Goal: Task Accomplishment & Management: Manage account settings

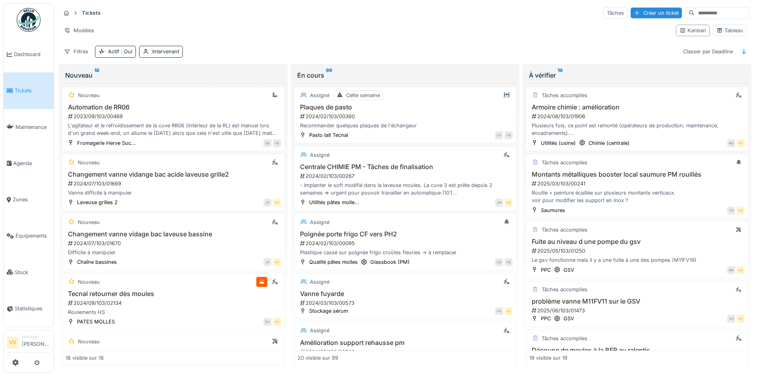
scroll to position [596, 0]
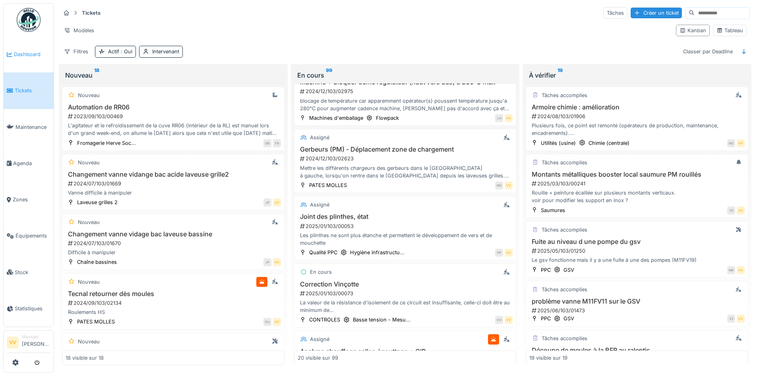
click at [25, 47] on link "Dashboard" at bounding box center [29, 54] width 50 height 36
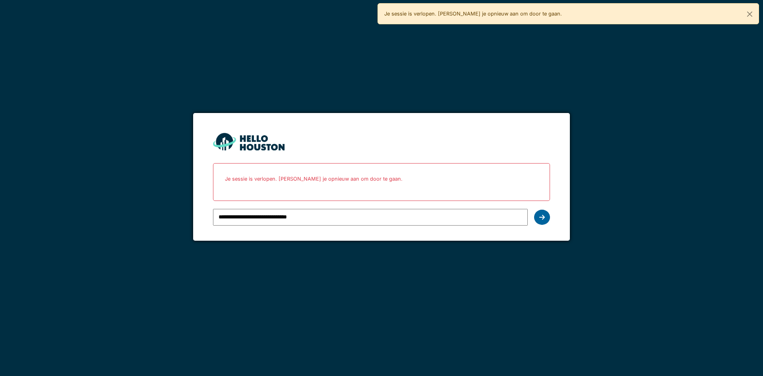
click at [540, 217] on icon at bounding box center [542, 217] width 6 height 6
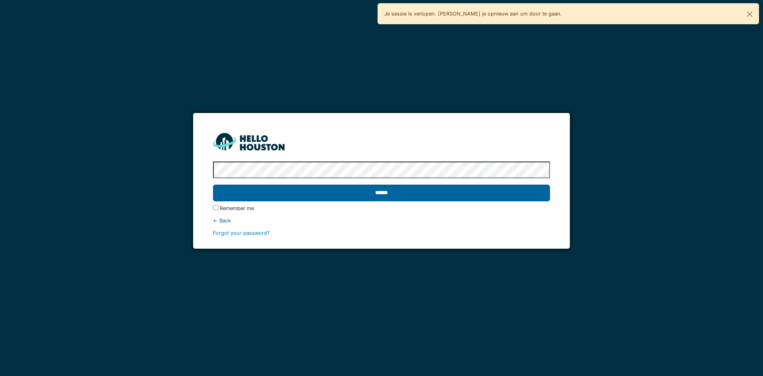
click at [532, 190] on input "******" at bounding box center [381, 192] width 337 height 17
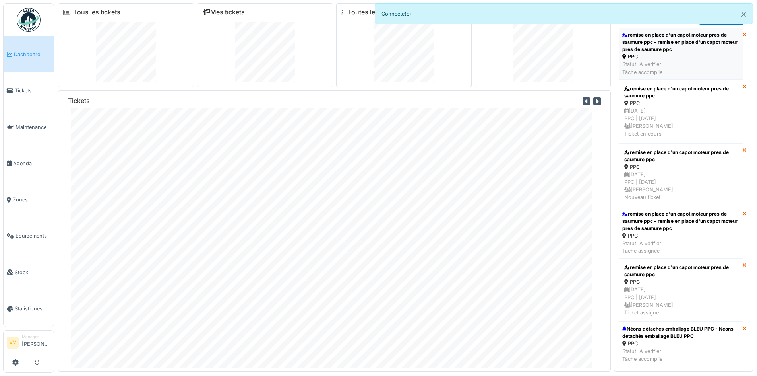
click at [720, 43] on div "remise en place d'un capot moteur pres de saumure ppc - remise en place d'un ca…" at bounding box center [680, 41] width 117 height 21
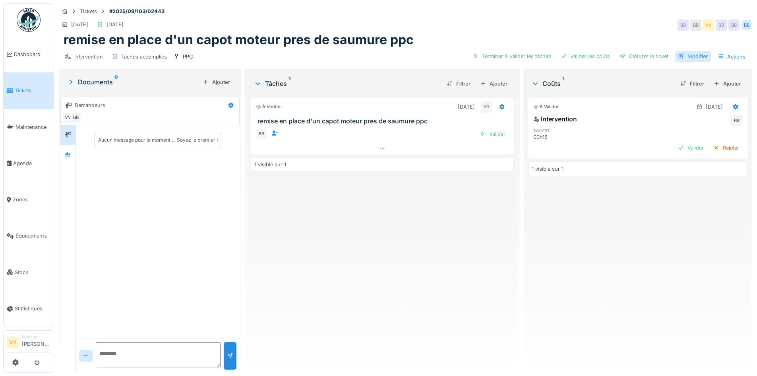
click at [694, 58] on div "Modifier" at bounding box center [693, 56] width 36 height 11
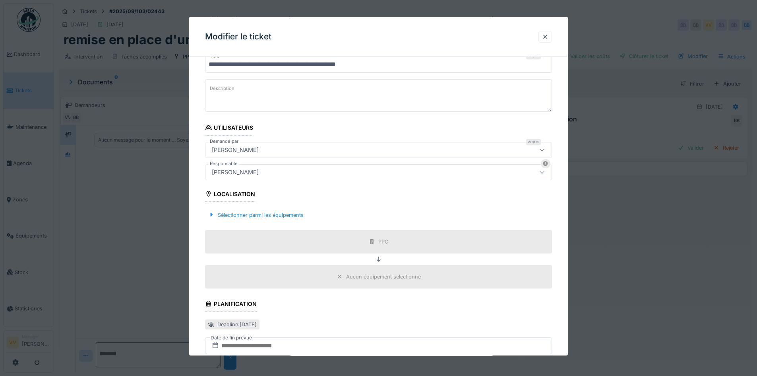
scroll to position [203, 0]
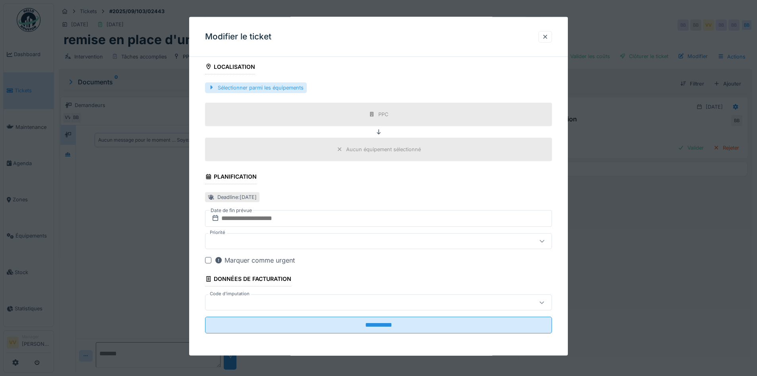
click at [210, 88] on div at bounding box center [211, 87] width 6 height 8
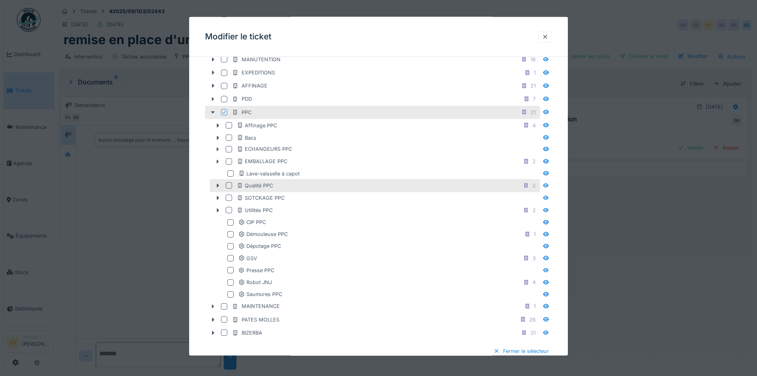
scroll to position [322, 0]
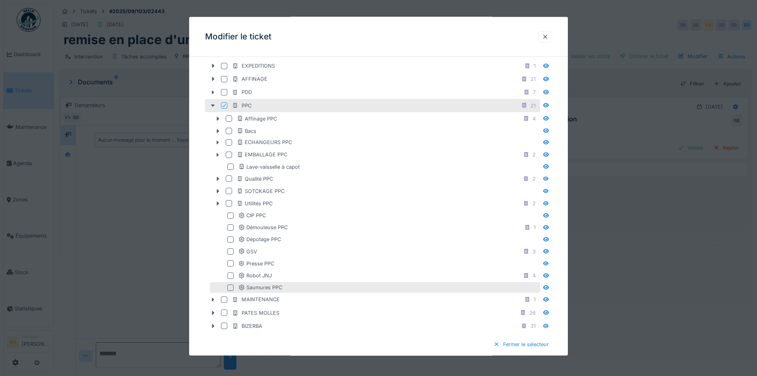
click at [233, 290] on div at bounding box center [230, 287] width 6 height 6
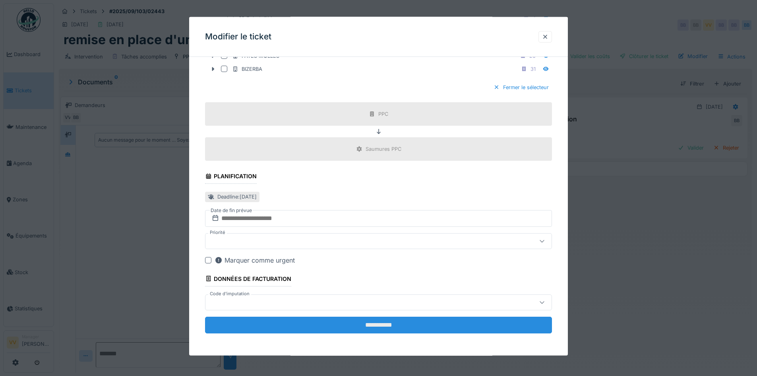
scroll to position [6, 0]
click at [434, 328] on input "**********" at bounding box center [378, 324] width 347 height 17
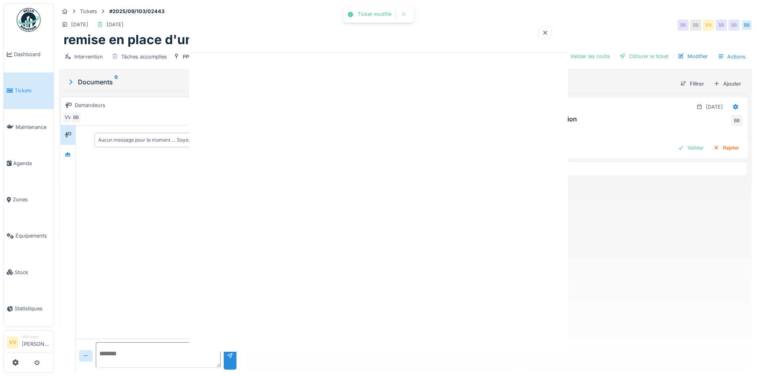
scroll to position [0, 0]
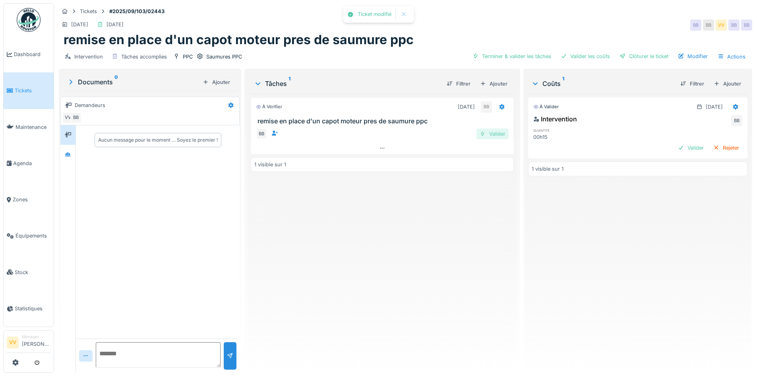
click at [494, 128] on div "Valider" at bounding box center [493, 133] width 32 height 11
click at [679, 142] on div "Valider" at bounding box center [691, 147] width 32 height 11
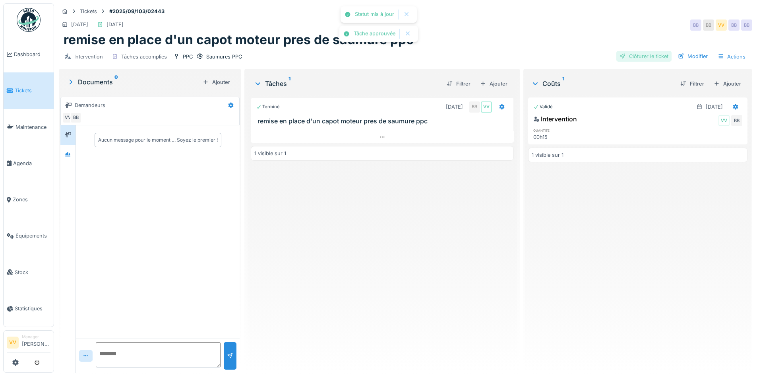
click at [642, 51] on div "Clôturer le ticket" at bounding box center [643, 56] width 55 height 11
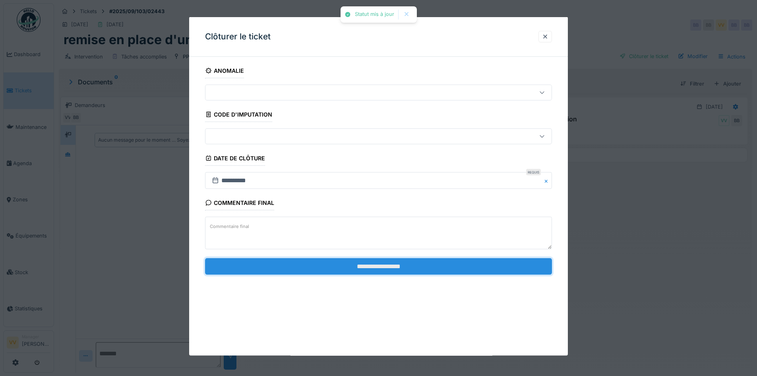
click at [384, 264] on input "**********" at bounding box center [378, 266] width 347 height 17
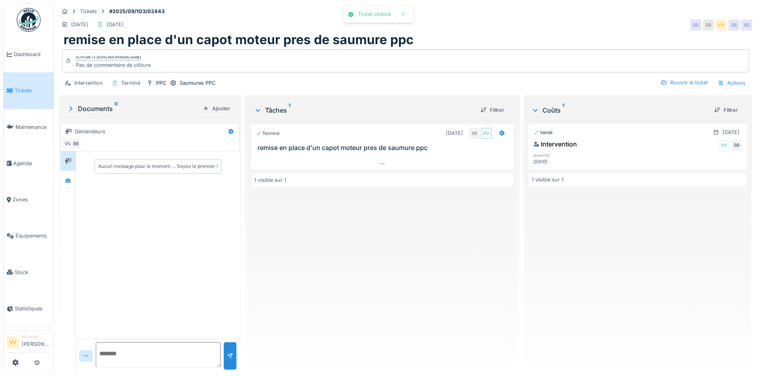
click at [384, 264] on div "Terminé 12/09/2025 BB VV remise en place d'un capot moteur pres de saumure ppc …" at bounding box center [382, 243] width 263 height 246
click at [10, 88] on icon at bounding box center [10, 91] width 6 height 6
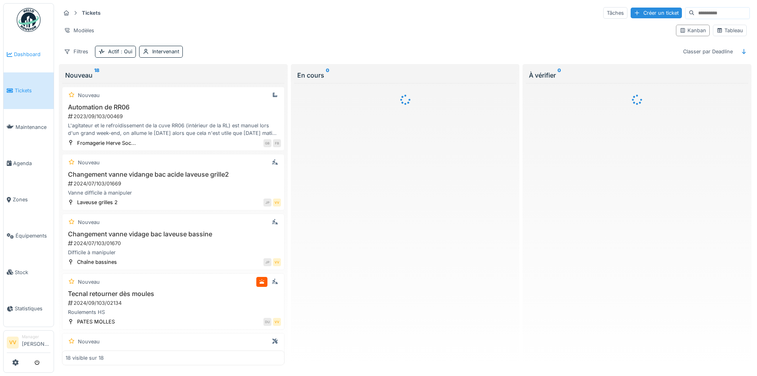
click at [8, 54] on icon at bounding box center [10, 55] width 6 height 6
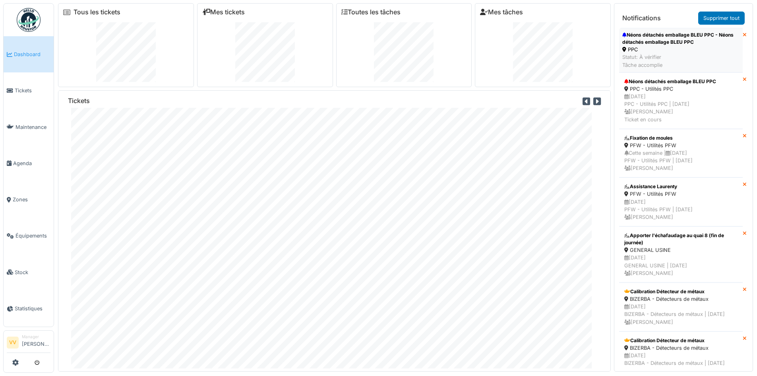
click at [665, 39] on div "Néons détachés emballage BLEU PPC - Néons détachés emballage BLEU PPC" at bounding box center [680, 38] width 117 height 14
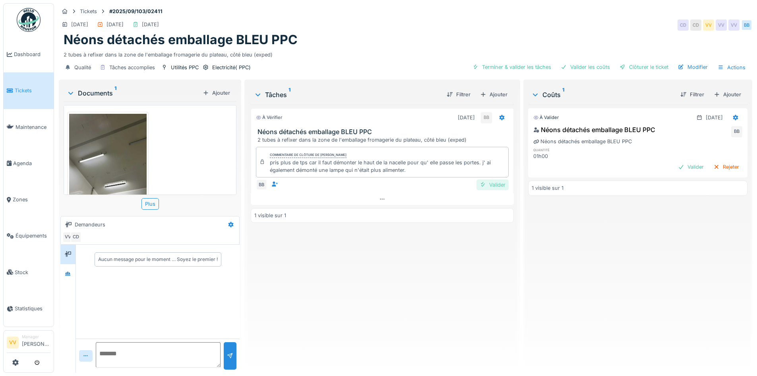
click at [492, 183] on div "Valider" at bounding box center [493, 184] width 32 height 11
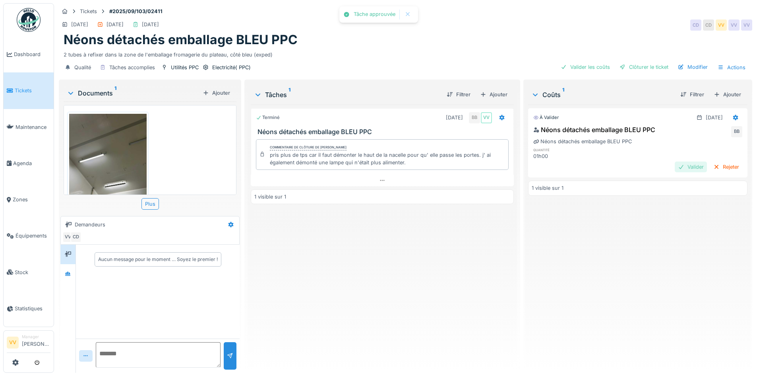
click at [675, 165] on div "Valider" at bounding box center [691, 166] width 32 height 11
click at [636, 68] on div "Clôturer le ticket" at bounding box center [643, 67] width 55 height 11
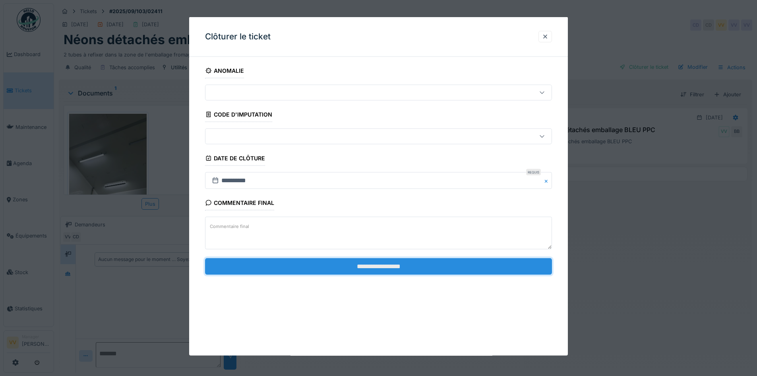
click at [459, 269] on input "**********" at bounding box center [378, 266] width 347 height 17
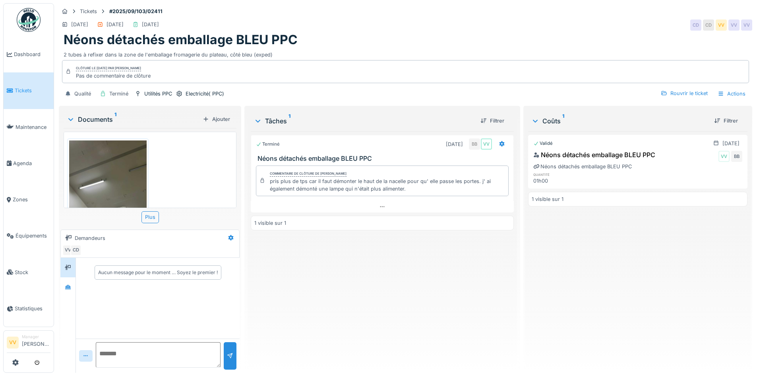
click at [24, 90] on span "Tickets" at bounding box center [33, 91] width 36 height 8
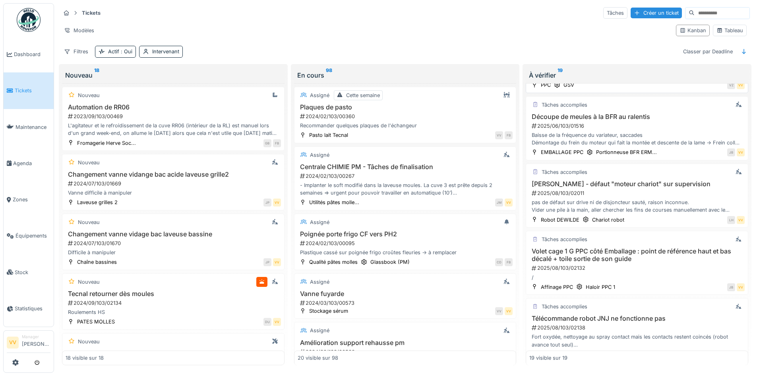
scroll to position [238, 0]
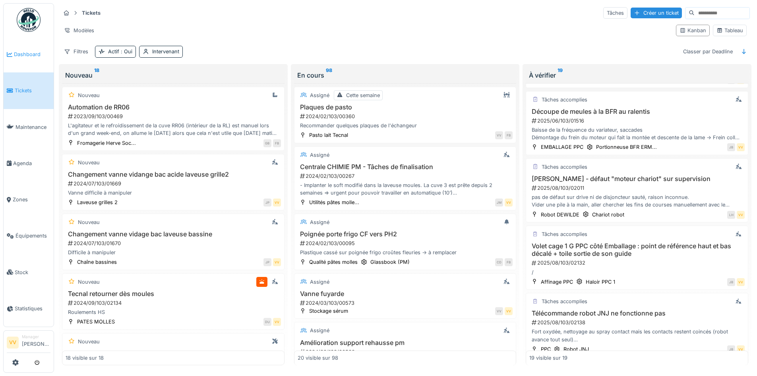
click at [25, 48] on link "Dashboard" at bounding box center [29, 54] width 50 height 36
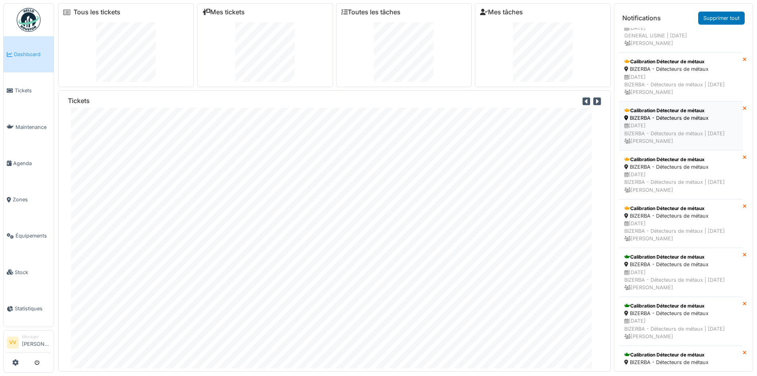
scroll to position [238, 0]
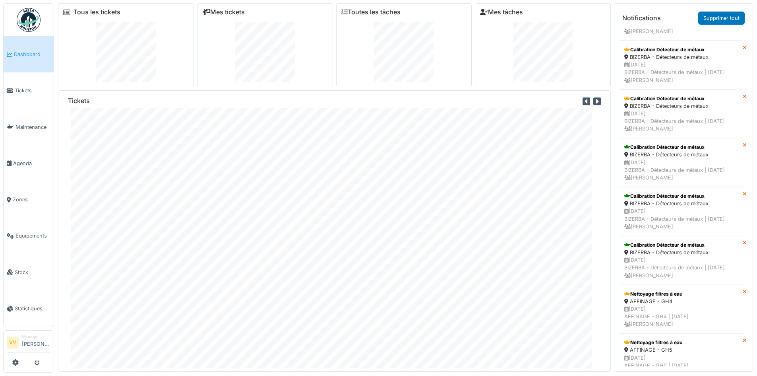
click at [743, 148] on icon at bounding box center [745, 145] width 4 height 5
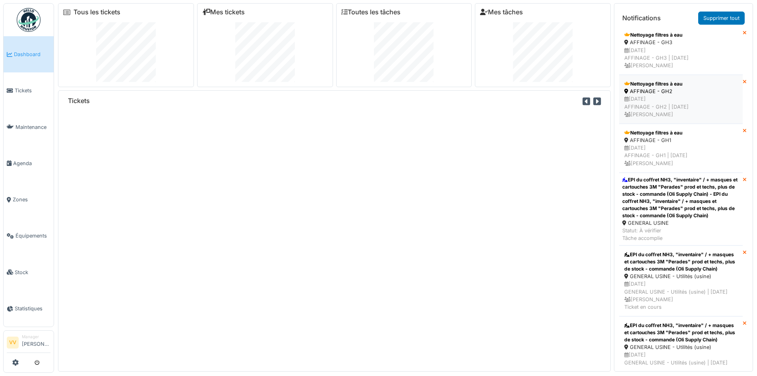
scroll to position [556, 0]
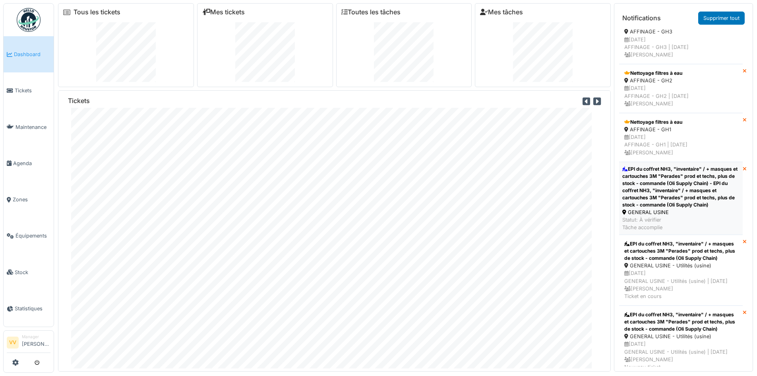
click at [704, 208] on div "EPI du coffret NH3, "inventaire" / + masques et cartouches 3M "Perades" prod et…" at bounding box center [680, 186] width 117 height 43
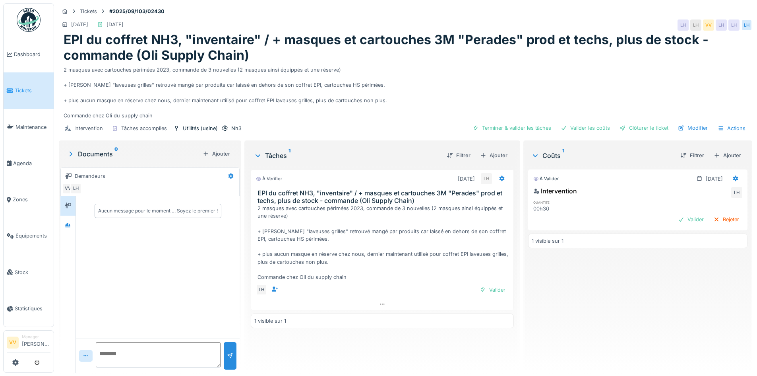
click at [167, 356] on textarea at bounding box center [158, 354] width 125 height 25
type textarea "**********"
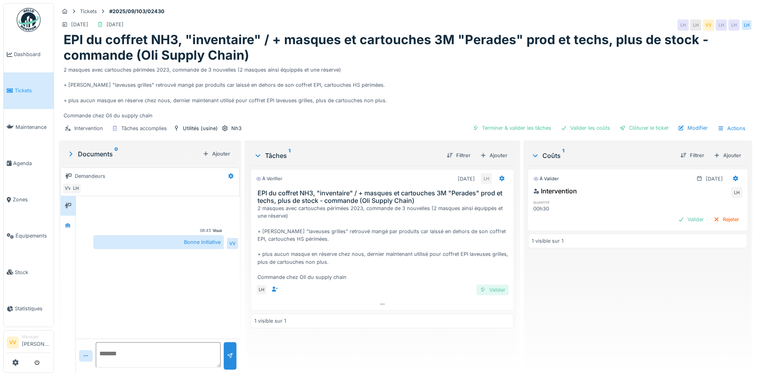
click at [493, 287] on div "Valider" at bounding box center [493, 289] width 32 height 11
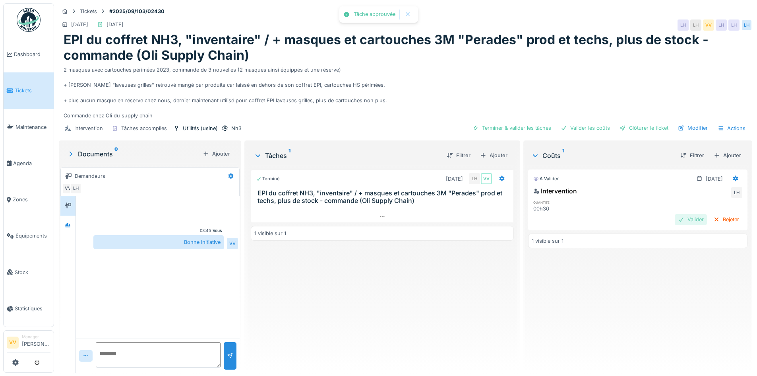
click at [675, 218] on div "Valider" at bounding box center [691, 219] width 32 height 11
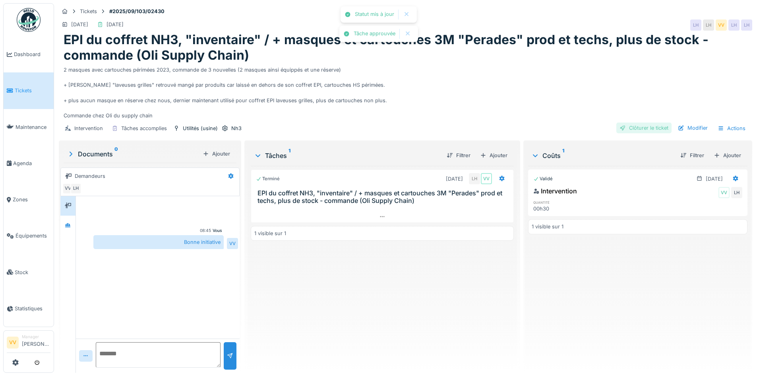
click at [647, 129] on div "Clôturer le ticket" at bounding box center [643, 127] width 55 height 11
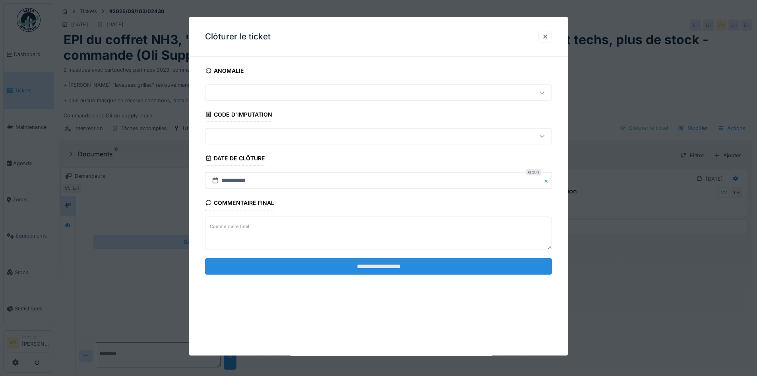
click at [461, 261] on input "**********" at bounding box center [378, 266] width 347 height 17
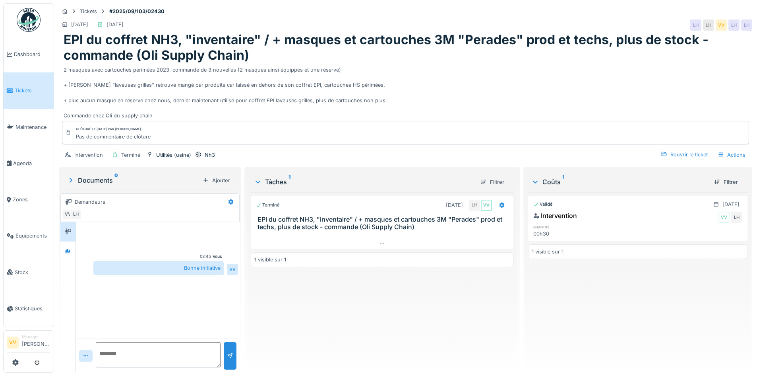
click at [23, 89] on span "Tickets" at bounding box center [33, 91] width 36 height 8
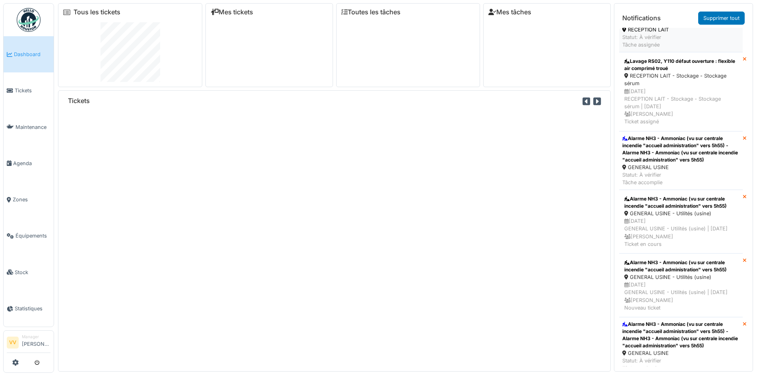
scroll to position [994, 0]
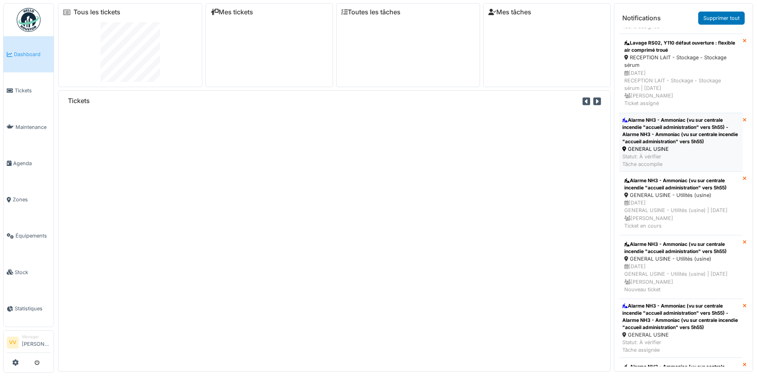
click at [678, 145] on div "Alarme NH3 - Ammoniac (vu sur centrale incendie "accueil administration" vers 5…" at bounding box center [680, 130] width 117 height 29
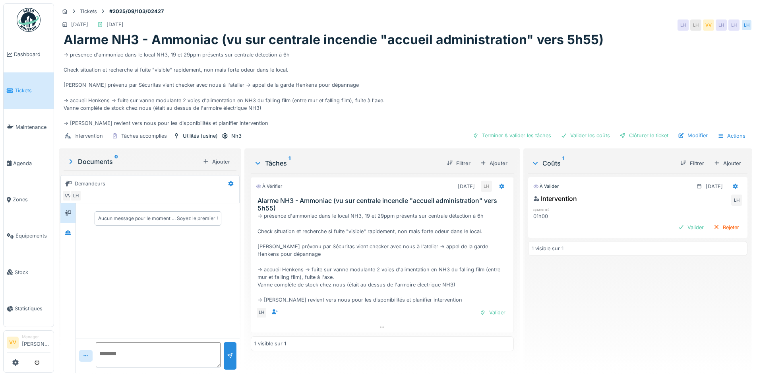
click at [16, 94] on link "Tickets" at bounding box center [29, 90] width 50 height 36
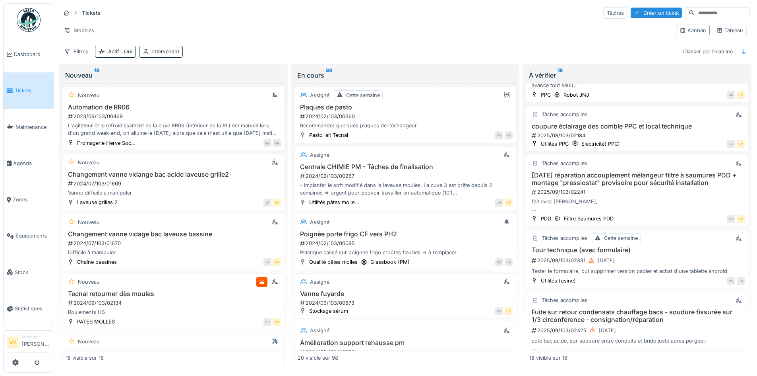
scroll to position [596, 0]
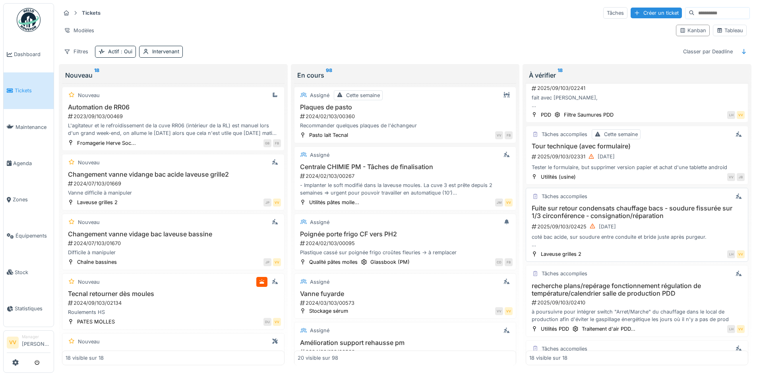
click at [616, 216] on h3 "Fuite sur retour condensats chauffage bacs - soudure fissurée sur 1/3 circonfér…" at bounding box center [636, 211] width 215 height 15
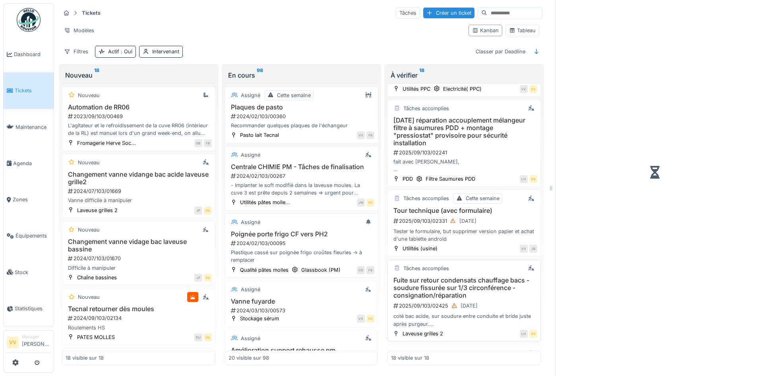
scroll to position [668, 0]
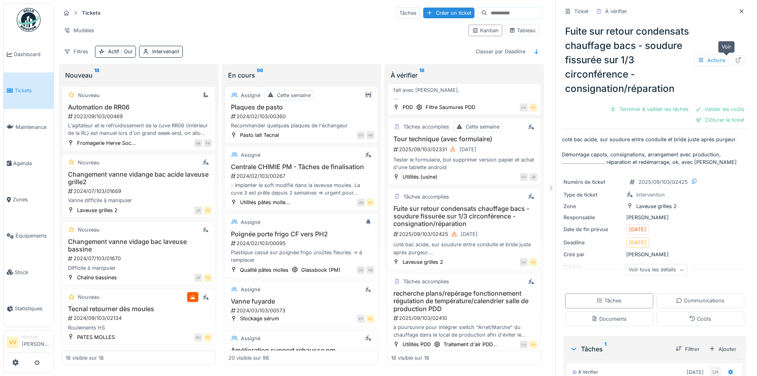
click at [736, 58] on icon at bounding box center [738, 59] width 5 height 5
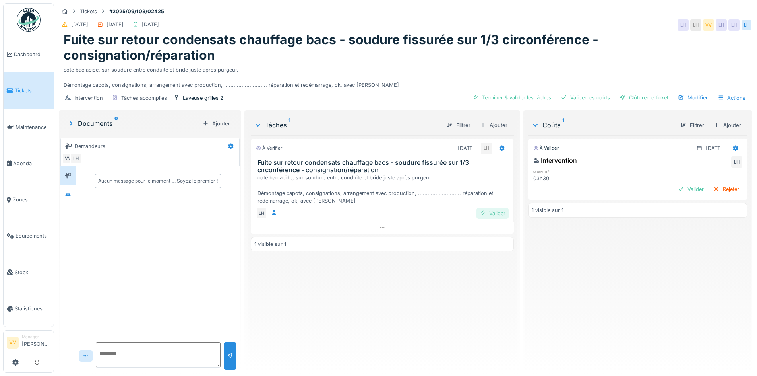
click at [488, 214] on div "Valider" at bounding box center [493, 213] width 32 height 11
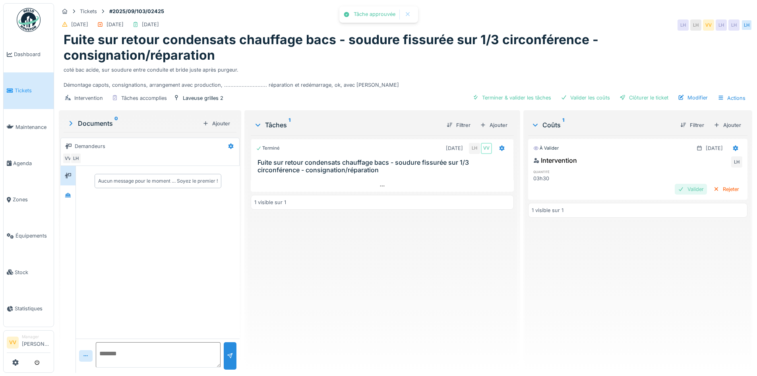
click at [681, 189] on div "Valider" at bounding box center [691, 189] width 32 height 11
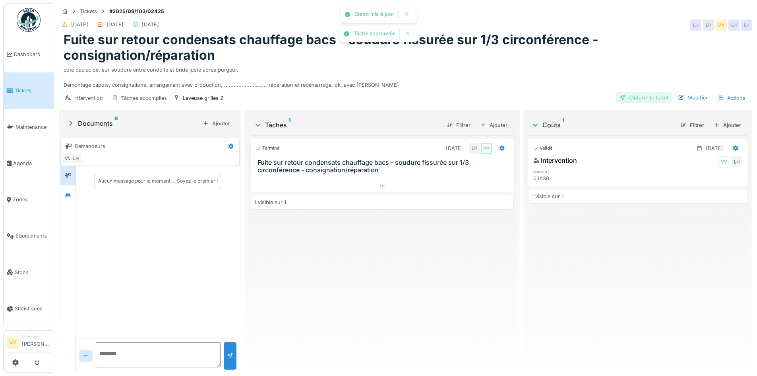
click at [638, 95] on div "Clôturer le ticket" at bounding box center [643, 97] width 55 height 11
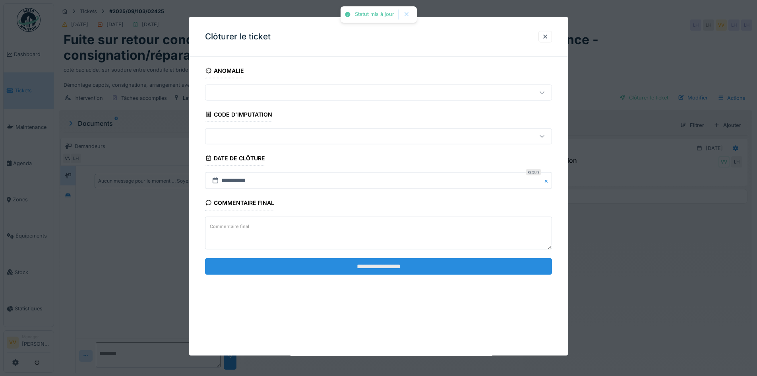
click at [346, 265] on input "**********" at bounding box center [378, 266] width 347 height 17
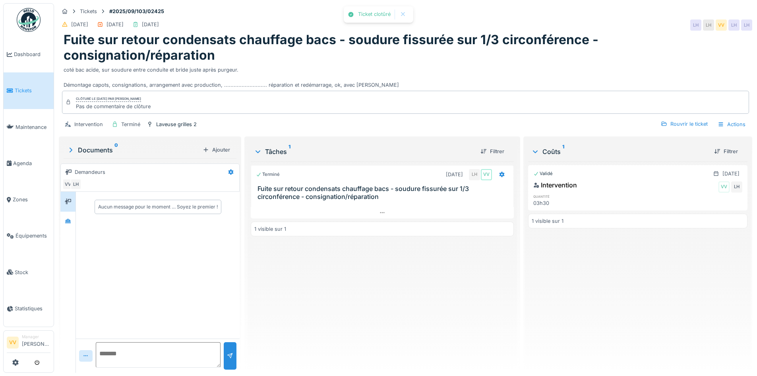
click at [473, 304] on div "Terminé [DATE] LH VV Fuite sur retour condensats chauffage bacs - soudure fissu…" at bounding box center [382, 263] width 263 height 205
click at [14, 85] on link "Tickets" at bounding box center [29, 90] width 50 height 36
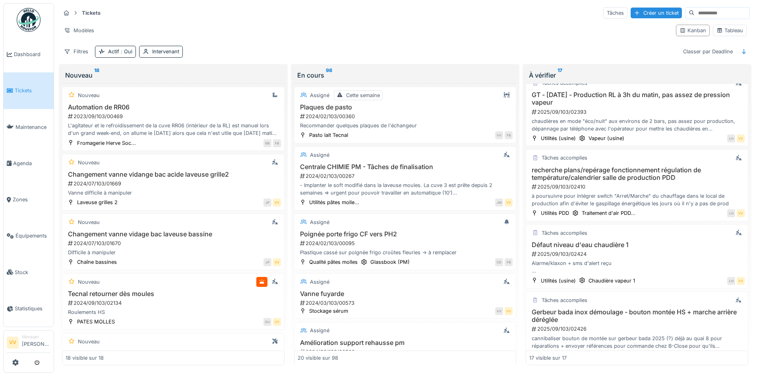
scroll to position [755, 0]
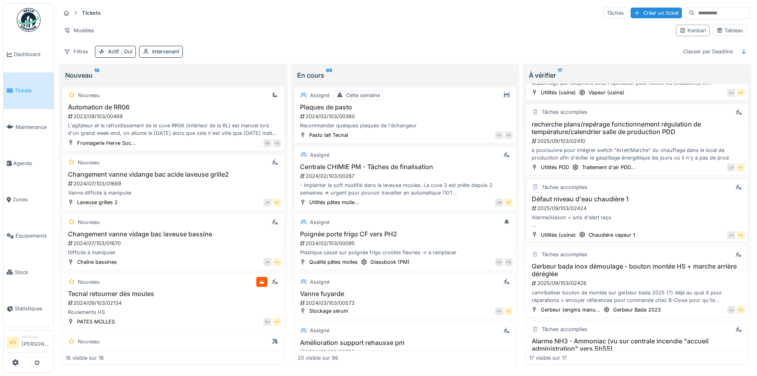
click at [662, 213] on div "Défaut niveau d'eau chaudière 1 2025/09/103/02424 Alarme/klaxon + sms d'alert r…" at bounding box center [636, 212] width 215 height 34
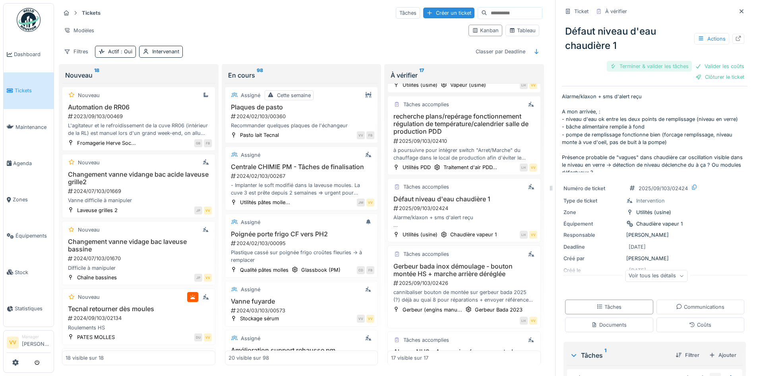
click at [630, 62] on div "Terminer & valider les tâches" at bounding box center [649, 66] width 85 height 11
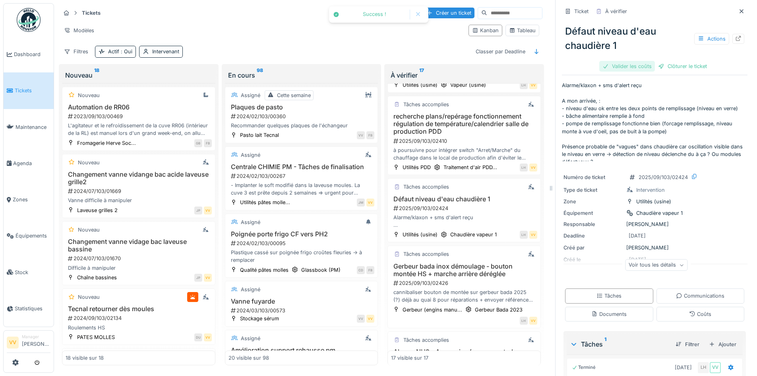
click at [603, 62] on div at bounding box center [606, 66] width 6 height 8
click at [653, 67] on div "Clôturer le ticket" at bounding box center [654, 66] width 55 height 11
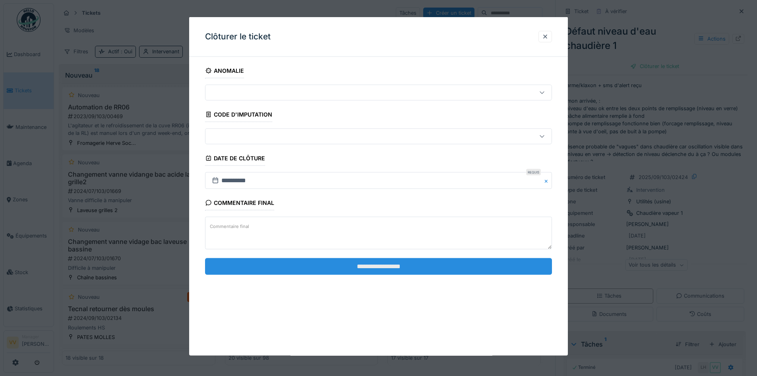
click at [475, 267] on input "**********" at bounding box center [378, 266] width 347 height 17
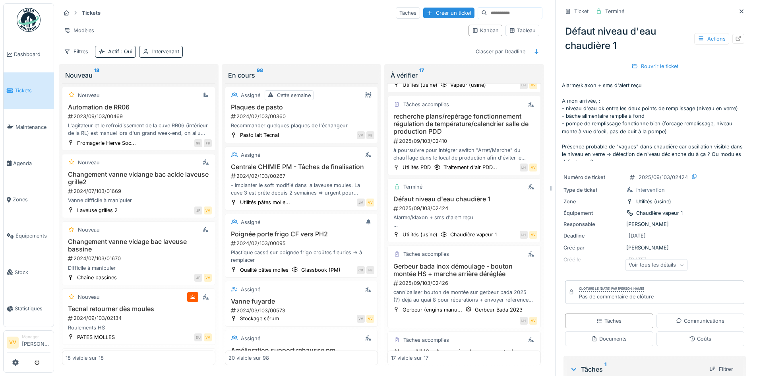
click at [19, 87] on span "Tickets" at bounding box center [33, 91] width 36 height 8
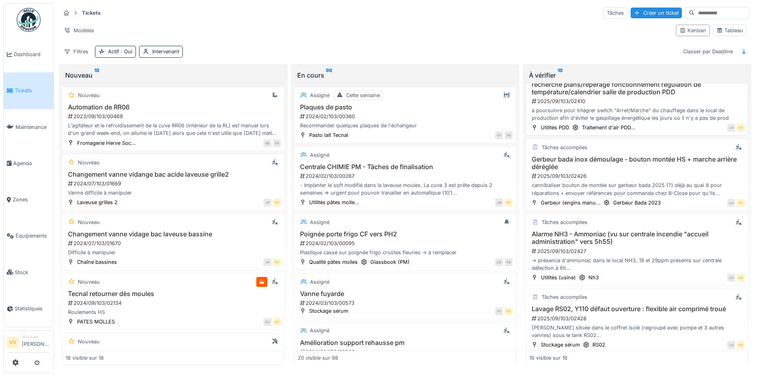
scroll to position [800, 0]
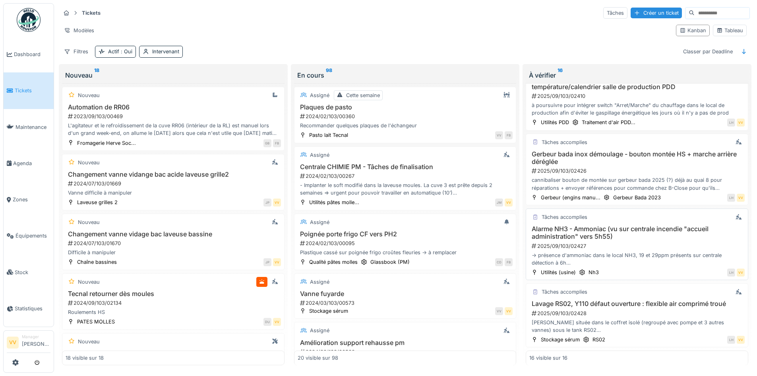
click at [595, 234] on h3 "Alarme NH3 - Ammoniac (vu sur centrale incendie "accueil administration" vers 5…" at bounding box center [636, 232] width 215 height 15
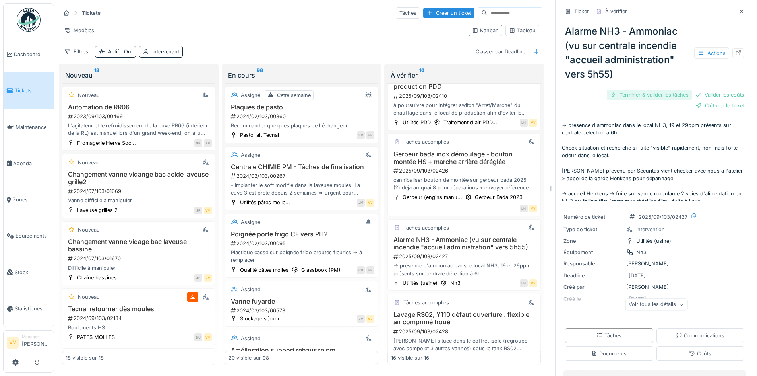
click at [635, 92] on div "Terminer & valider les tâches" at bounding box center [649, 94] width 85 height 11
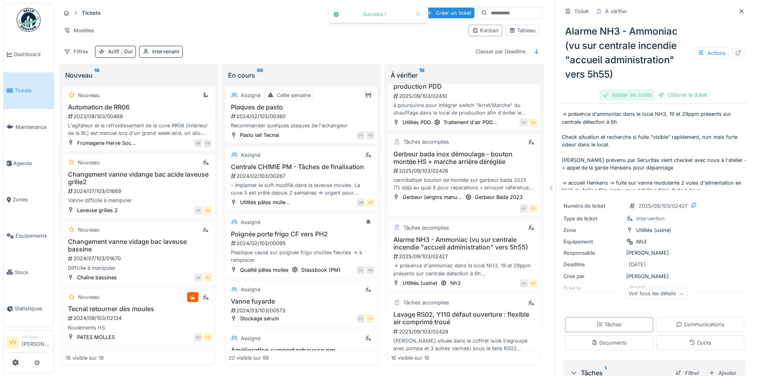
click at [629, 94] on div "Valider les coûts" at bounding box center [627, 94] width 56 height 11
click at [665, 93] on div "Clôturer le ticket" at bounding box center [654, 94] width 55 height 11
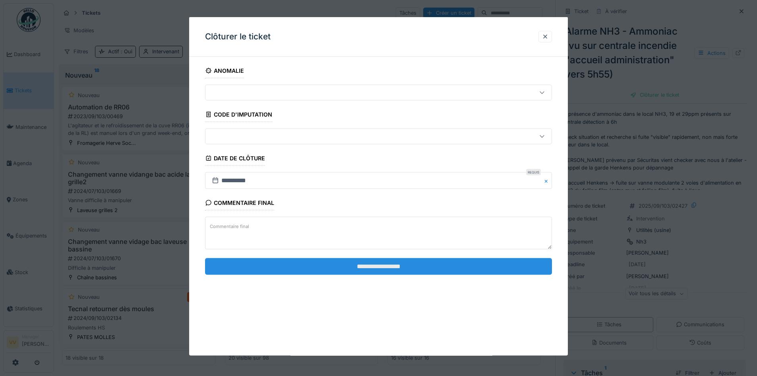
click at [397, 263] on input "**********" at bounding box center [378, 266] width 347 height 17
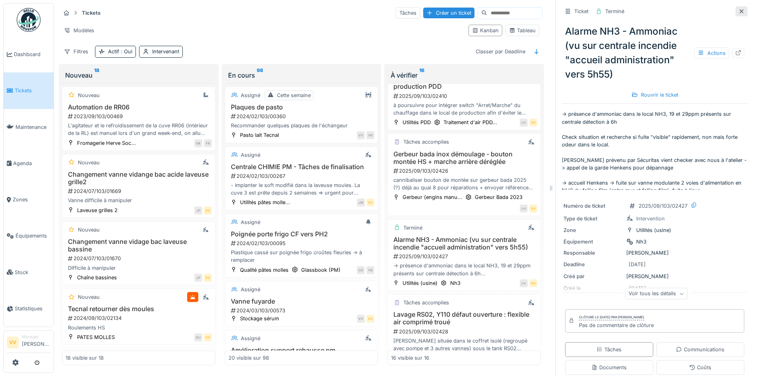
click at [738, 10] on icon at bounding box center [741, 11] width 6 height 5
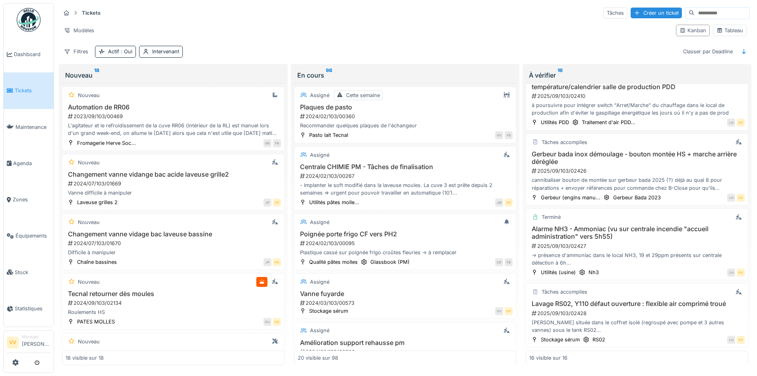
scroll to position [800, 0]
click at [605, 304] on h3 "Lavage RS02, Y110 défaut ouverture : flexible air comprimé troué" at bounding box center [636, 304] width 215 height 8
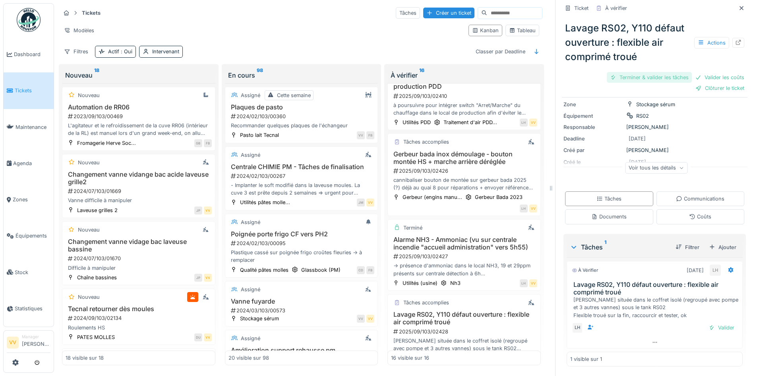
click at [632, 72] on div "Terminer & valider les tâches" at bounding box center [649, 77] width 85 height 11
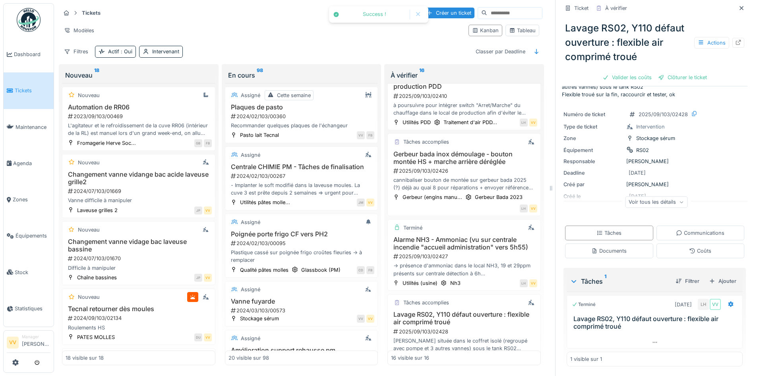
scroll to position [21, 0]
click at [623, 78] on div "Valider les coûts" at bounding box center [627, 77] width 56 height 11
click at [641, 78] on div "Clôturer le ticket" at bounding box center [654, 77] width 55 height 11
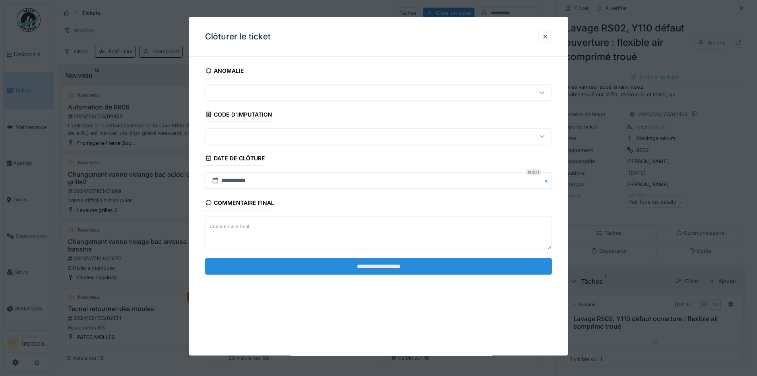
click at [431, 263] on input "**********" at bounding box center [378, 266] width 347 height 17
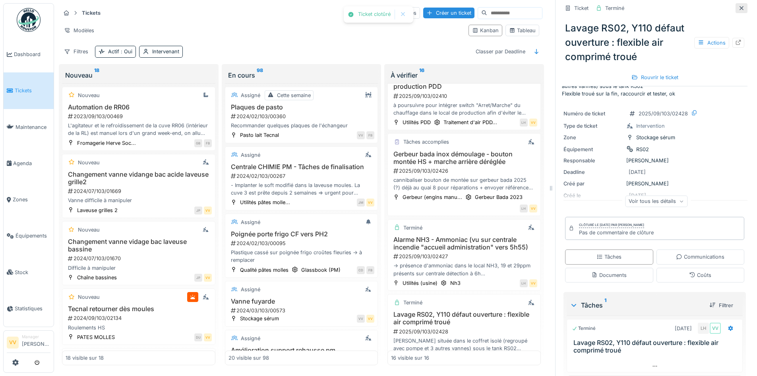
click at [740, 8] on icon at bounding box center [742, 8] width 4 height 4
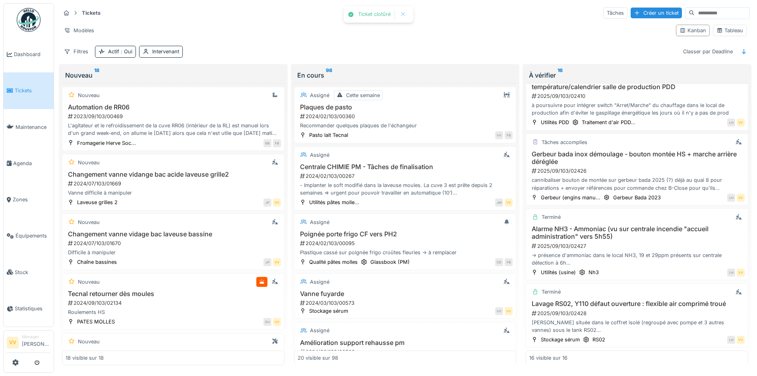
scroll to position [800, 0]
click at [25, 88] on span "Tickets" at bounding box center [33, 91] width 36 height 8
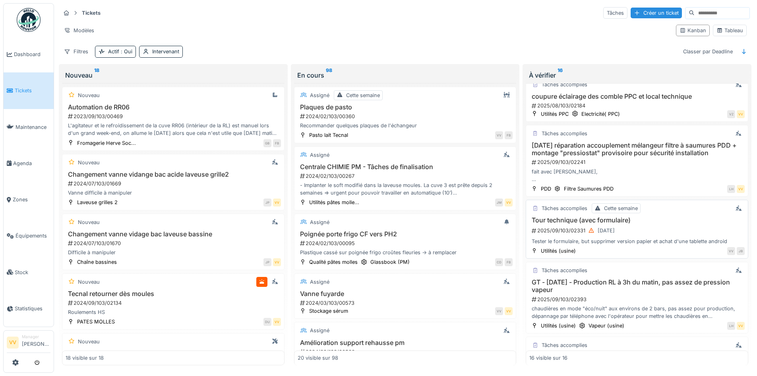
scroll to position [284, 0]
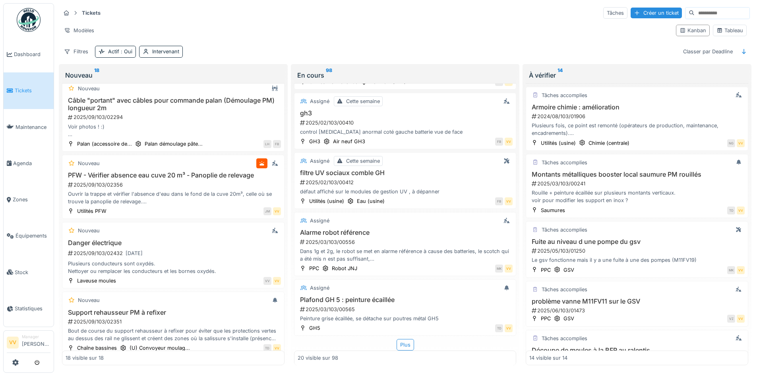
scroll to position [874, 0]
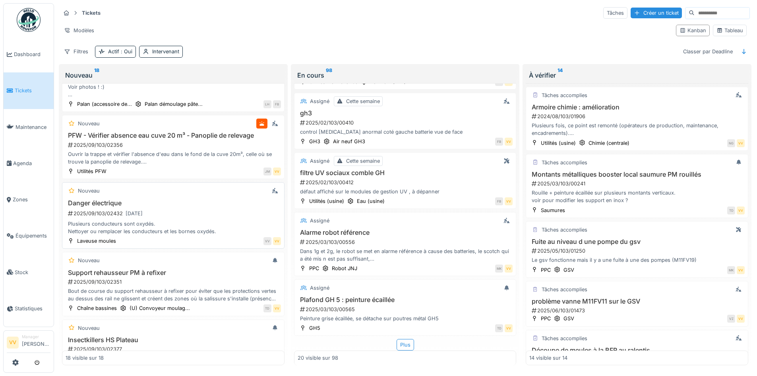
click at [157, 208] on div "2025/09/103/02432 [DATE]" at bounding box center [174, 213] width 214 height 10
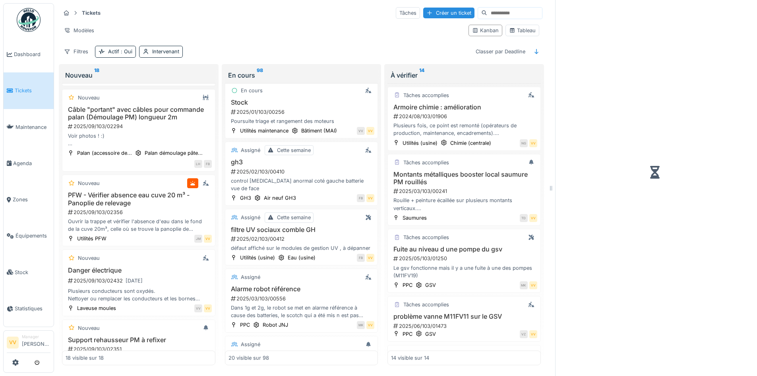
scroll to position [1109, 0]
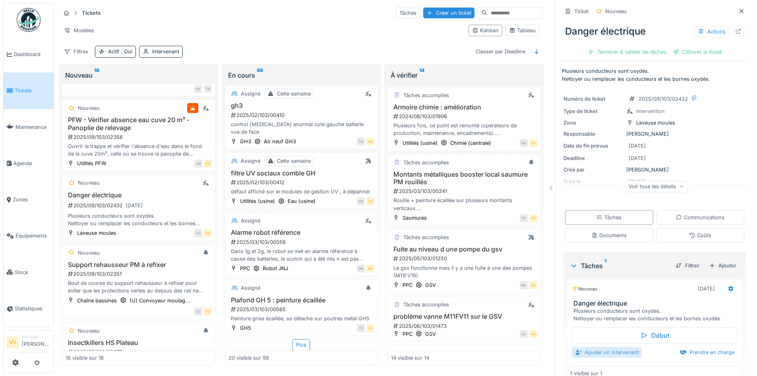
click at [597, 347] on div "Ajouter un intervenant" at bounding box center [607, 352] width 70 height 11
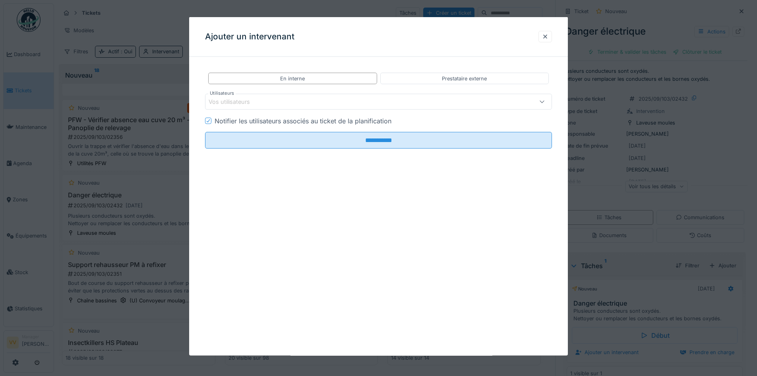
click at [381, 101] on div "Vos utilisateurs" at bounding box center [358, 101] width 299 height 9
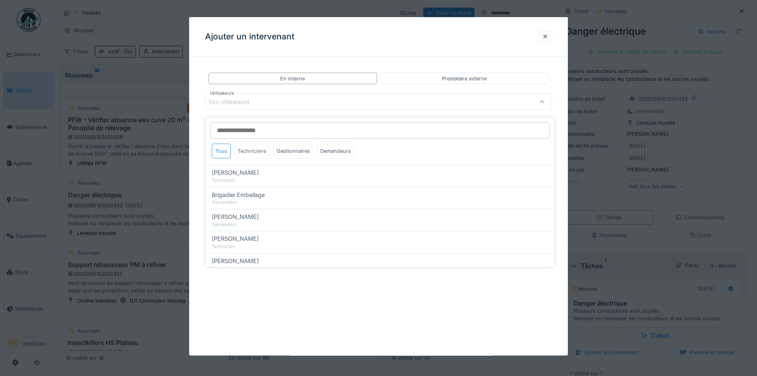
click at [249, 149] on div "Techniciens" at bounding box center [252, 150] width 36 height 15
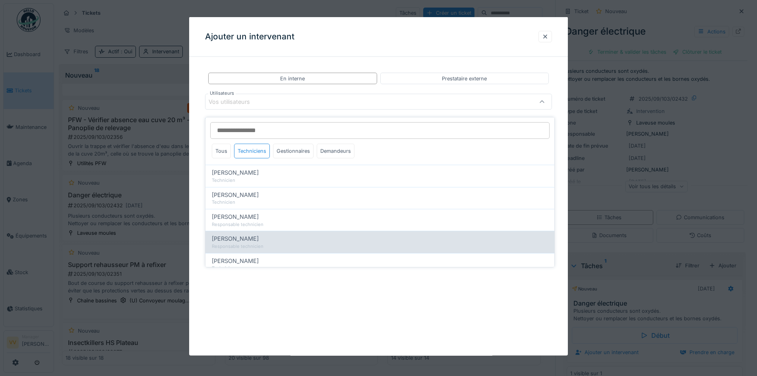
click at [233, 243] on div "Responsable technicien" at bounding box center [380, 246] width 336 height 7
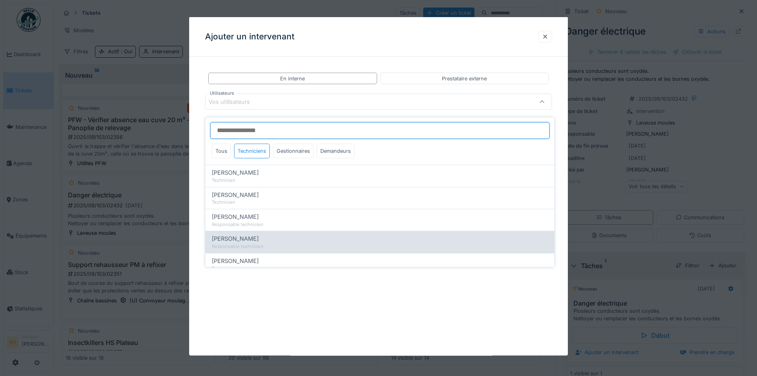
type input "*****"
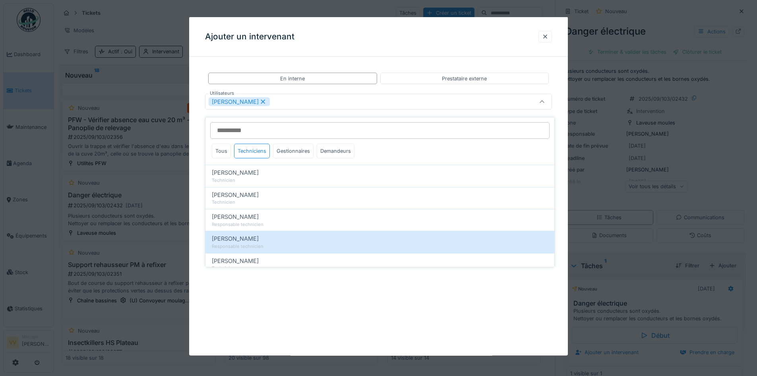
click at [362, 310] on div "**********" at bounding box center [378, 186] width 379 height 338
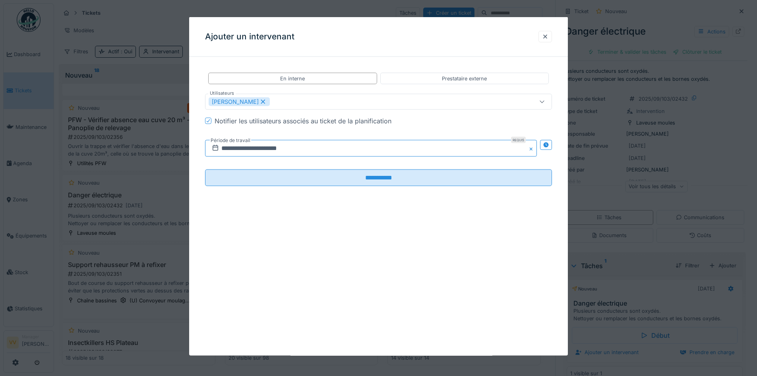
click at [342, 150] on input "**********" at bounding box center [371, 148] width 332 height 17
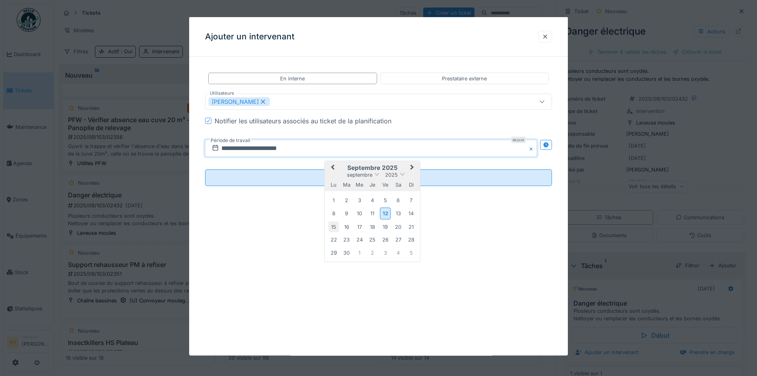
click at [333, 225] on div "15" at bounding box center [333, 226] width 11 height 11
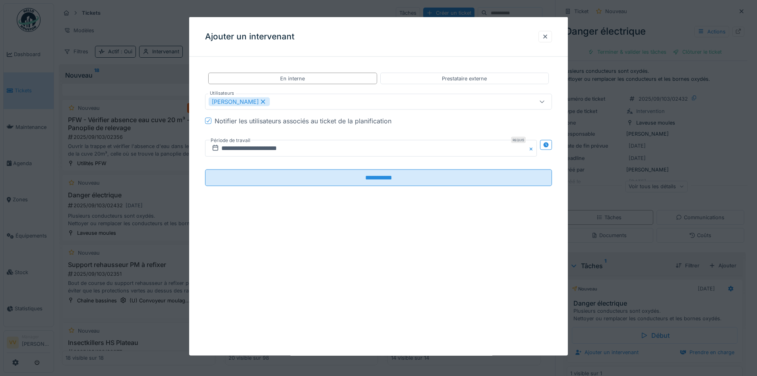
click at [333, 225] on div "**********" at bounding box center [378, 186] width 379 height 338
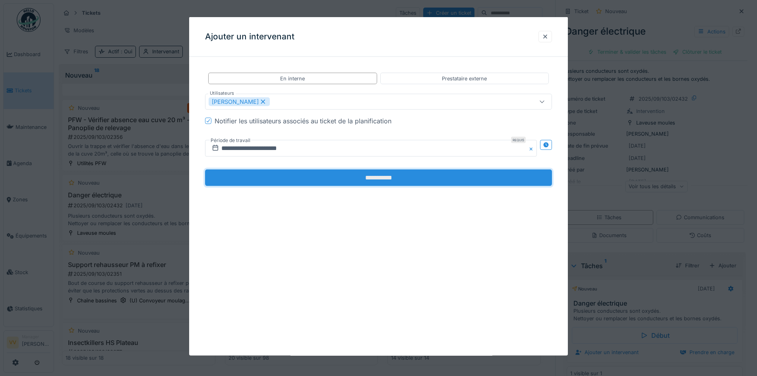
click at [372, 182] on input "**********" at bounding box center [378, 177] width 347 height 17
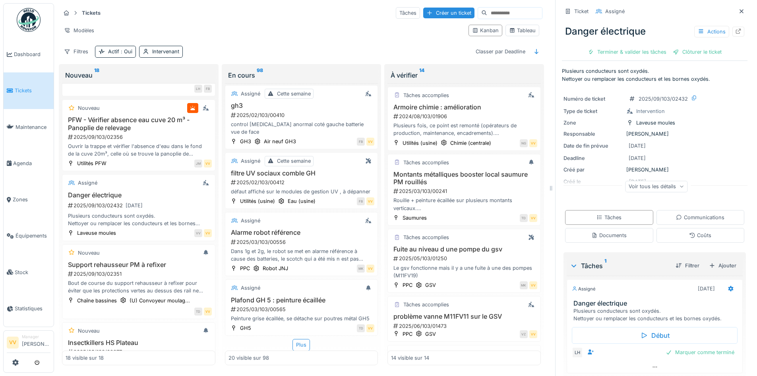
click at [14, 91] on li "Tickets" at bounding box center [29, 91] width 44 height 8
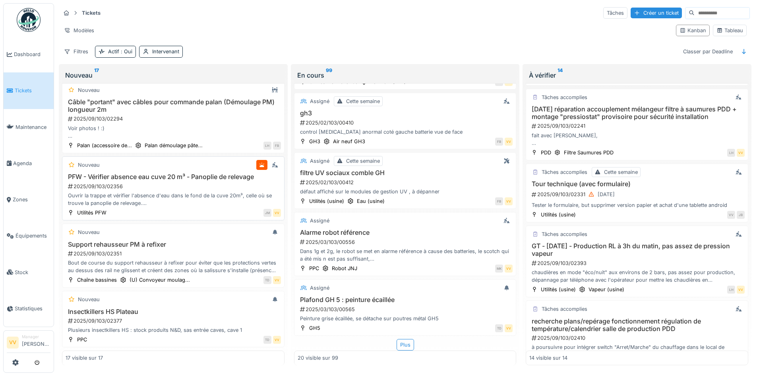
scroll to position [380, 0]
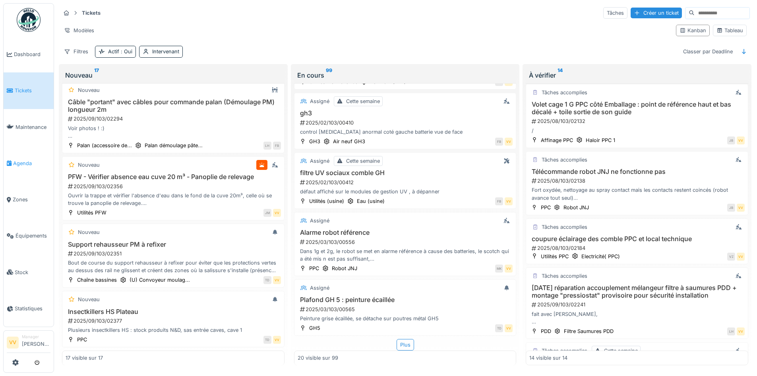
click at [25, 161] on span "Agenda" at bounding box center [31, 163] width 37 height 8
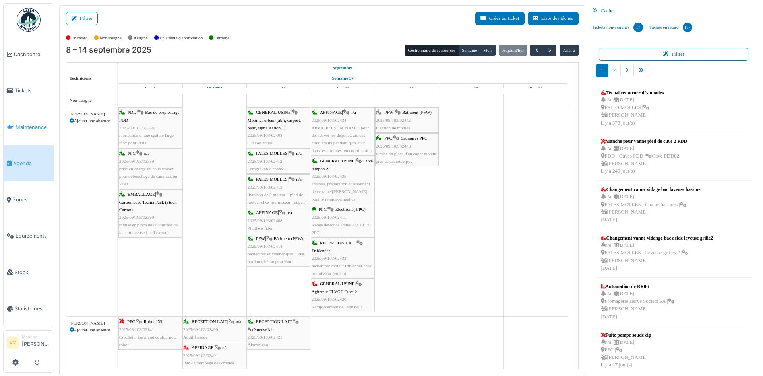
click at [19, 123] on span "Maintenance" at bounding box center [33, 127] width 35 height 8
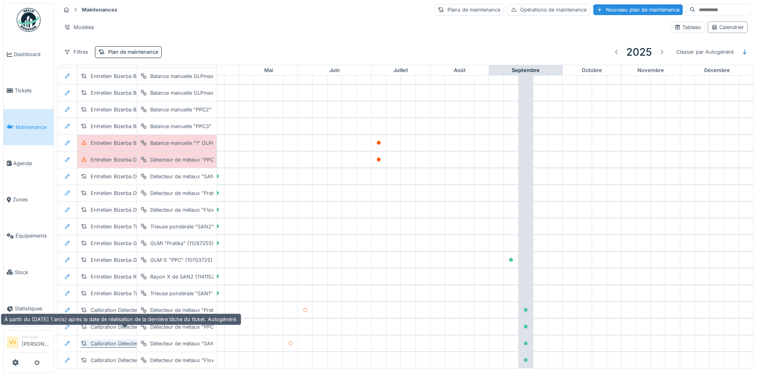
scroll to position [1280, 260]
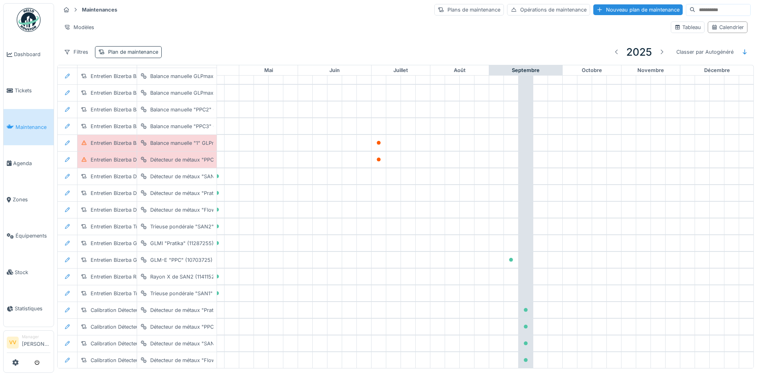
click at [142, 52] on div "Plan de maintenance" at bounding box center [133, 52] width 50 height 8
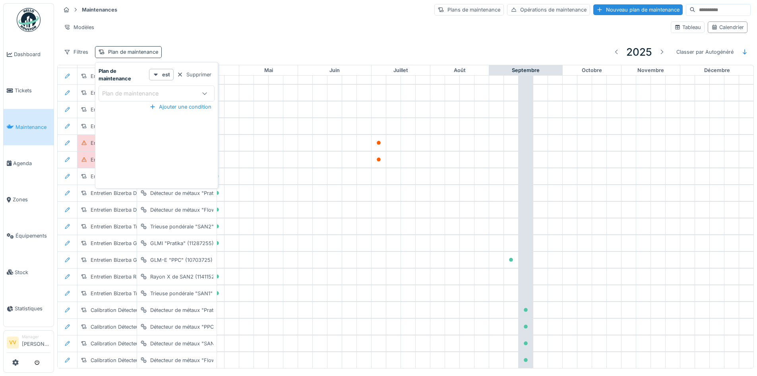
click at [142, 52] on div "Plan de maintenance" at bounding box center [133, 52] width 50 height 8
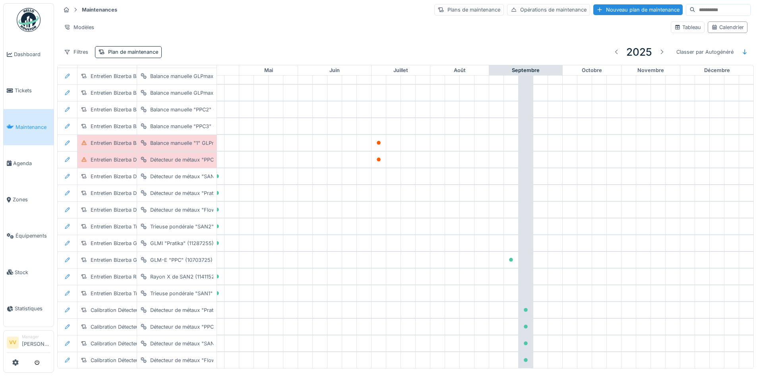
click at [525, 27] on div "Modèles" at bounding box center [362, 27] width 604 height 12
click at [438, 9] on div "Plans de maintenance" at bounding box center [469, 10] width 70 height 12
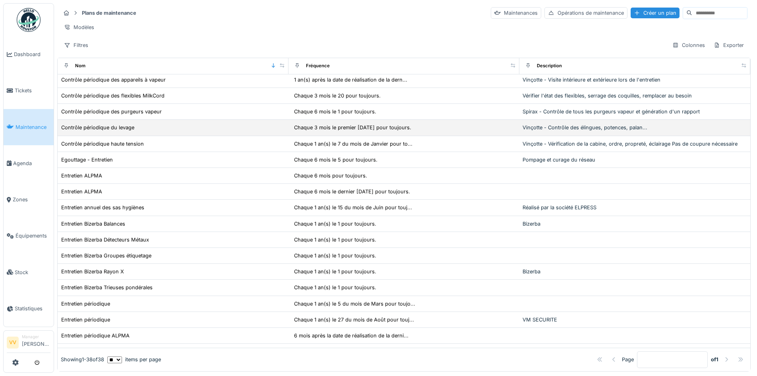
scroll to position [119, 0]
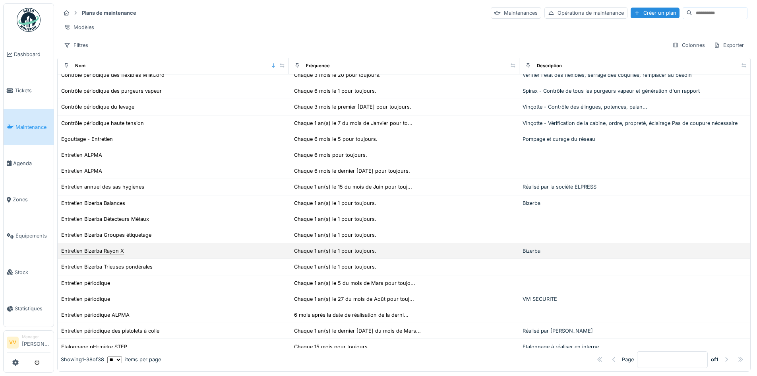
click at [82, 254] on div "Entretien Bizerba Rayon X" at bounding box center [92, 251] width 63 height 8
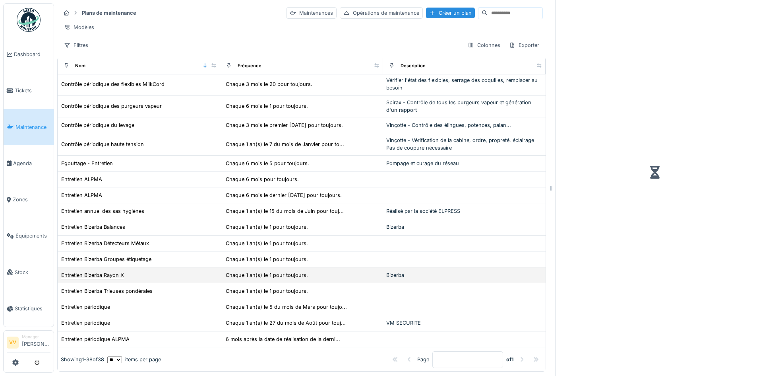
scroll to position [126, 0]
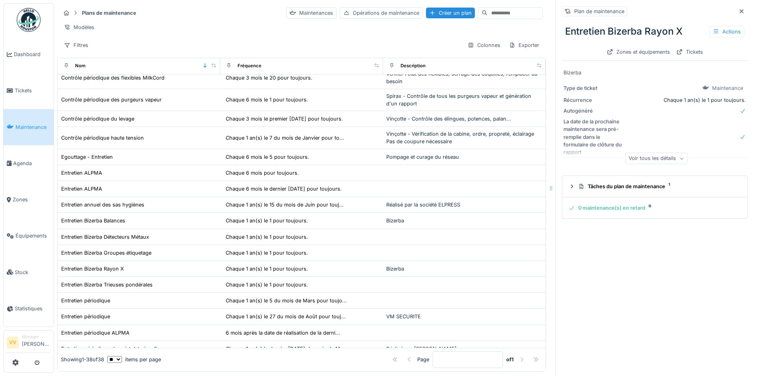
click at [653, 161] on div "Voir tous les détails" at bounding box center [656, 159] width 62 height 12
click at [652, 163] on div "Réduire" at bounding box center [656, 163] width 33 height 12
click at [286, 14] on div "Maintenances" at bounding box center [311, 13] width 50 height 12
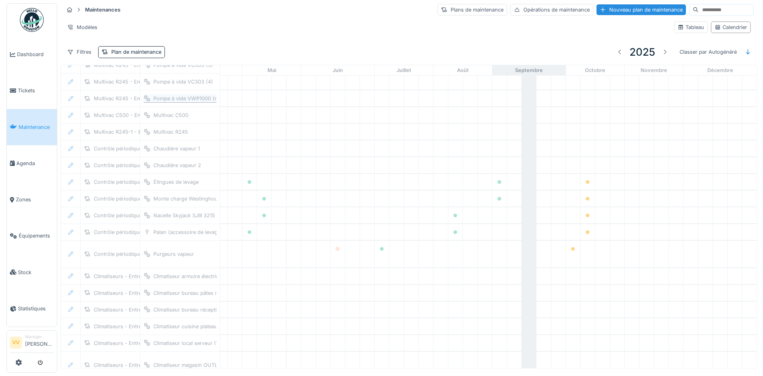
scroll to position [0, 260]
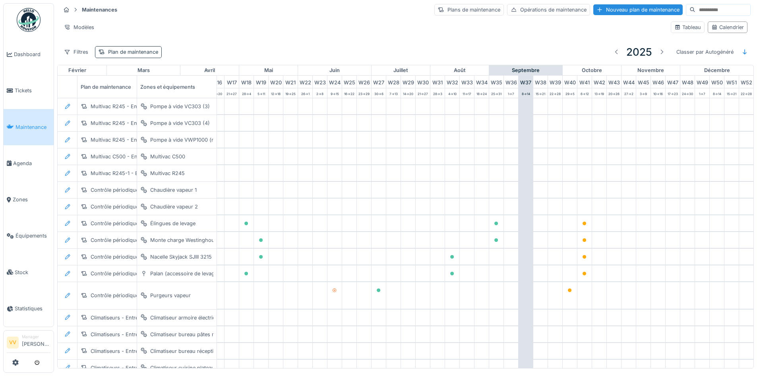
click at [130, 51] on div "Plan de maintenance" at bounding box center [133, 52] width 50 height 8
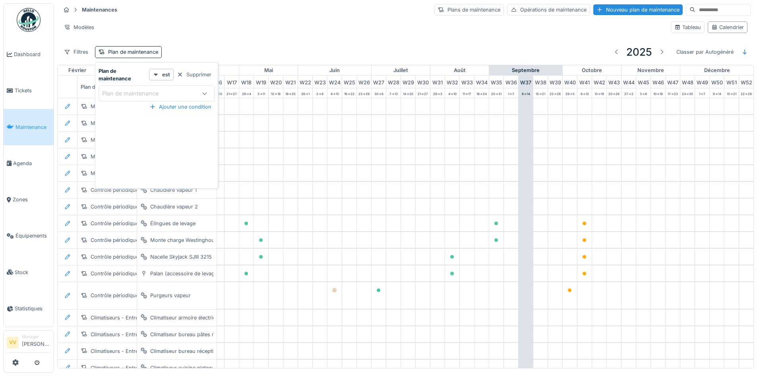
click at [149, 95] on div "Plan de maintenance" at bounding box center [136, 93] width 68 height 9
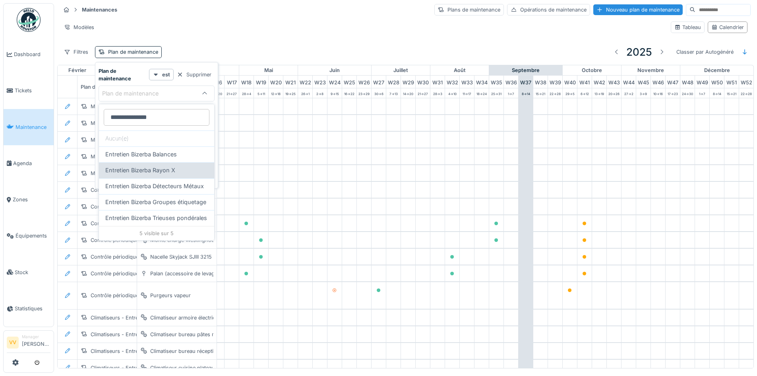
type maintenance_I5MTc "**********"
click at [157, 170] on span "Entretien Bizerba Rayon X" at bounding box center [140, 170] width 70 height 9
type input "*****"
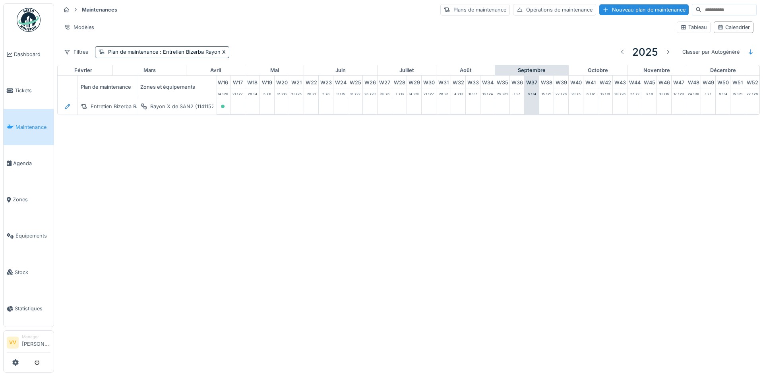
click at [460, 230] on div "Annuler Maintenances Plans de maintenance Opérations de maintenance Nouveau pla…" at bounding box center [381, 188] width 763 height 376
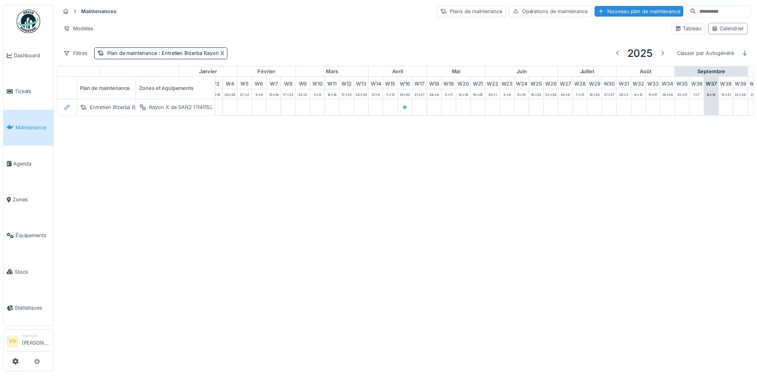
scroll to position [0, 71]
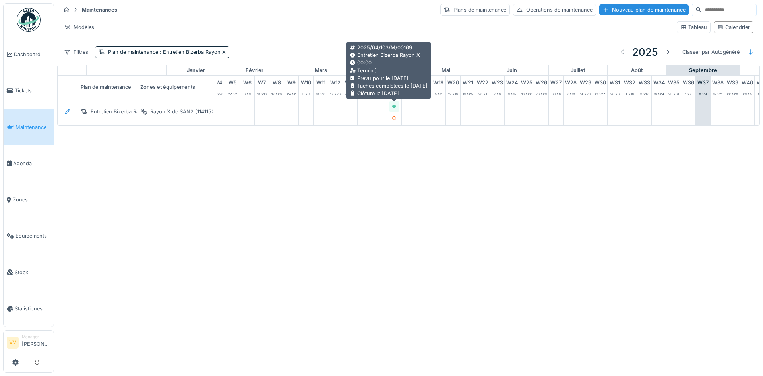
click at [394, 105] on icon at bounding box center [394, 107] width 4 height 4
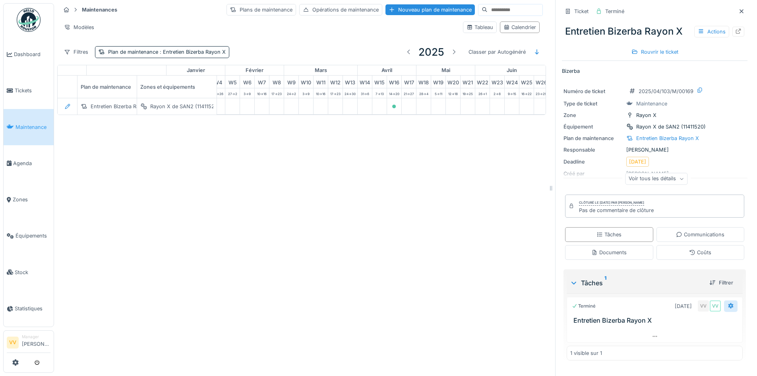
click at [728, 303] on div at bounding box center [731, 306] width 6 height 8
click at [729, 306] on icon at bounding box center [731, 306] width 5 height 6
click at [351, 271] on div "Maintenances Plans de maintenance Opérations de maintenance Nouveau plan de mai…" at bounding box center [405, 188] width 703 height 376
click at [431, 259] on div "Maintenances Plans de maintenance Opérations de maintenance Nouveau plan de mai…" at bounding box center [405, 188] width 703 height 376
click at [176, 54] on span ": Entretien Bizerba Rayon X" at bounding box center [192, 52] width 68 height 6
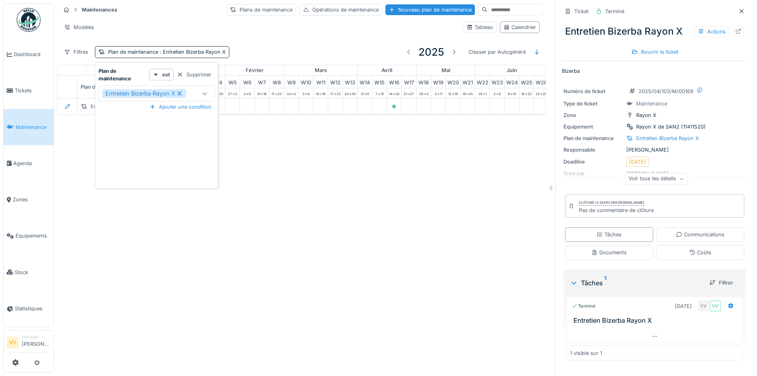
click at [197, 93] on div at bounding box center [204, 93] width 19 height 15
type maintenance_IxNTk "********"
click at [169, 152] on span "Calibration Détecteur de métaux" at bounding box center [148, 154] width 87 height 9
type input "**********"
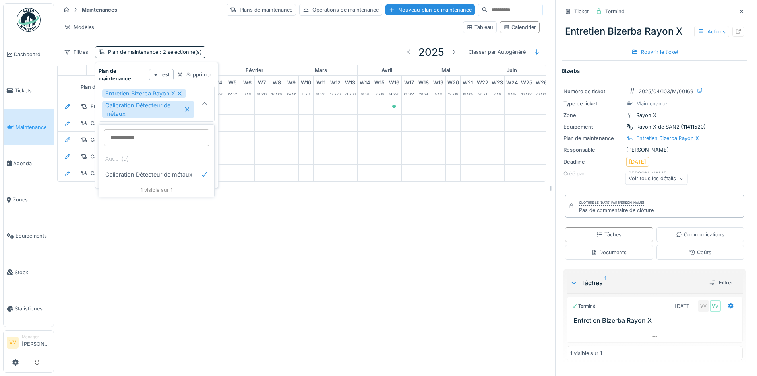
click at [158, 293] on div "Maintenances Plans de maintenance Opérations de maintenance Nouveau plan de mai…" at bounding box center [405, 188] width 703 height 376
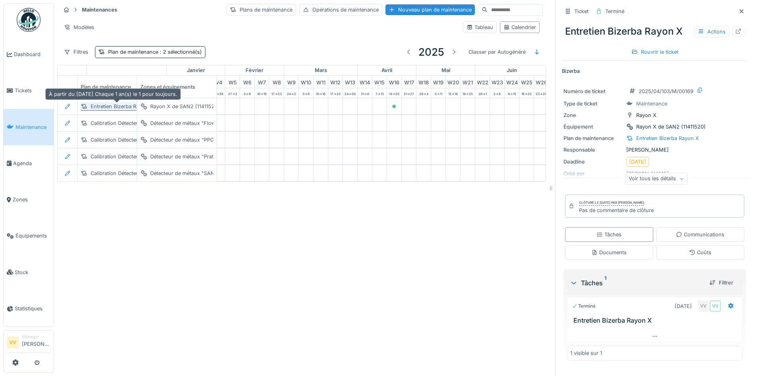
click at [116, 105] on div "Entretien Bizerba Rayon X" at bounding box center [122, 107] width 63 height 8
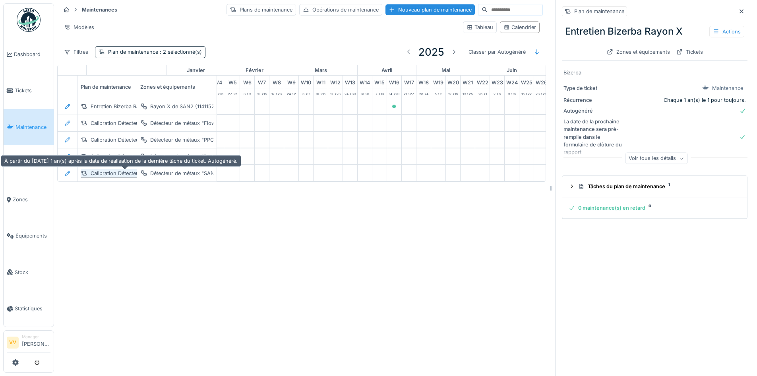
click at [126, 174] on div "Calibration Détecteur de métaux" at bounding box center [129, 173] width 77 height 8
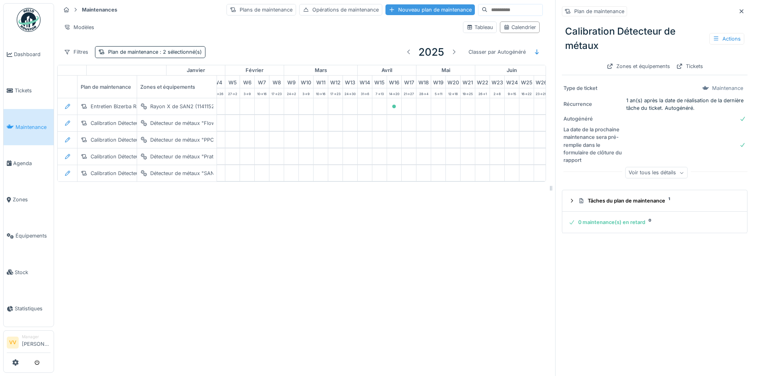
click at [390, 10] on div "Nouveau plan de maintenance" at bounding box center [430, 9] width 89 height 11
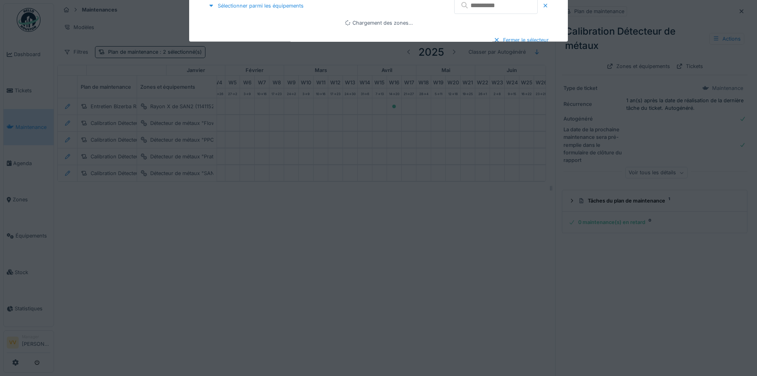
type input "***"
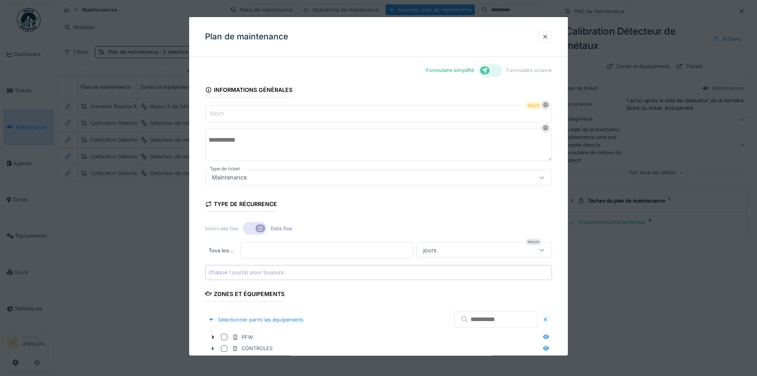
click at [370, 116] on input "Nom" at bounding box center [378, 113] width 347 height 17
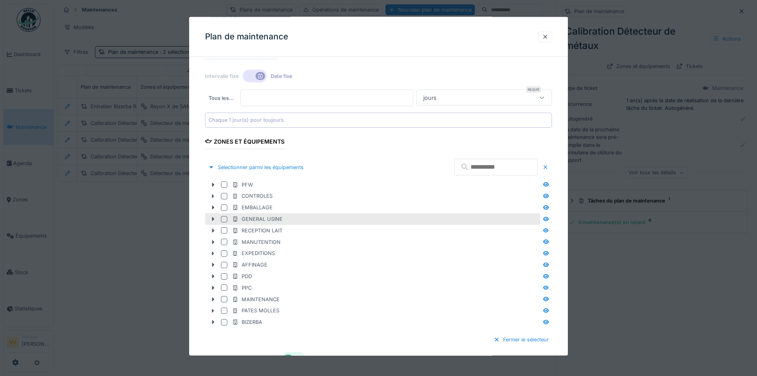
scroll to position [199, 0]
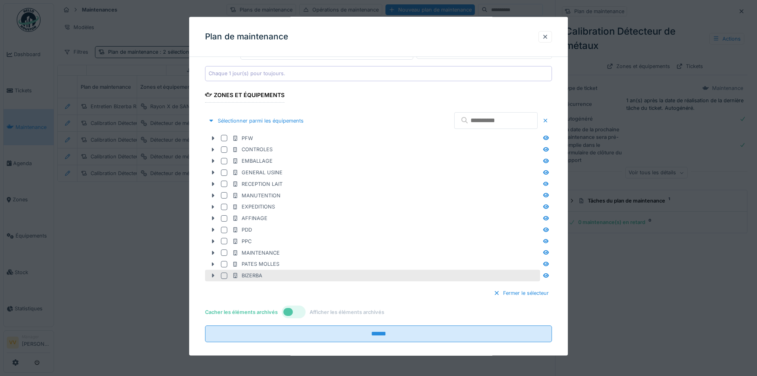
type input "**********"
click at [213, 277] on icon at bounding box center [213, 275] width 6 height 5
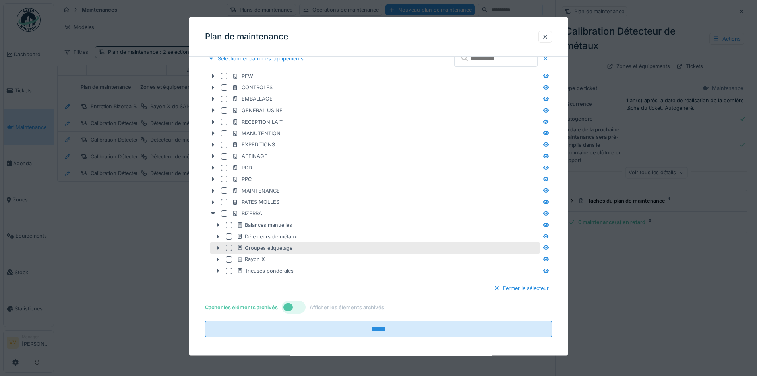
scroll to position [265, 0]
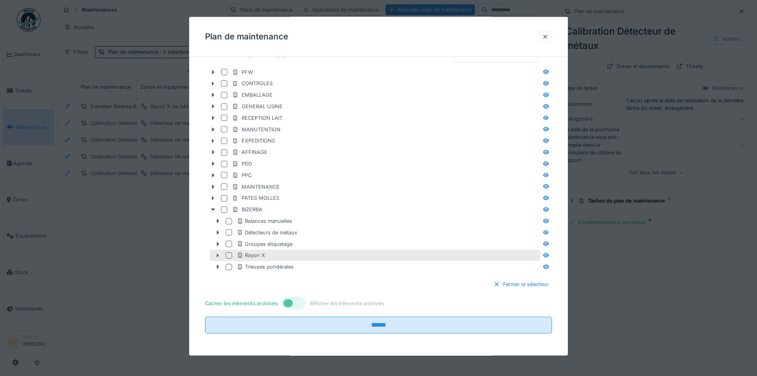
click at [220, 258] on div at bounding box center [217, 255] width 13 height 8
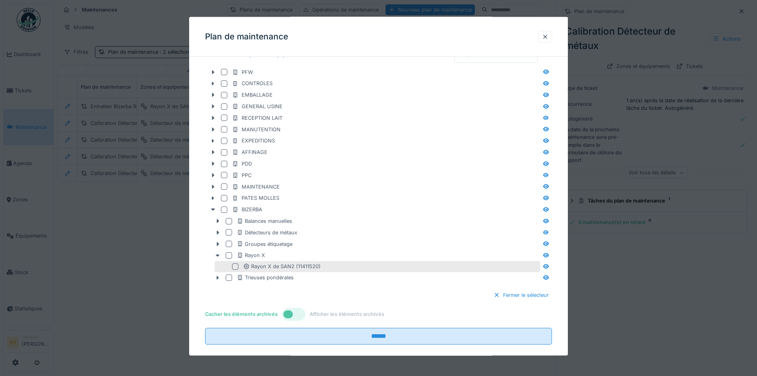
click at [234, 264] on div at bounding box center [235, 266] width 6 height 6
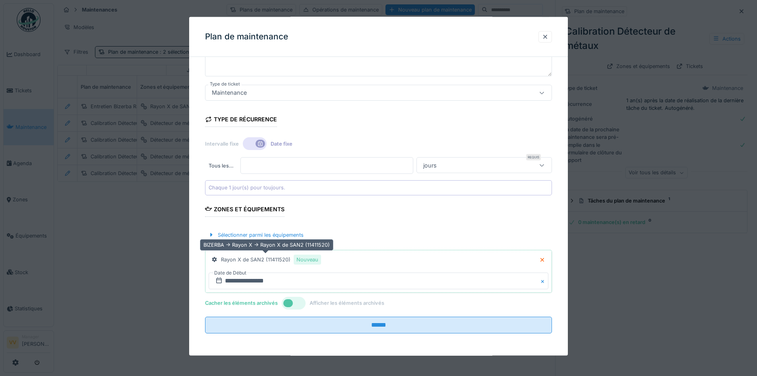
scroll to position [85, 0]
click at [229, 281] on input "**********" at bounding box center [379, 280] width 340 height 17
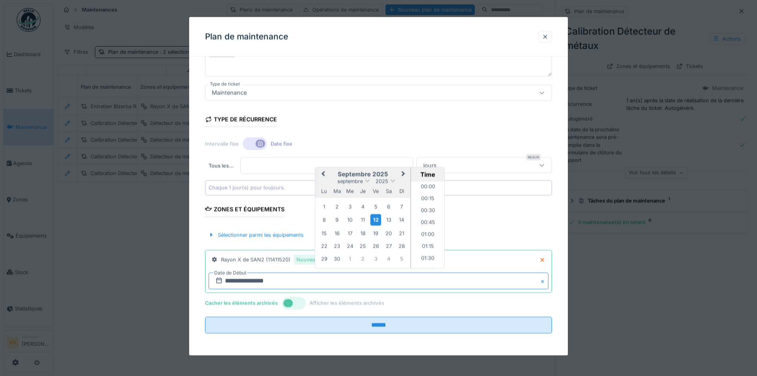
scroll to position [392, 0]
click at [323, 173] on span "Previous Month" at bounding box center [323, 174] width 0 height 10
click at [323, 173] on span "Previous Month" at bounding box center [323, 175] width 0 height 10
click at [348, 206] on div "4" at bounding box center [350, 207] width 11 height 11
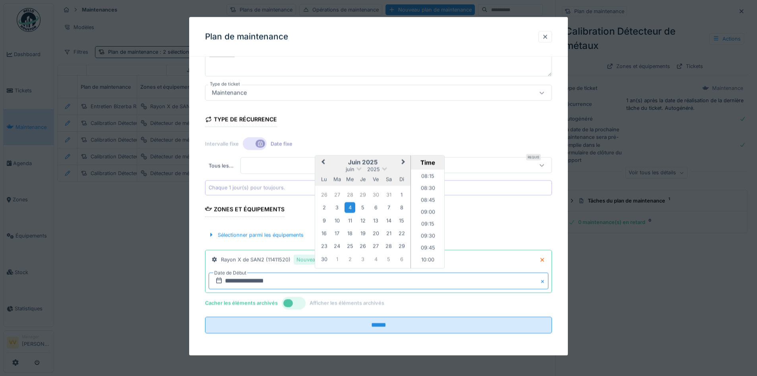
click at [297, 282] on input "**********" at bounding box center [379, 280] width 340 height 17
click at [544, 120] on div "Type de récurrence Intervalle fixe Date fixe Tous les … * Requis jours ***** Ch…" at bounding box center [378, 151] width 347 height 88
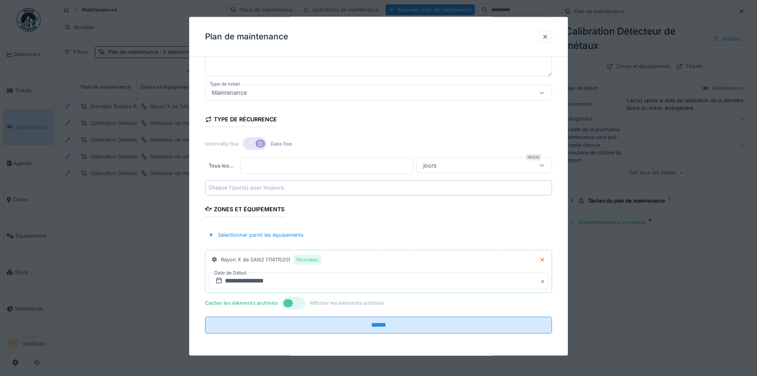
click at [440, 164] on div "jours" at bounding box center [430, 165] width 20 height 9
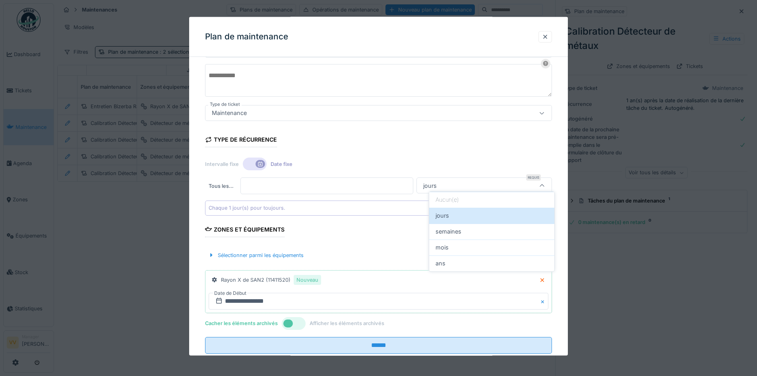
scroll to position [64, 0]
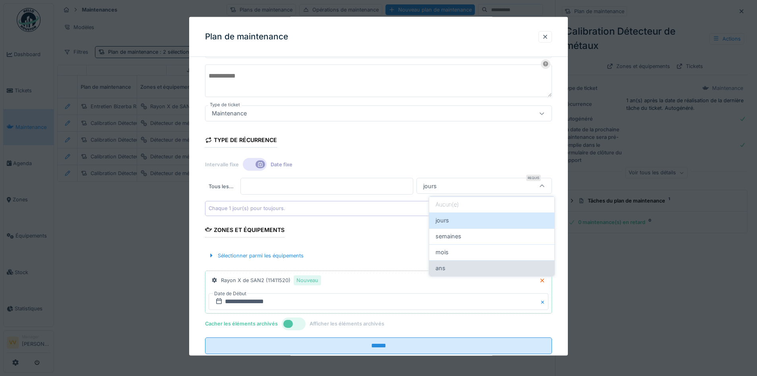
click at [462, 266] on div "ans" at bounding box center [492, 268] width 112 height 9
type input "******"
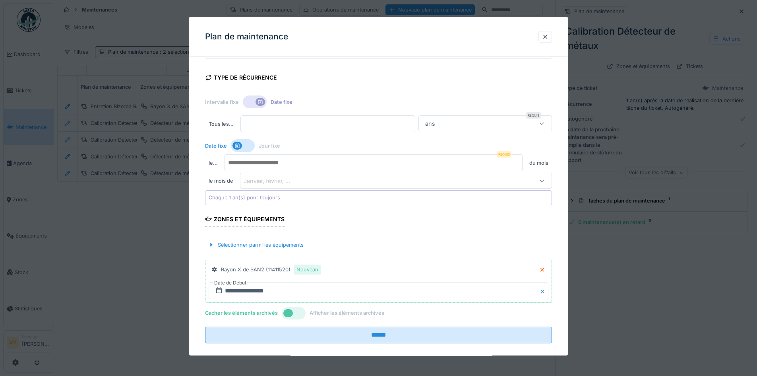
scroll to position [136, 0]
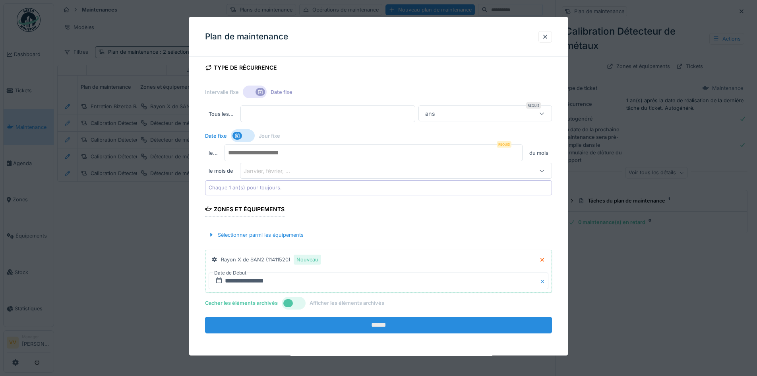
click at [390, 328] on input "******" at bounding box center [378, 324] width 347 height 17
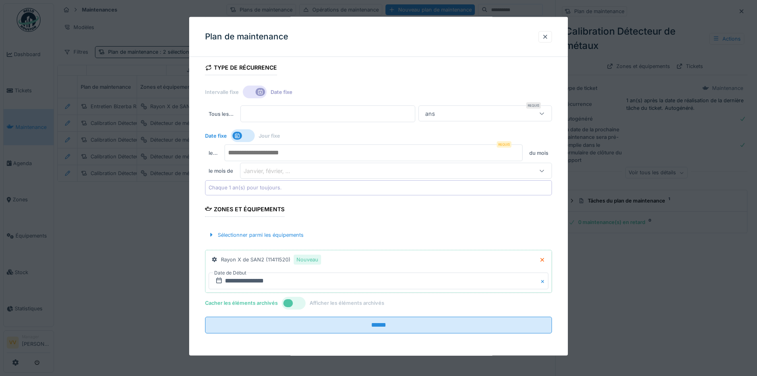
click at [279, 166] on div "Janvier, février, ..." at bounding box center [273, 170] width 58 height 9
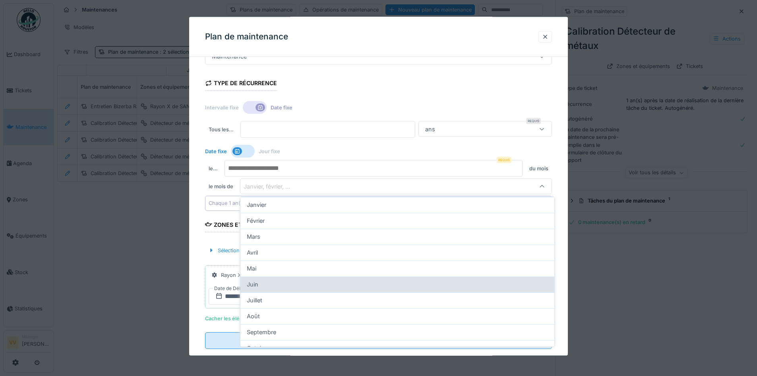
click at [288, 279] on div "Juin" at bounding box center [397, 284] width 314 height 16
type input "*"
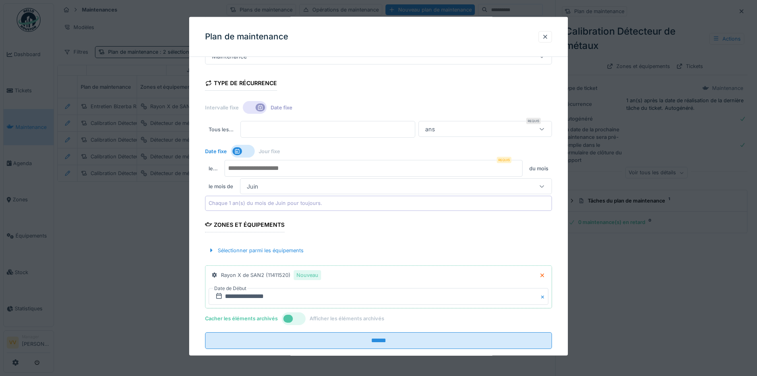
click at [447, 241] on div "Sélectionner parmi les équipements" at bounding box center [378, 249] width 347 height 23
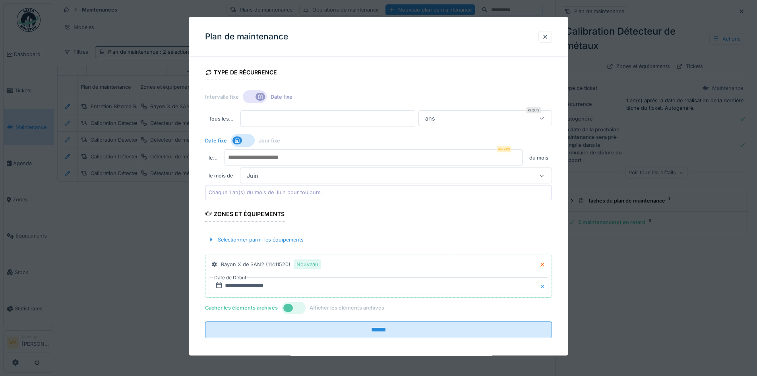
scroll to position [136, 0]
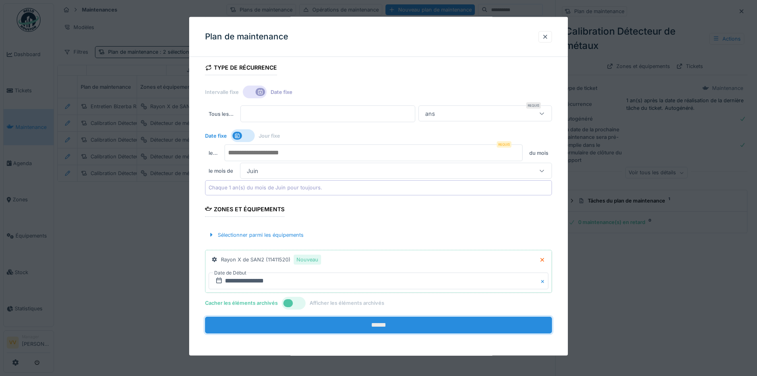
click at [347, 323] on input "******" at bounding box center [378, 324] width 347 height 17
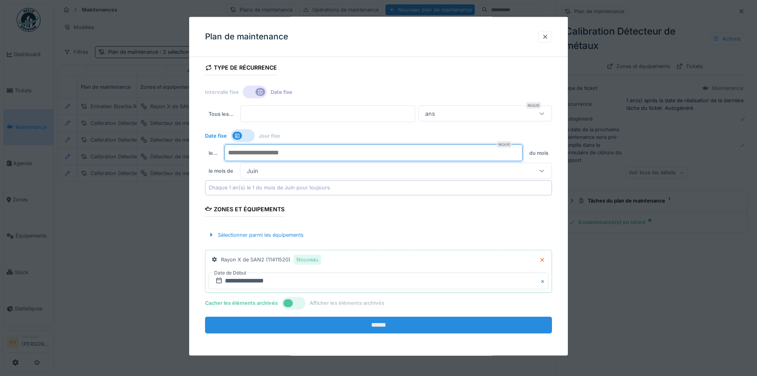
type input "*"
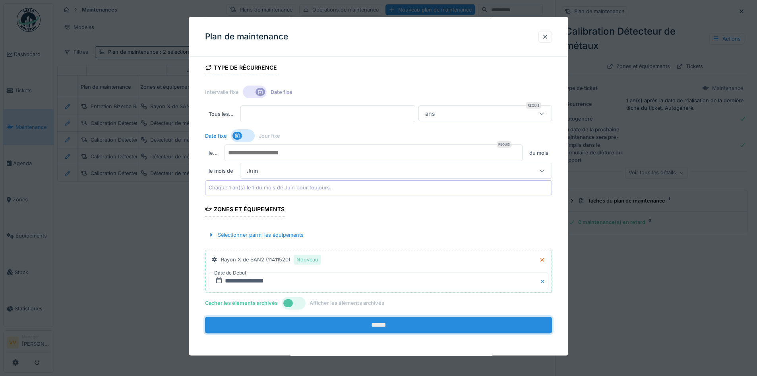
click at [410, 322] on input "******" at bounding box center [378, 324] width 347 height 17
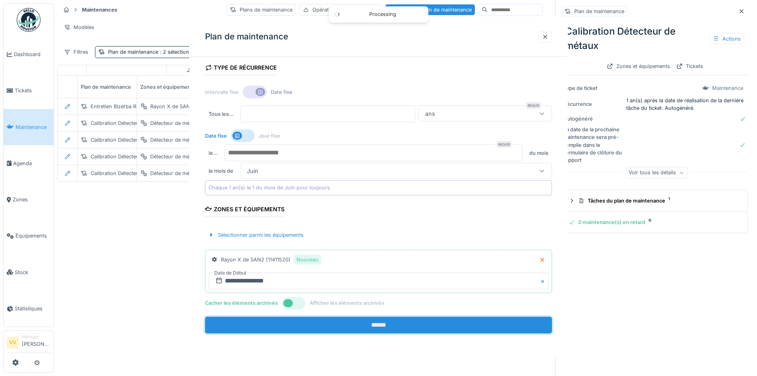
scroll to position [0, 0]
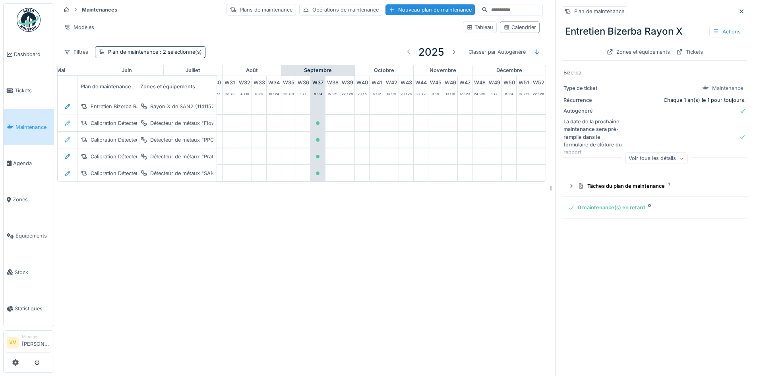
scroll to position [0, 474]
click at [148, 52] on div "Plan de maintenance : 2 sélectionné(s)" at bounding box center [155, 52] width 94 height 8
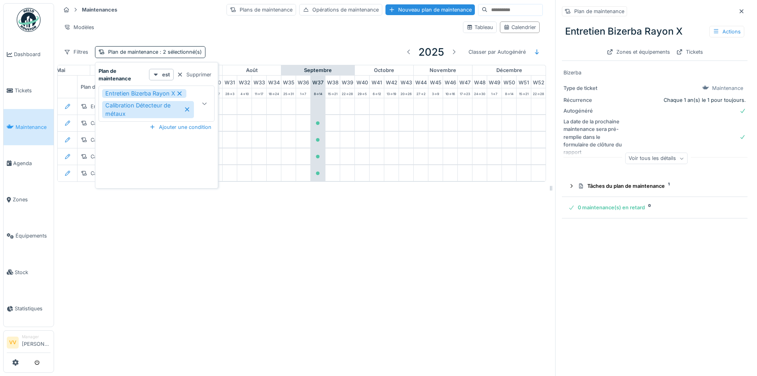
click at [204, 105] on icon at bounding box center [205, 103] width 6 height 5
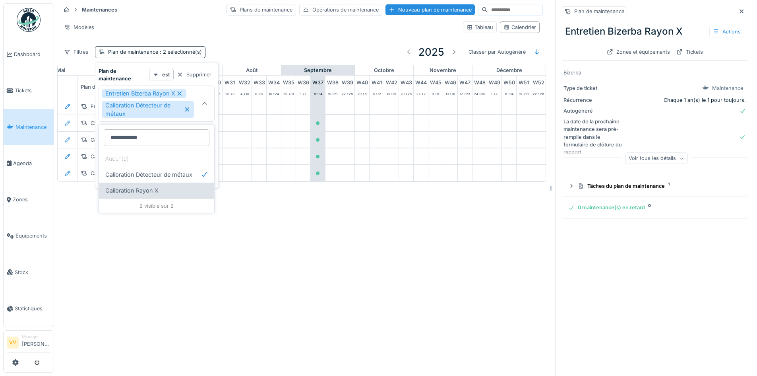
type maintenance_Y5NjQ "**********"
click at [163, 190] on div "Calibration Rayon X" at bounding box center [156, 190] width 103 height 9
type input "**********"
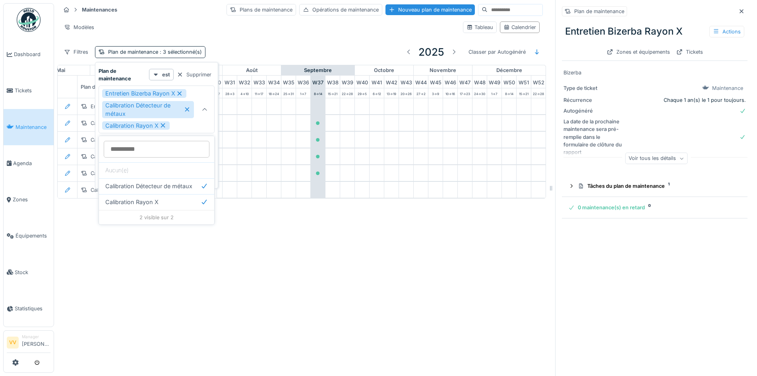
click at [294, 264] on div "Maintenances Plans de maintenance Opérations de maintenance Nouveau plan de mai…" at bounding box center [405, 188] width 703 height 376
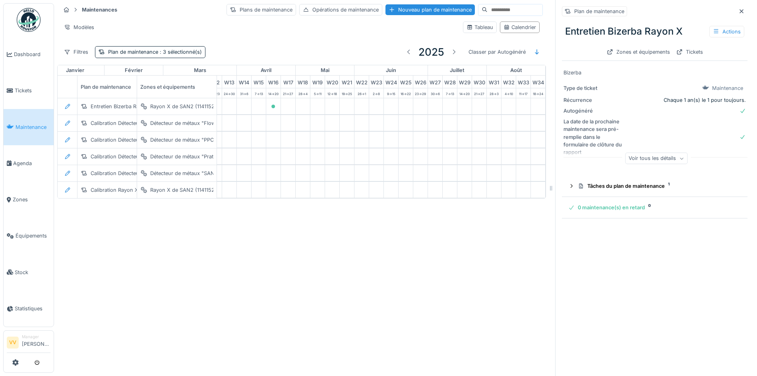
scroll to position [0, 226]
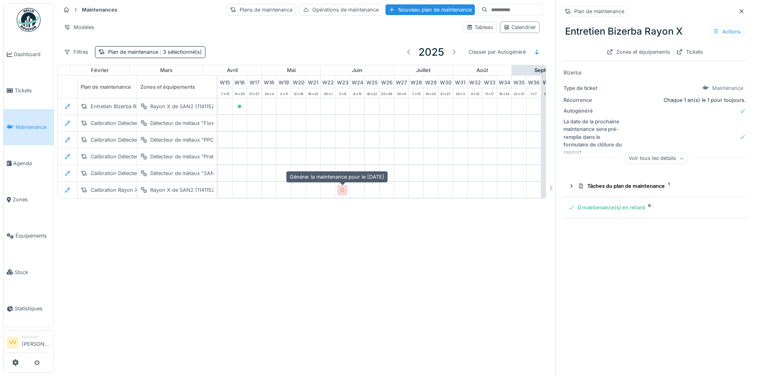
click at [340, 190] on icon at bounding box center [342, 190] width 5 height 4
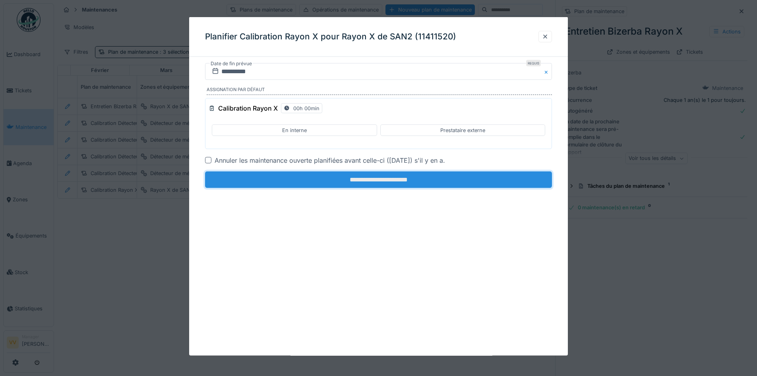
click at [320, 179] on input "**********" at bounding box center [378, 179] width 347 height 17
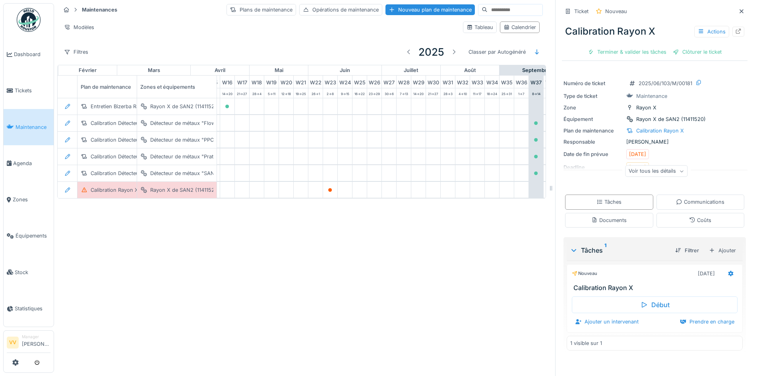
scroll to position [0, 267]
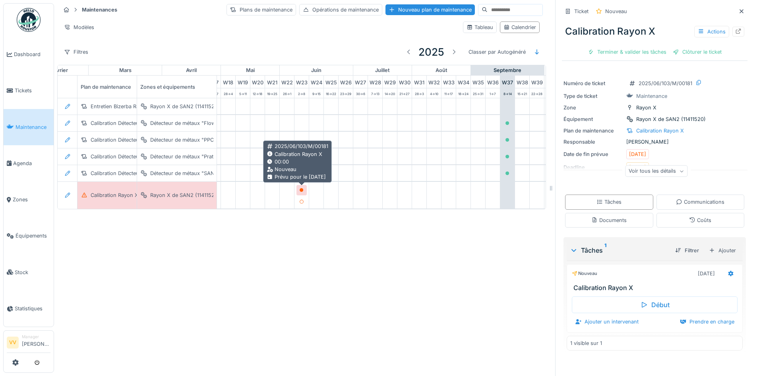
click at [300, 190] on icon at bounding box center [302, 190] width 4 height 4
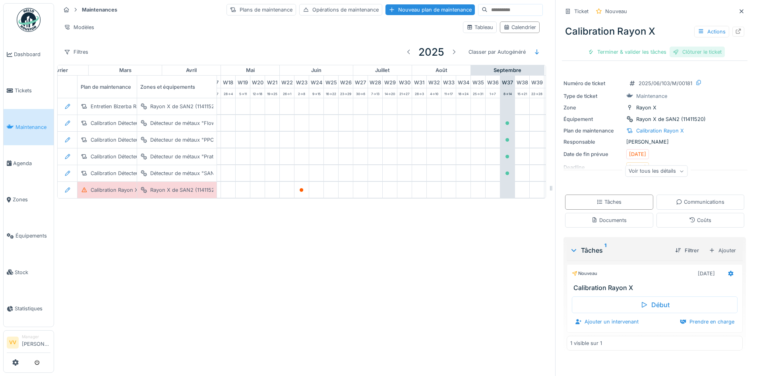
click at [688, 49] on div "Clôturer le ticket" at bounding box center [697, 52] width 55 height 11
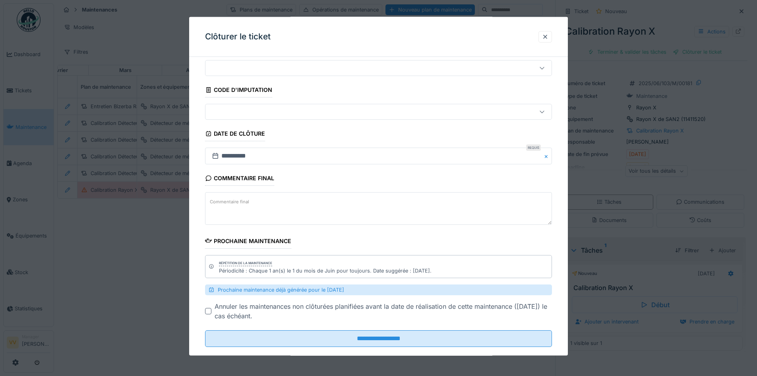
scroll to position [38, 0]
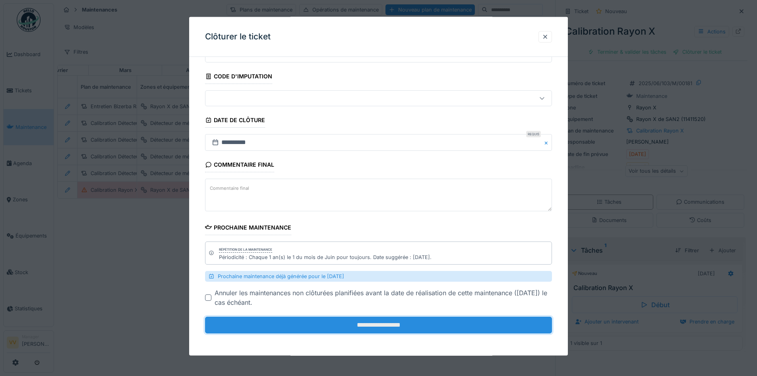
click at [362, 326] on input "**********" at bounding box center [378, 324] width 347 height 17
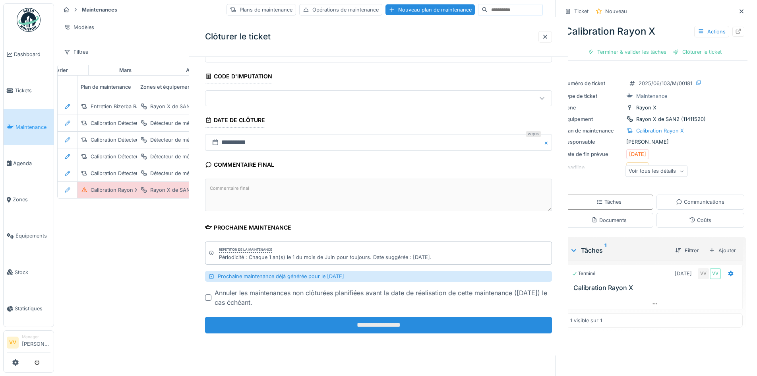
scroll to position [0, 0]
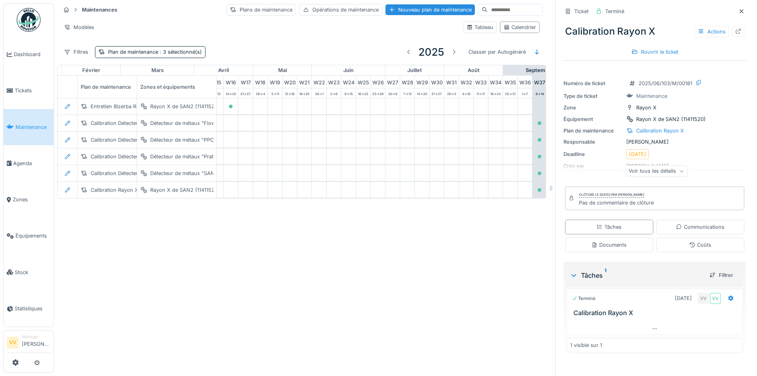
scroll to position [0, 340]
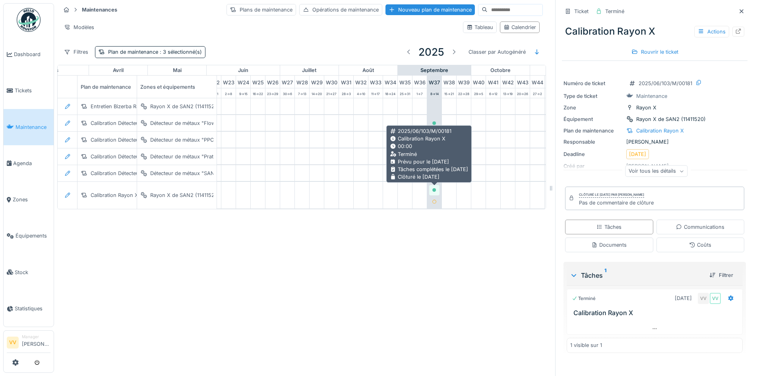
click at [435, 186] on div at bounding box center [434, 190] width 5 height 8
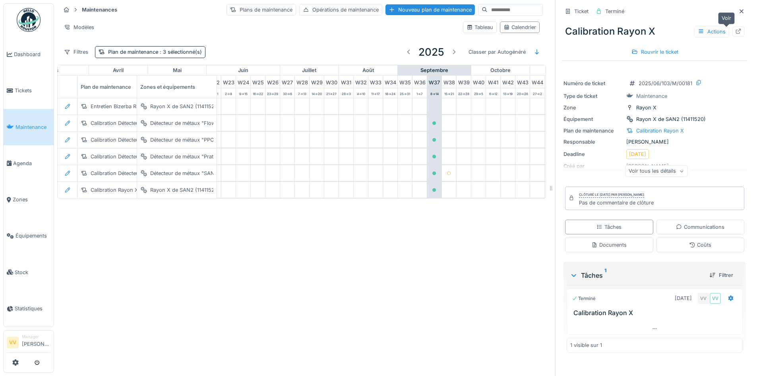
click at [733, 32] on div at bounding box center [739, 32] width 12 height 10
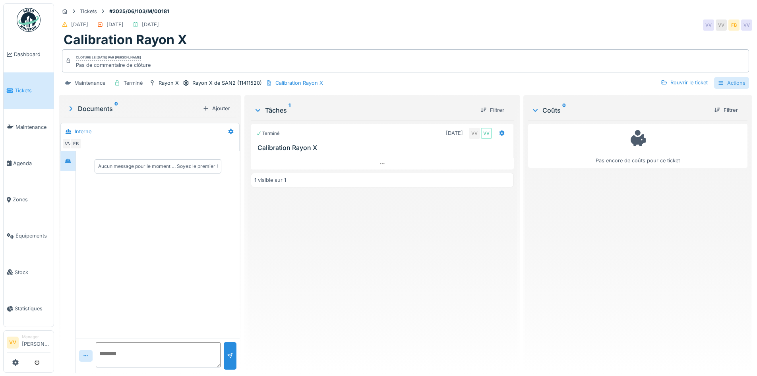
click at [726, 82] on div "Actions" at bounding box center [731, 83] width 35 height 12
click at [667, 288] on div "Pas encore de coûts pour ce ticket" at bounding box center [637, 243] width 219 height 246
click at [721, 77] on div "Actions" at bounding box center [731, 83] width 35 height 12
click at [684, 80] on div "Rouvrir le ticket" at bounding box center [684, 82] width 53 height 11
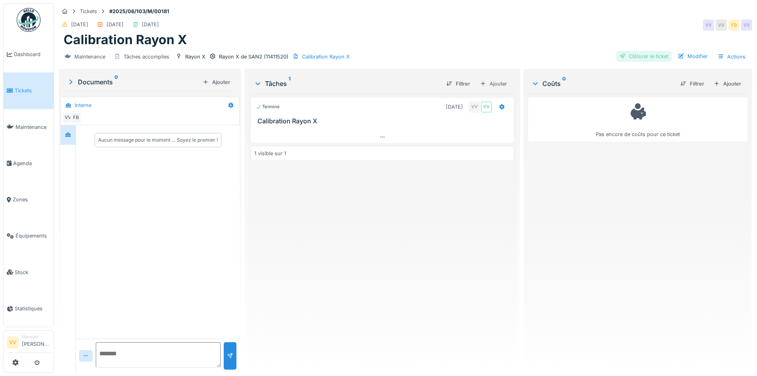
click at [635, 53] on div "Clôturer le ticket" at bounding box center [643, 56] width 55 height 11
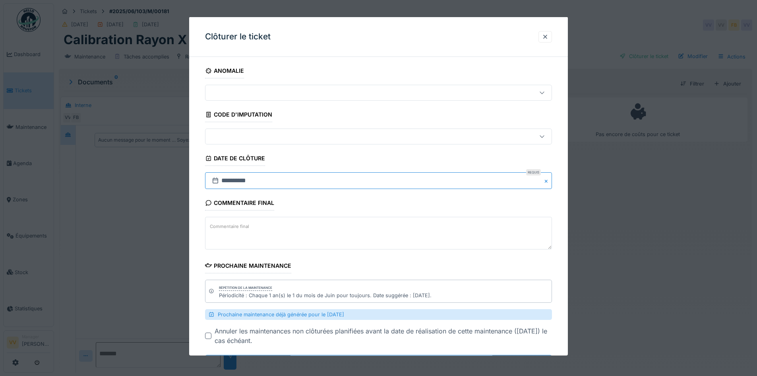
click at [319, 186] on input "**********" at bounding box center [378, 180] width 347 height 17
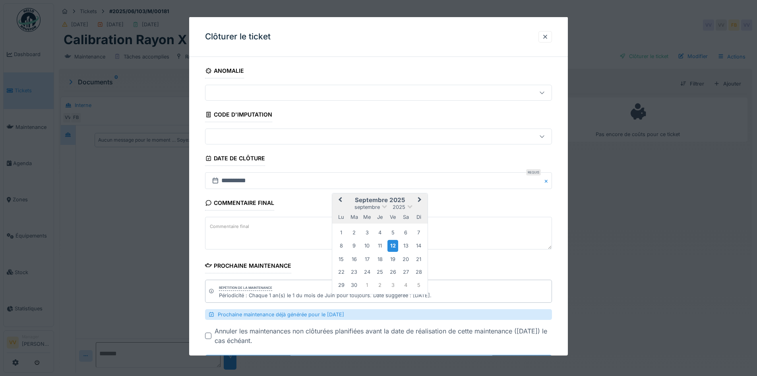
click at [343, 200] on button "Previous Month" at bounding box center [339, 200] width 13 height 13
click at [364, 242] on div "4" at bounding box center [367, 245] width 11 height 11
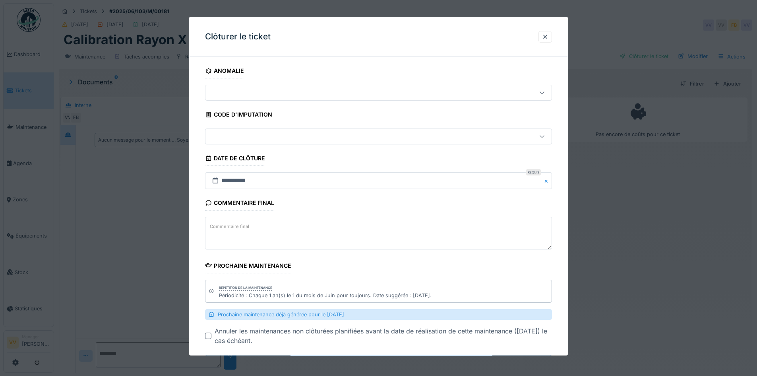
click at [380, 199] on div "Commentaire final Commentaire final" at bounding box center [378, 223] width 347 height 56
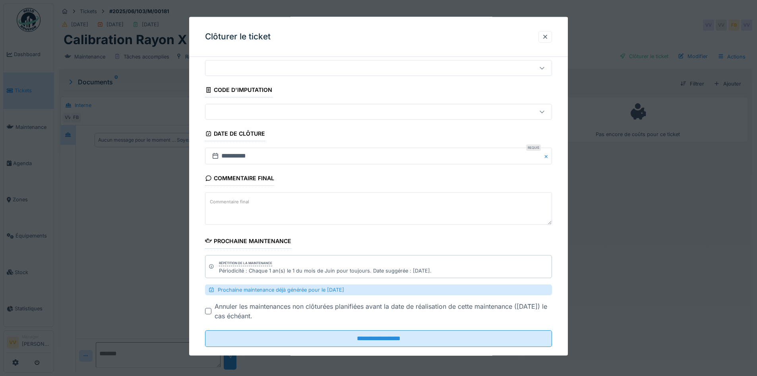
scroll to position [38, 0]
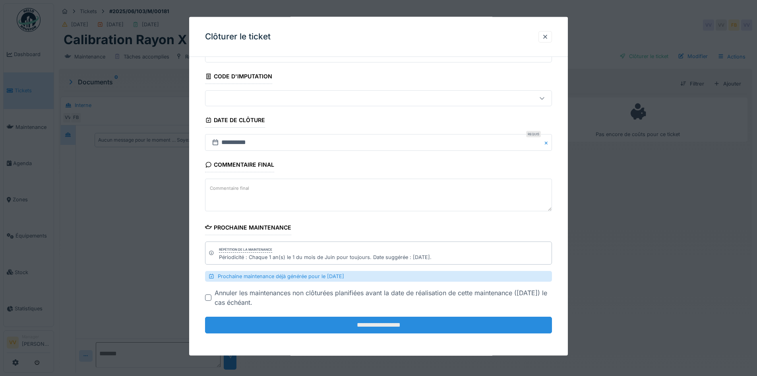
click at [367, 319] on input "**********" at bounding box center [378, 324] width 347 height 17
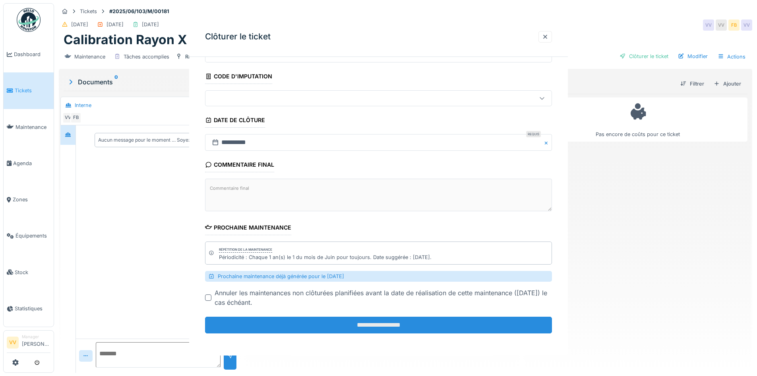
scroll to position [0, 0]
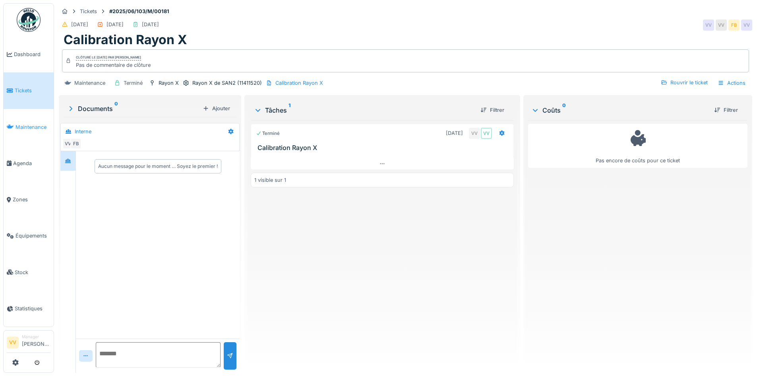
click at [29, 128] on span "Maintenance" at bounding box center [33, 127] width 35 height 8
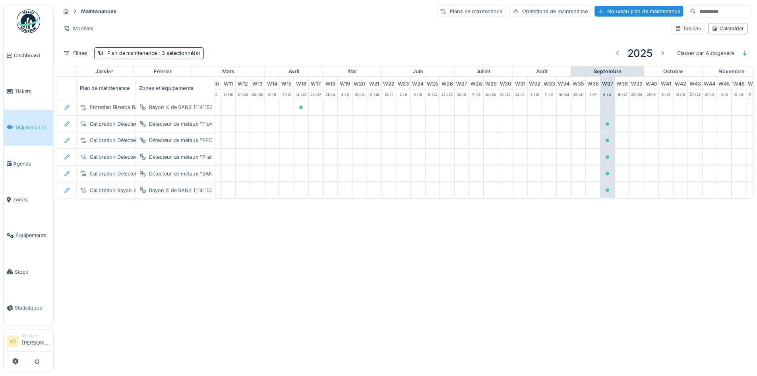
scroll to position [0, 260]
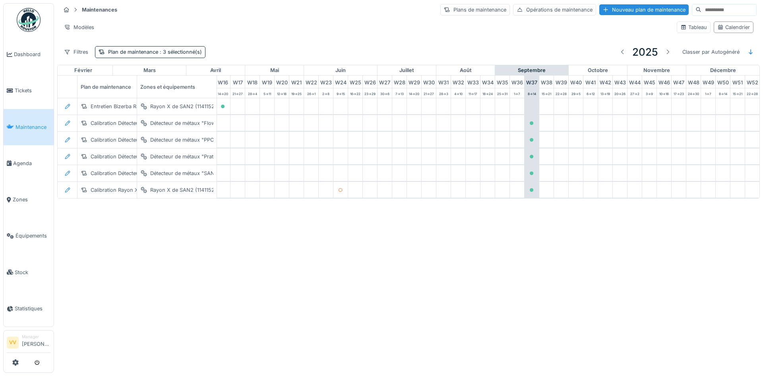
drag, startPoint x: 514, startPoint y: 189, endPoint x: 317, endPoint y: 189, distance: 197.5
click at [317, 189] on div "Calibration Rayon X Rayon X de SAN2 (11411520)" at bounding box center [287, 190] width 944 height 16
drag, startPoint x: 322, startPoint y: 189, endPoint x: 313, endPoint y: 189, distance: 9.1
click at [324, 186] on div at bounding box center [326, 190] width 5 height 8
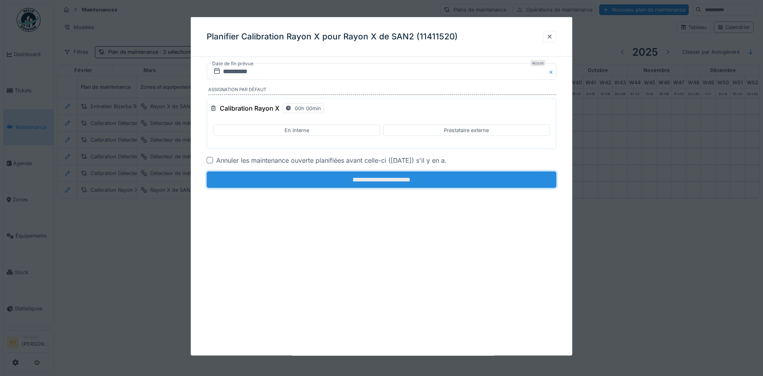
click at [384, 181] on input "**********" at bounding box center [382, 179] width 350 height 17
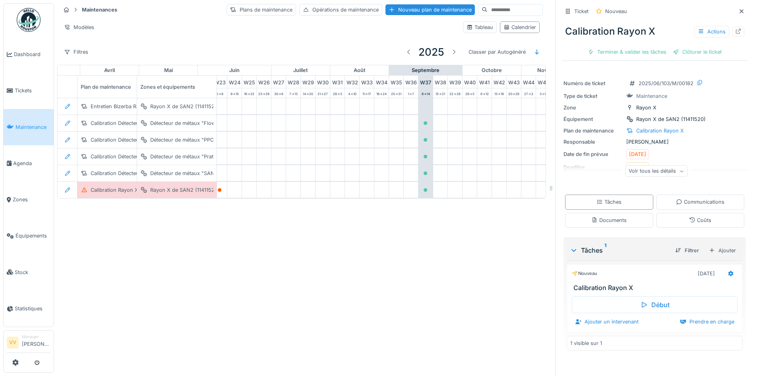
scroll to position [0, 284]
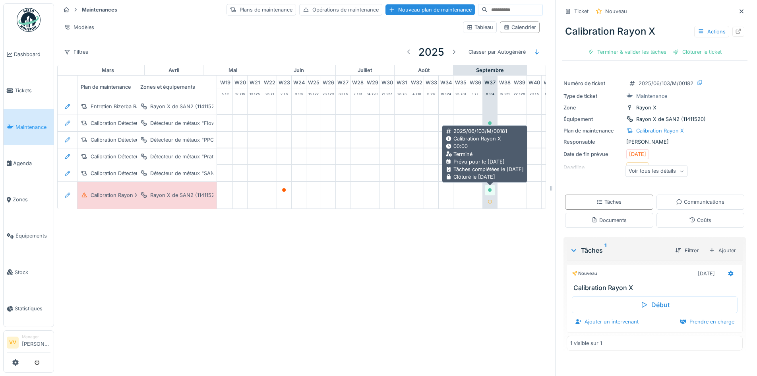
click at [487, 189] on div at bounding box center [490, 190] width 10 height 10
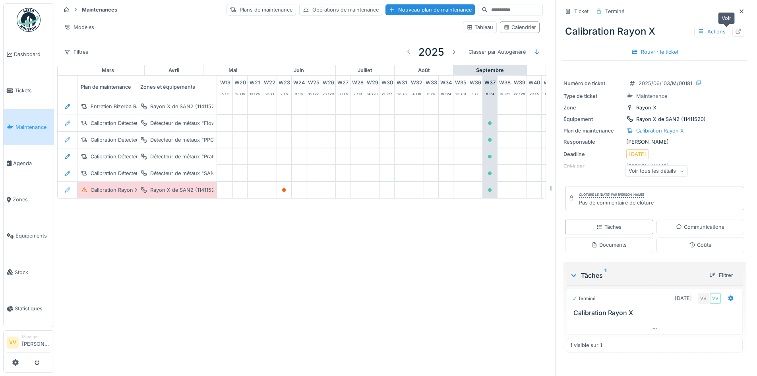
click at [735, 29] on icon at bounding box center [738, 31] width 6 height 5
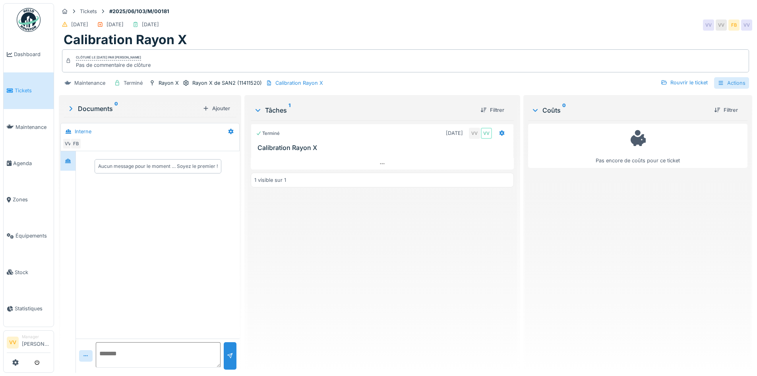
click at [737, 80] on div "Actions" at bounding box center [731, 83] width 35 height 12
click at [671, 80] on div "Rouvrir le ticket" at bounding box center [684, 82] width 53 height 11
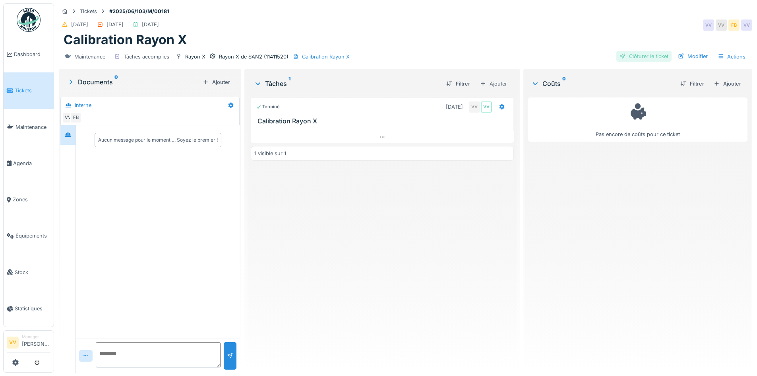
click at [646, 53] on div "Clôturer le ticket" at bounding box center [643, 56] width 55 height 11
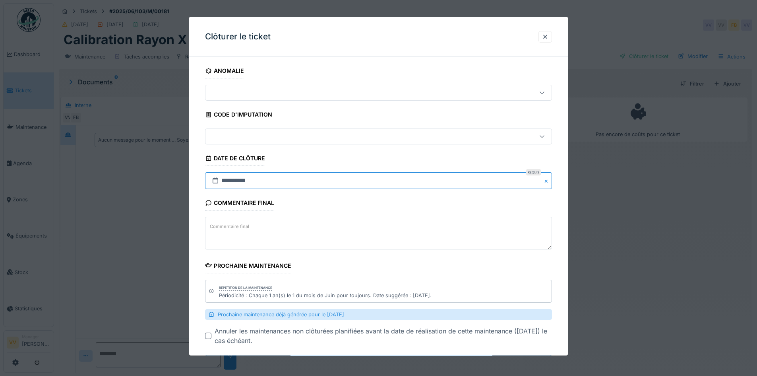
click at [310, 180] on input "**********" at bounding box center [378, 180] width 347 height 17
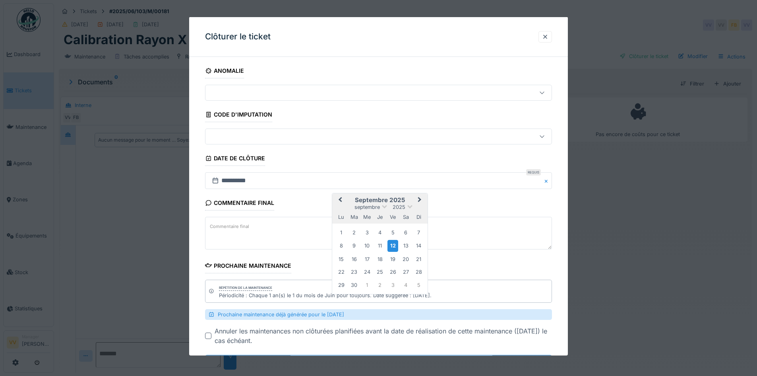
click at [340, 200] on span "Previous Month" at bounding box center [340, 200] width 0 height 10
click at [366, 247] on div "4" at bounding box center [367, 245] width 11 height 11
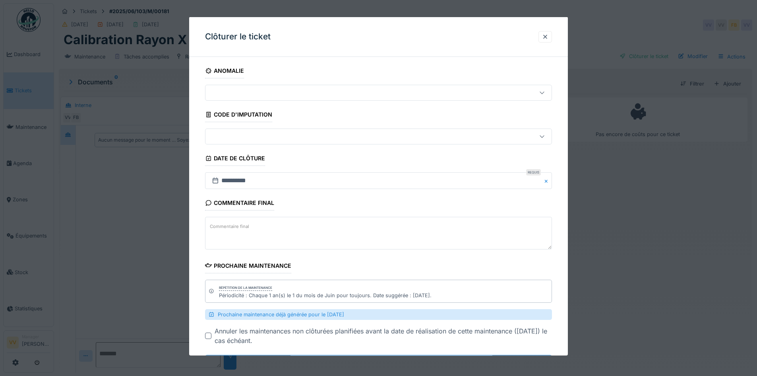
click at [354, 208] on div "Commentaire final Commentaire final" at bounding box center [378, 223] width 347 height 56
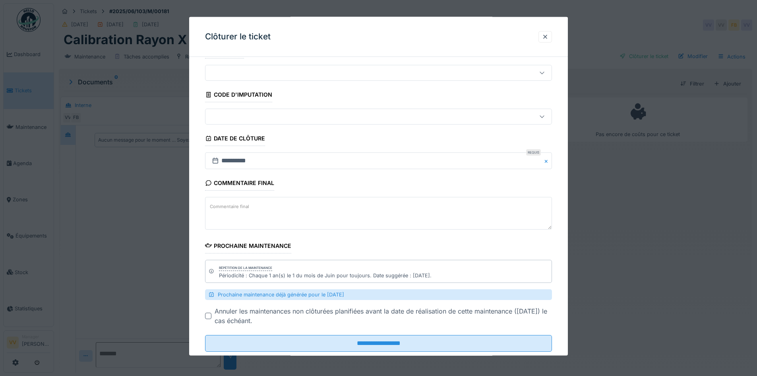
scroll to position [38, 0]
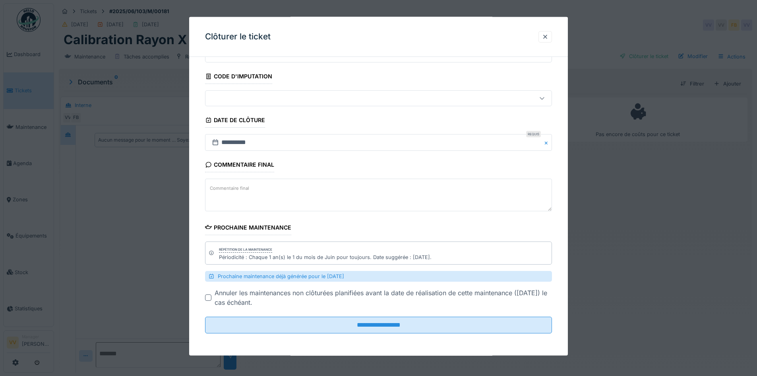
click at [208, 297] on div at bounding box center [208, 297] width 6 height 6
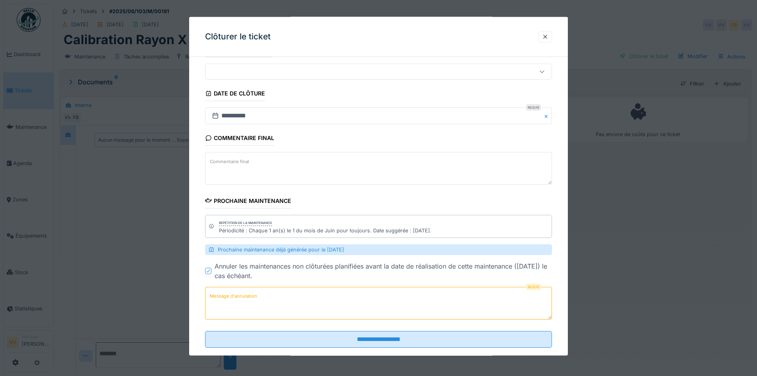
scroll to position [78, 0]
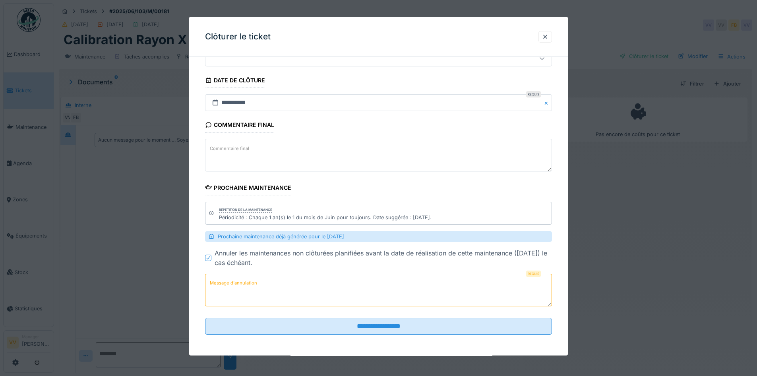
click at [348, 286] on textarea "Message d'annulation" at bounding box center [378, 289] width 347 height 33
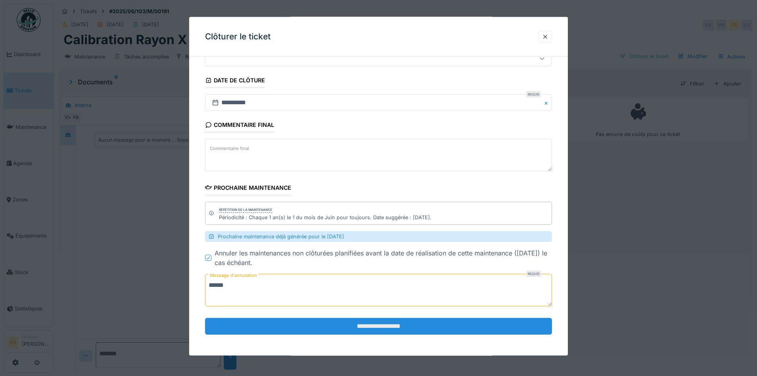
type textarea "******"
click at [408, 328] on input "**********" at bounding box center [378, 326] width 347 height 17
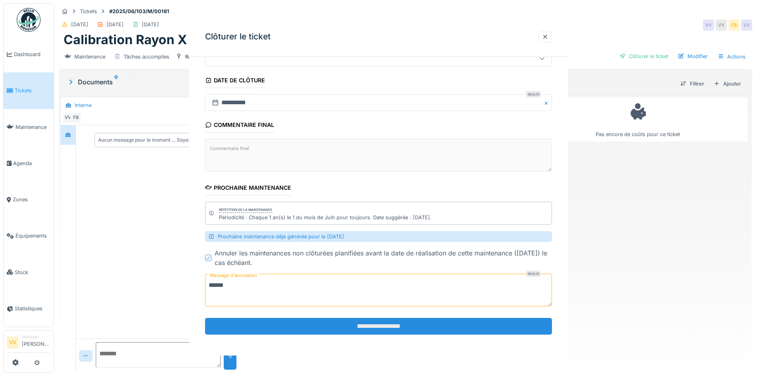
scroll to position [0, 0]
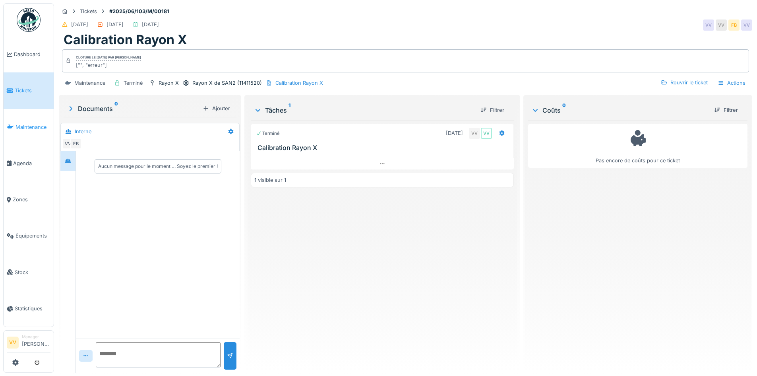
click at [33, 128] on span "Maintenance" at bounding box center [33, 127] width 35 height 8
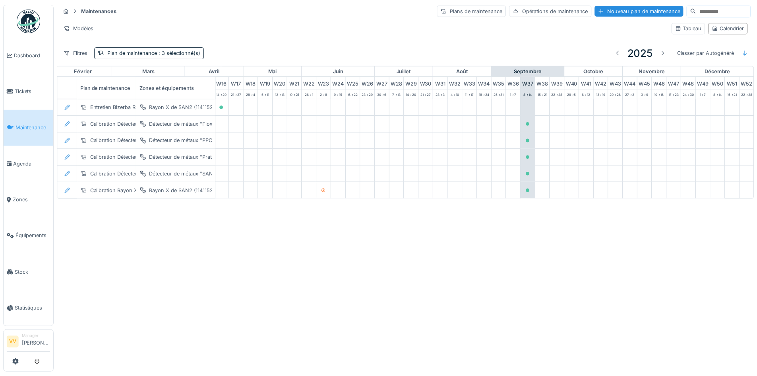
scroll to position [0, 260]
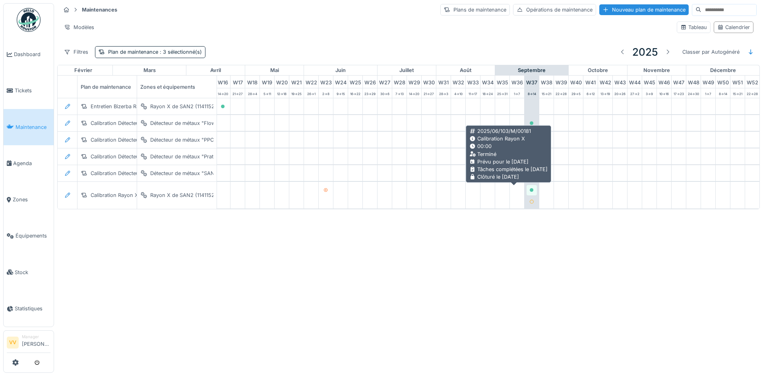
click at [529, 188] on icon at bounding box center [531, 190] width 5 height 4
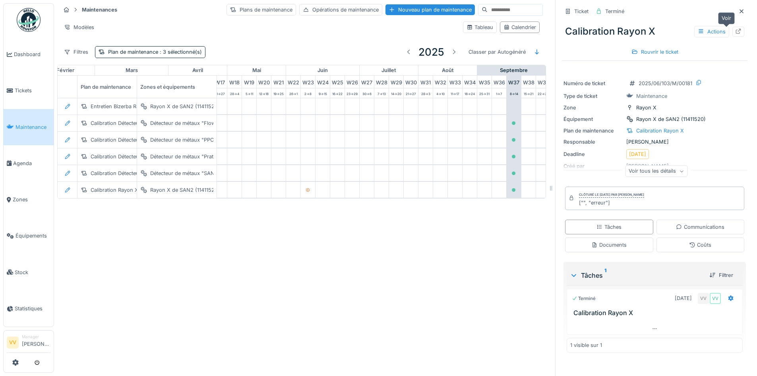
click at [733, 32] on div at bounding box center [739, 32] width 12 height 10
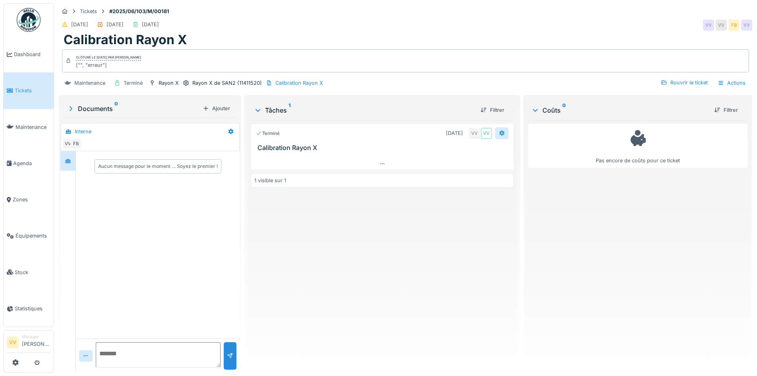
click at [499, 134] on icon at bounding box center [502, 132] width 6 height 5
click at [496, 128] on div at bounding box center [502, 133] width 14 height 12
click at [256, 109] on icon at bounding box center [258, 110] width 6 height 8
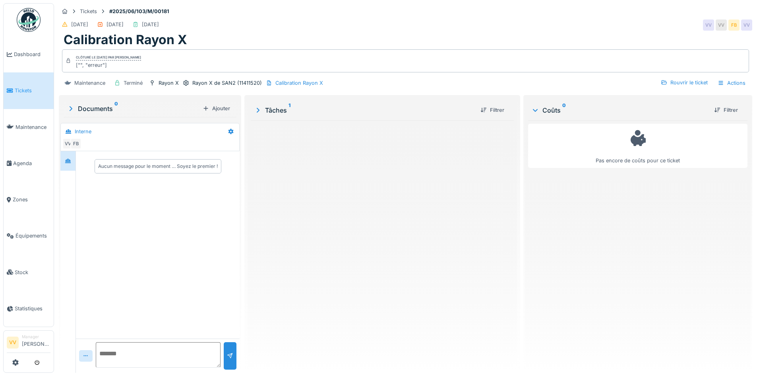
click at [257, 109] on icon at bounding box center [258, 110] width 3 height 5
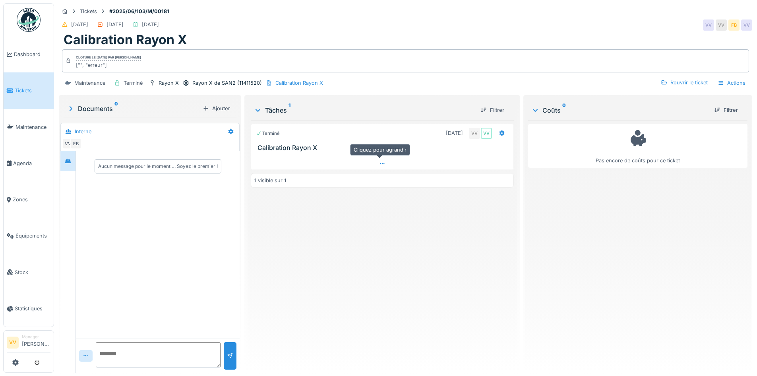
click at [380, 165] on icon at bounding box center [382, 163] width 6 height 5
click at [448, 130] on div "04/06/2025" at bounding box center [454, 133] width 17 height 8
click at [491, 127] on div "04/06/2025 VV VV" at bounding box center [476, 133] width 66 height 12
click at [499, 130] on icon at bounding box center [501, 133] width 5 height 6
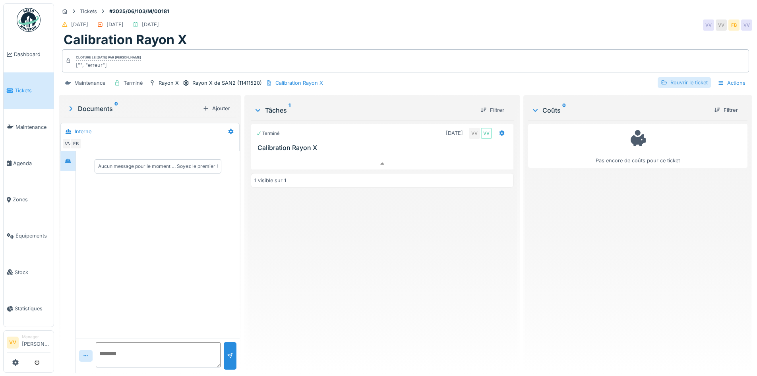
click at [666, 77] on div "Rouvrir le ticket" at bounding box center [684, 82] width 53 height 11
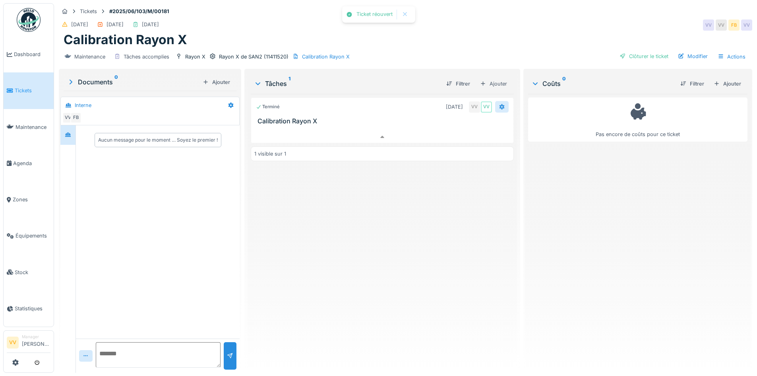
click at [495, 105] on div at bounding box center [502, 107] width 14 height 12
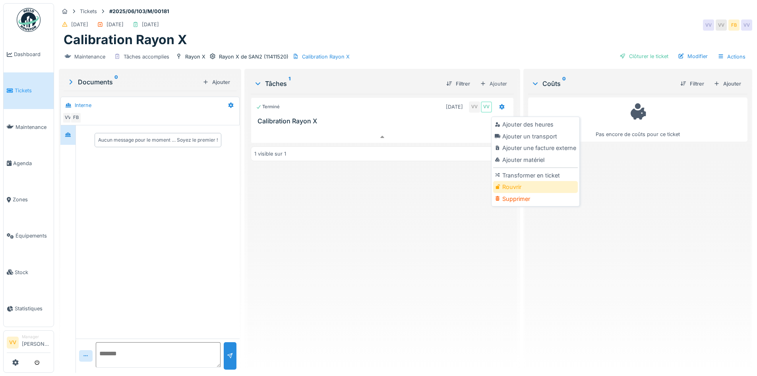
click at [525, 181] on div "Rouvrir" at bounding box center [535, 187] width 85 height 12
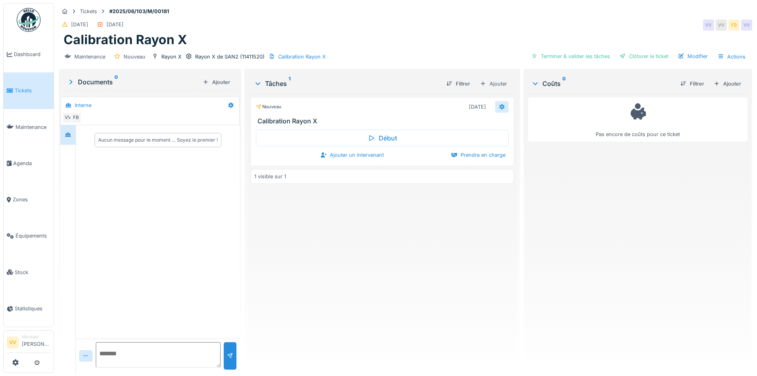
click at [500, 104] on icon at bounding box center [502, 106] width 6 height 5
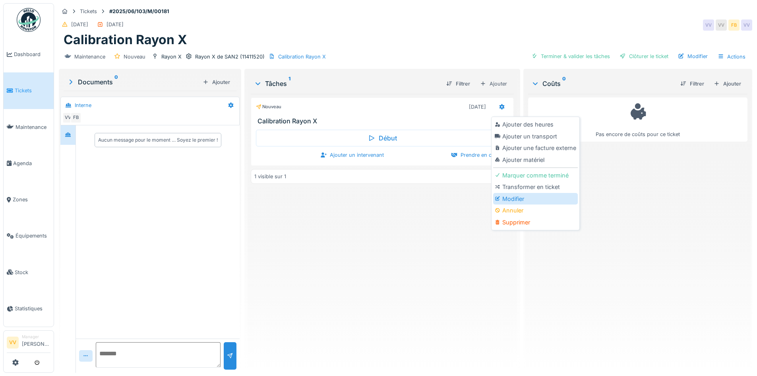
click at [510, 193] on div "Modifier" at bounding box center [535, 199] width 85 height 12
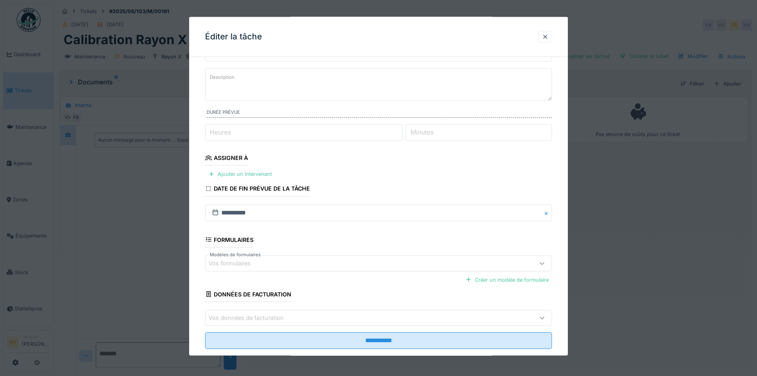
scroll to position [55, 0]
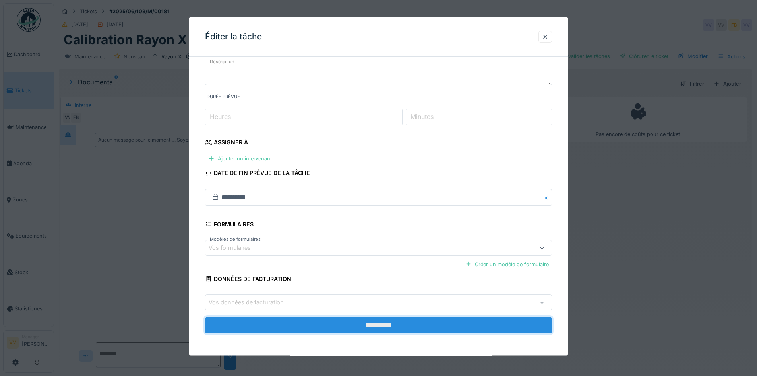
click at [311, 331] on input "**********" at bounding box center [378, 324] width 347 height 17
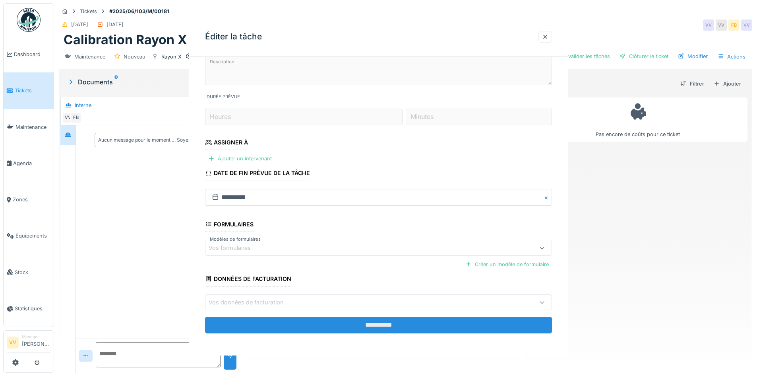
scroll to position [0, 0]
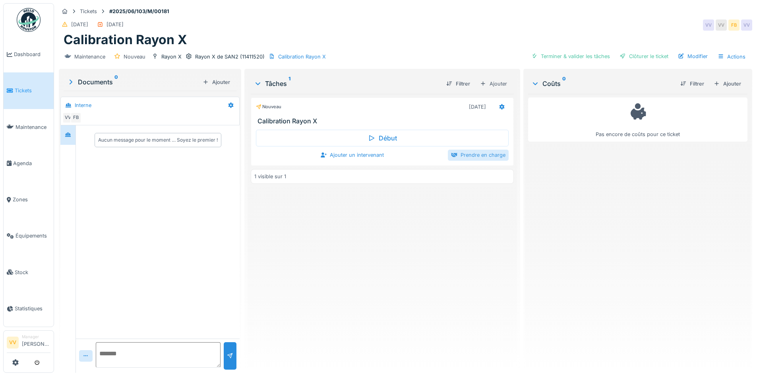
click at [461, 149] on div "Prendre en charge" at bounding box center [478, 154] width 61 height 11
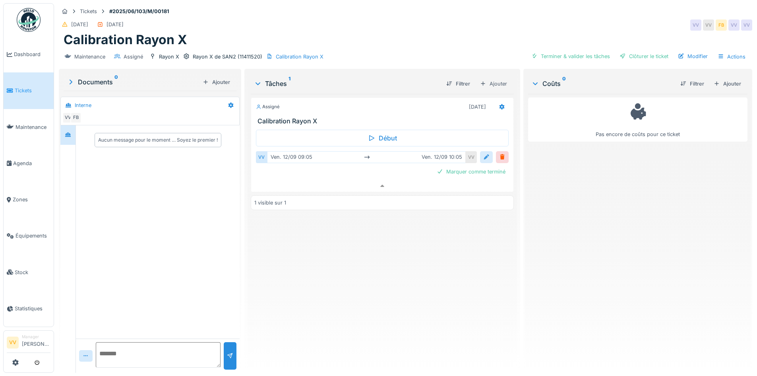
click at [487, 151] on div at bounding box center [486, 157] width 13 height 12
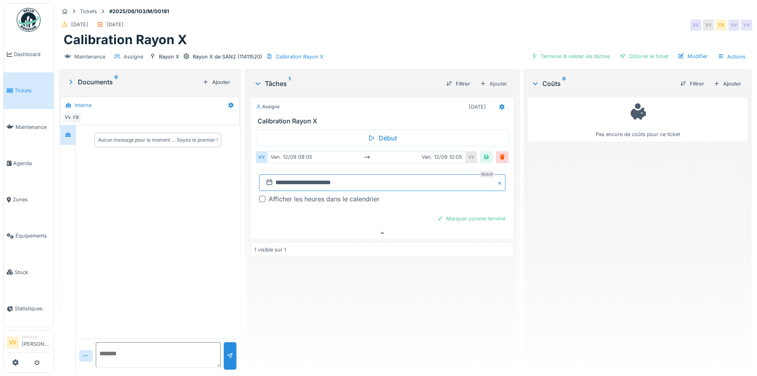
click at [288, 174] on input "**********" at bounding box center [382, 182] width 246 height 17
click at [341, 197] on span "Previous Month" at bounding box center [341, 202] width 0 height 10
click at [366, 242] on div "4" at bounding box center [368, 247] width 11 height 11
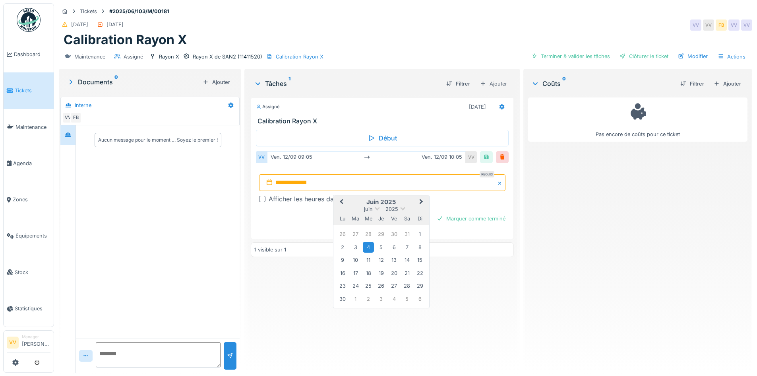
click at [368, 242] on div "4" at bounding box center [368, 247] width 11 height 11
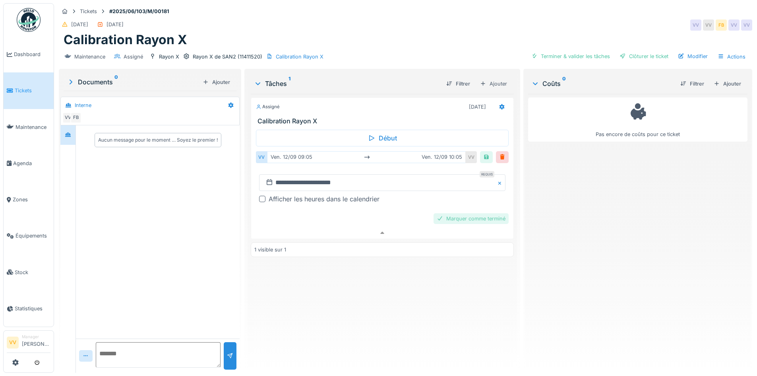
click at [484, 213] on div "Marquer comme terminé" at bounding box center [471, 218] width 75 height 11
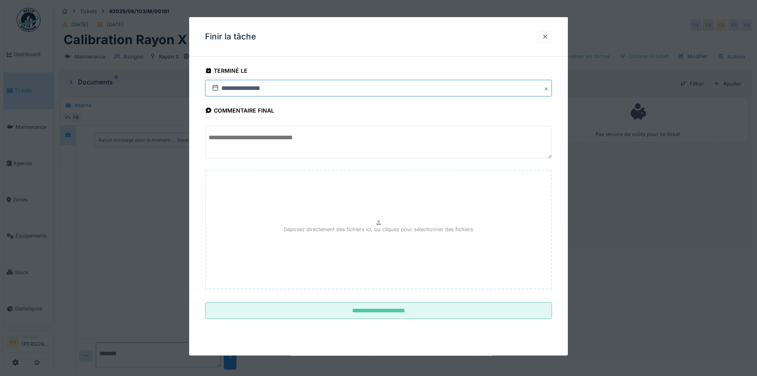
click at [345, 90] on input "**********" at bounding box center [378, 88] width 347 height 17
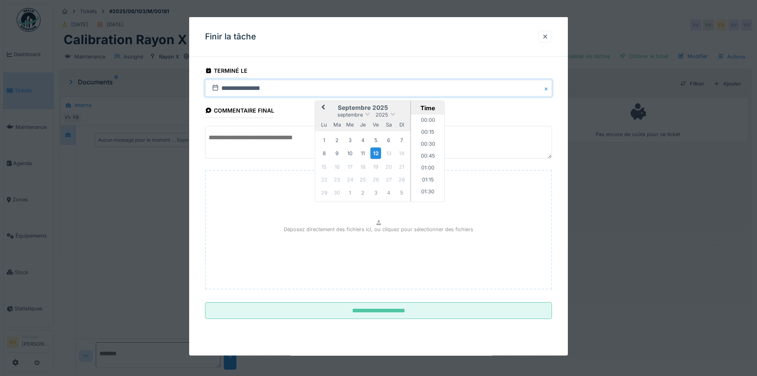
scroll to position [392, 0]
click at [323, 106] on span "Previous Month" at bounding box center [323, 108] width 0 height 10
click at [349, 153] on div "4" at bounding box center [350, 152] width 11 height 11
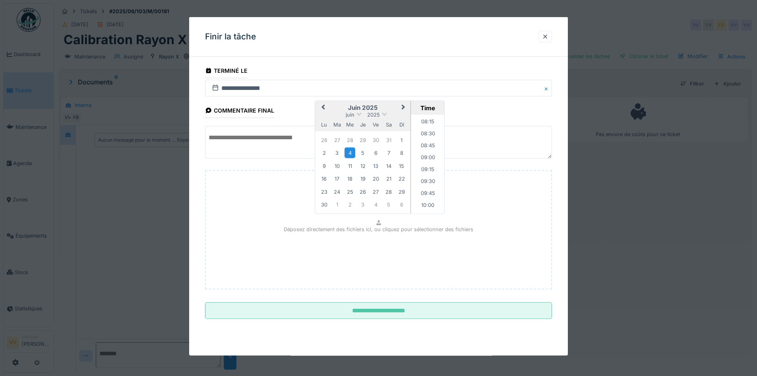
click at [349, 153] on div "4" at bounding box center [350, 152] width 11 height 11
click at [347, 152] on div "4" at bounding box center [350, 152] width 11 height 11
click at [297, 104] on fieldset "**********" at bounding box center [378, 194] width 347 height 262
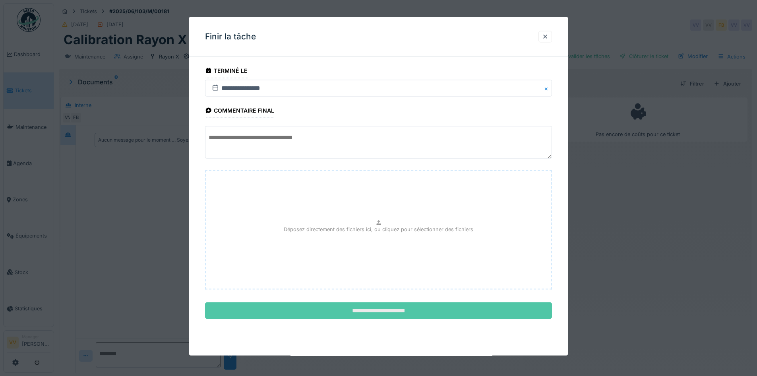
click at [381, 308] on input "**********" at bounding box center [378, 310] width 347 height 17
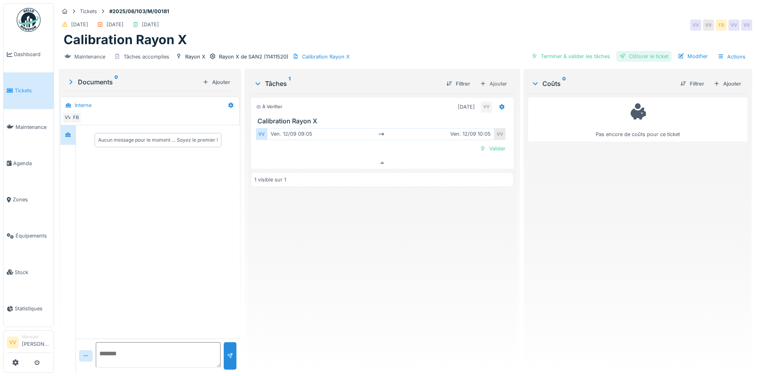
click at [655, 52] on div "Clôturer le ticket" at bounding box center [643, 56] width 55 height 11
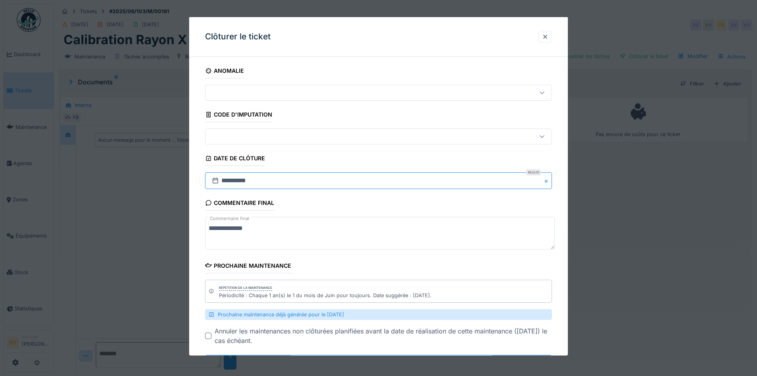
click at [298, 179] on input "**********" at bounding box center [378, 180] width 347 height 17
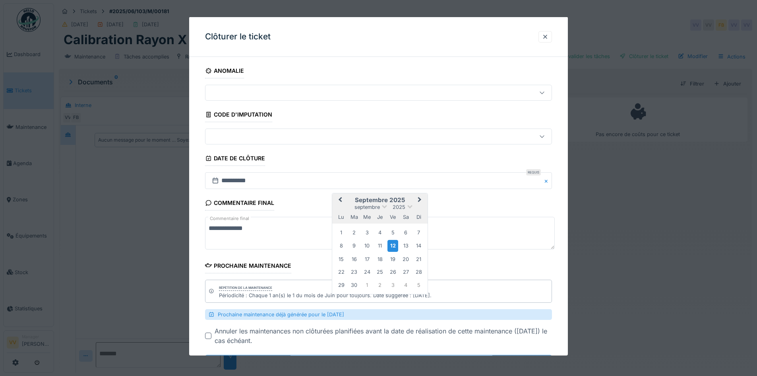
click at [339, 201] on button "Previous Month" at bounding box center [339, 200] width 13 height 13
click at [420, 201] on span "Next Month" at bounding box center [420, 200] width 0 height 10
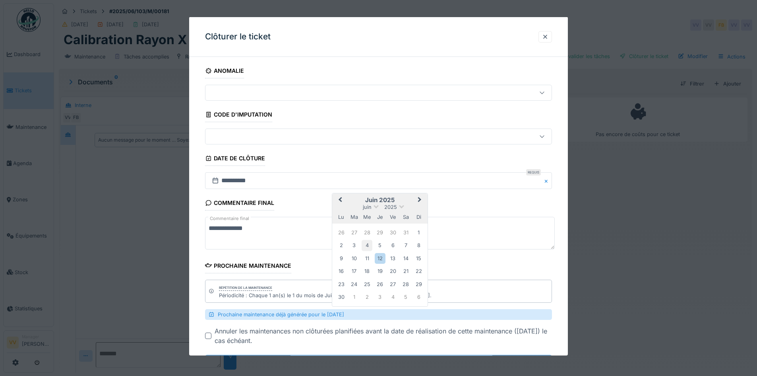
click at [368, 244] on div "4" at bounding box center [367, 245] width 11 height 11
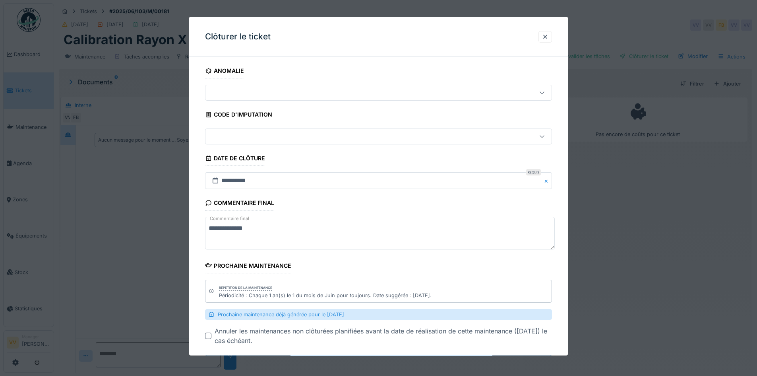
click at [399, 198] on div "**********" at bounding box center [378, 223] width 347 height 56
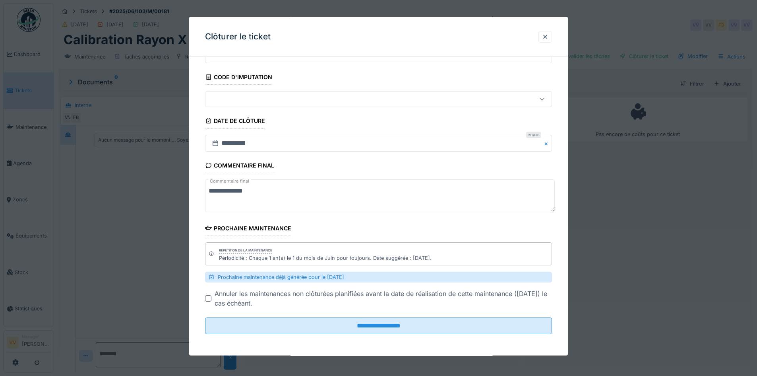
scroll to position [38, 0]
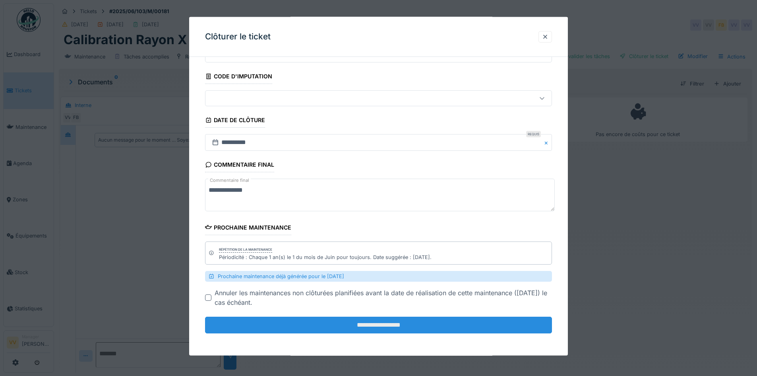
click at [367, 326] on input "**********" at bounding box center [378, 324] width 347 height 17
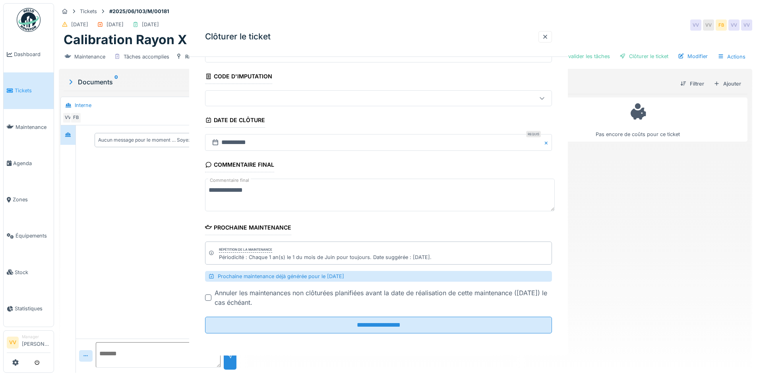
scroll to position [0, 0]
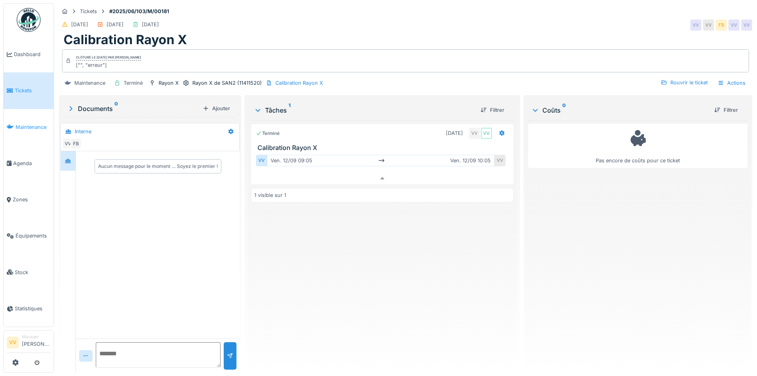
click at [18, 125] on span "Maintenance" at bounding box center [33, 127] width 35 height 8
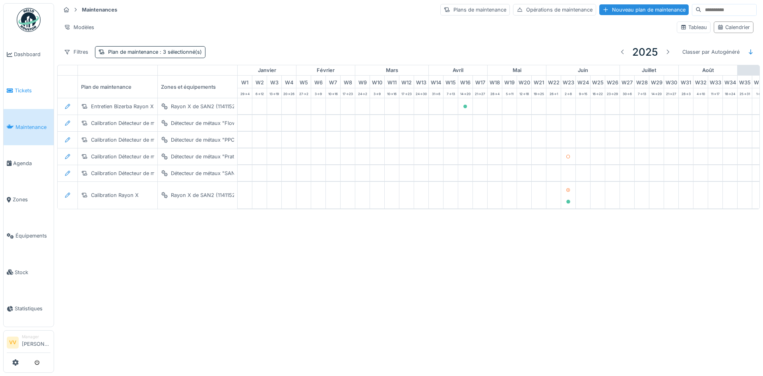
click at [24, 88] on span "Tickets" at bounding box center [33, 91] width 36 height 8
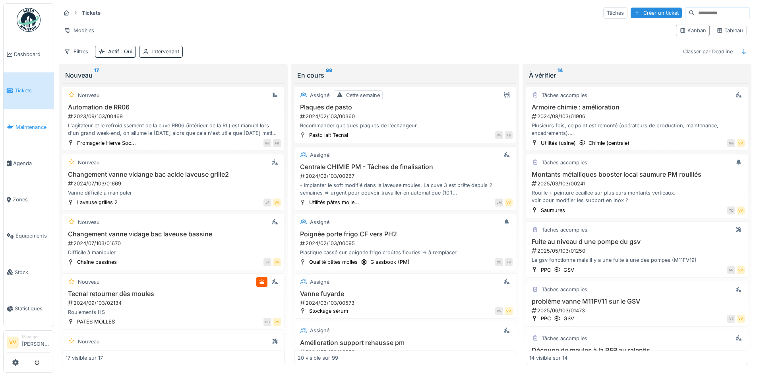
click at [21, 129] on link "Maintenance" at bounding box center [29, 127] width 50 height 36
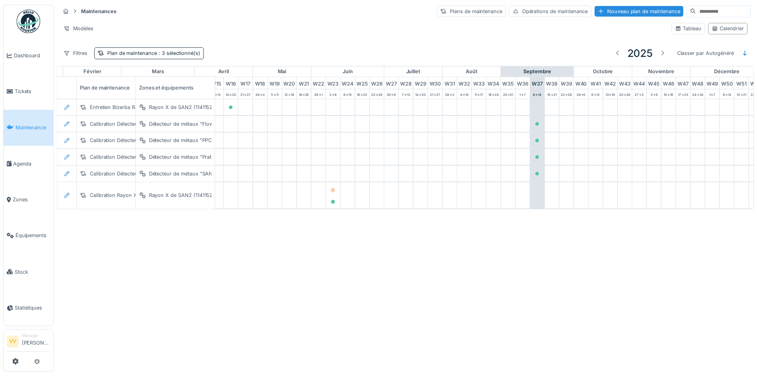
scroll to position [0, 260]
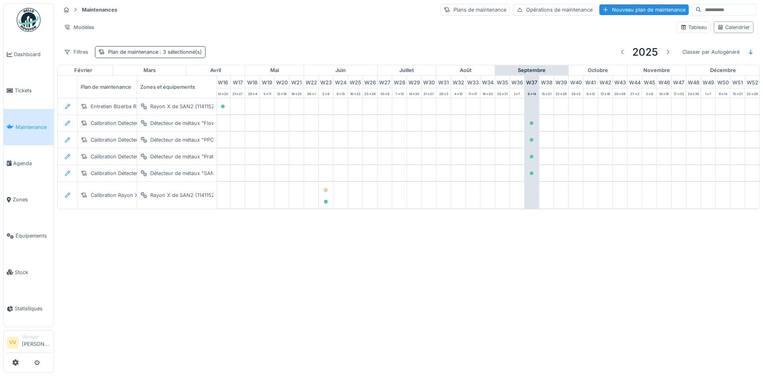
click at [189, 50] on span ": 3 sélectionné(s)" at bounding box center [180, 52] width 44 height 6
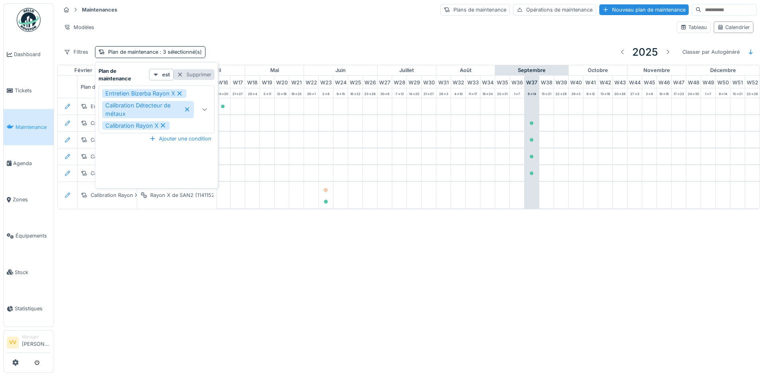
click at [179, 74] on div at bounding box center [180, 75] width 6 height 8
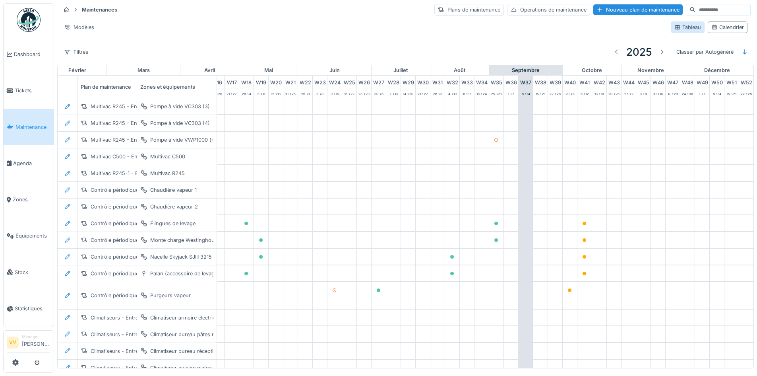
click at [678, 28] on div "Tableau" at bounding box center [688, 27] width 27 height 8
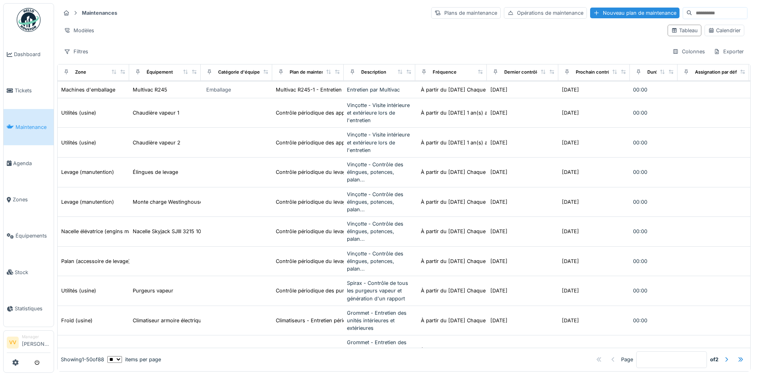
scroll to position [119, 0]
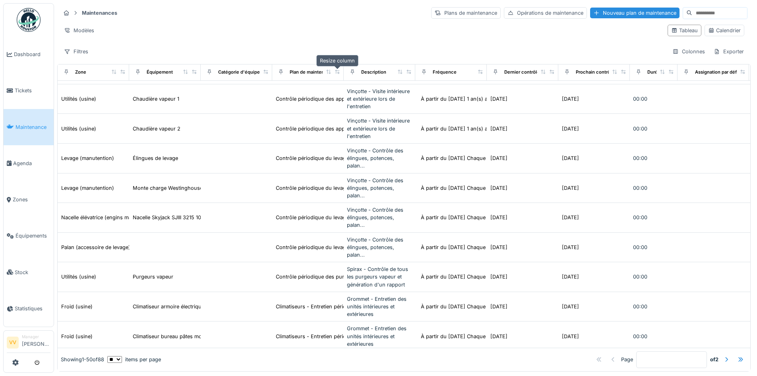
click at [335, 72] on icon at bounding box center [338, 72] width 6 height 4
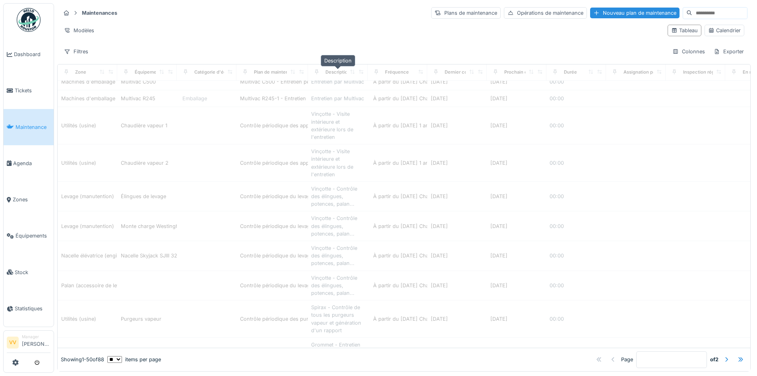
click at [336, 72] on div "Description" at bounding box center [338, 72] width 25 height 7
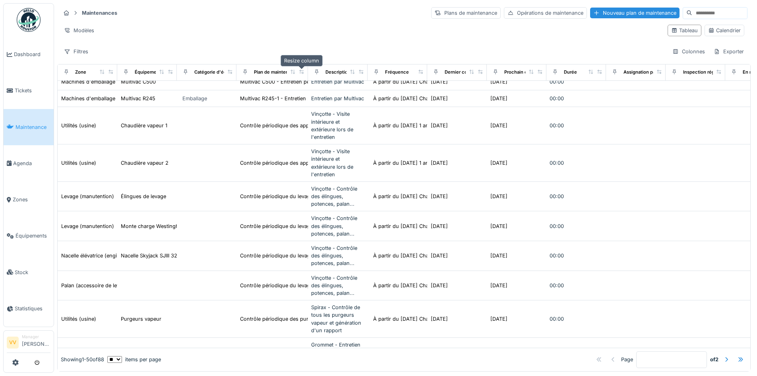
click at [302, 72] on icon at bounding box center [302, 72] width 6 height 4
click at [304, 72] on icon at bounding box center [302, 72] width 6 height 4
click at [714, 27] on div "Calendrier" at bounding box center [724, 31] width 33 height 8
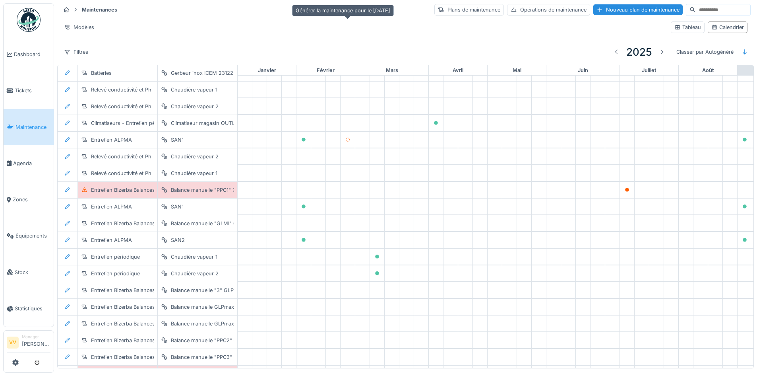
scroll to position [1163, 0]
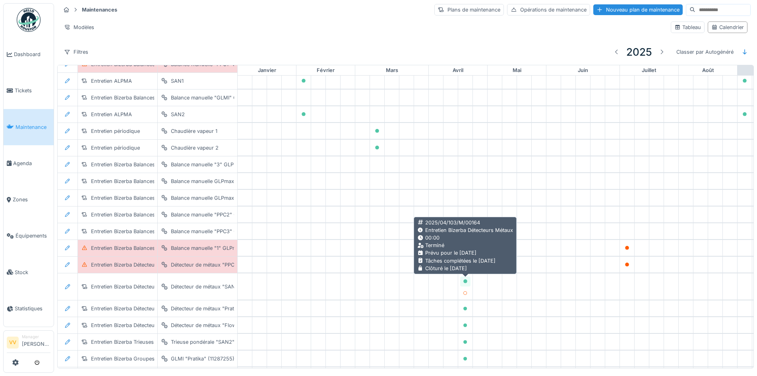
click at [465, 279] on icon at bounding box center [465, 281] width 5 height 4
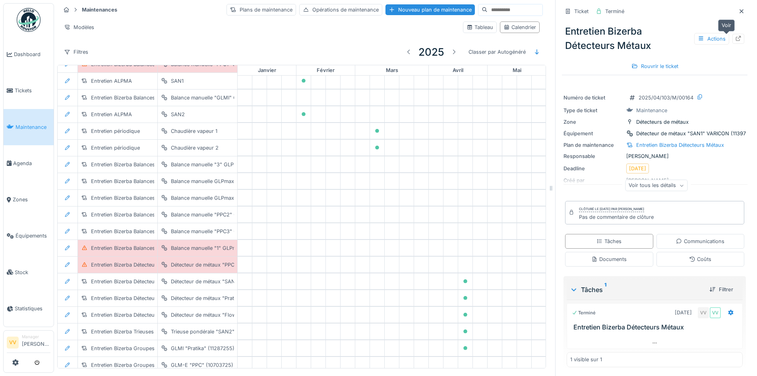
click at [735, 40] on icon at bounding box center [738, 38] width 6 height 5
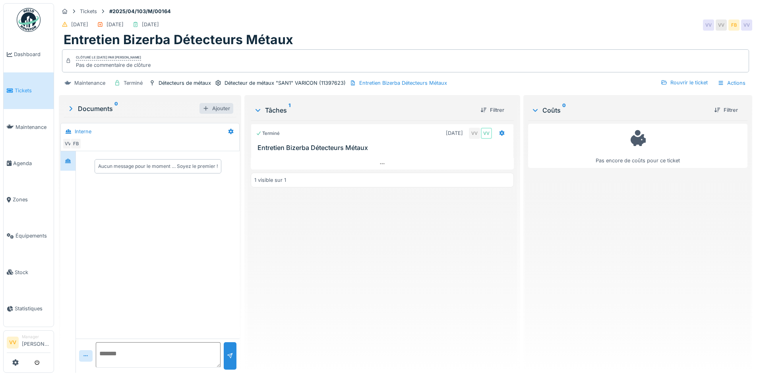
click at [205, 106] on div "Ajouter" at bounding box center [217, 108] width 34 height 11
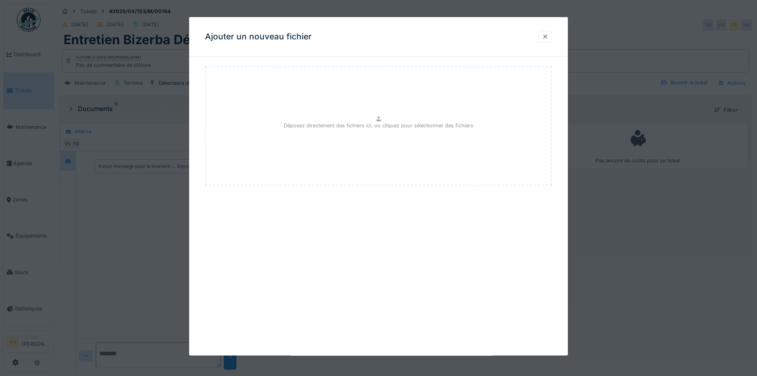
click at [545, 36] on div at bounding box center [545, 37] width 6 height 8
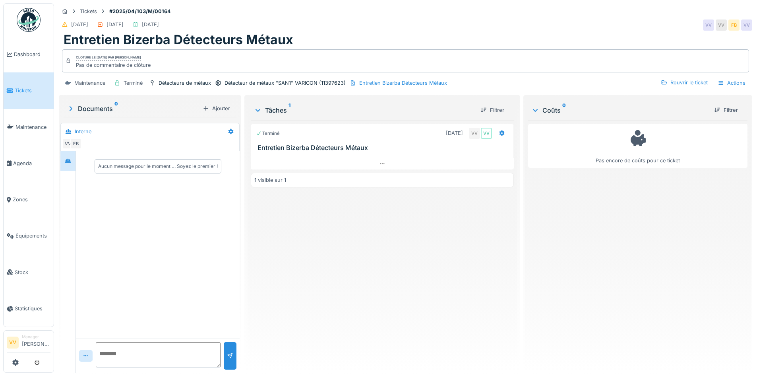
scroll to position [4, 0]
click at [203, 105] on div at bounding box center [206, 108] width 6 height 8
click at [435, 293] on div "Terminé [DATE] VV VV Entretien Bizerba Détecteurs Métaux 1 visible sur 1" at bounding box center [382, 243] width 263 height 246
click at [70, 108] on icon at bounding box center [71, 108] width 8 height 6
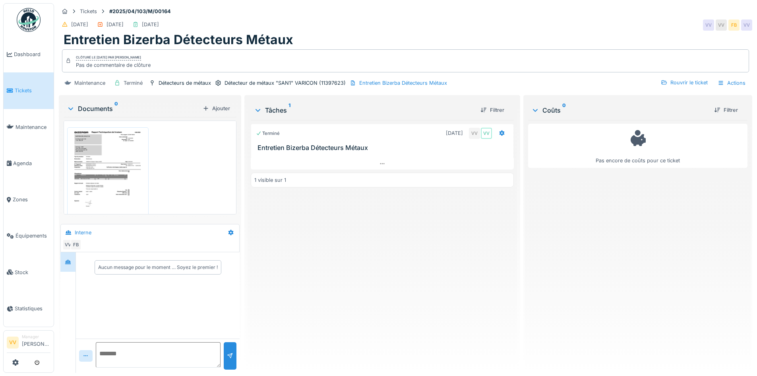
click at [130, 170] on img at bounding box center [108, 179] width 78 height 100
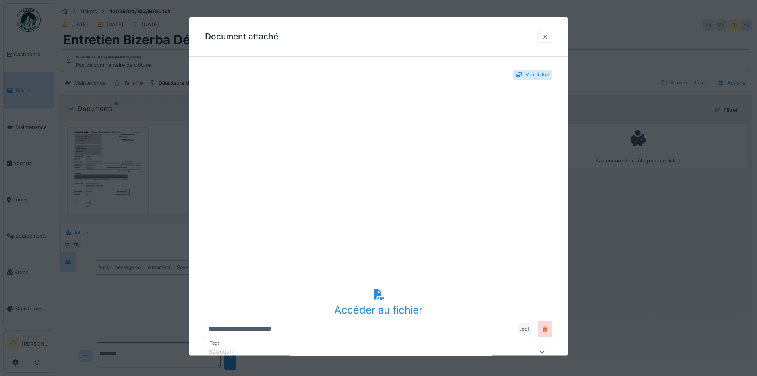
click at [545, 37] on div at bounding box center [545, 37] width 6 height 8
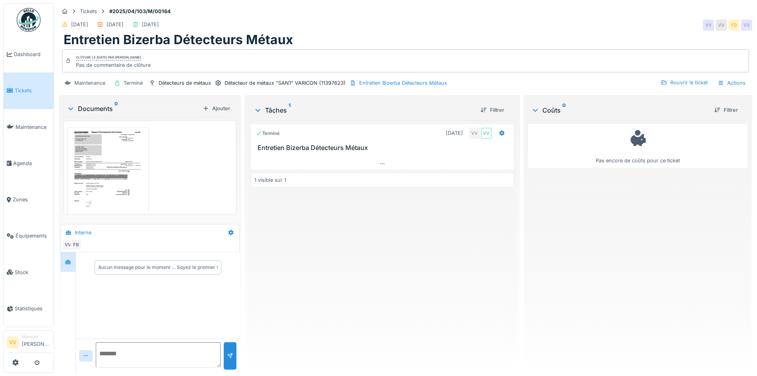
click at [481, 251] on div "Terminé [DATE] VV VV Entretien Bizerba Détecteurs Métaux 1 visible sur 1" at bounding box center [382, 243] width 263 height 246
click at [20, 95] on link "Tickets" at bounding box center [29, 90] width 50 height 36
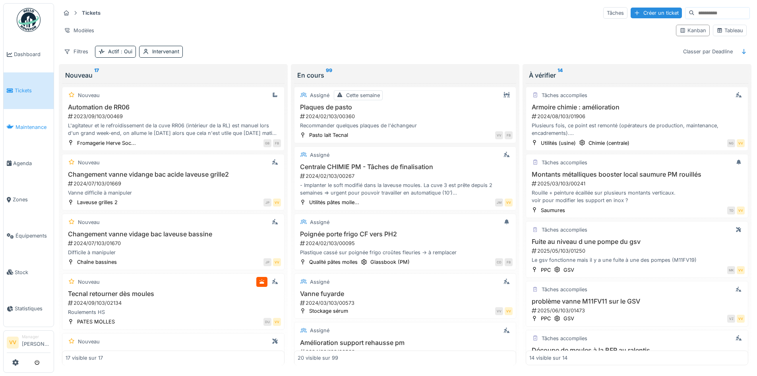
click at [23, 129] on link "Maintenance" at bounding box center [29, 127] width 50 height 36
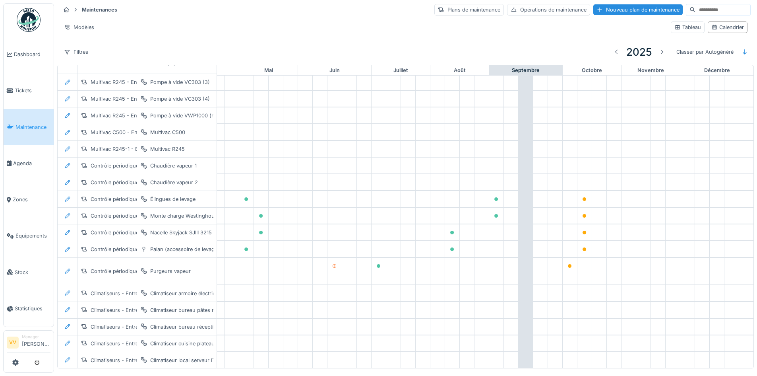
scroll to position [0, 260]
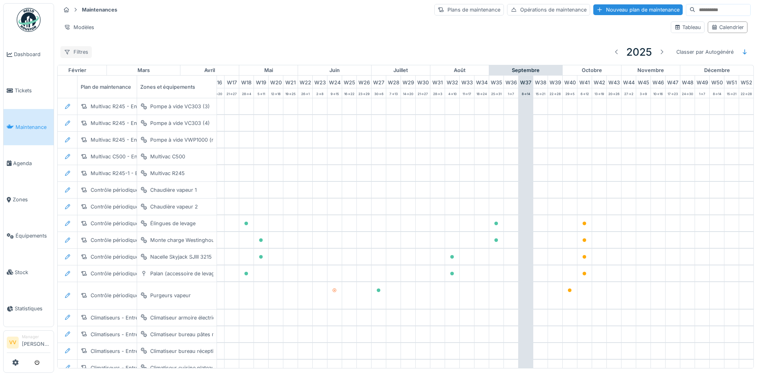
click at [87, 48] on div "Filtres" at bounding box center [75, 52] width 31 height 12
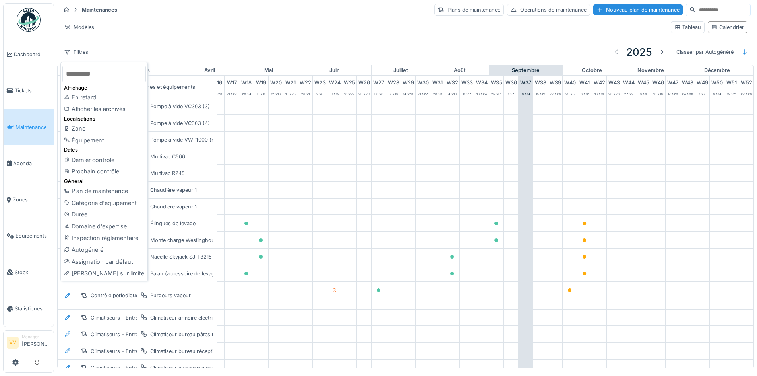
click at [244, 37] on div "Maintenances Plans de maintenance Opérations de maintenance Nouveau plan de mai…" at bounding box center [405, 32] width 697 height 65
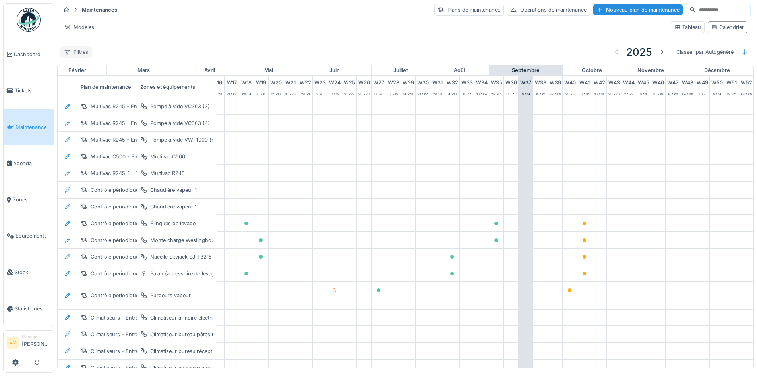
click at [82, 51] on div "Filtres" at bounding box center [75, 52] width 31 height 12
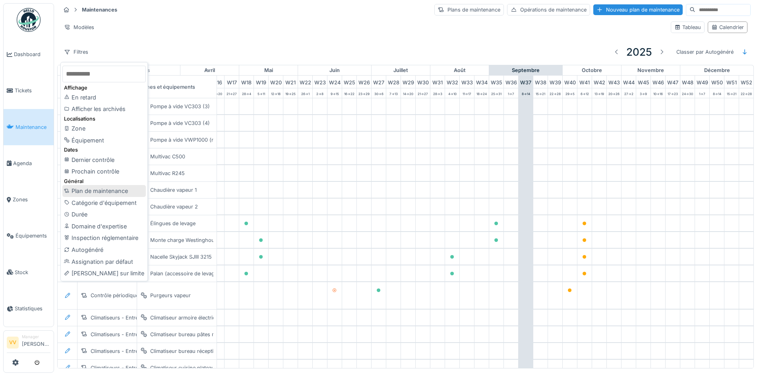
click at [107, 186] on div "Plan de maintenance" at bounding box center [103, 191] width 83 height 12
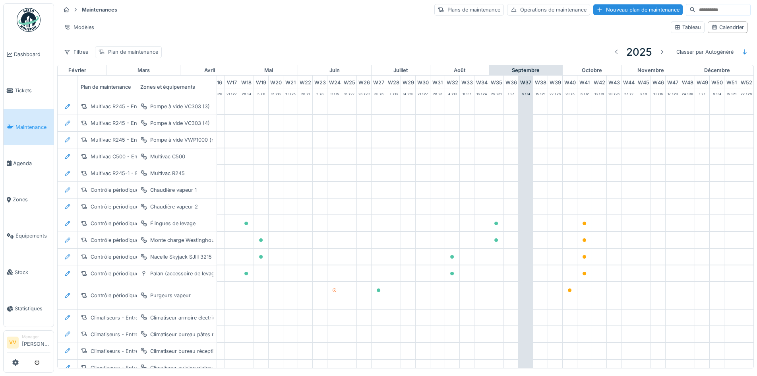
click at [139, 48] on div "Plan de maintenance" at bounding box center [133, 52] width 50 height 8
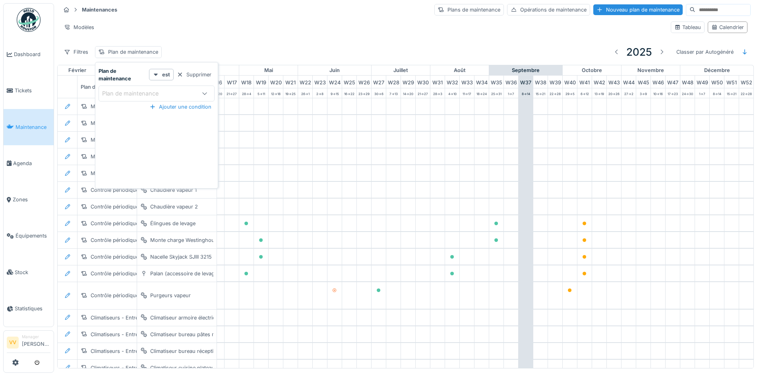
click at [167, 89] on div "Plan de maintenance" at bounding box center [148, 93] width 92 height 9
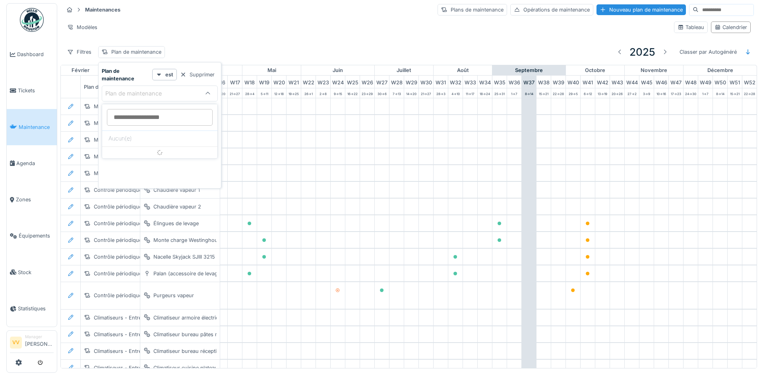
scroll to position [0, 0]
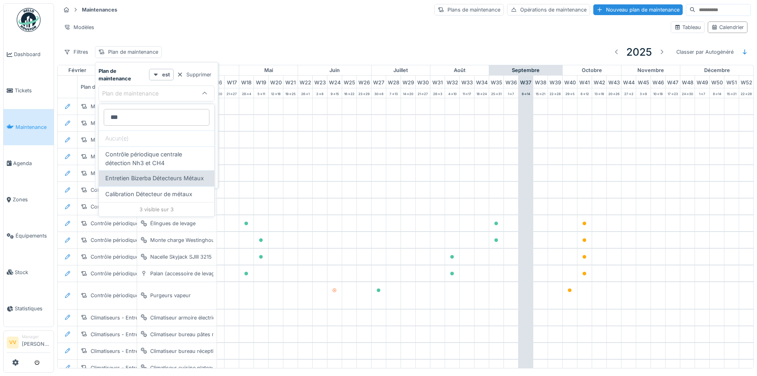
type maintenance_UzOTA "***"
click at [173, 182] on span "Entretien Bizerba Détecteurs Métaux" at bounding box center [154, 178] width 99 height 9
type input "*****"
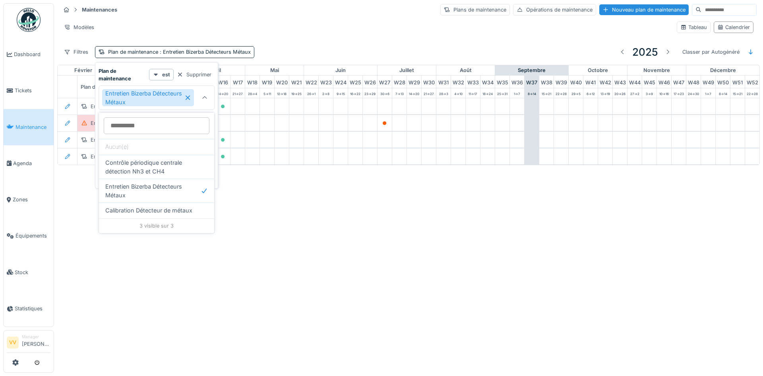
click at [490, 256] on div "Annuler Maintenances Plans de maintenance Opérations de maintenance Nouveau pla…" at bounding box center [381, 188] width 763 height 376
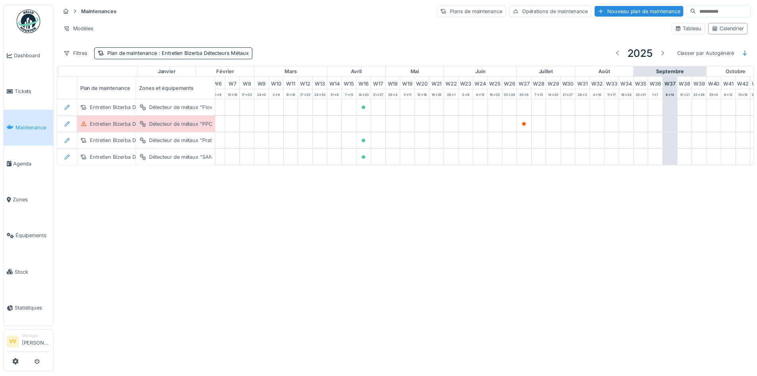
scroll to position [0, 100]
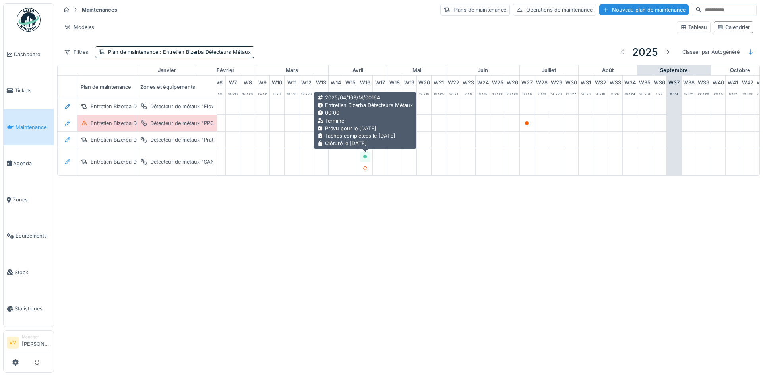
click at [365, 155] on icon at bounding box center [365, 157] width 4 height 4
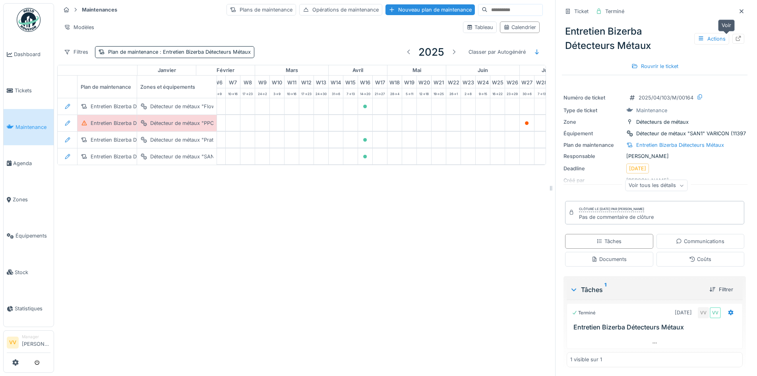
click at [736, 37] on icon at bounding box center [738, 38] width 5 height 5
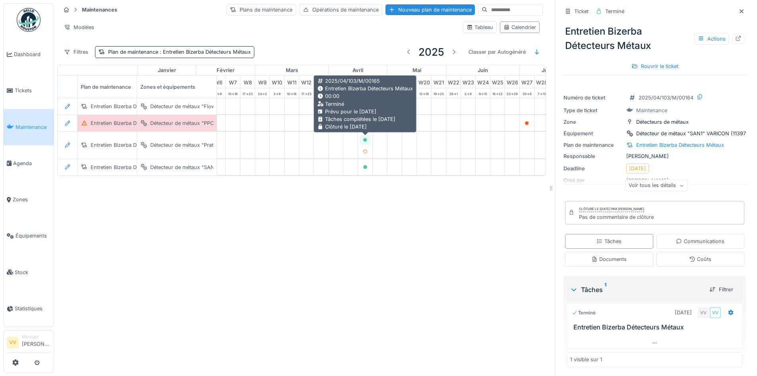
click at [367, 140] on icon at bounding box center [365, 140] width 5 height 4
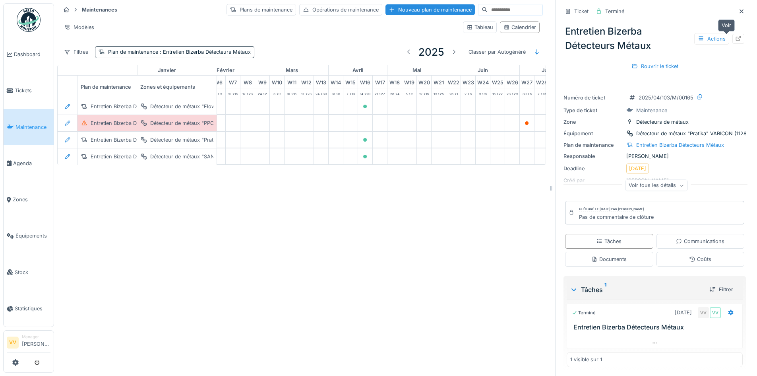
click at [735, 39] on icon at bounding box center [738, 38] width 6 height 5
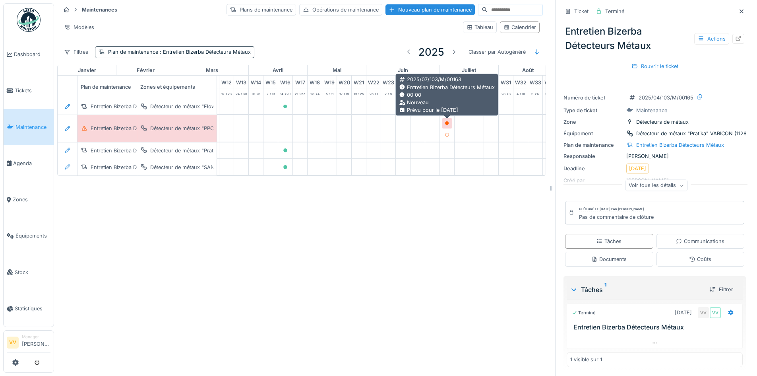
click at [449, 123] on icon at bounding box center [447, 123] width 4 height 4
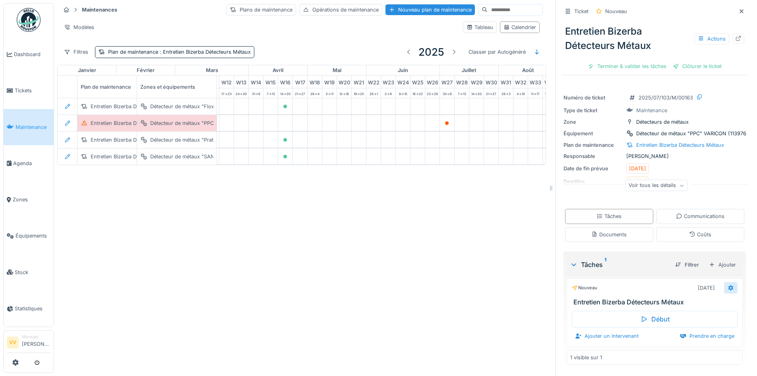
click at [729, 287] on icon at bounding box center [731, 288] width 5 height 6
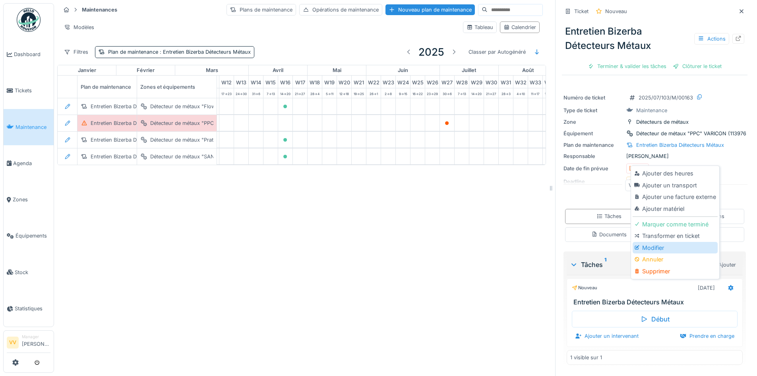
click at [667, 249] on div "Modifier" at bounding box center [675, 248] width 85 height 12
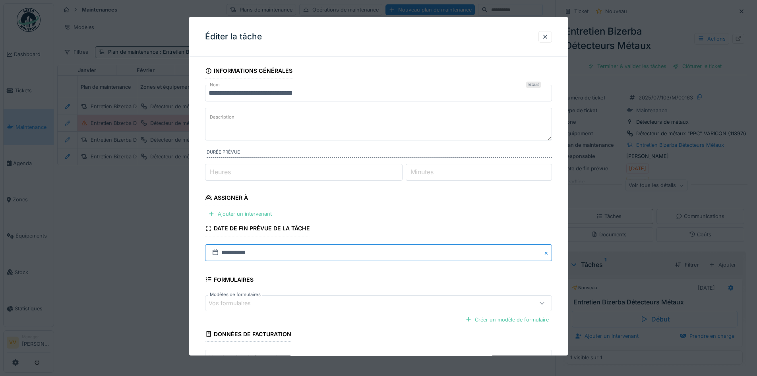
click at [259, 252] on input "**********" at bounding box center [378, 252] width 347 height 17
click at [340, 146] on span "Previous Month" at bounding box center [340, 146] width 0 height 10
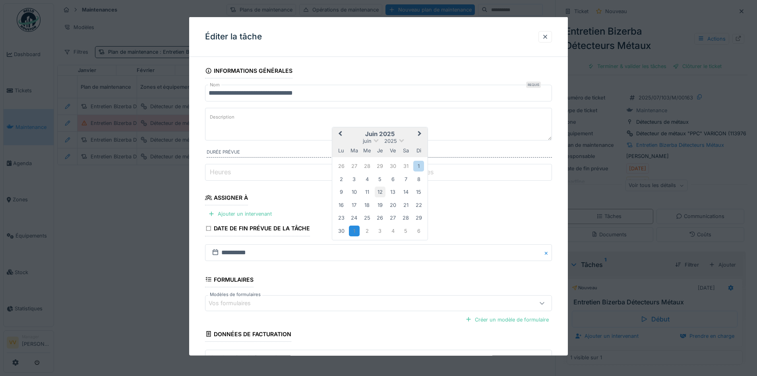
click at [383, 192] on div "12" at bounding box center [380, 191] width 11 height 11
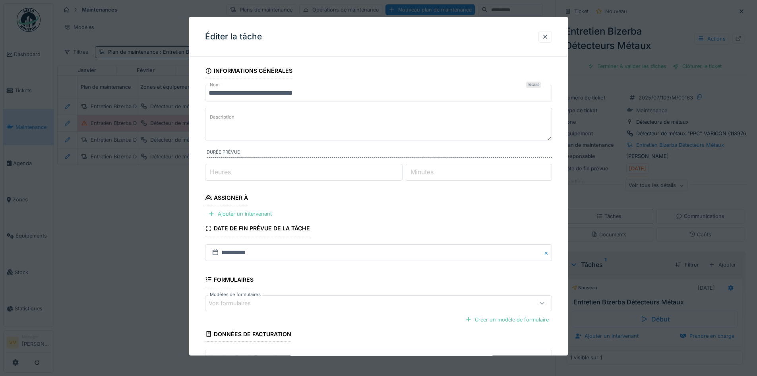
click at [361, 268] on fieldset "**********" at bounding box center [378, 228] width 347 height 331
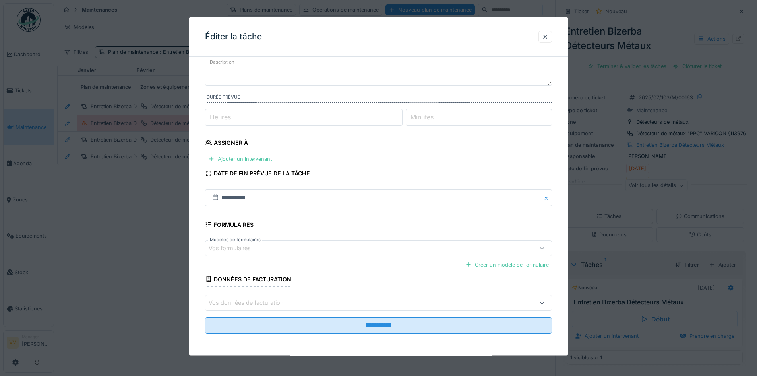
scroll to position [55, 0]
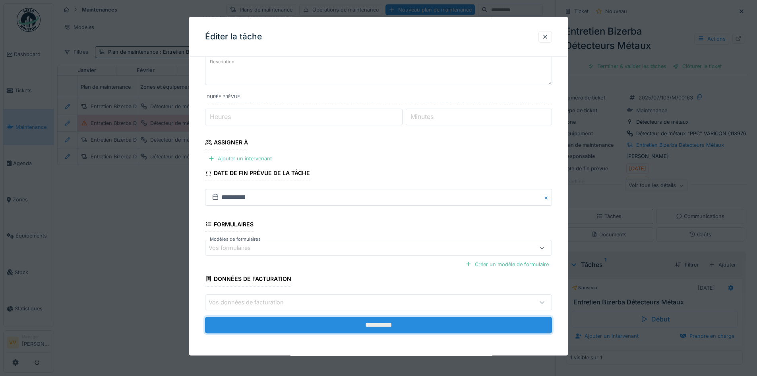
click at [376, 320] on input "**********" at bounding box center [378, 324] width 347 height 17
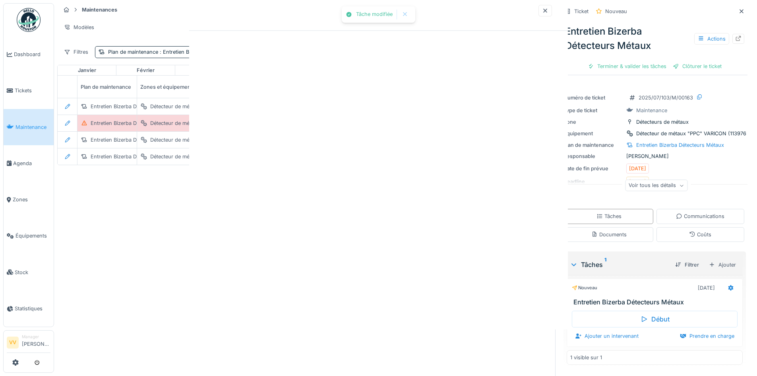
scroll to position [0, 0]
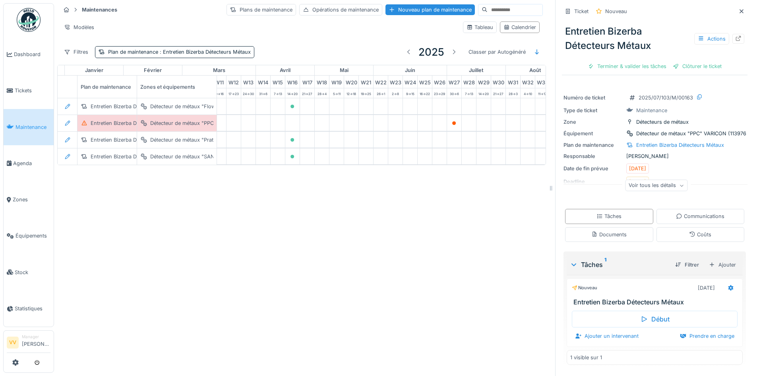
scroll to position [0, 198]
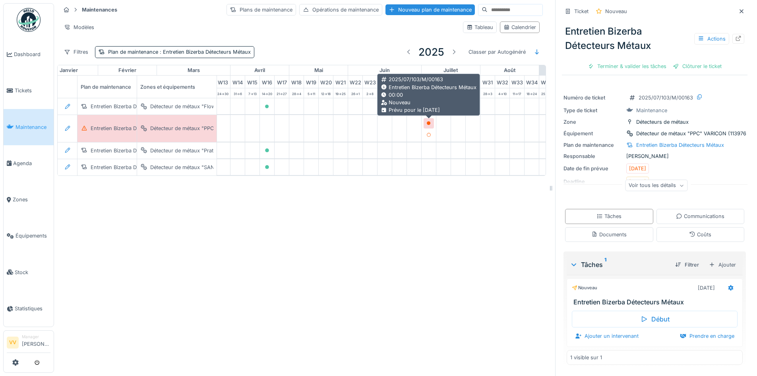
click at [429, 123] on icon at bounding box center [429, 123] width 4 height 4
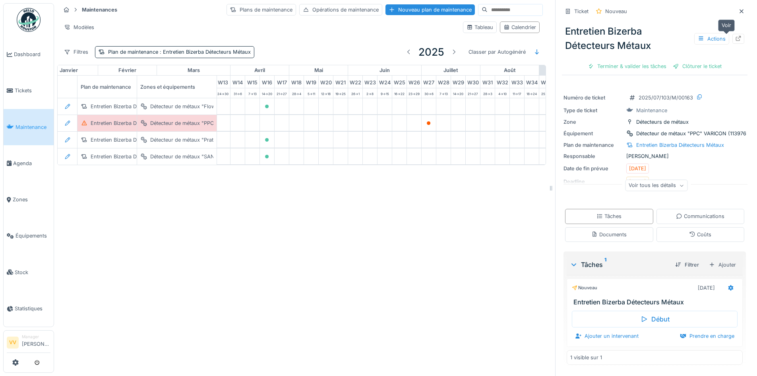
click at [736, 39] on icon at bounding box center [738, 38] width 5 height 5
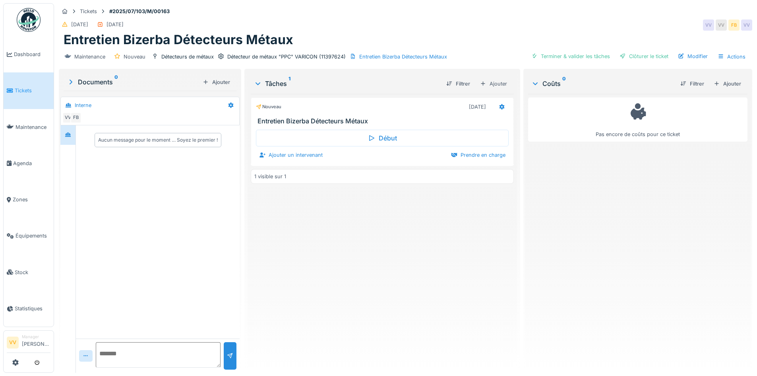
drag, startPoint x: 293, startPoint y: 155, endPoint x: 380, endPoint y: 160, distance: 87.2
click at [380, 160] on div "Ajouter un intervenant [PERSON_NAME] en charge" at bounding box center [382, 154] width 252 height 11
click at [471, 154] on div "Prendre en charge" at bounding box center [478, 154] width 61 height 11
click at [499, 107] on icon at bounding box center [502, 106] width 6 height 5
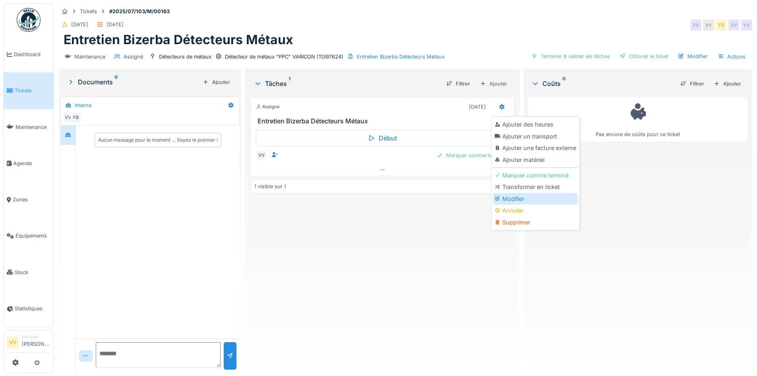
click at [512, 201] on div "Modifier" at bounding box center [535, 199] width 85 height 12
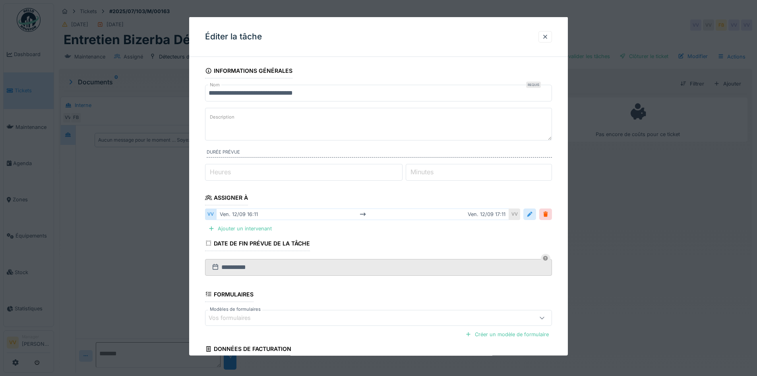
click at [536, 215] on div at bounding box center [529, 214] width 13 height 12
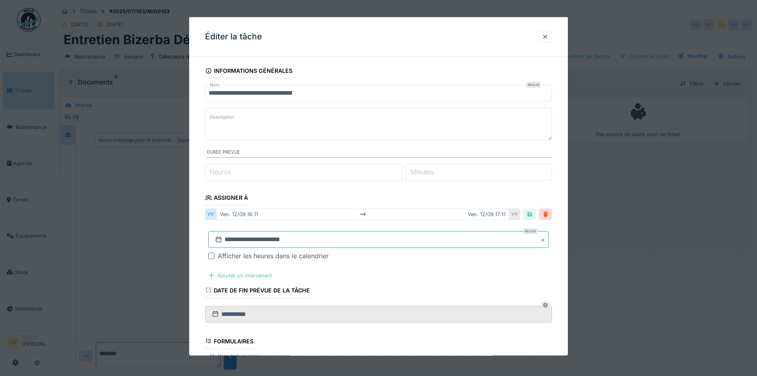
click at [291, 239] on input "**********" at bounding box center [378, 239] width 341 height 17
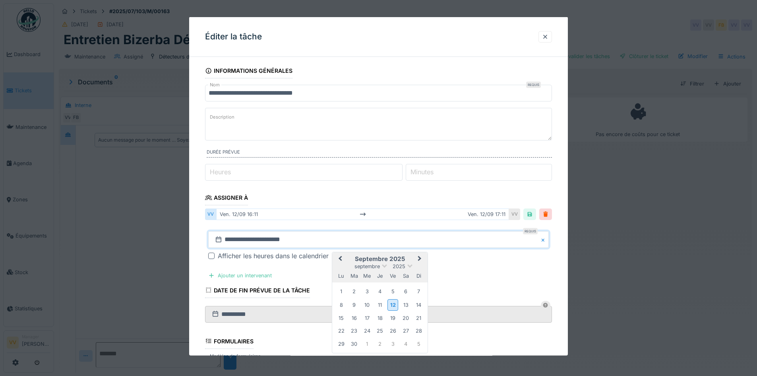
click at [340, 258] on span "Previous Month" at bounding box center [340, 259] width 0 height 10
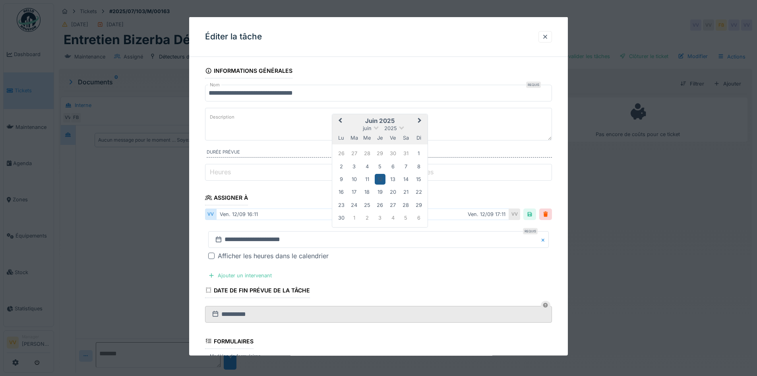
click at [381, 178] on div "12" at bounding box center [380, 179] width 11 height 11
click at [379, 178] on div "12" at bounding box center [380, 179] width 11 height 11
click at [549, 215] on div at bounding box center [546, 214] width 6 height 8
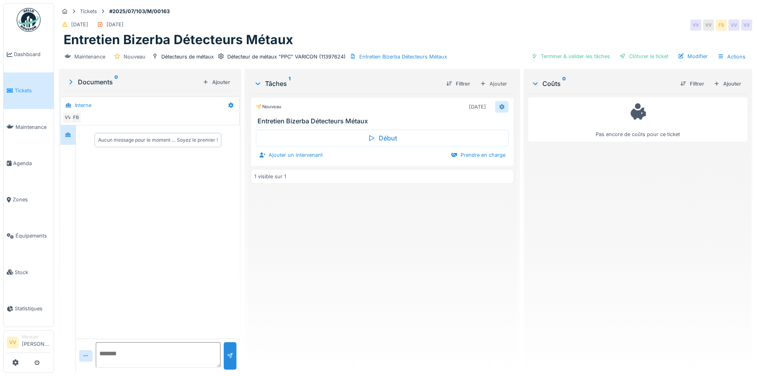
click at [499, 104] on icon at bounding box center [502, 106] width 6 height 5
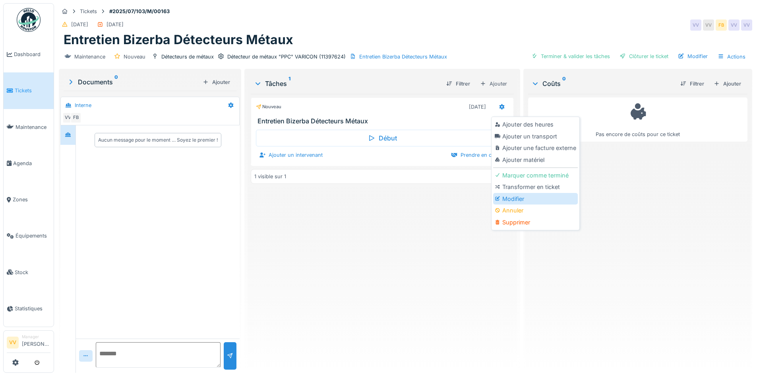
click at [533, 201] on div "Modifier" at bounding box center [535, 199] width 85 height 12
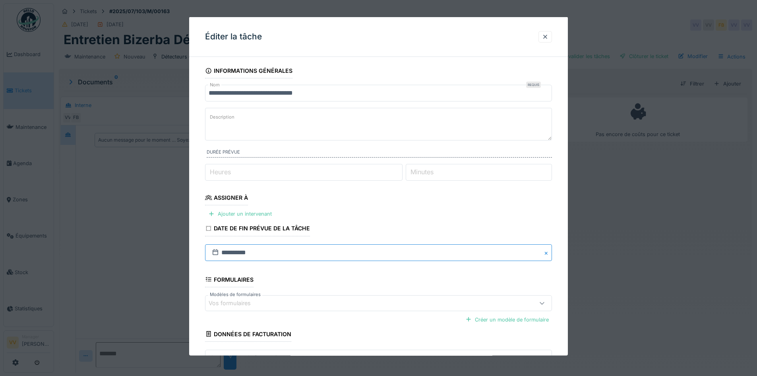
click at [239, 256] on input "**********" at bounding box center [378, 252] width 347 height 17
click at [340, 145] on span "Previous Month" at bounding box center [340, 146] width 0 height 10
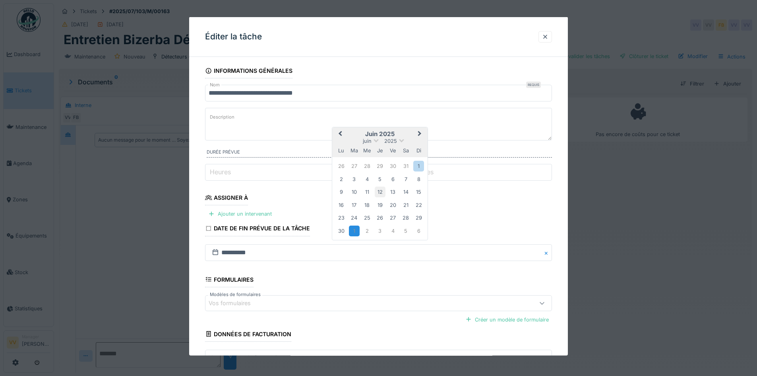
click at [378, 194] on div "12" at bounding box center [380, 191] width 11 height 11
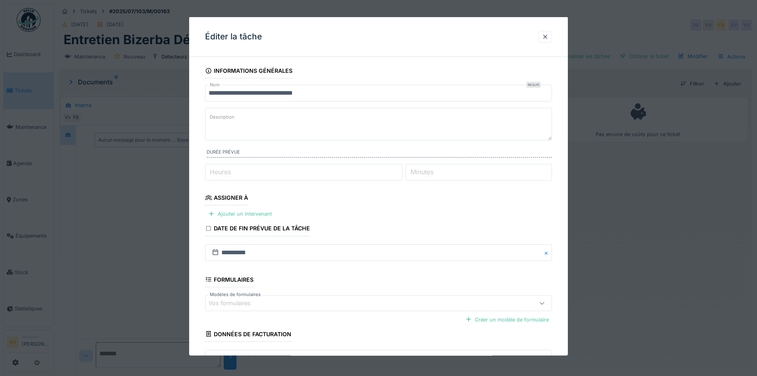
click at [337, 279] on fieldset "**********" at bounding box center [378, 228] width 347 height 331
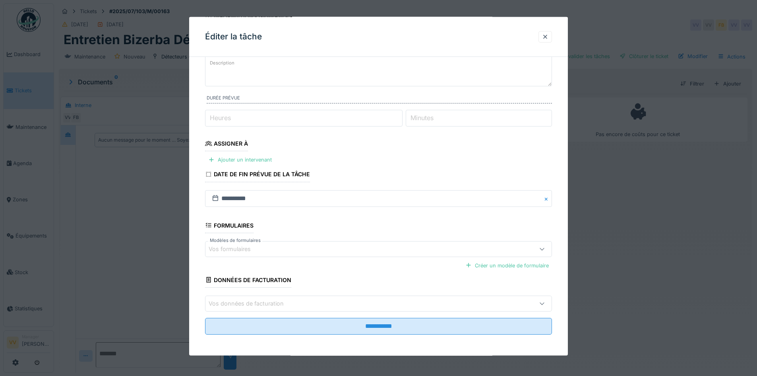
scroll to position [55, 0]
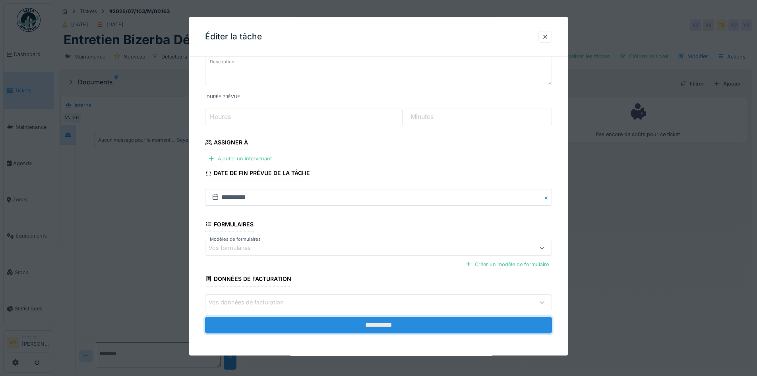
click at [340, 328] on input "**********" at bounding box center [378, 324] width 347 height 17
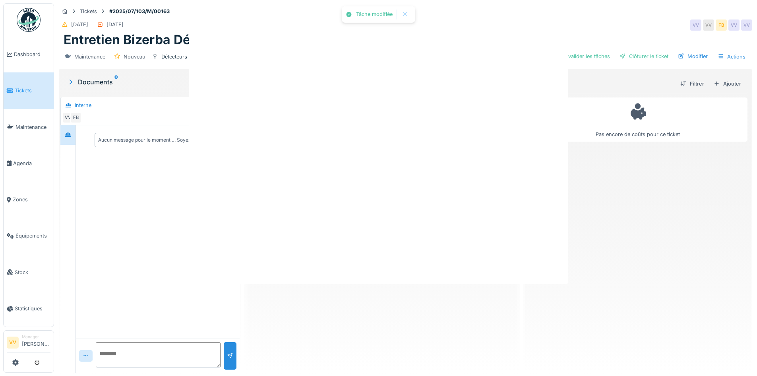
scroll to position [0, 0]
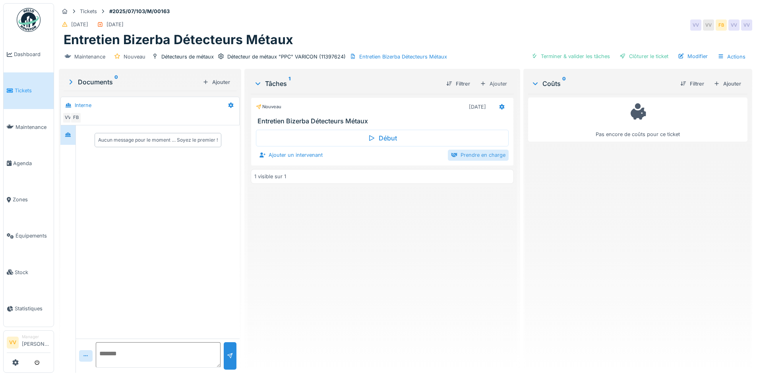
click at [464, 156] on div "Prendre en charge" at bounding box center [478, 154] width 61 height 11
click at [502, 106] on div at bounding box center [502, 107] width 14 height 12
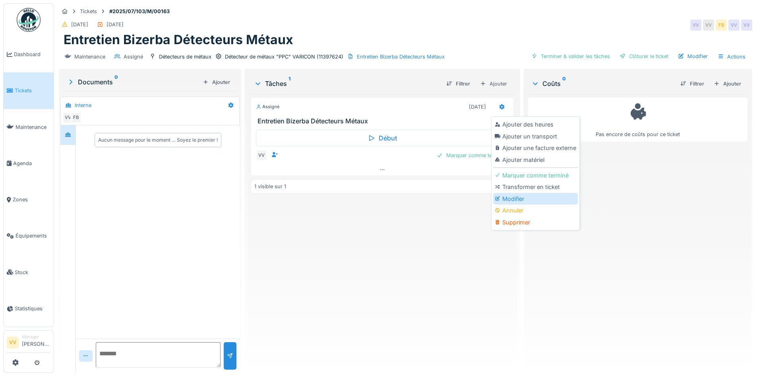
click at [541, 201] on div "Modifier" at bounding box center [535, 199] width 85 height 12
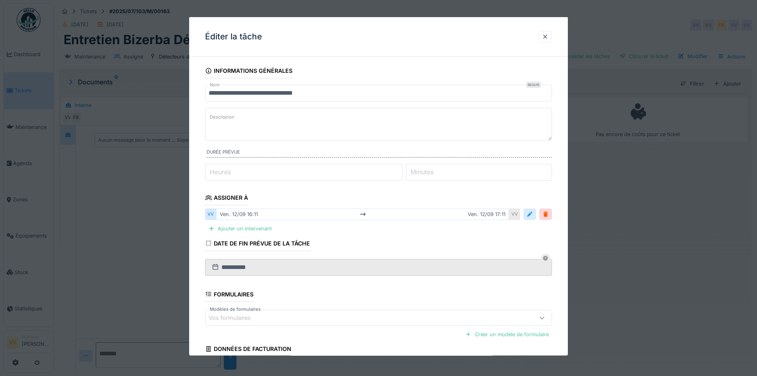
click at [533, 214] on div at bounding box center [530, 214] width 6 height 8
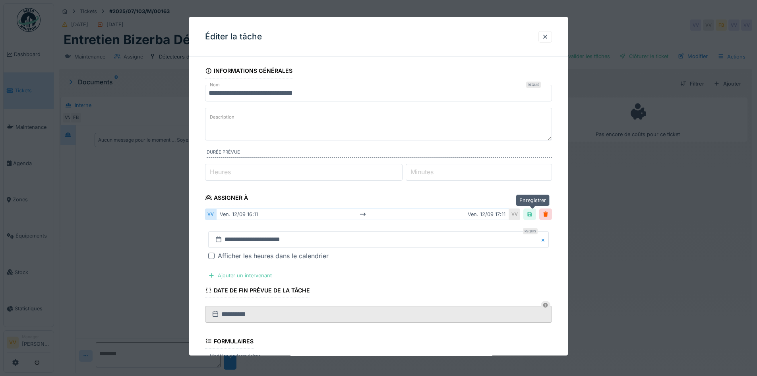
click at [533, 214] on div at bounding box center [530, 214] width 6 height 8
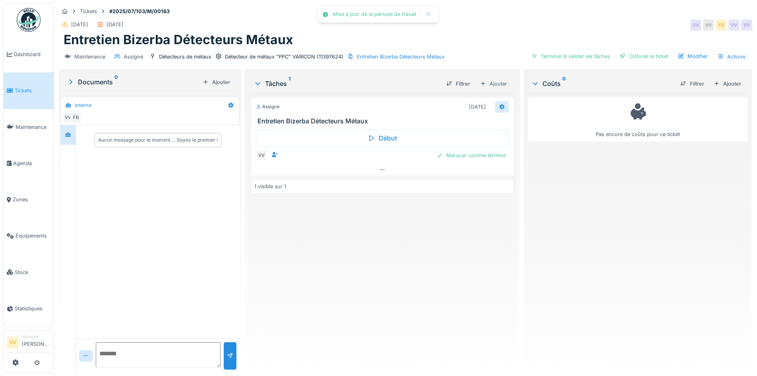
click at [499, 104] on icon at bounding box center [501, 107] width 5 height 6
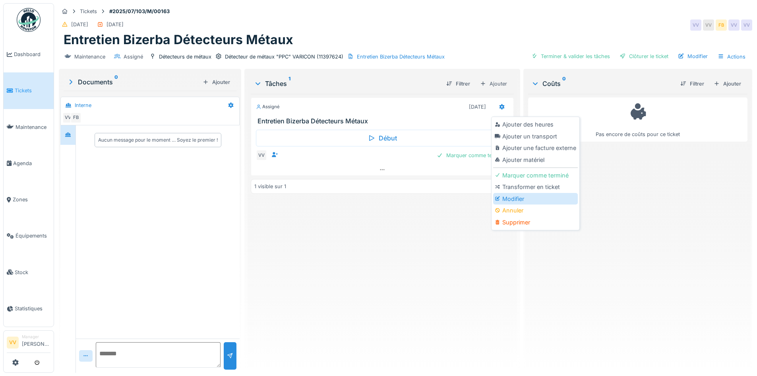
click at [519, 199] on div "Modifier" at bounding box center [535, 199] width 85 height 12
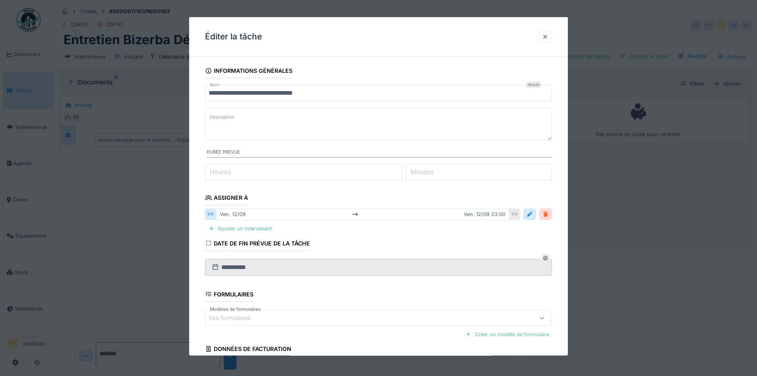
click at [548, 214] on div at bounding box center [546, 214] width 6 height 8
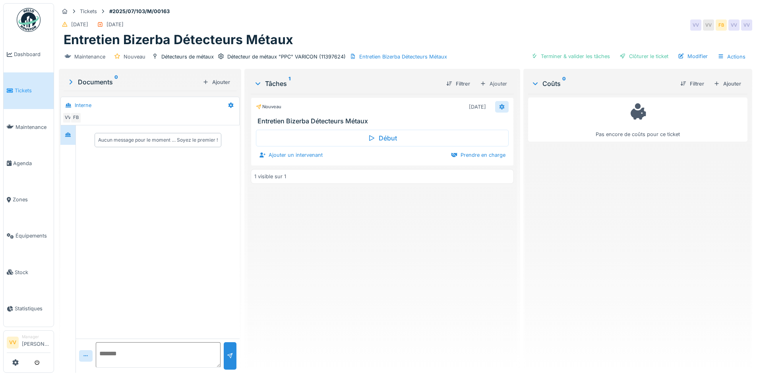
click at [499, 107] on icon at bounding box center [502, 106] width 6 height 5
click at [459, 152] on div "Prendre en charge" at bounding box center [478, 154] width 61 height 11
click at [499, 106] on icon at bounding box center [502, 106] width 6 height 5
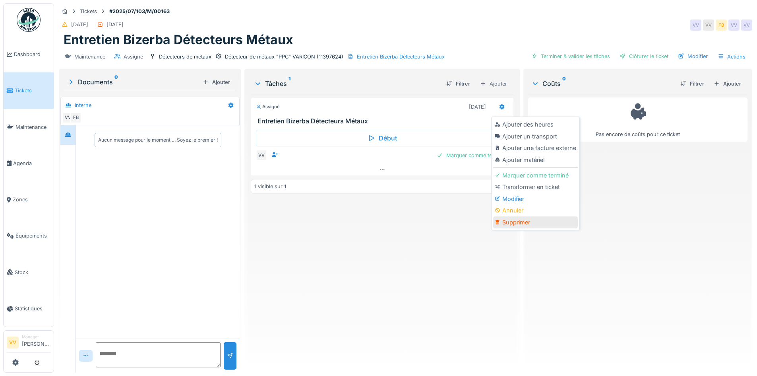
click at [520, 223] on div "Supprimer" at bounding box center [535, 222] width 85 height 12
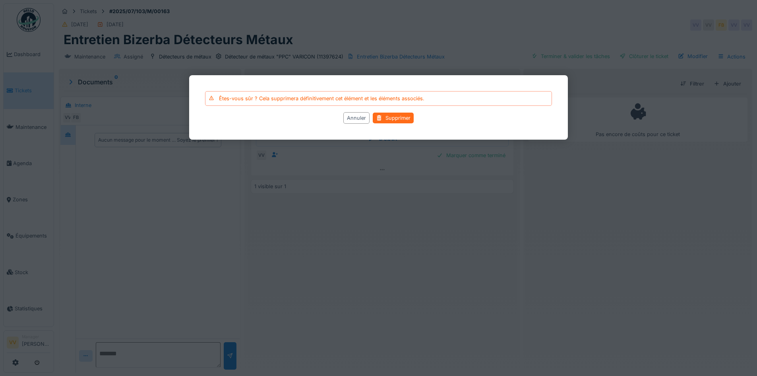
click at [394, 117] on div "Supprimer" at bounding box center [393, 117] width 41 height 11
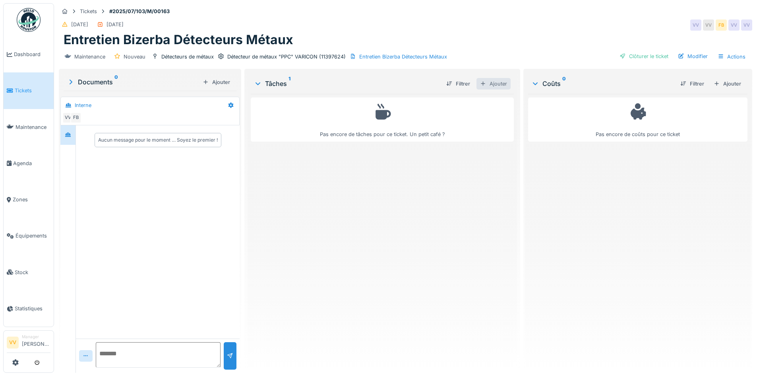
click at [501, 85] on div "Ajouter" at bounding box center [494, 84] width 34 height 12
click at [500, 112] on div "Tâches du plan de maintenance" at bounding box center [523, 113] width 97 height 12
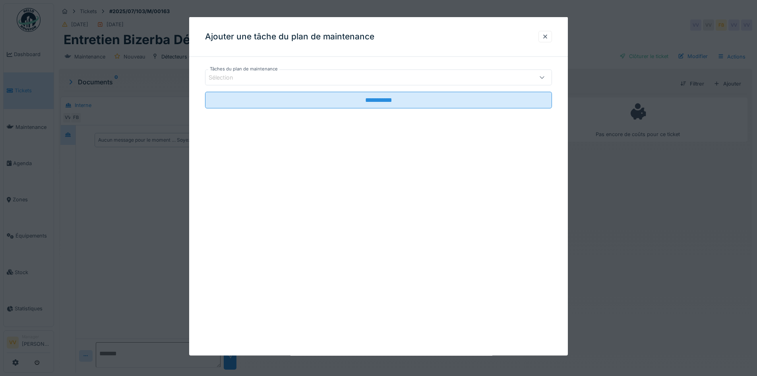
click at [322, 72] on div "Sélection" at bounding box center [378, 78] width 347 height 16
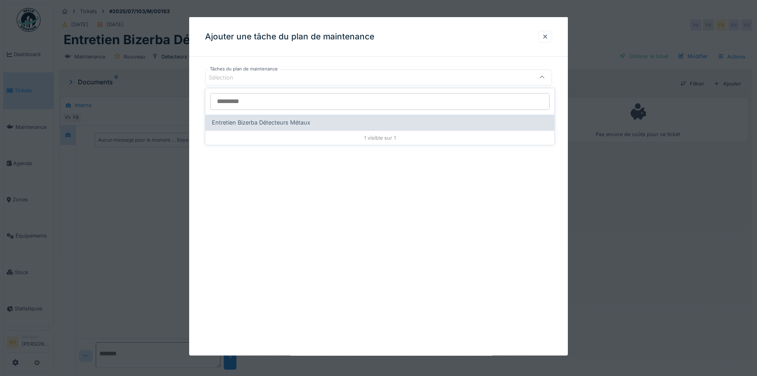
click at [262, 122] on span "Entretien Bizerba Détecteurs Métaux" at bounding box center [261, 122] width 99 height 9
type input "*****"
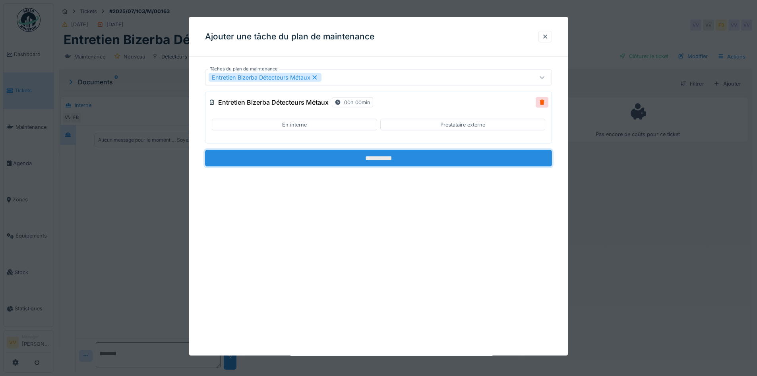
click at [368, 158] on input "**********" at bounding box center [378, 158] width 347 height 17
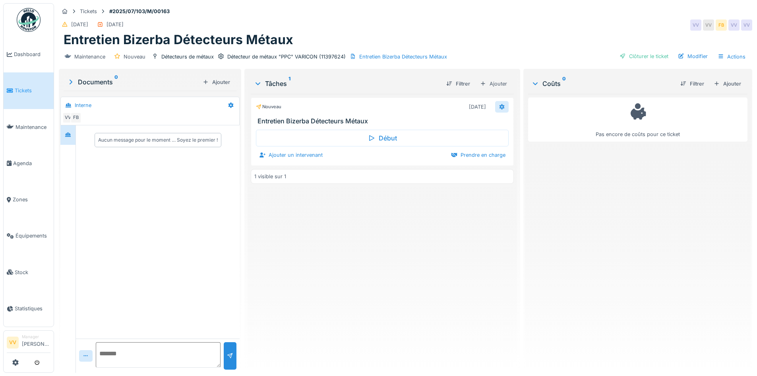
click at [499, 105] on icon at bounding box center [501, 107] width 5 height 6
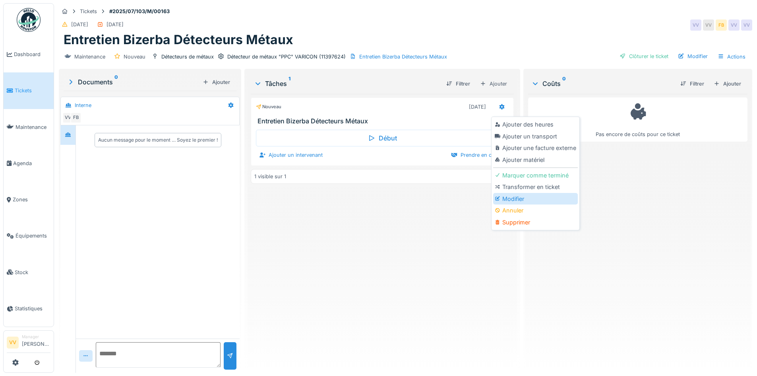
click at [521, 202] on div "Modifier" at bounding box center [535, 199] width 85 height 12
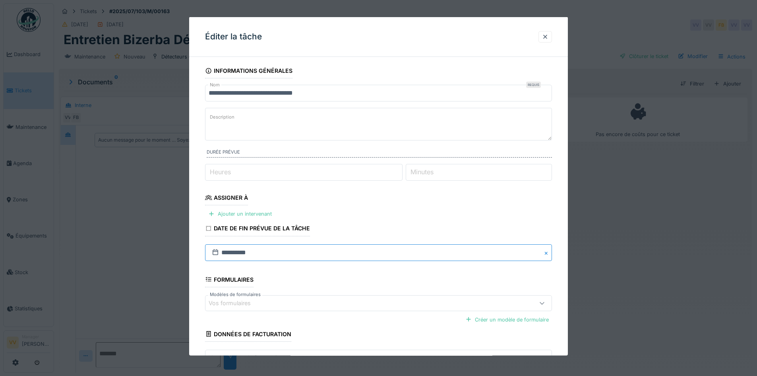
click at [338, 249] on input "**********" at bounding box center [378, 252] width 347 height 17
click at [340, 146] on span "Previous Month" at bounding box center [340, 146] width 0 height 10
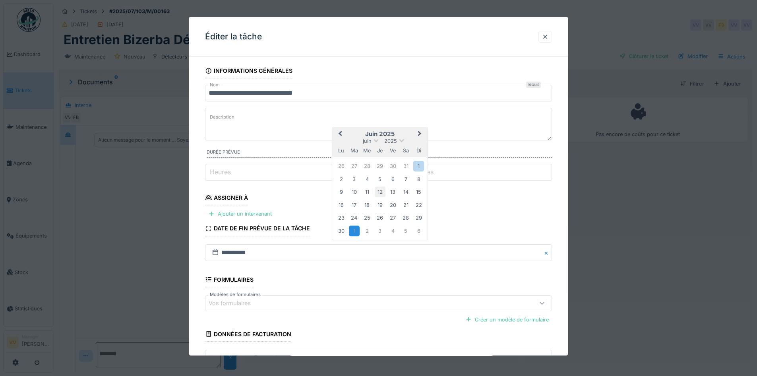
click at [376, 191] on div "12" at bounding box center [380, 191] width 11 height 11
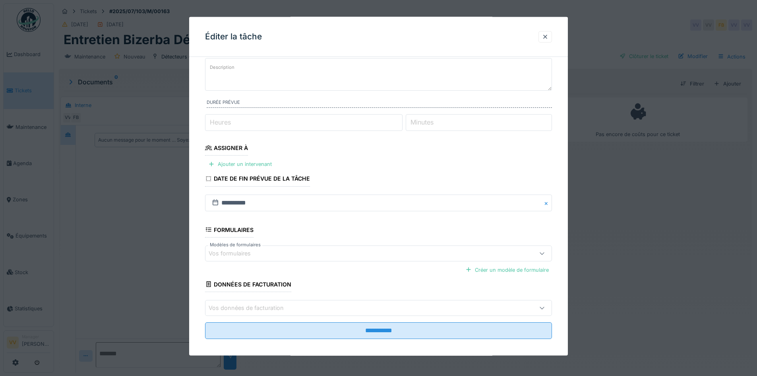
scroll to position [55, 0]
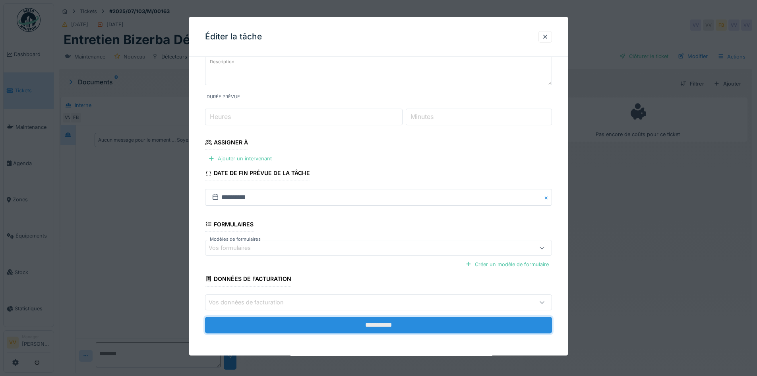
click at [328, 322] on input "**********" at bounding box center [378, 324] width 347 height 17
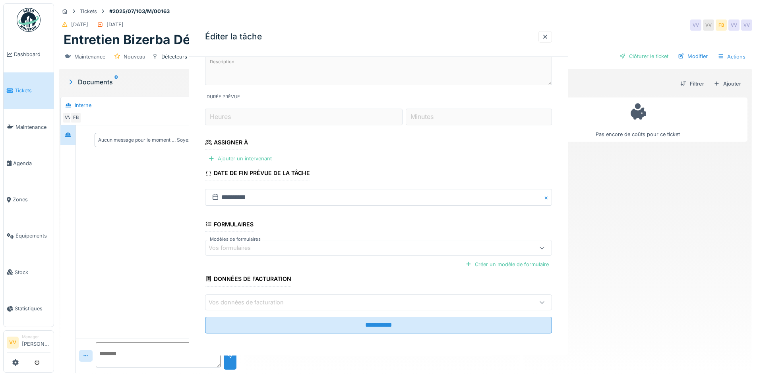
scroll to position [0, 0]
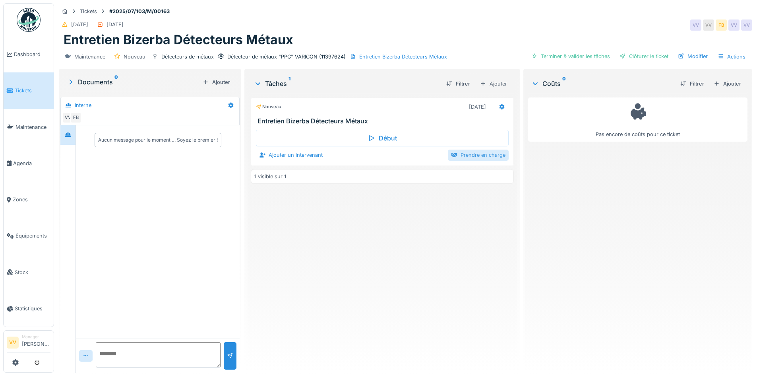
click at [486, 154] on div "Prendre en charge" at bounding box center [478, 154] width 61 height 11
click at [495, 107] on div at bounding box center [502, 107] width 14 height 12
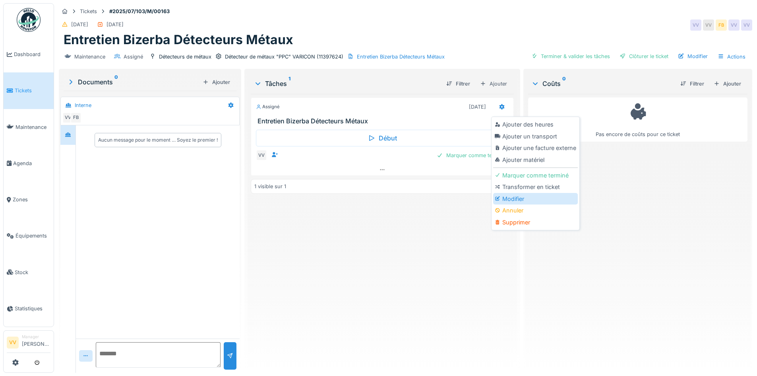
click at [522, 198] on div "Modifier" at bounding box center [535, 199] width 85 height 12
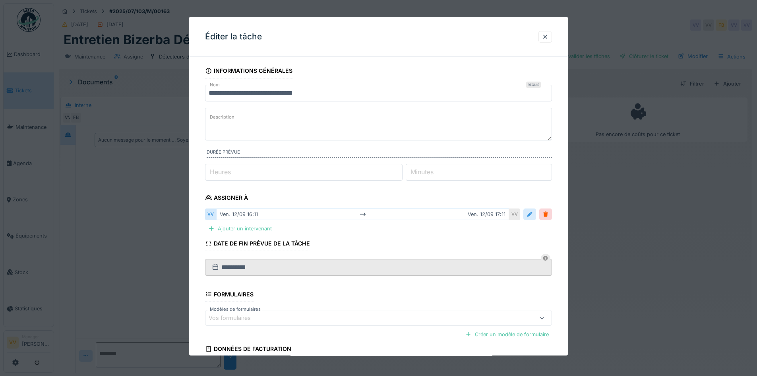
click at [532, 213] on div at bounding box center [530, 214] width 6 height 8
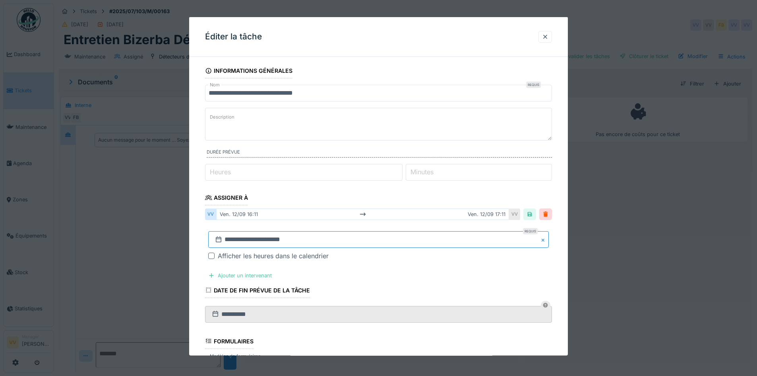
click at [241, 246] on input "**********" at bounding box center [378, 239] width 341 height 17
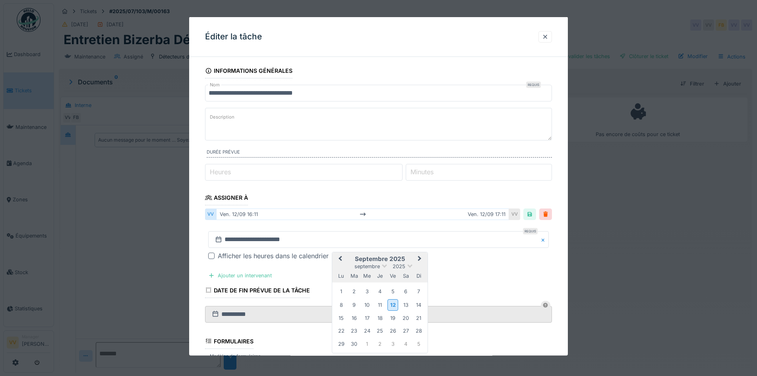
click at [340, 258] on span "Previous Month" at bounding box center [340, 259] width 0 height 10
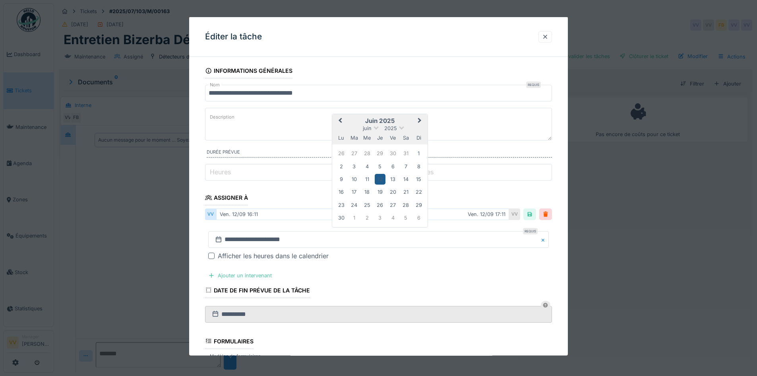
click at [380, 179] on div "12" at bounding box center [380, 179] width 11 height 11
click at [402, 262] on div "**********" at bounding box center [378, 246] width 347 height 42
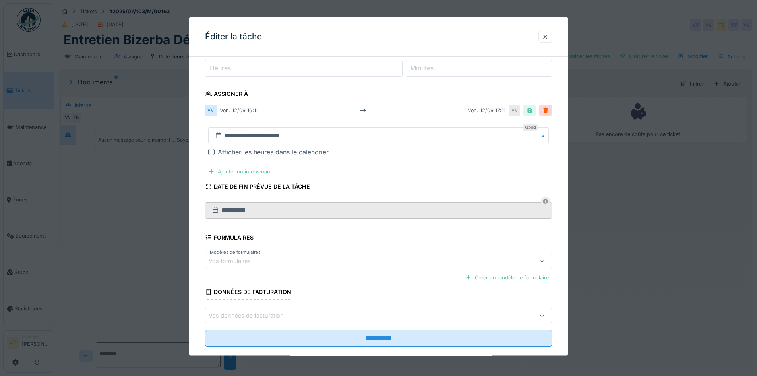
scroll to position [117, 0]
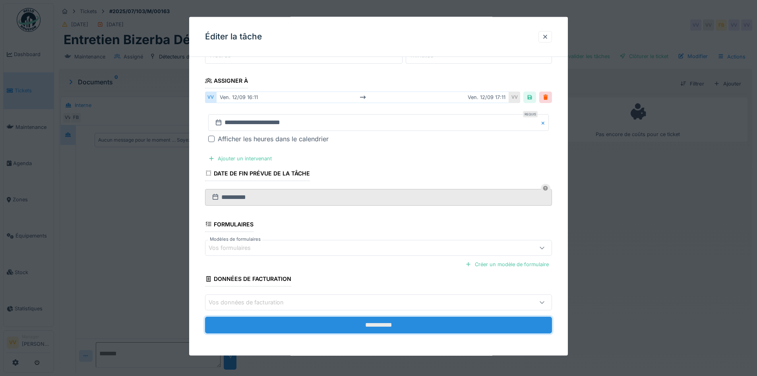
click at [385, 318] on input "**********" at bounding box center [378, 324] width 347 height 17
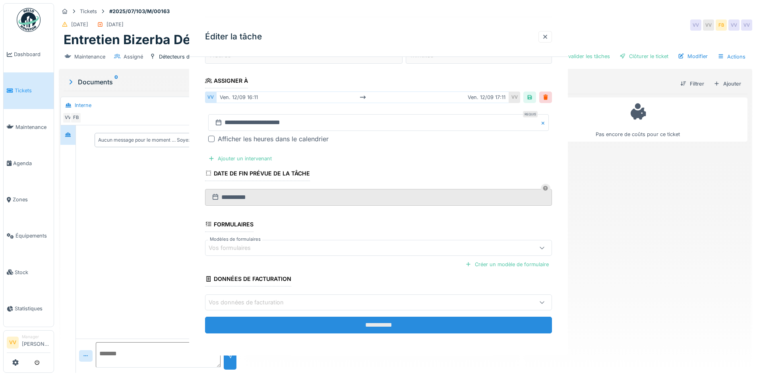
scroll to position [0, 0]
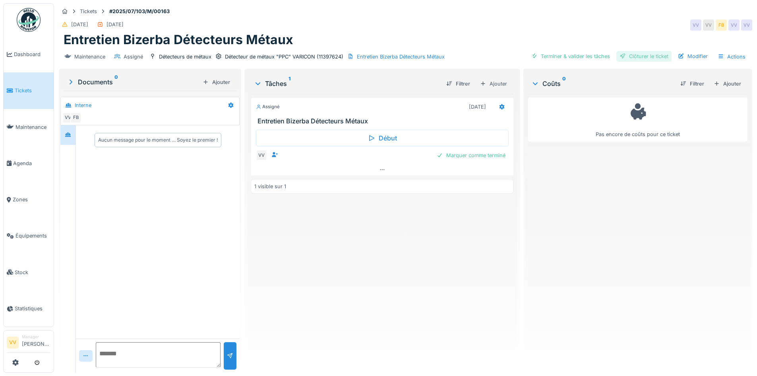
click at [643, 56] on div "Clôturer le ticket" at bounding box center [643, 56] width 55 height 11
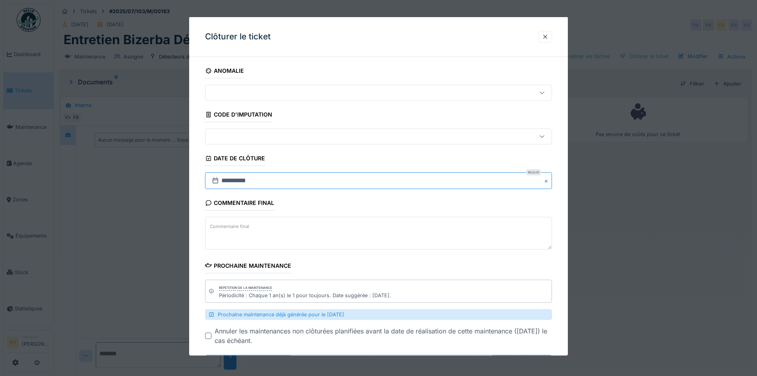
click at [288, 177] on input "**********" at bounding box center [378, 180] width 347 height 17
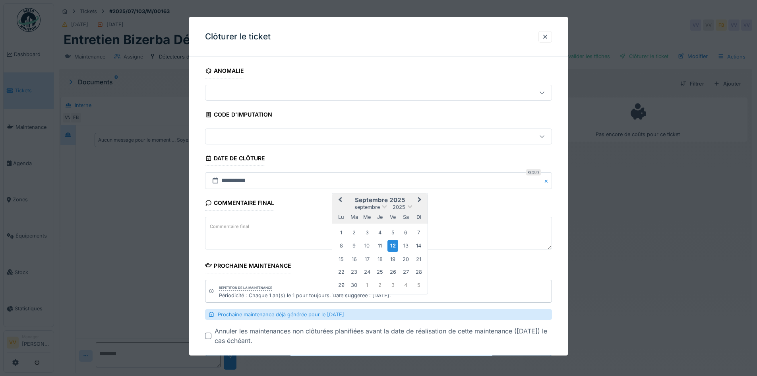
click at [340, 200] on span "Previous Month" at bounding box center [340, 200] width 0 height 10
click at [379, 255] on div "12" at bounding box center [380, 257] width 11 height 11
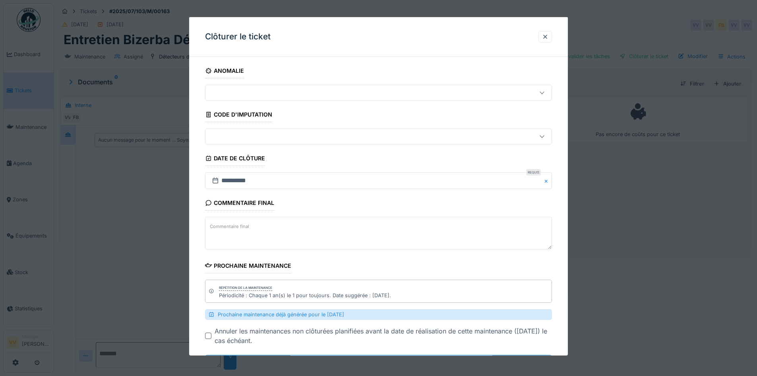
click at [387, 203] on div "Commentaire final Commentaire final" at bounding box center [378, 223] width 347 height 56
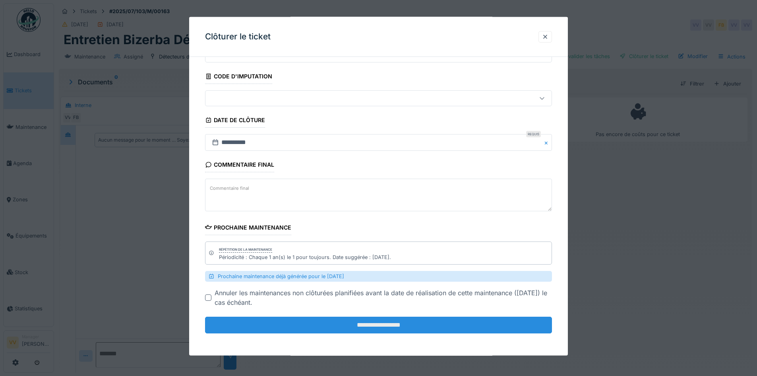
click at [363, 328] on input "**********" at bounding box center [378, 324] width 347 height 17
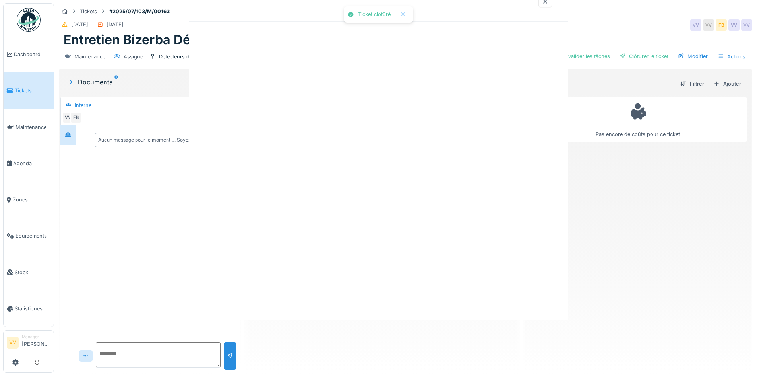
scroll to position [0, 0]
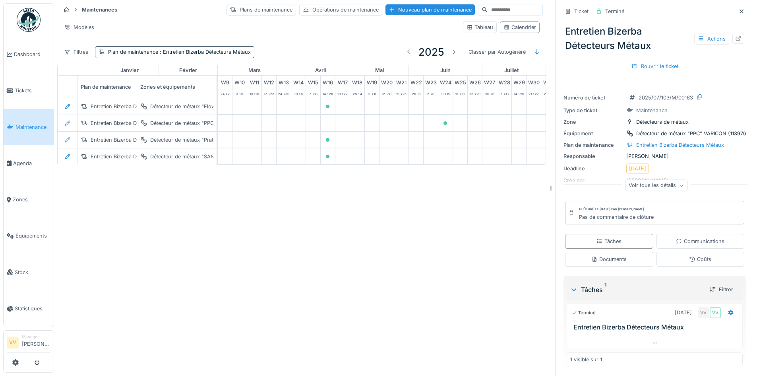
scroll to position [0, 117]
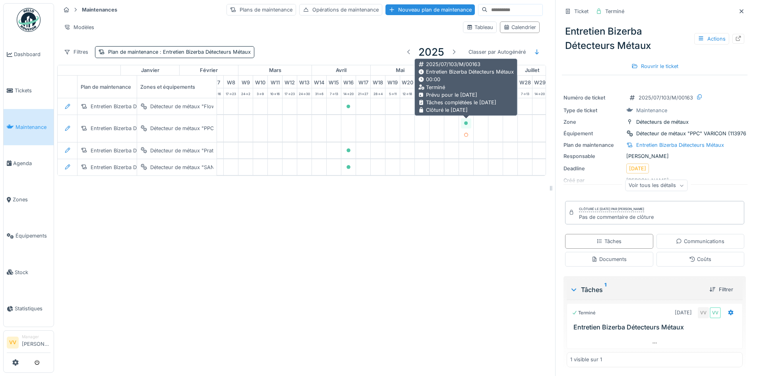
click at [464, 124] on icon at bounding box center [466, 123] width 5 height 4
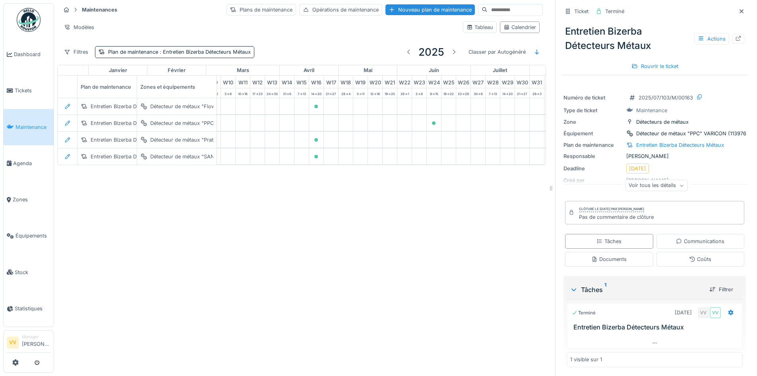
scroll to position [0, 275]
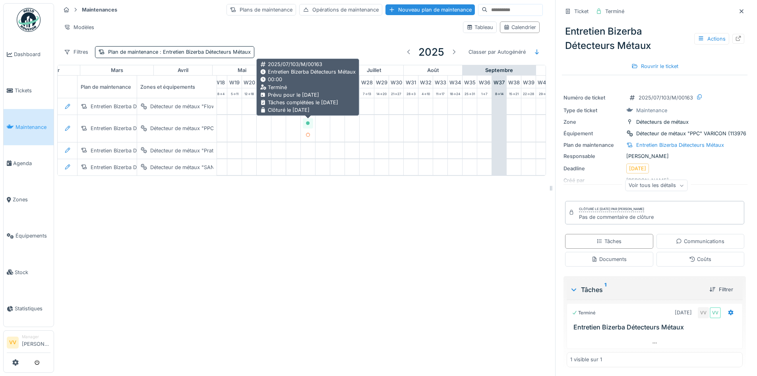
click at [306, 121] on icon at bounding box center [308, 123] width 5 height 4
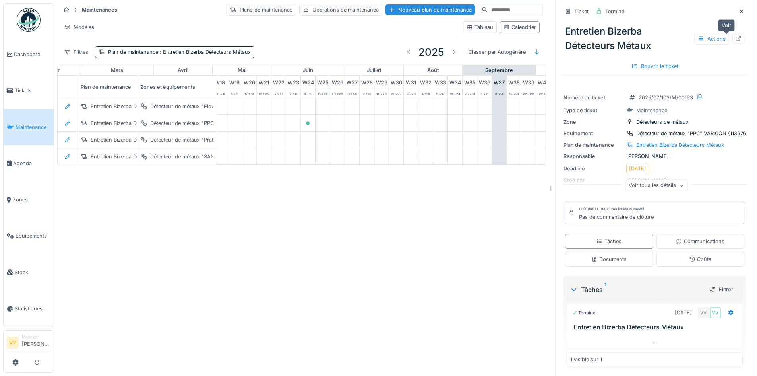
click at [735, 41] on icon at bounding box center [738, 38] width 6 height 5
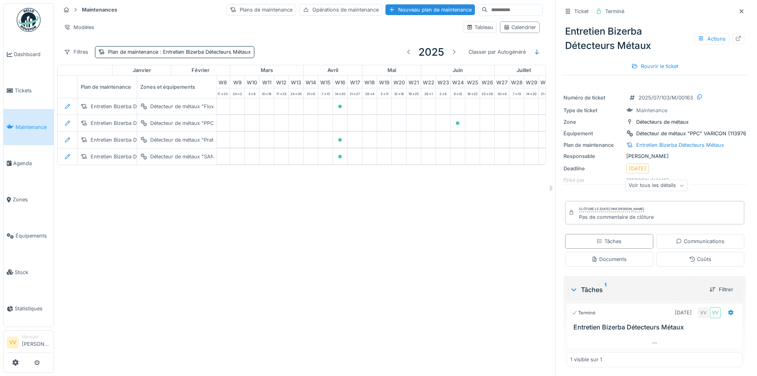
scroll to position [0, 114]
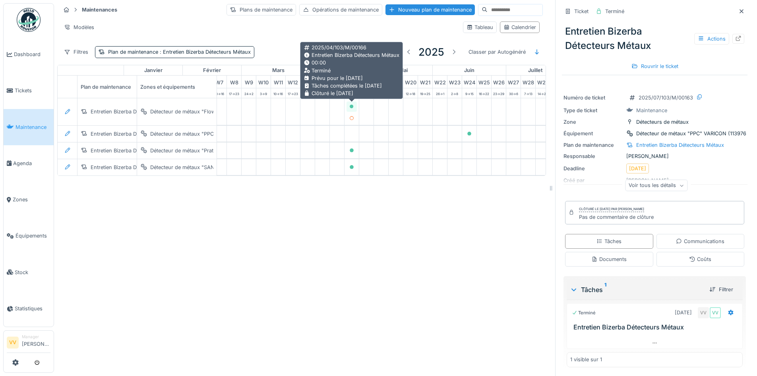
click at [351, 106] on icon at bounding box center [352, 107] width 4 height 4
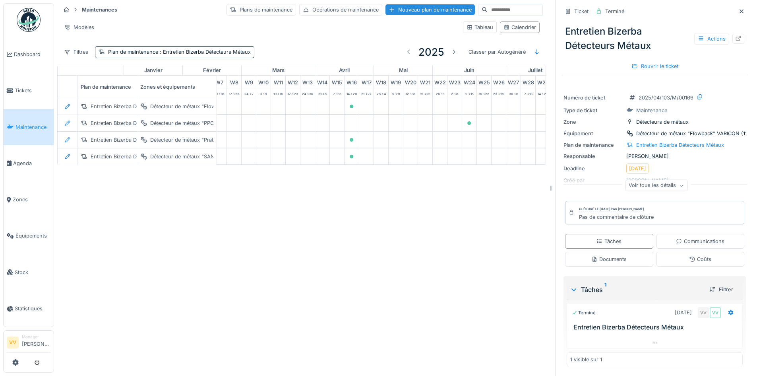
scroll to position [2, 0]
click at [735, 37] on icon at bounding box center [738, 37] width 6 height 5
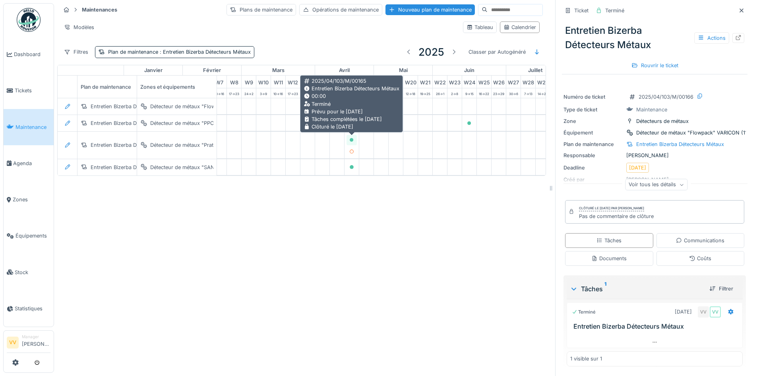
click at [352, 140] on icon at bounding box center [352, 140] width 4 height 4
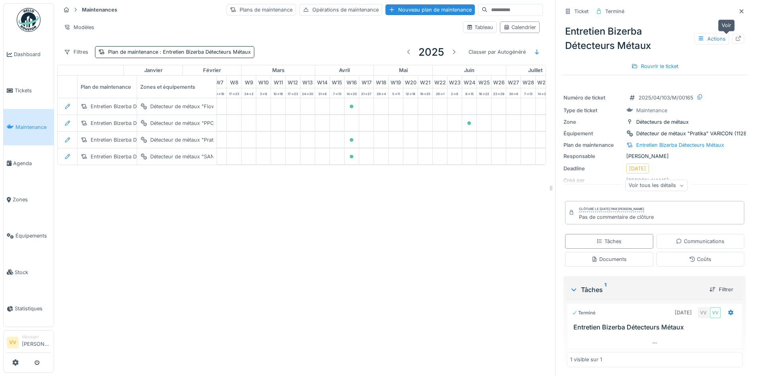
click at [736, 39] on icon at bounding box center [738, 38] width 5 height 5
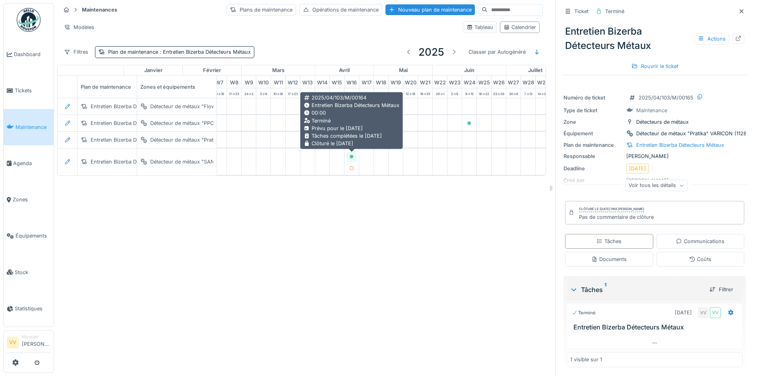
click at [351, 157] on icon at bounding box center [352, 157] width 4 height 4
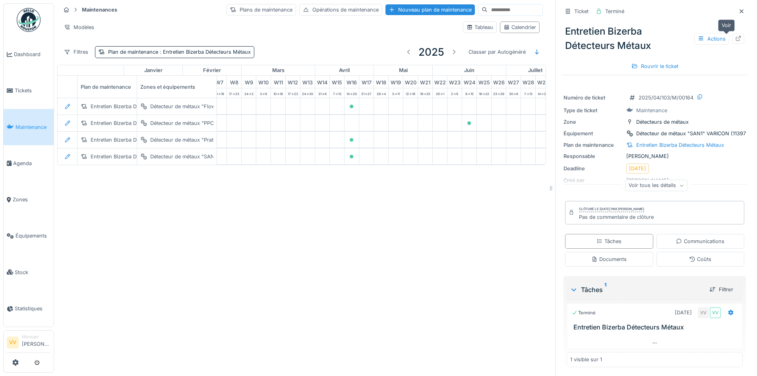
click at [736, 37] on icon at bounding box center [738, 38] width 5 height 5
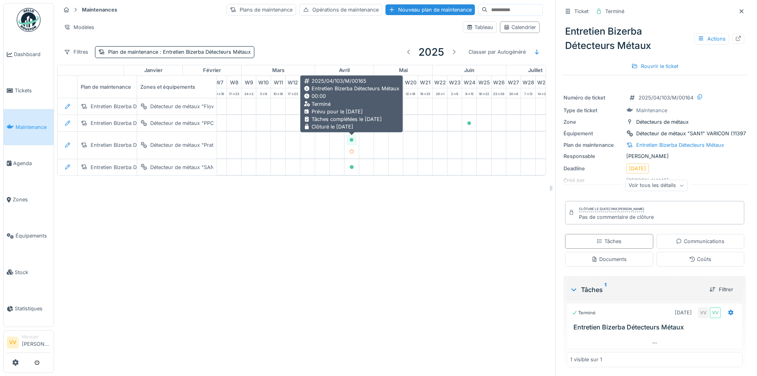
click at [352, 137] on div at bounding box center [351, 140] width 5 height 8
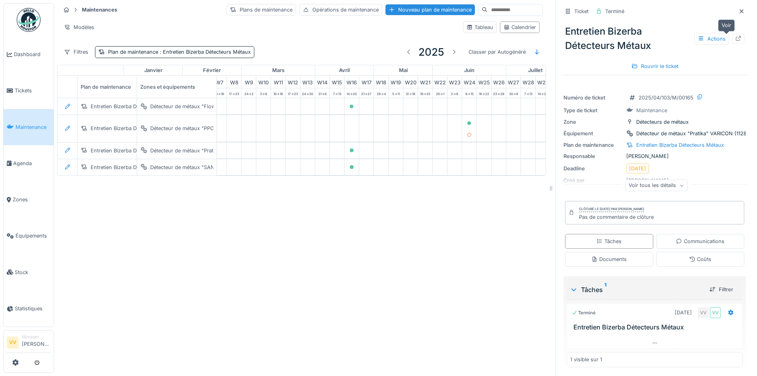
click at [733, 36] on div at bounding box center [739, 39] width 12 height 10
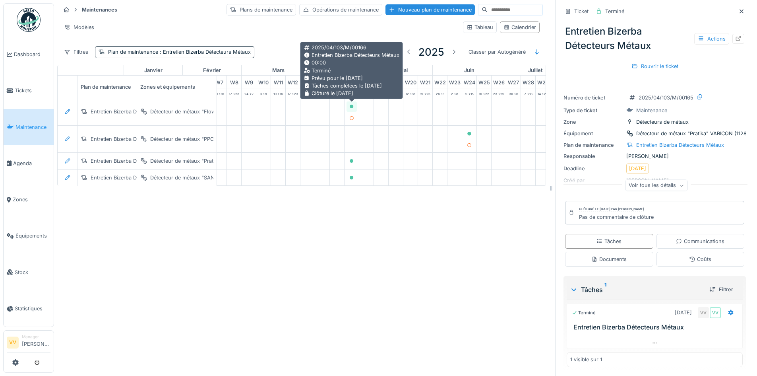
click at [352, 105] on icon at bounding box center [351, 107] width 5 height 4
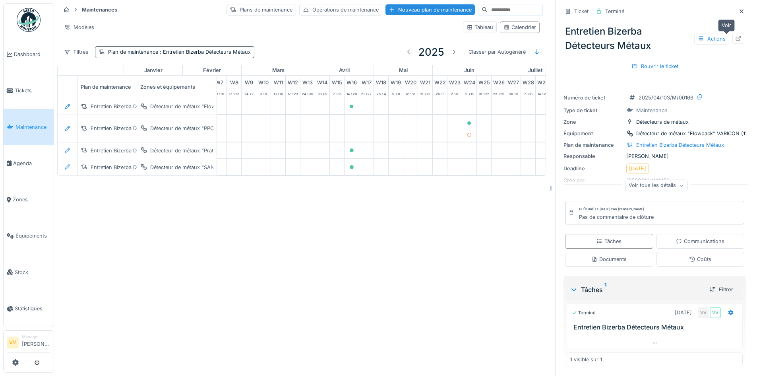
click at [733, 34] on div at bounding box center [739, 39] width 12 height 10
click at [250, 51] on span ": Entretien Bizerba Détecteurs Métaux" at bounding box center [204, 52] width 93 height 6
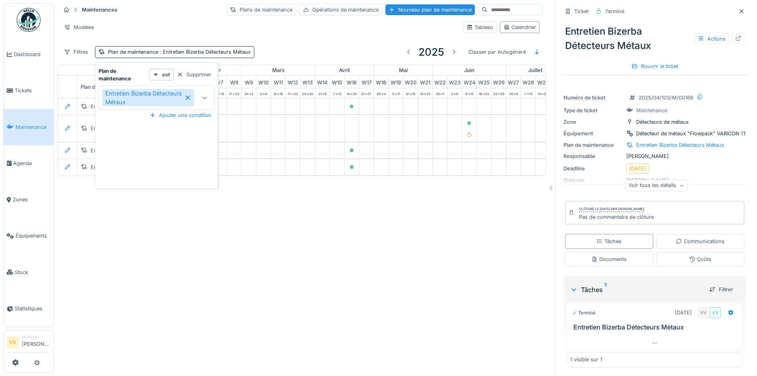
click at [208, 98] on div at bounding box center [204, 97] width 19 height 23
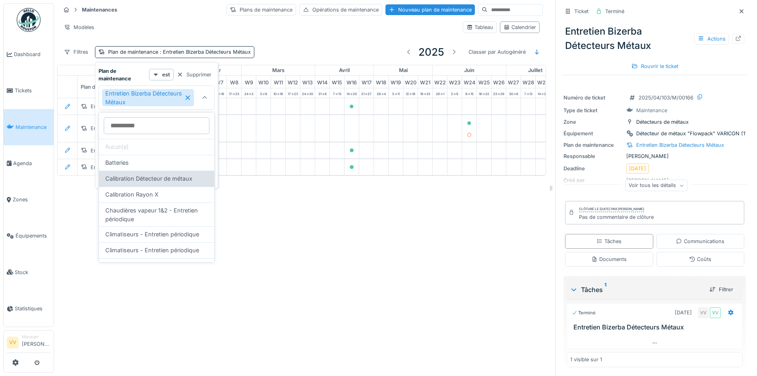
click at [177, 177] on span "Calibration Détecteur de métaux" at bounding box center [148, 178] width 87 height 9
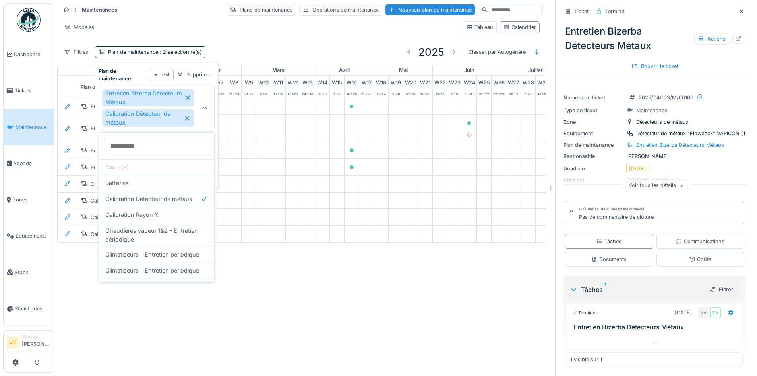
click at [189, 96] on icon at bounding box center [188, 97] width 4 height 4
type input "*****"
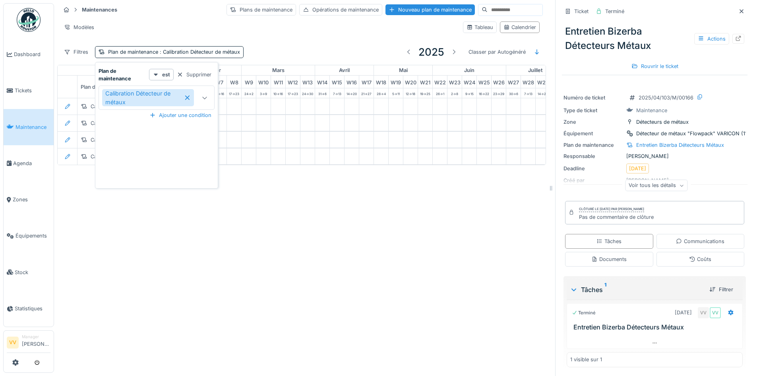
click at [364, 244] on div "Maintenances Plans de maintenance Opérations de maintenance Nouveau plan de mai…" at bounding box center [405, 188] width 703 height 376
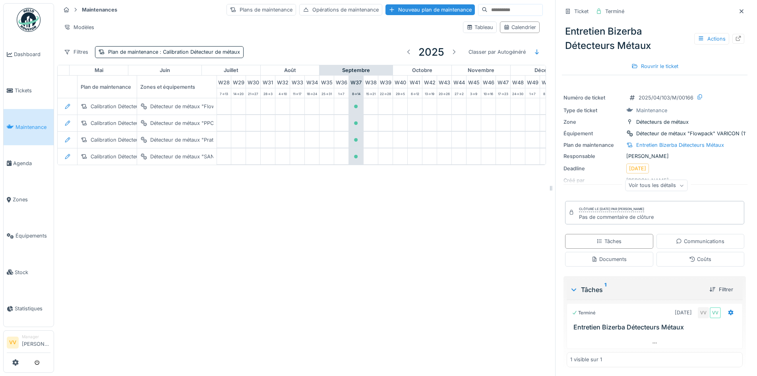
scroll to position [0, 451]
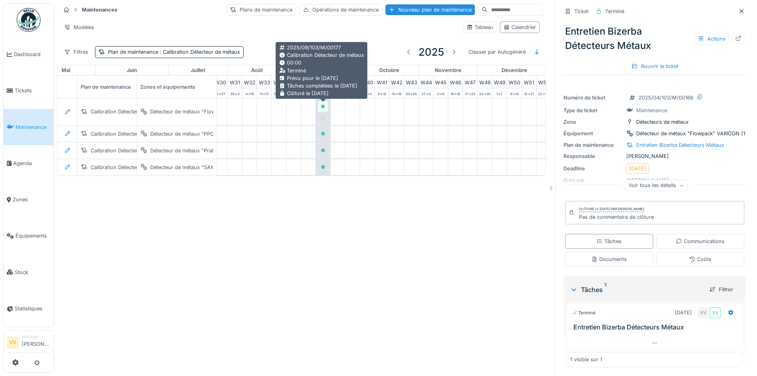
click at [324, 105] on icon at bounding box center [323, 107] width 4 height 4
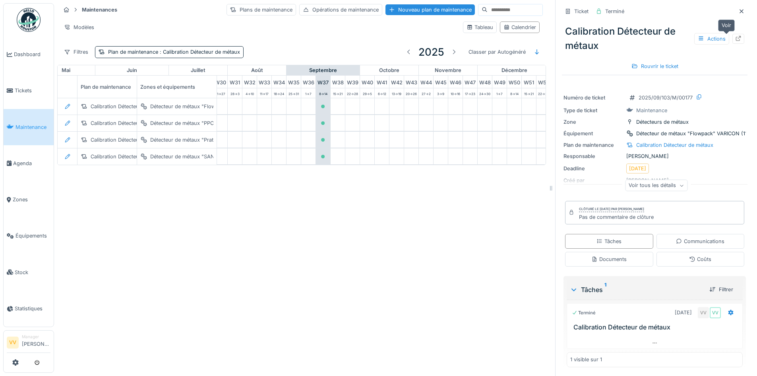
click at [735, 38] on icon at bounding box center [738, 38] width 6 height 5
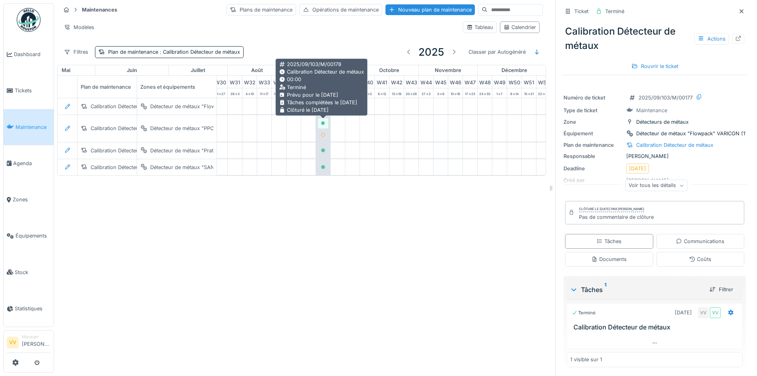
click at [325, 122] on icon at bounding box center [323, 123] width 5 height 4
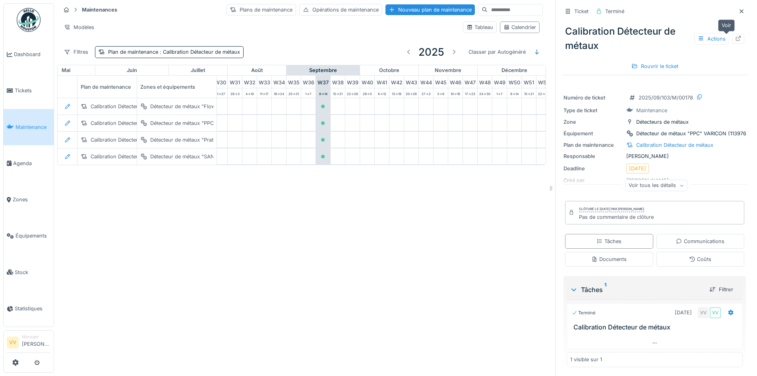
click at [735, 37] on icon at bounding box center [738, 38] width 6 height 5
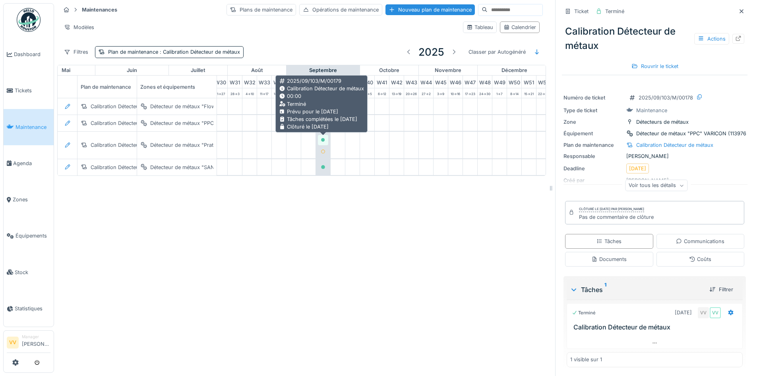
click at [321, 136] on div at bounding box center [323, 140] width 10 height 10
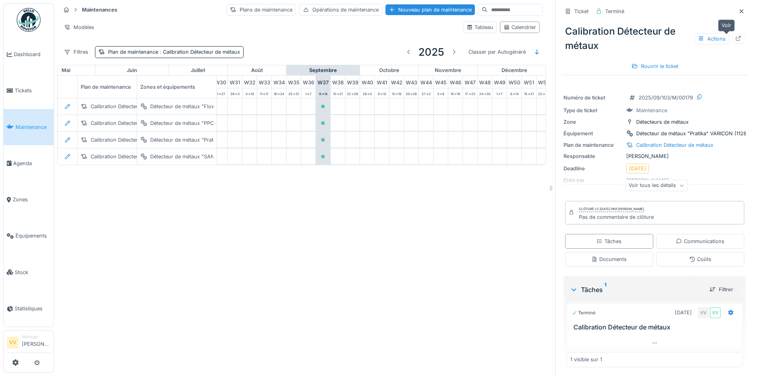
click at [735, 39] on icon at bounding box center [738, 38] width 6 height 5
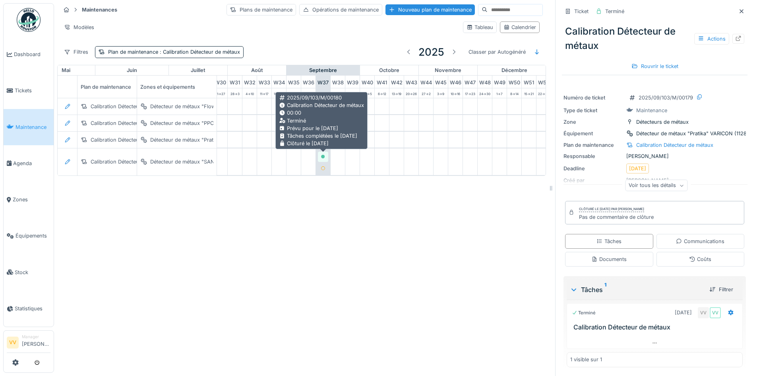
click at [322, 157] on icon at bounding box center [323, 157] width 4 height 4
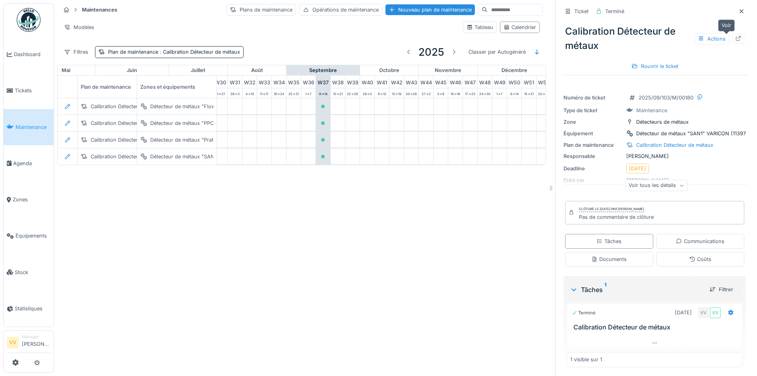
click at [736, 37] on icon at bounding box center [738, 38] width 5 height 5
click at [215, 54] on span ": Calibration Détecteur de métaux" at bounding box center [199, 52] width 82 height 6
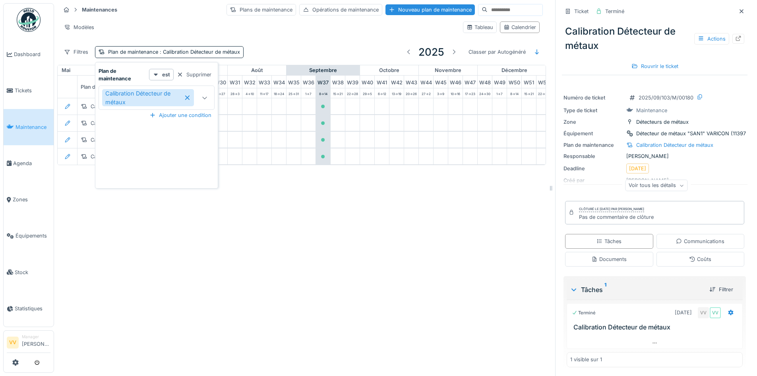
click at [187, 97] on icon at bounding box center [187, 98] width 6 height 6
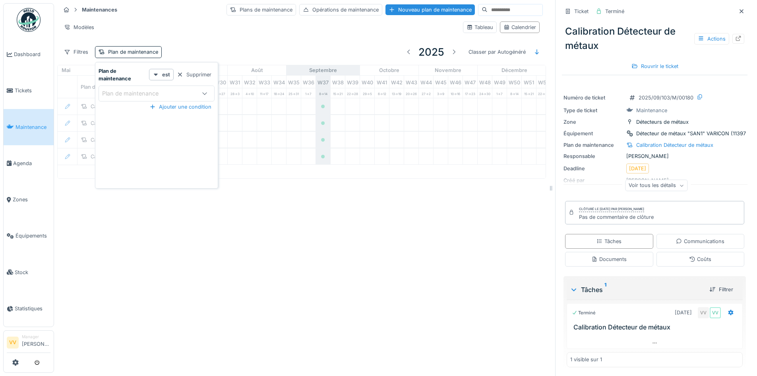
click at [158, 93] on div "Plan de maintenance" at bounding box center [136, 93] width 68 height 9
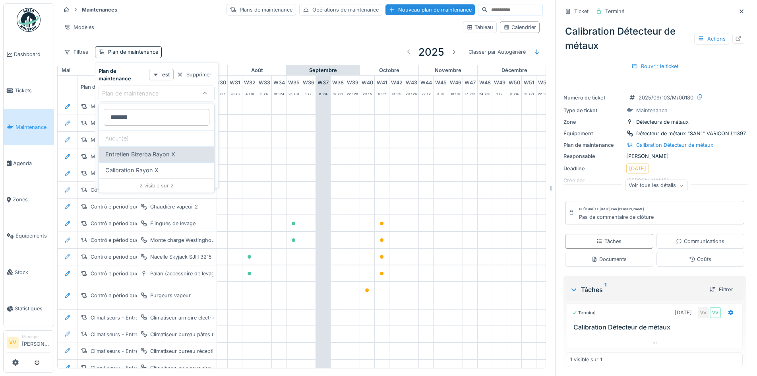
type maintenance_Y0MDg "*******"
click at [184, 158] on div "Entretien Bizerba Rayon X" at bounding box center [156, 154] width 103 height 9
type input "*****"
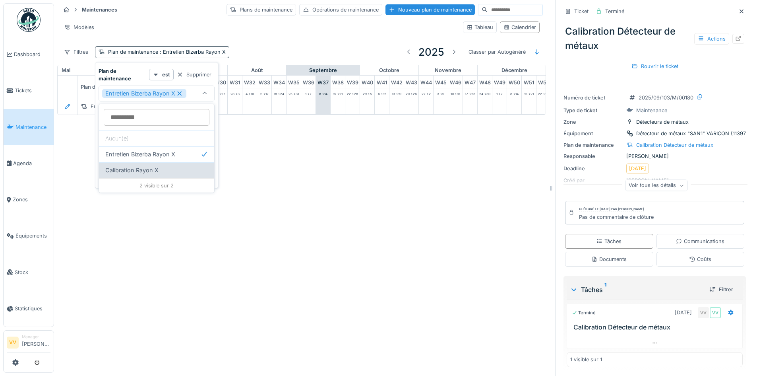
click at [154, 170] on span "Calibration Rayon X" at bounding box center [131, 170] width 53 height 9
type input "**********"
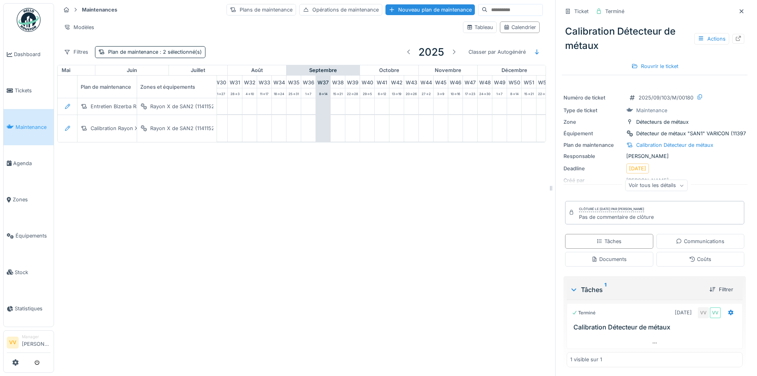
click at [335, 259] on div "Maintenances Plans de maintenance Opérations de maintenance Nouveau plan de mai…" at bounding box center [405, 188] width 703 height 376
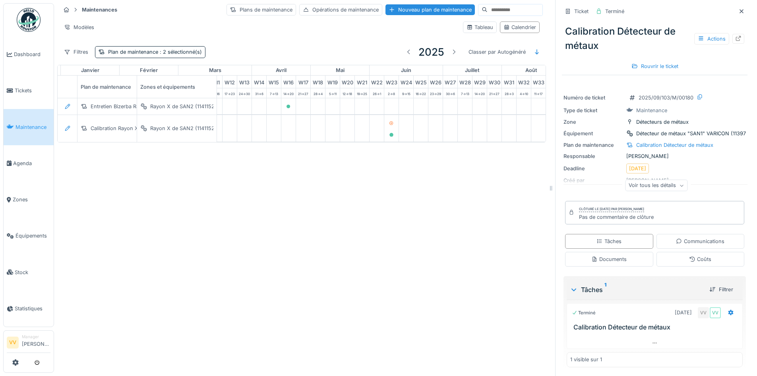
scroll to position [0, 141]
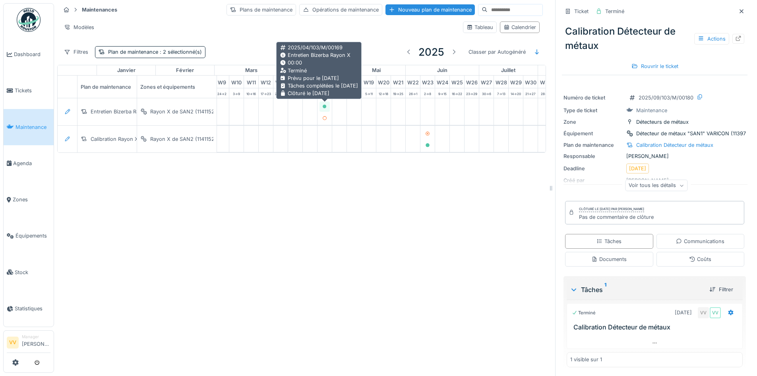
click at [326, 105] on icon at bounding box center [325, 107] width 4 height 4
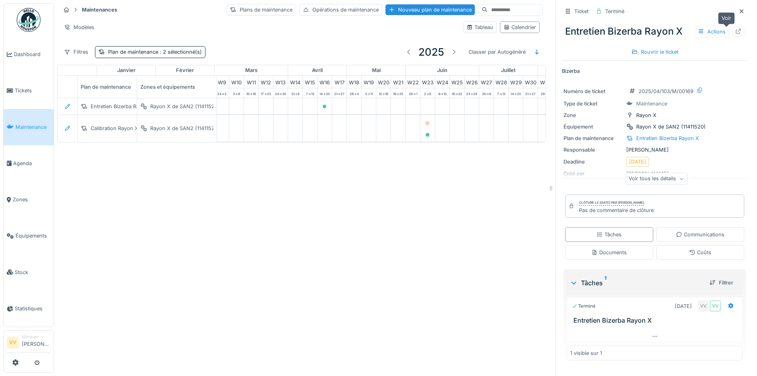
click at [735, 32] on icon at bounding box center [738, 31] width 6 height 5
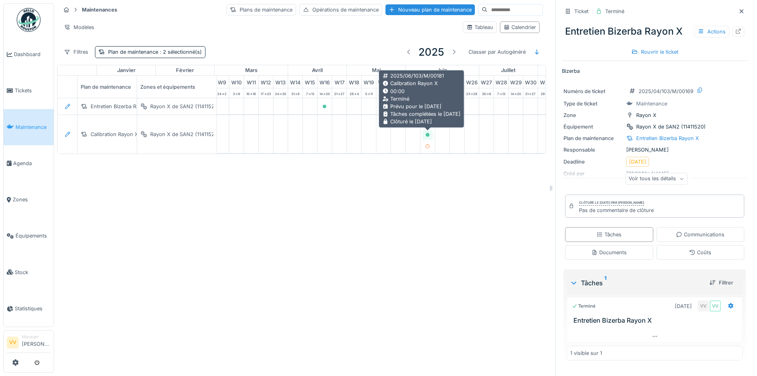
click at [428, 134] on icon at bounding box center [428, 135] width 4 height 4
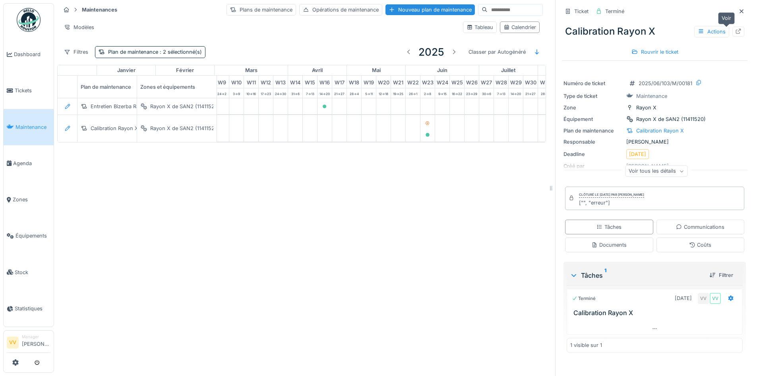
click at [736, 29] on icon at bounding box center [738, 31] width 5 height 5
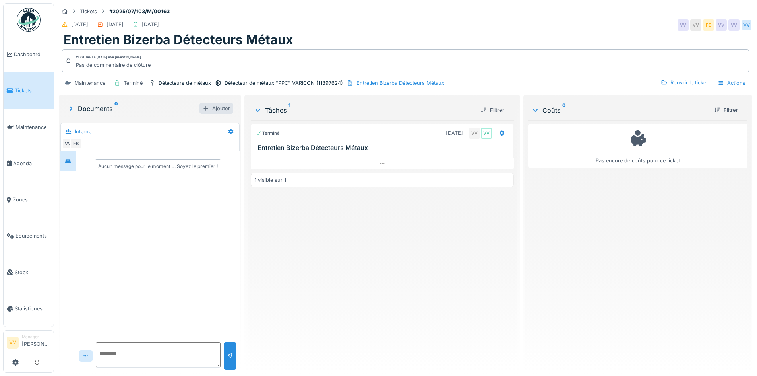
click at [201, 104] on div "Ajouter" at bounding box center [217, 108] width 34 height 11
click at [68, 109] on icon at bounding box center [71, 108] width 8 height 6
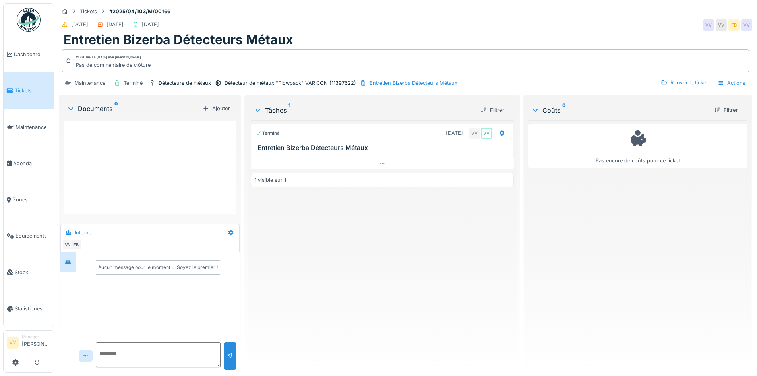
click at [68, 109] on icon at bounding box center [71, 109] width 6 height 8
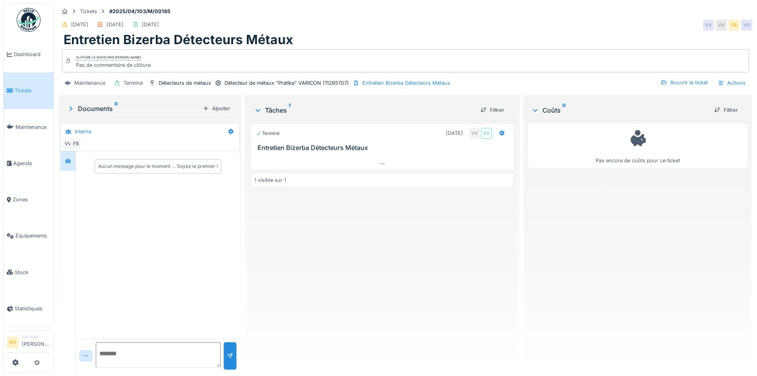
click at [73, 105] on icon at bounding box center [71, 108] width 8 height 6
click at [70, 109] on icon at bounding box center [71, 108] width 8 height 6
click at [86, 105] on div "Documents 0" at bounding box center [133, 109] width 133 height 10
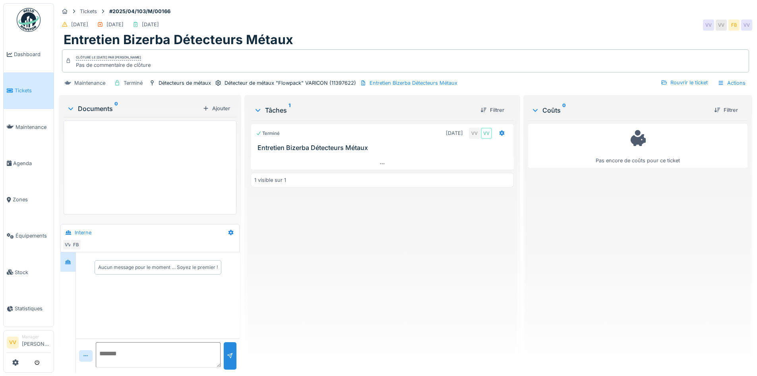
click at [75, 111] on div at bounding box center [71, 109] width 10 height 8
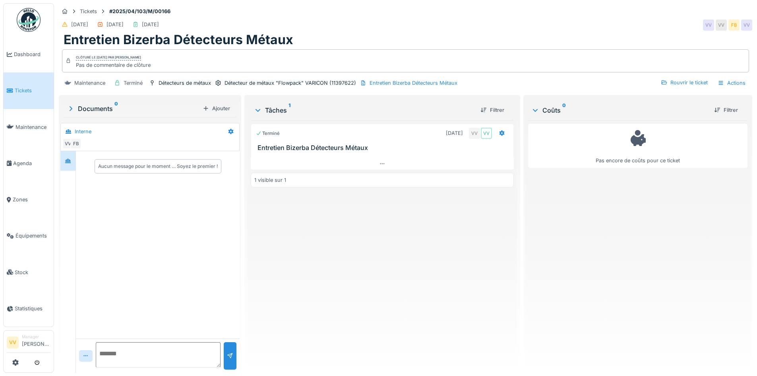
click at [75, 111] on div "Documents 0" at bounding box center [133, 109] width 133 height 10
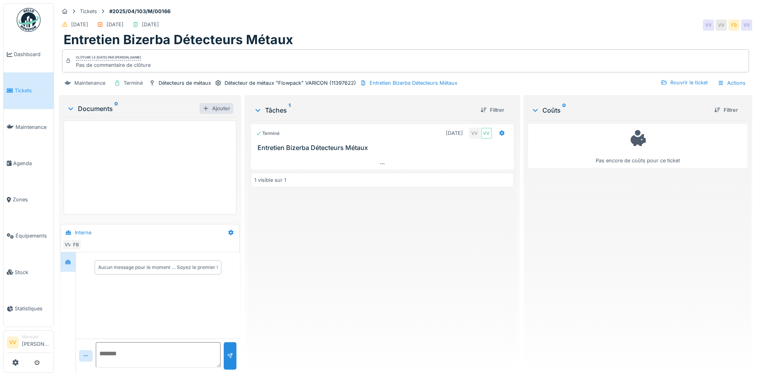
click at [204, 110] on div at bounding box center [206, 109] width 6 height 8
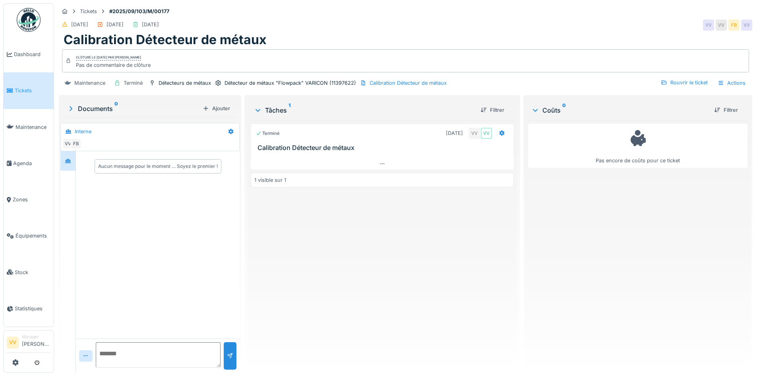
drag, startPoint x: 204, startPoint y: 106, endPoint x: 211, endPoint y: 106, distance: 6.8
click at [204, 106] on div "Ajouter" at bounding box center [217, 108] width 34 height 11
click at [382, 309] on div "Terminé [DATE] VV VV Calibration Détecteur de métaux 1 visible sur 1" at bounding box center [382, 243] width 263 height 246
click at [70, 110] on icon at bounding box center [71, 108] width 8 height 6
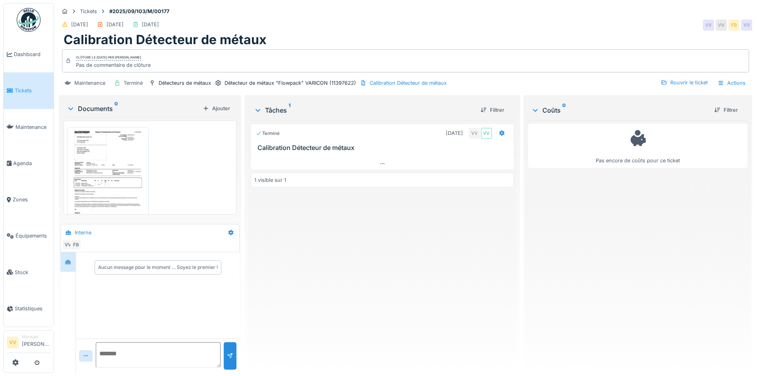
click at [70, 110] on icon at bounding box center [71, 109] width 6 height 8
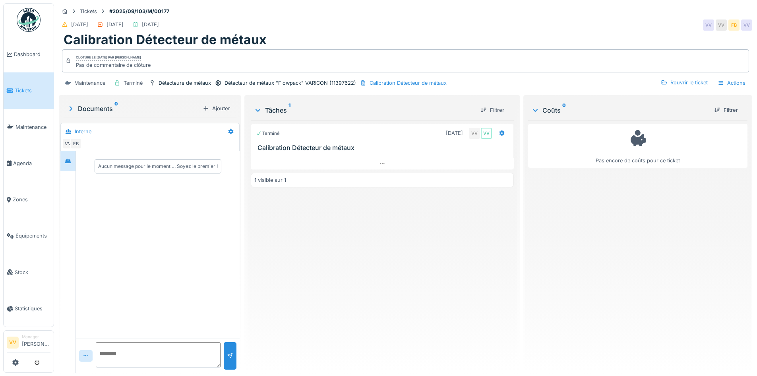
click at [23, 87] on span "Tickets" at bounding box center [33, 91] width 36 height 8
click at [207, 109] on div "Ajouter" at bounding box center [217, 108] width 34 height 11
click at [205, 109] on div "Ajouter" at bounding box center [217, 108] width 34 height 11
drag, startPoint x: 64, startPoint y: 105, endPoint x: 70, endPoint y: 107, distance: 6.9
click at [64, 105] on div "Documents 0 Ajouter" at bounding box center [150, 108] width 173 height 17
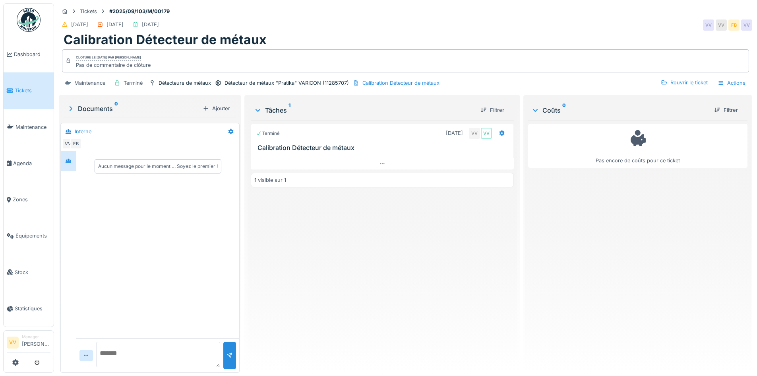
click at [71, 107] on icon at bounding box center [71, 108] width 3 height 5
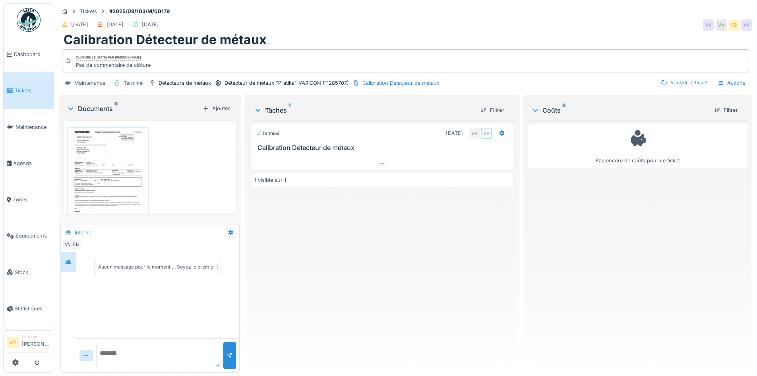
click at [71, 107] on icon at bounding box center [71, 109] width 6 height 8
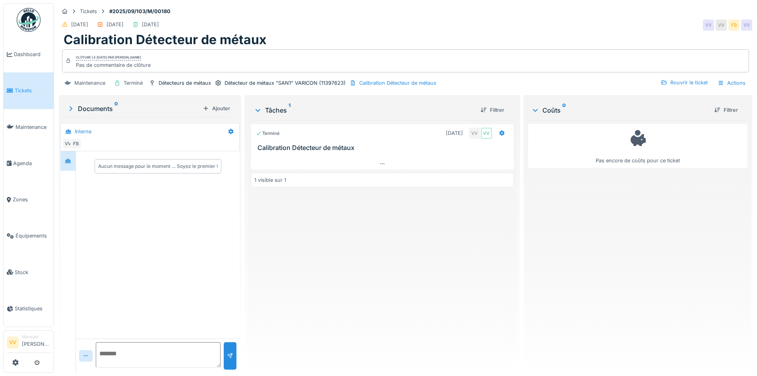
click at [79, 105] on div "Documents 0" at bounding box center [133, 109] width 133 height 10
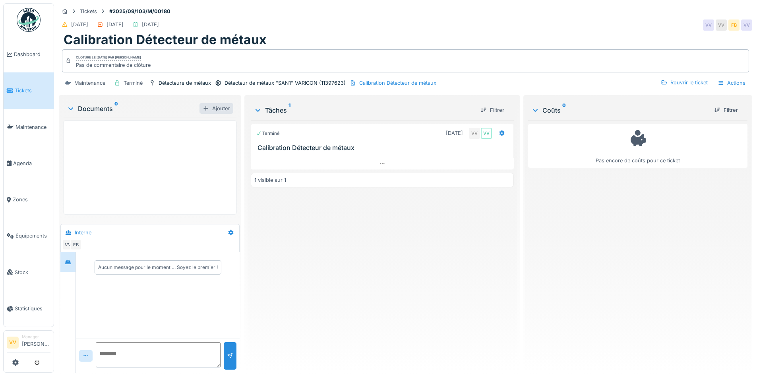
click at [216, 105] on div "Ajouter" at bounding box center [217, 108] width 34 height 11
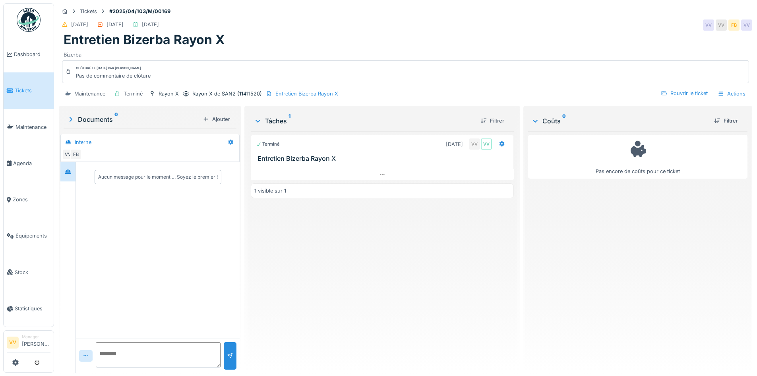
click at [72, 119] on icon at bounding box center [71, 119] width 3 height 5
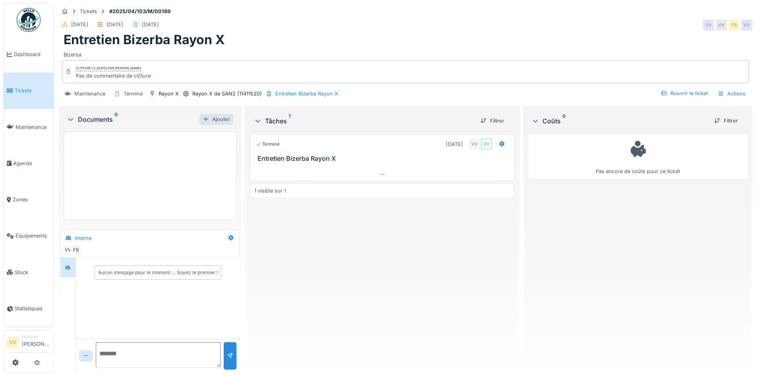
click at [214, 124] on div "Ajouter" at bounding box center [217, 119] width 34 height 11
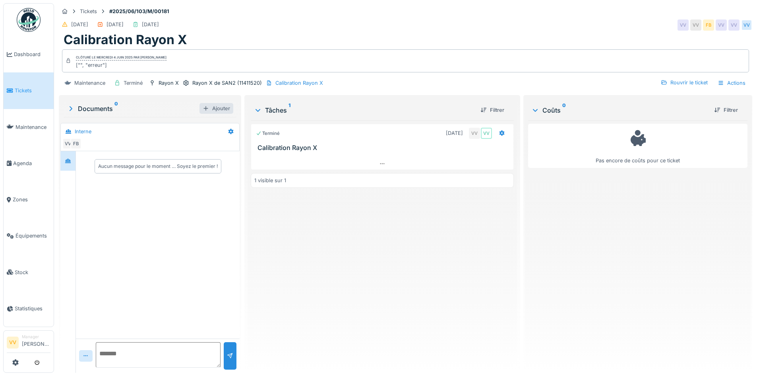
click at [209, 110] on div "Ajouter" at bounding box center [217, 108] width 34 height 11
click at [73, 104] on div at bounding box center [71, 109] width 8 height 10
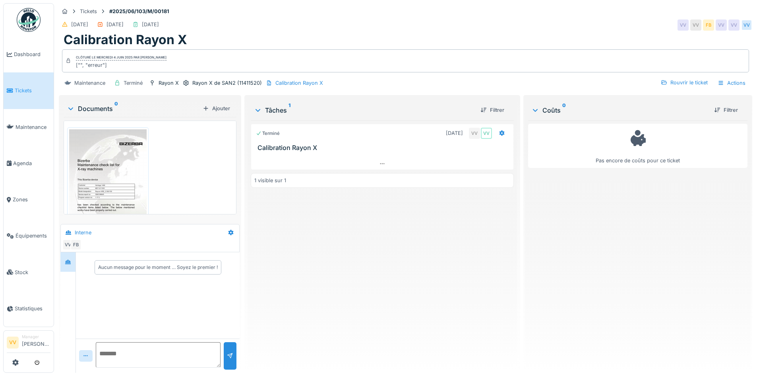
click at [73, 104] on div "Documents 0" at bounding box center [133, 109] width 133 height 10
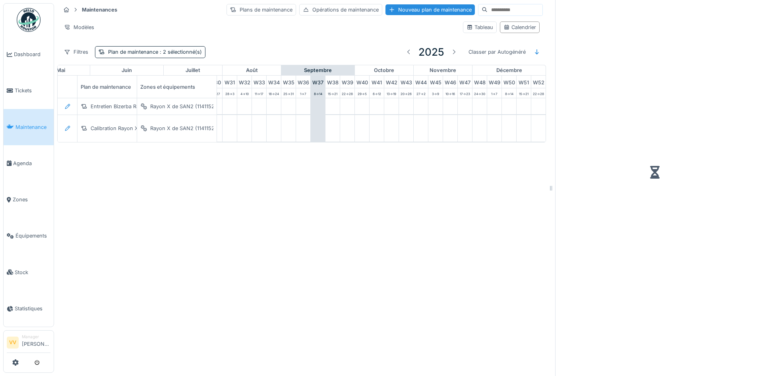
scroll to position [0, 474]
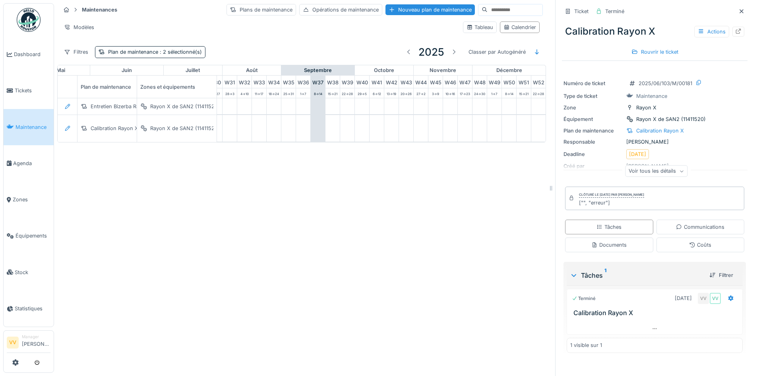
click at [240, 279] on div "Maintenances Plans de maintenance Opérations de maintenance Nouveau plan de mai…" at bounding box center [405, 188] width 703 height 376
click at [188, 48] on div "Plan de maintenance : 2 sélectionné(s)" at bounding box center [155, 52] width 94 height 8
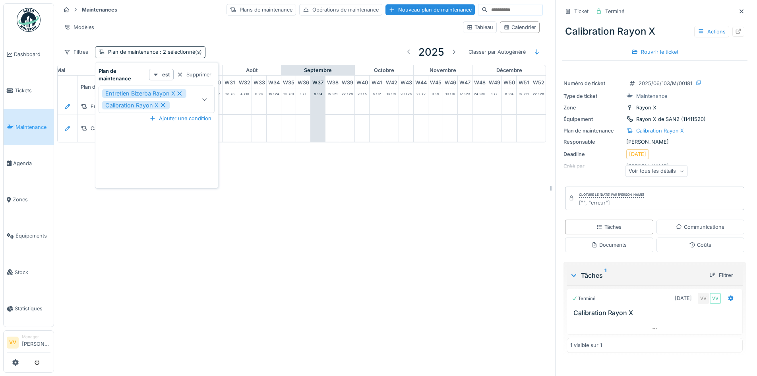
click at [177, 94] on div "Entretien Bizerba Rayon X" at bounding box center [144, 93] width 84 height 9
type input "*****"
click at [164, 92] on icon at bounding box center [163, 93] width 4 height 4
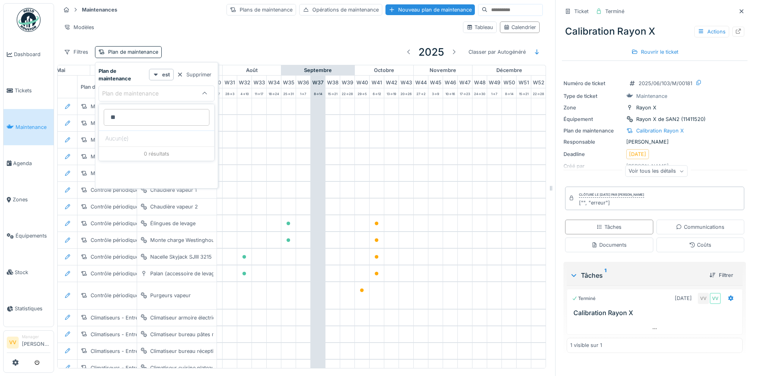
type maintenance_cyOTc "*"
type maintenance_cyOTc "*****"
click at [160, 155] on span "Entretien Bizerba Balances" at bounding box center [141, 154] width 72 height 9
type input "*****"
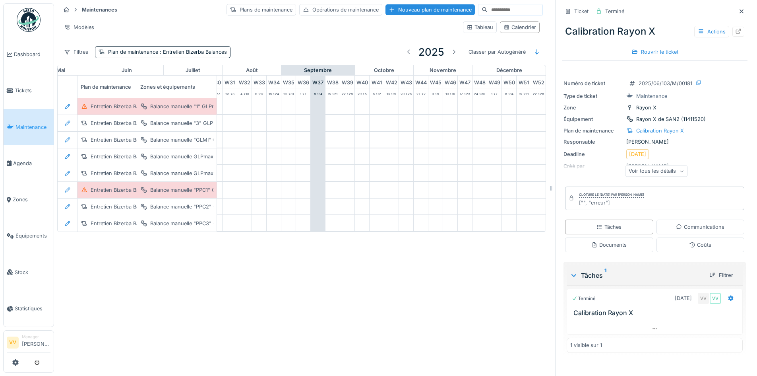
click at [341, 43] on div "Filtres Plan de maintenance : Entretien Bizerba Balances 2025 Classer par Autog…" at bounding box center [301, 52] width 483 height 19
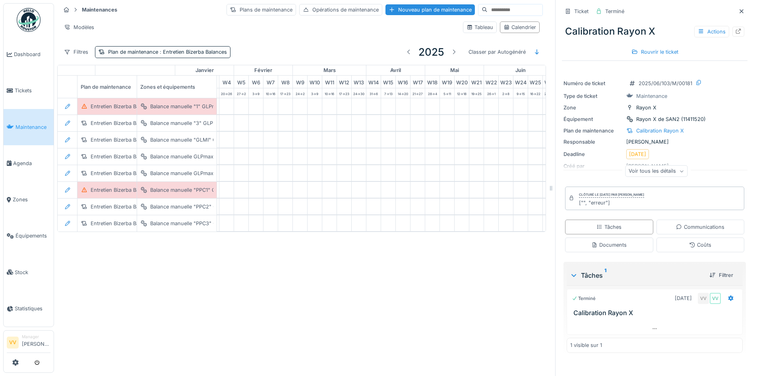
scroll to position [0, 0]
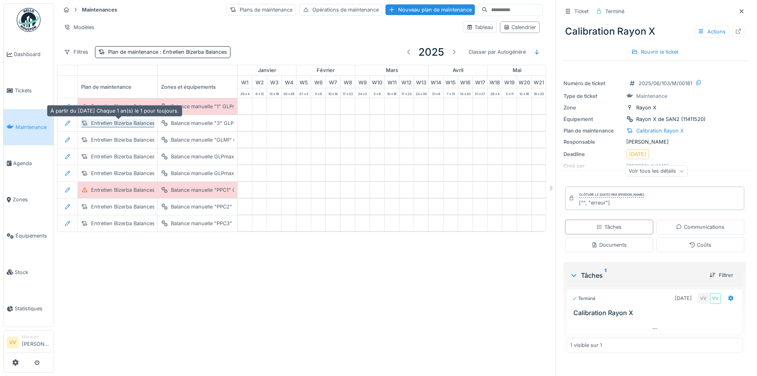
click at [124, 122] on div "Entretien Bizerba Balances" at bounding box center [123, 123] width 64 height 8
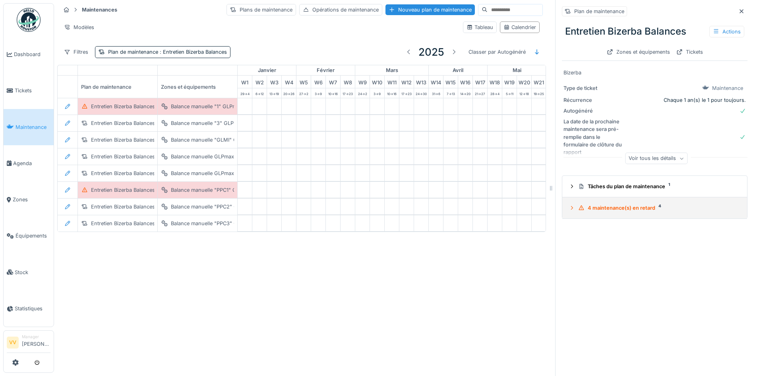
click at [571, 209] on icon at bounding box center [572, 208] width 2 height 4
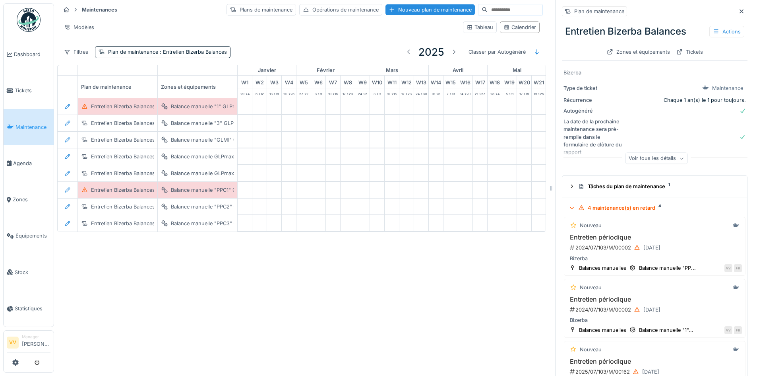
click at [371, 319] on div "Maintenances Plans de maintenance Opérations de maintenance Nouveau plan de mai…" at bounding box center [405, 188] width 703 height 376
click at [406, 49] on div at bounding box center [409, 52] width 6 height 8
click at [451, 51] on div at bounding box center [454, 52] width 6 height 8
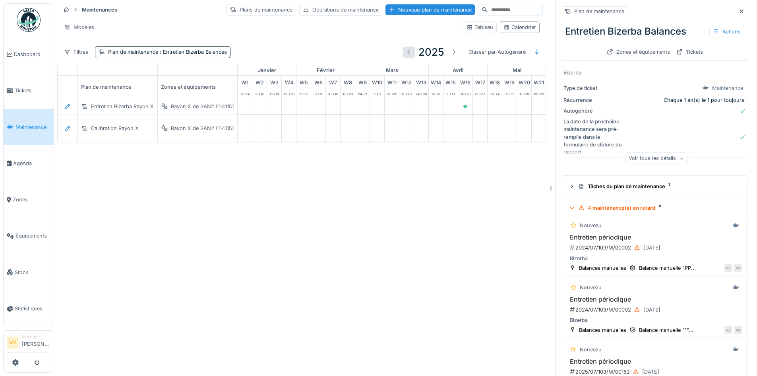
click at [406, 51] on div at bounding box center [409, 52] width 6 height 8
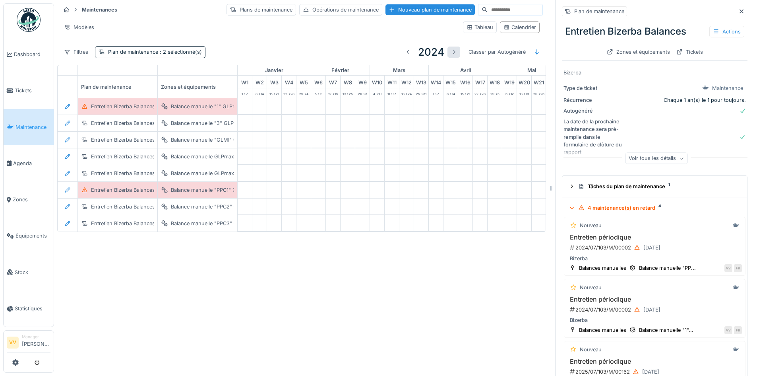
click at [451, 50] on div at bounding box center [454, 52] width 6 height 8
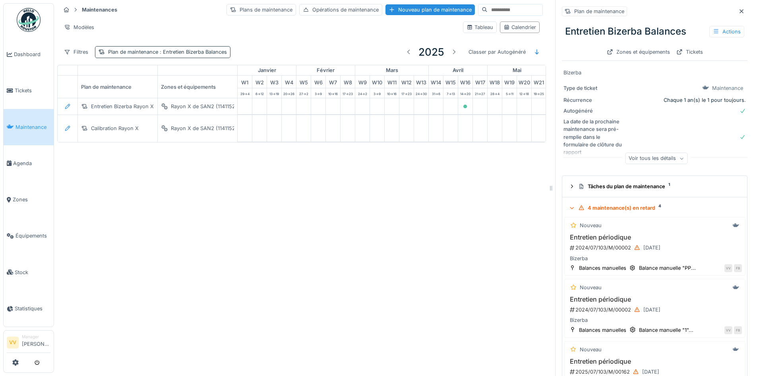
click at [201, 52] on span ": Entretien Bizerba Balances" at bounding box center [192, 52] width 69 height 6
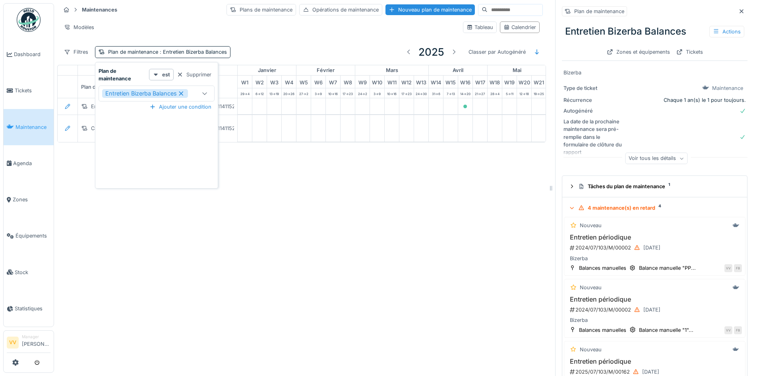
click at [284, 43] on div "Filtres Plan de maintenance : Entretien Bizerba Balances 2025 Classer par Autog…" at bounding box center [301, 52] width 483 height 19
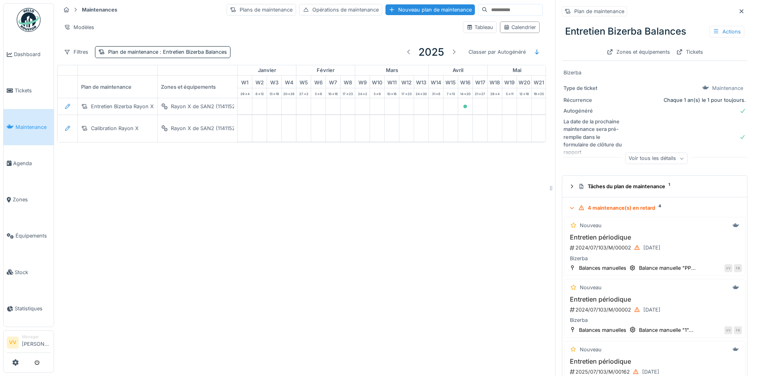
click at [732, 6] on div "Plan de maintenance Entretien Bizerba Balances Actions Zones et équipements Tic…" at bounding box center [655, 32] width 186 height 58
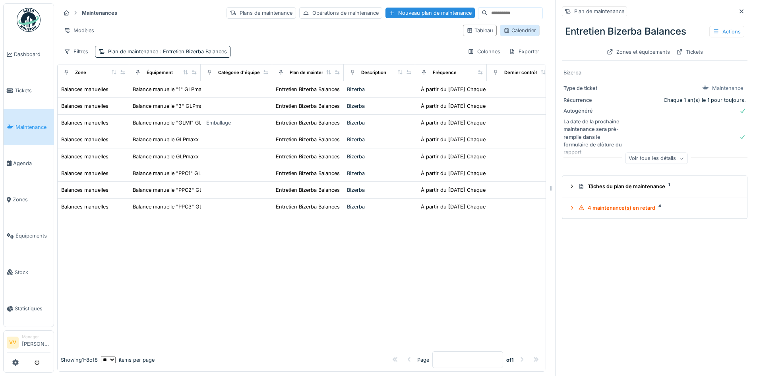
click at [500, 35] on div "Calendrier" at bounding box center [520, 31] width 40 height 12
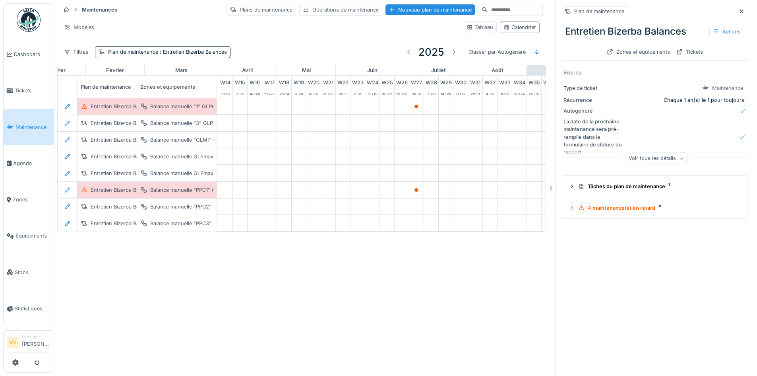
scroll to position [0, 207]
click at [103, 122] on div "Entretien Bizerba Balances" at bounding box center [123, 123] width 64 height 8
click at [569, 209] on icon at bounding box center [572, 207] width 6 height 5
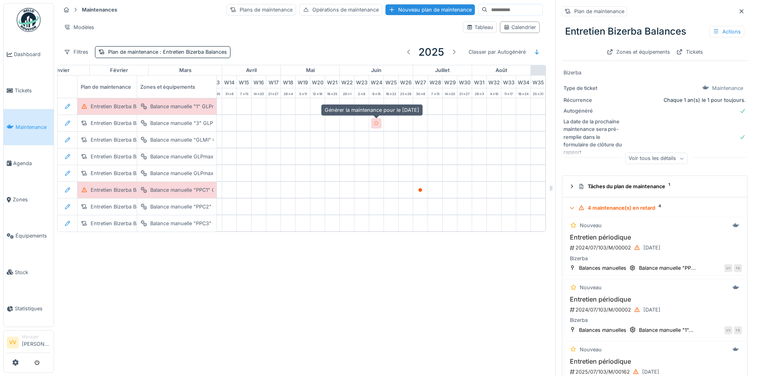
click at [372, 122] on div at bounding box center [376, 123] width 10 height 10
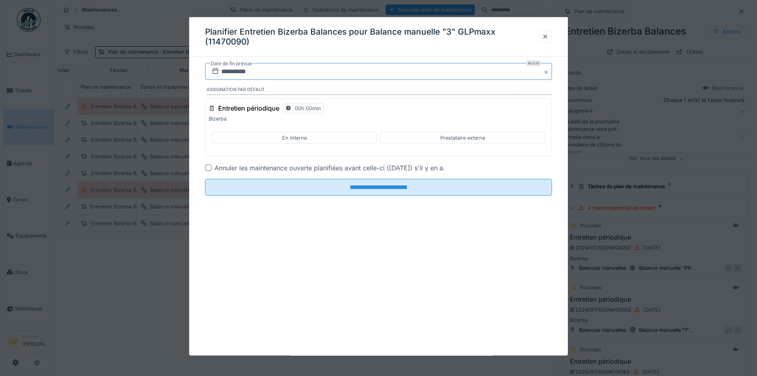
click at [322, 67] on input "**********" at bounding box center [378, 71] width 347 height 17
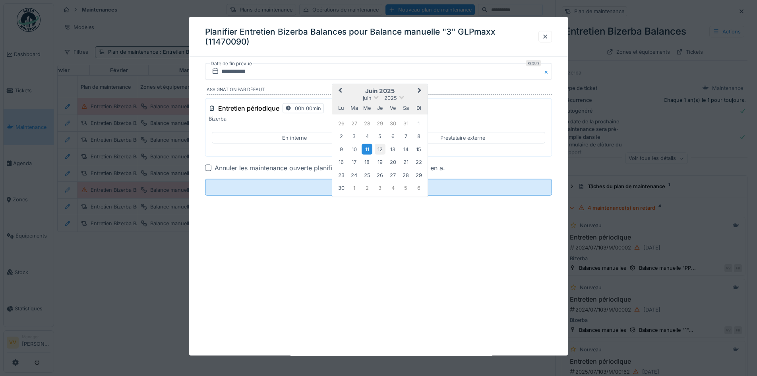
click at [382, 152] on div "12" at bounding box center [380, 148] width 11 height 11
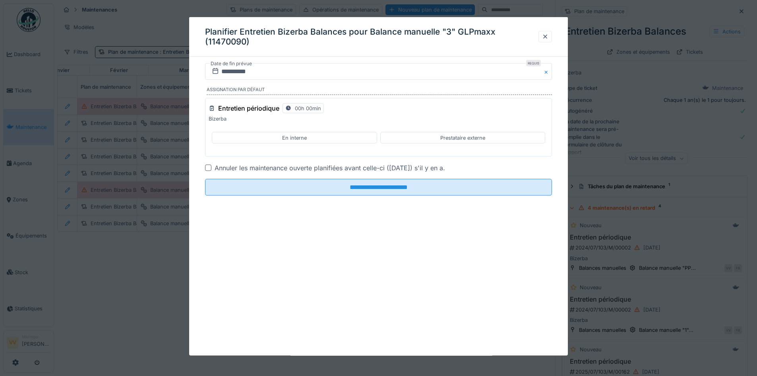
click at [372, 268] on div "**********" at bounding box center [378, 186] width 379 height 338
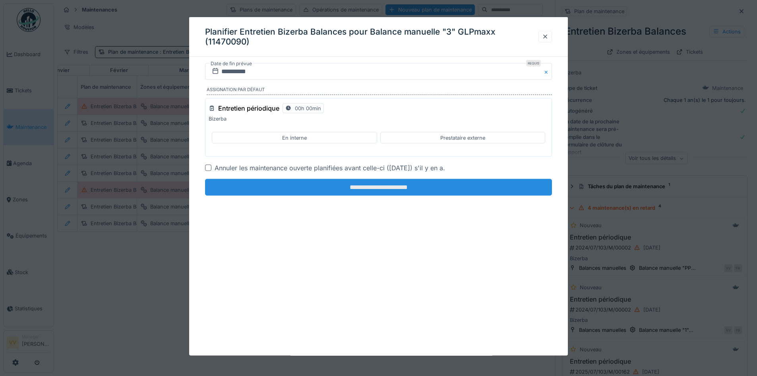
click at [393, 189] on input "**********" at bounding box center [378, 187] width 347 height 17
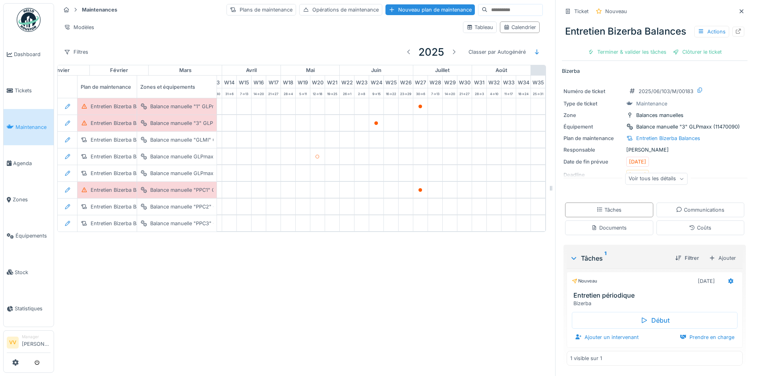
click at [355, 319] on div "Maintenances Plans de maintenance Opérations de maintenance Nouveau plan de mai…" at bounding box center [405, 188] width 703 height 376
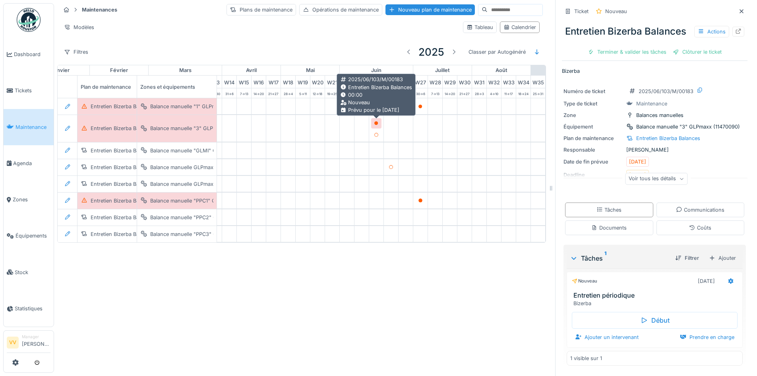
click at [377, 122] on icon at bounding box center [376, 123] width 4 height 4
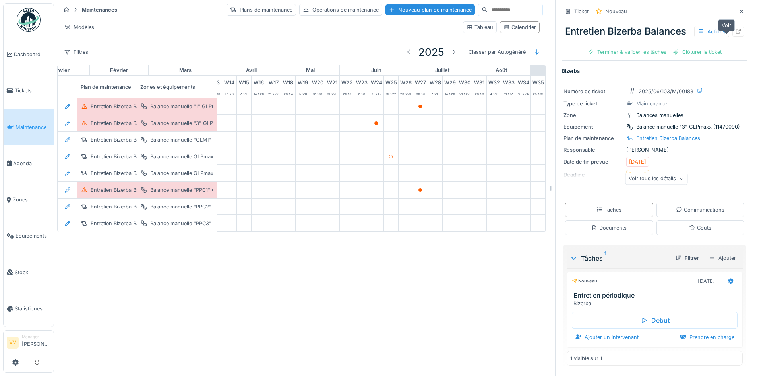
click at [735, 34] on icon at bounding box center [738, 31] width 6 height 5
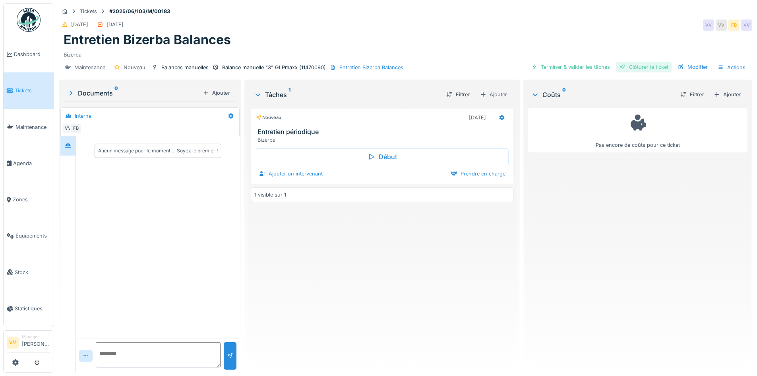
click at [650, 65] on div "Clôturer le ticket" at bounding box center [643, 67] width 55 height 11
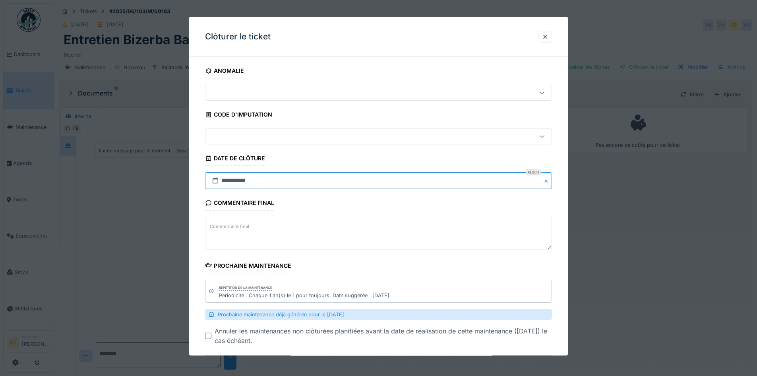
click at [301, 179] on input "**********" at bounding box center [378, 180] width 347 height 17
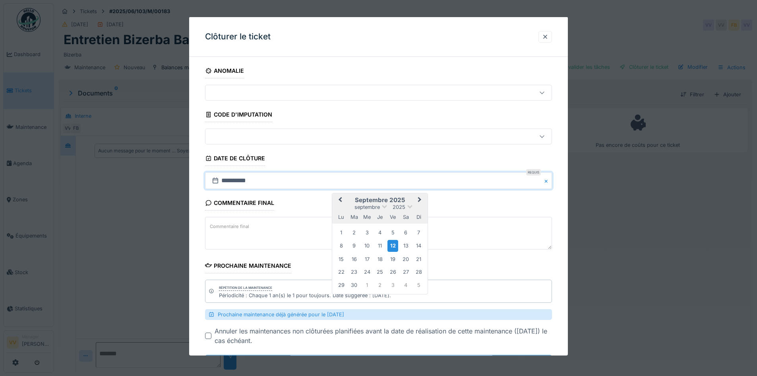
click at [340, 199] on span "Previous Month" at bounding box center [340, 200] width 0 height 10
click at [382, 254] on div "12" at bounding box center [380, 257] width 11 height 11
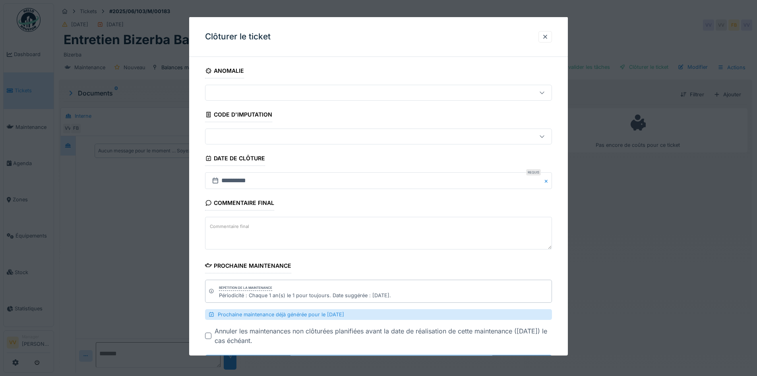
click at [411, 202] on div "Commentaire final Commentaire final" at bounding box center [378, 223] width 347 height 56
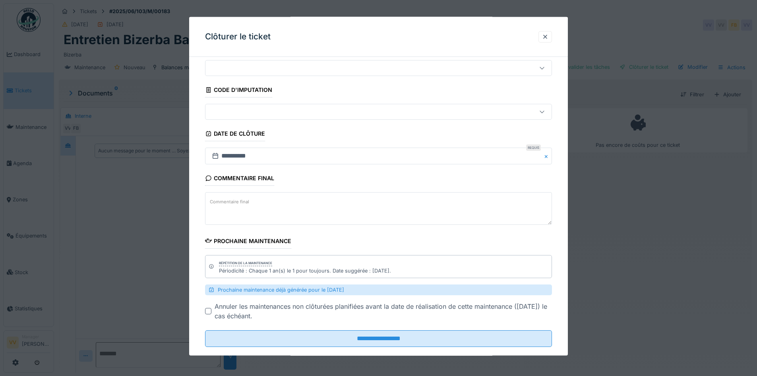
scroll to position [38, 0]
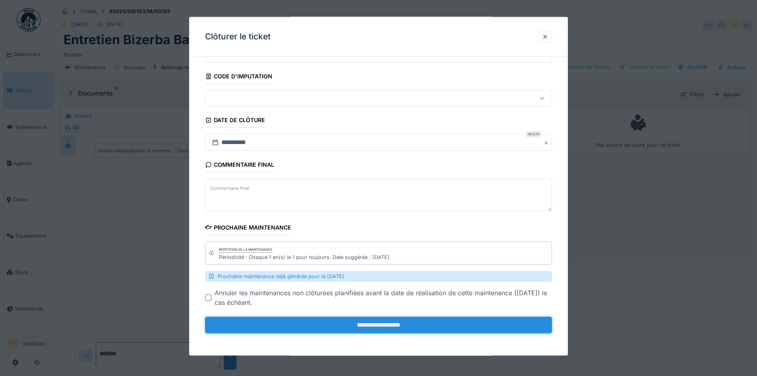
click at [400, 325] on input "**********" at bounding box center [378, 324] width 347 height 17
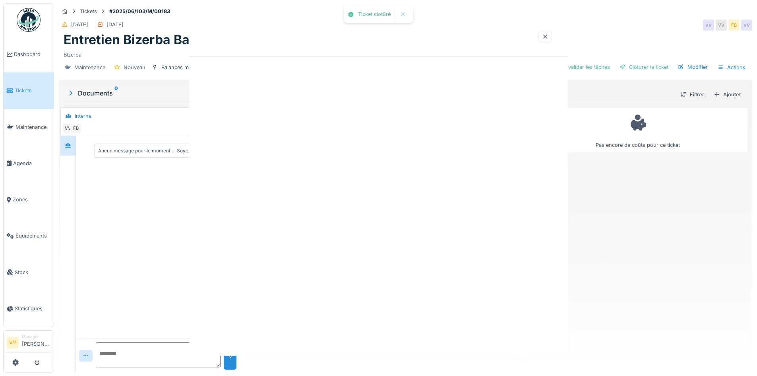
scroll to position [0, 0]
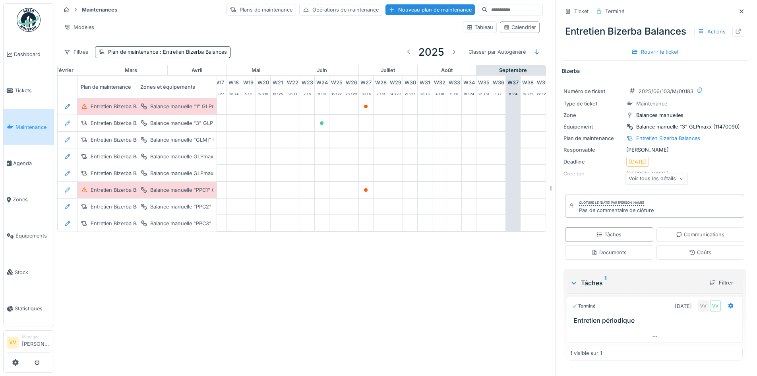
scroll to position [0, 265]
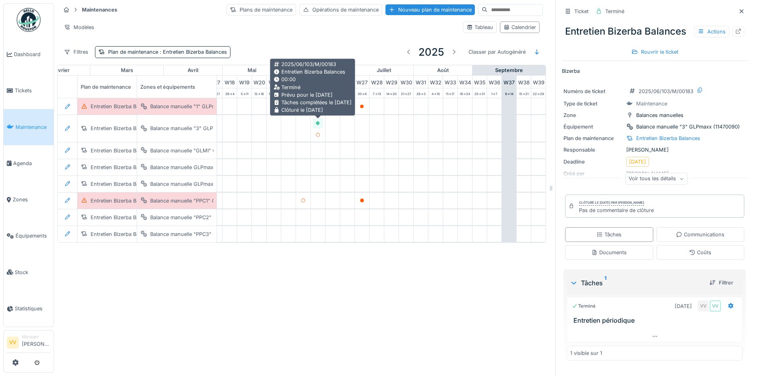
click at [316, 124] on icon at bounding box center [318, 123] width 5 height 4
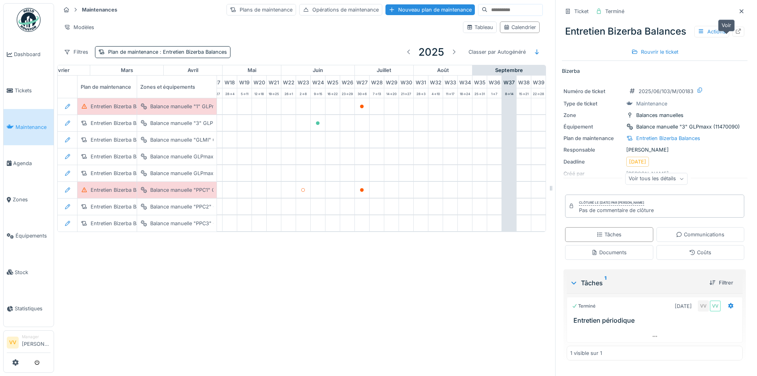
click at [736, 34] on icon at bounding box center [738, 31] width 5 height 5
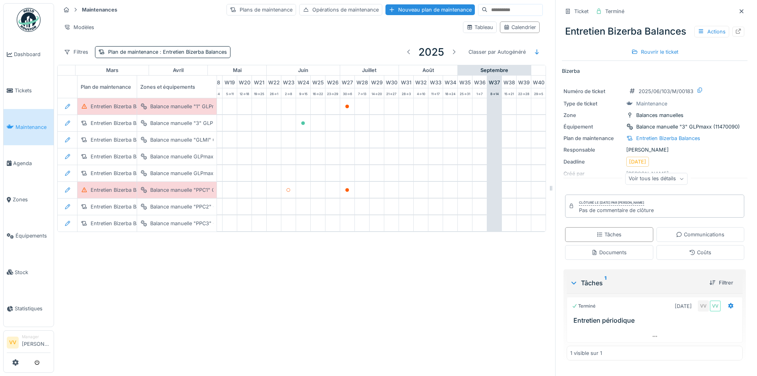
scroll to position [0, 278]
click at [316, 139] on div at bounding box center [319, 140] width 10 height 10
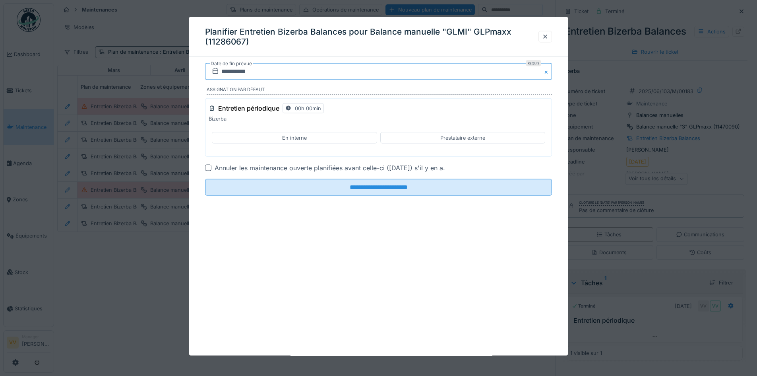
click at [230, 71] on input "**********" at bounding box center [378, 71] width 347 height 17
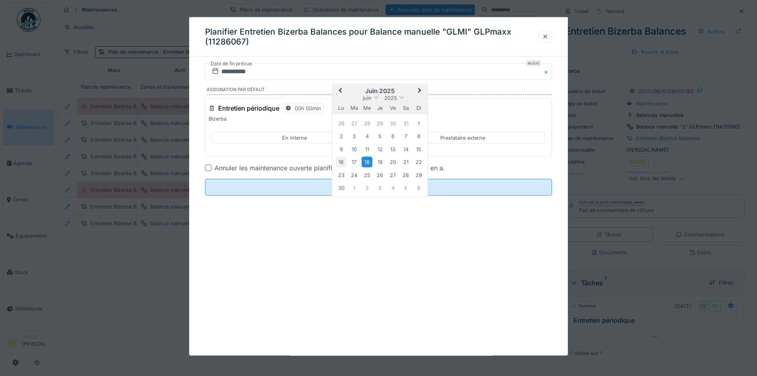
click at [339, 159] on div "16" at bounding box center [341, 162] width 11 height 11
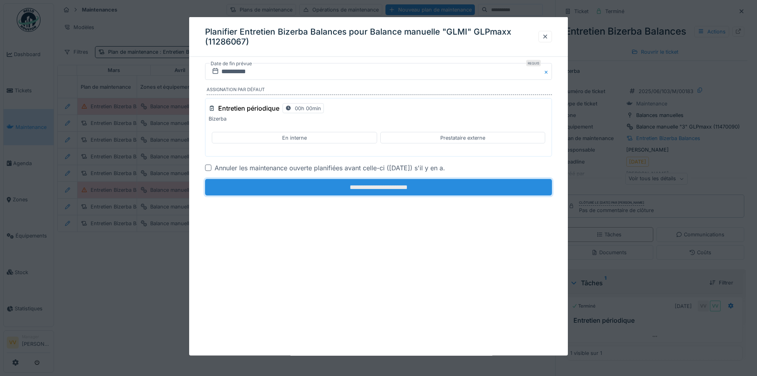
click at [395, 189] on input "**********" at bounding box center [378, 187] width 347 height 17
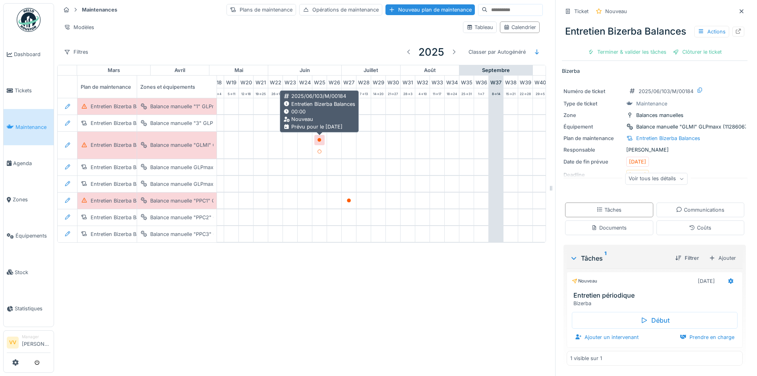
click at [318, 139] on icon at bounding box center [320, 140] width 4 height 4
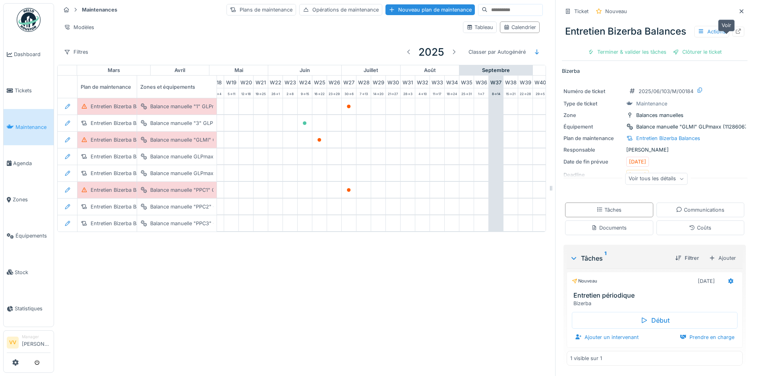
click at [735, 34] on icon at bounding box center [738, 31] width 6 height 5
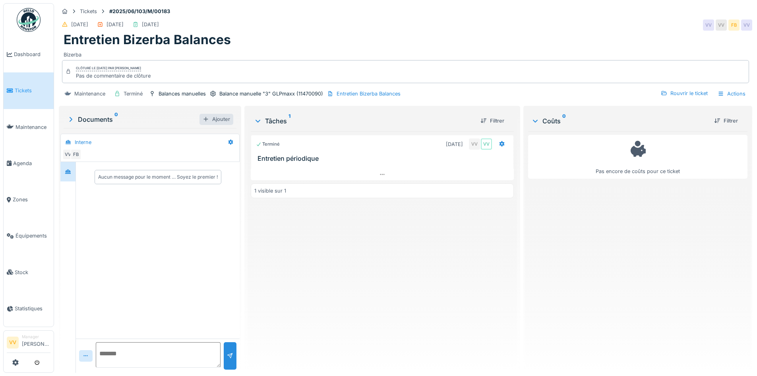
click at [219, 122] on div "Ajouter" at bounding box center [217, 119] width 34 height 11
drag, startPoint x: 615, startPoint y: 253, endPoint x: 530, endPoint y: 213, distance: 94.2
click at [615, 254] on div "Pas encore de coûts pour ce ticket" at bounding box center [637, 248] width 219 height 235
click at [69, 121] on icon at bounding box center [71, 119] width 8 height 6
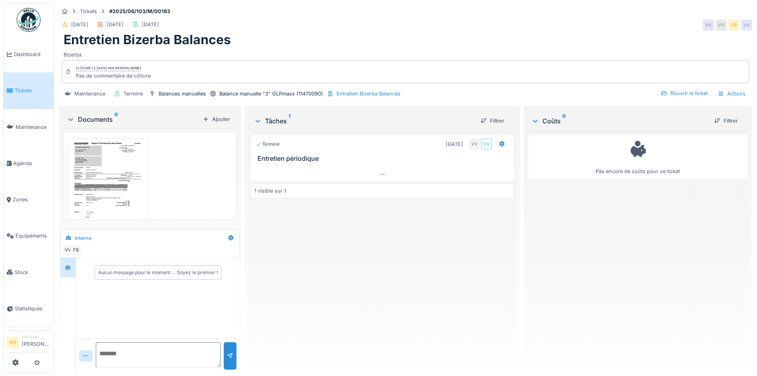
click at [110, 171] on img at bounding box center [108, 190] width 78 height 100
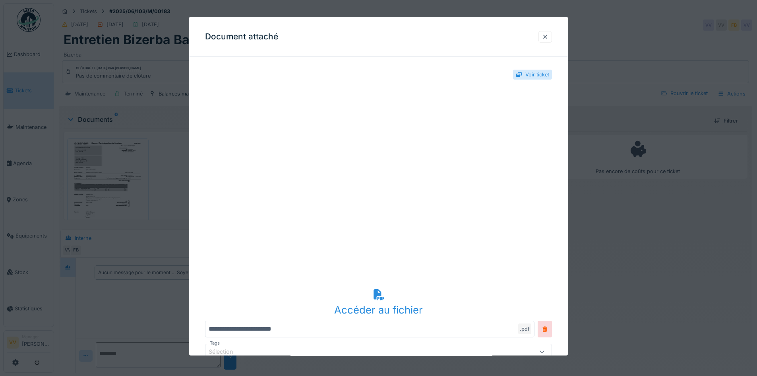
click at [546, 34] on div at bounding box center [545, 37] width 6 height 8
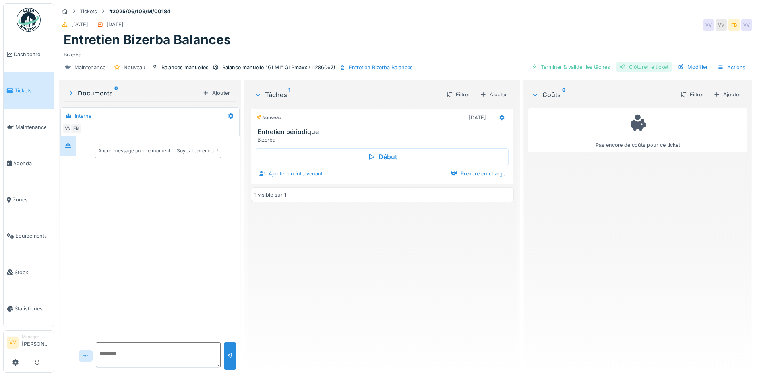
click at [650, 66] on div "Clôturer le ticket" at bounding box center [643, 67] width 55 height 11
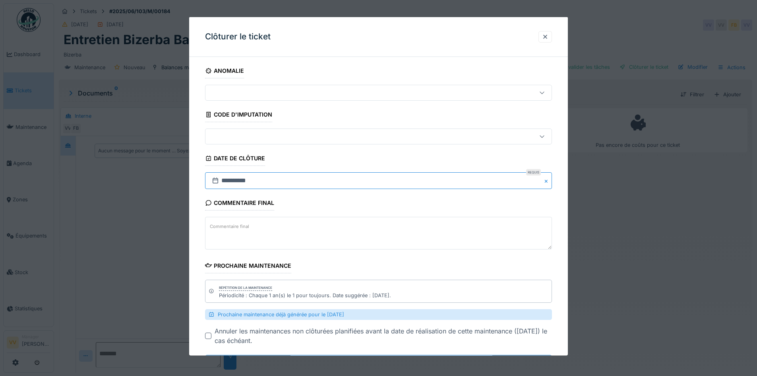
click at [292, 178] on input "**********" at bounding box center [378, 180] width 347 height 17
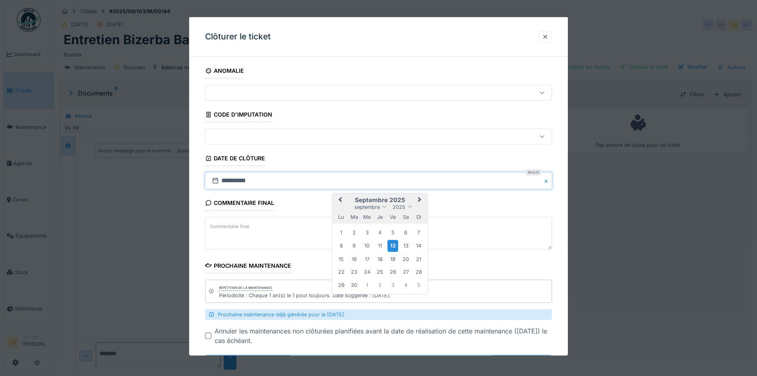
click at [340, 201] on button "Previous Month" at bounding box center [339, 200] width 13 height 13
click at [340, 272] on div "16" at bounding box center [341, 271] width 11 height 11
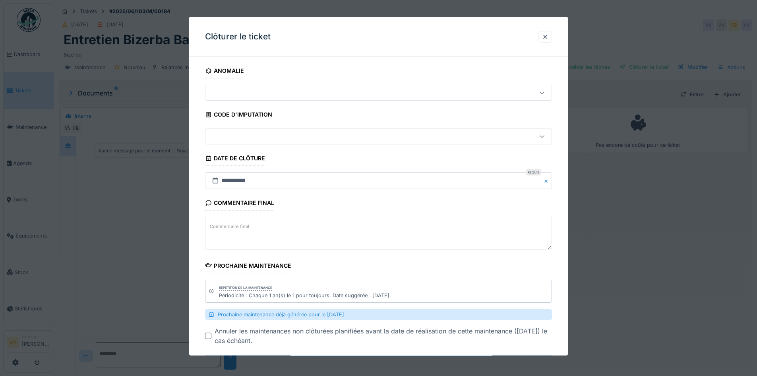
click at [358, 202] on div "Commentaire final Commentaire final" at bounding box center [378, 223] width 347 height 56
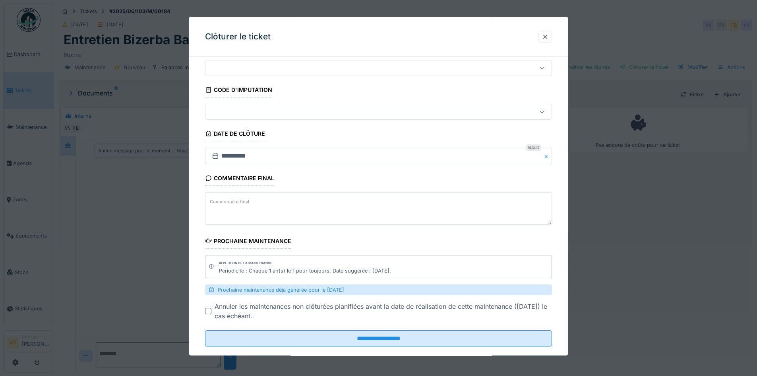
scroll to position [38, 0]
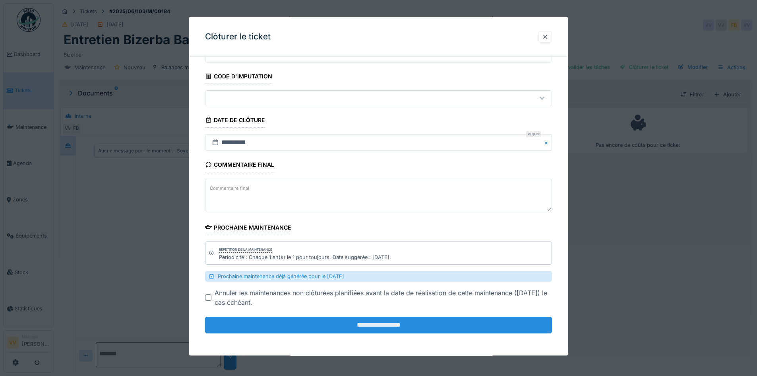
click at [368, 326] on input "**********" at bounding box center [378, 324] width 347 height 17
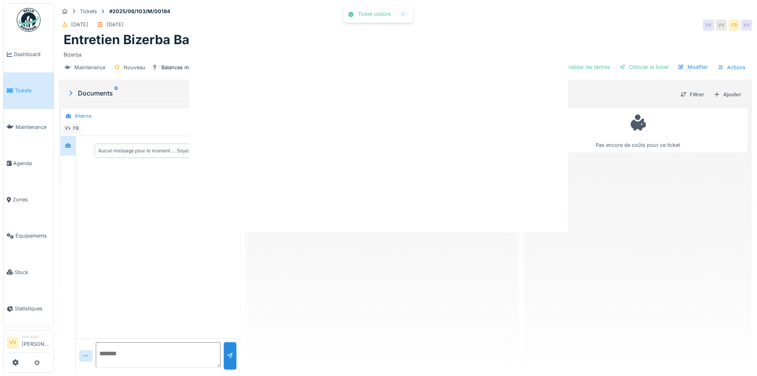
scroll to position [0, 0]
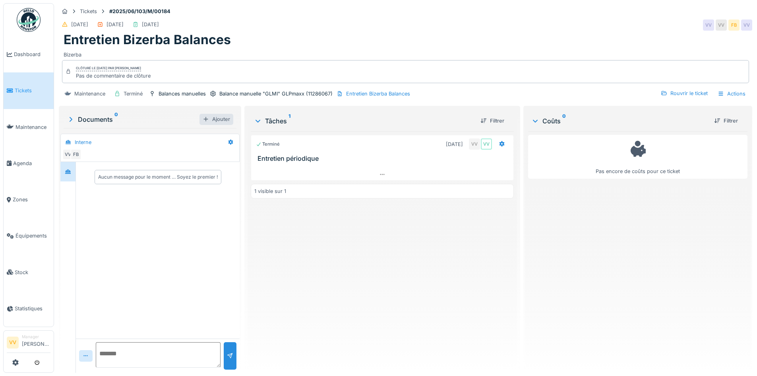
click at [213, 116] on div "Ajouter" at bounding box center [217, 119] width 34 height 11
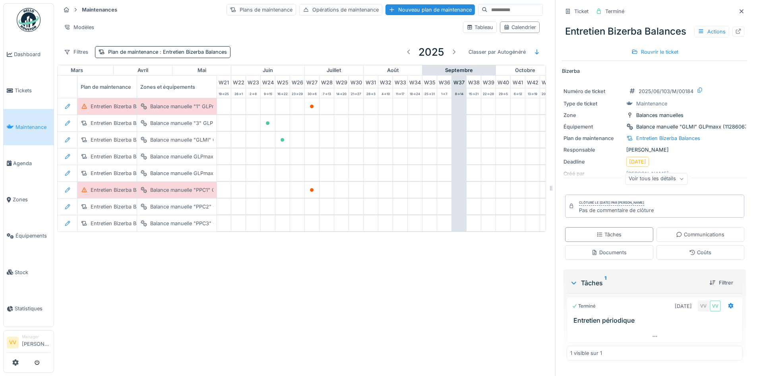
scroll to position [0, 347]
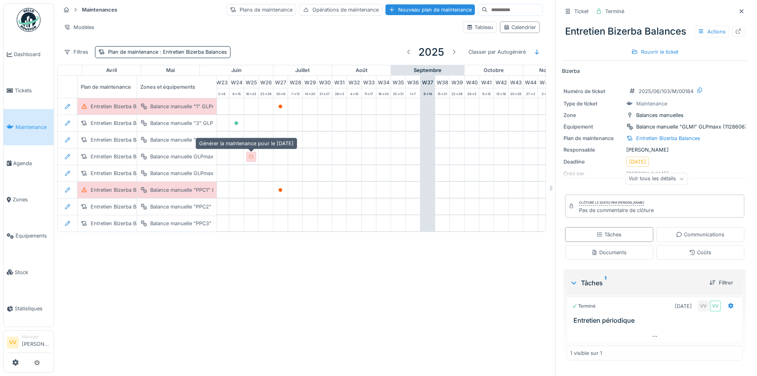
click at [250, 157] on icon at bounding box center [251, 157] width 4 height 4
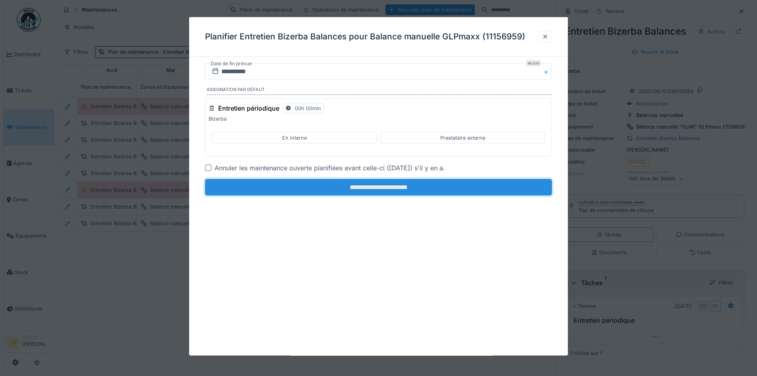
click at [419, 184] on input "**********" at bounding box center [378, 187] width 347 height 17
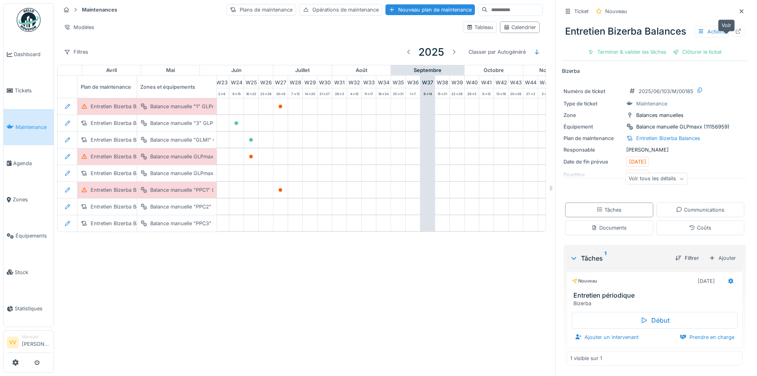
click at [735, 34] on icon at bounding box center [738, 31] width 6 height 5
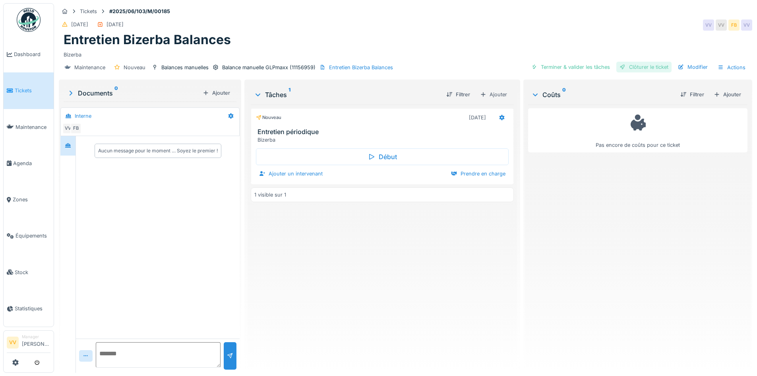
click at [650, 67] on div "Clôturer le ticket" at bounding box center [643, 67] width 55 height 11
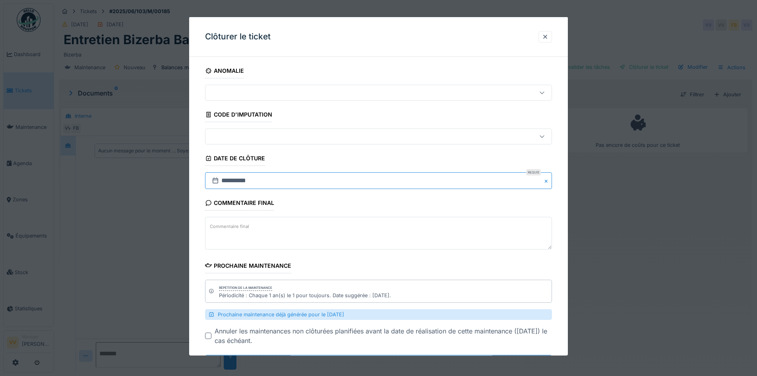
click at [252, 180] on input "**********" at bounding box center [378, 180] width 347 height 17
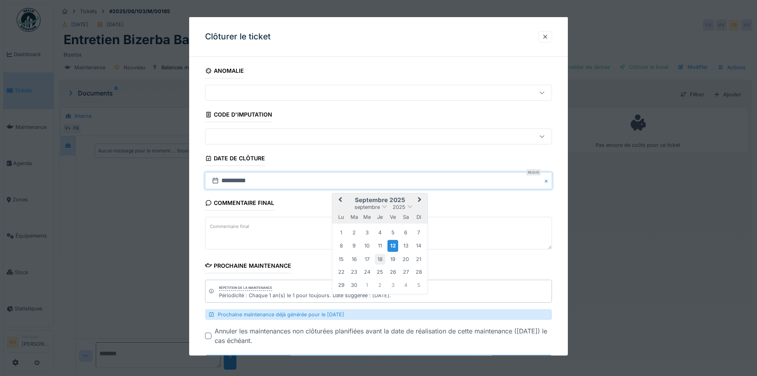
click at [381, 258] on div "18" at bounding box center [380, 258] width 11 height 11
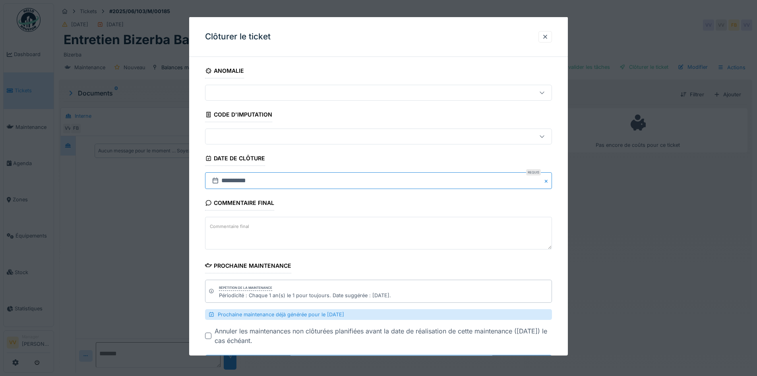
click at [234, 182] on input "**********" at bounding box center [378, 180] width 347 height 17
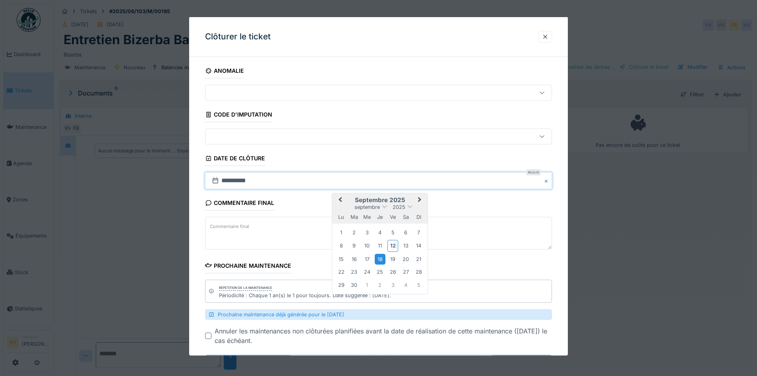
click at [336, 196] on button "Previous Month" at bounding box center [339, 200] width 13 height 13
click at [368, 272] on div "18" at bounding box center [367, 271] width 11 height 11
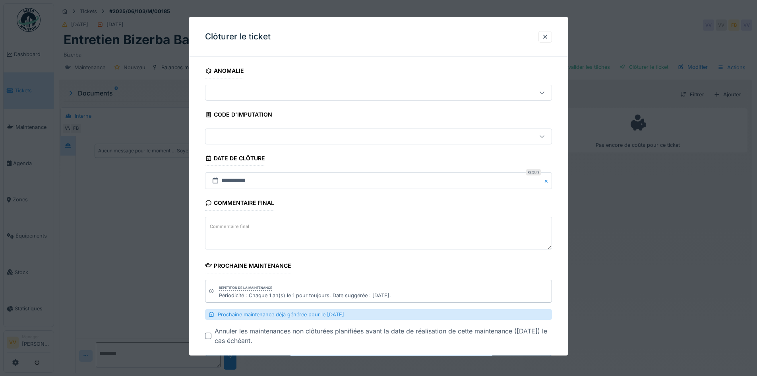
click at [420, 201] on div "Commentaire final Commentaire final" at bounding box center [378, 223] width 347 height 56
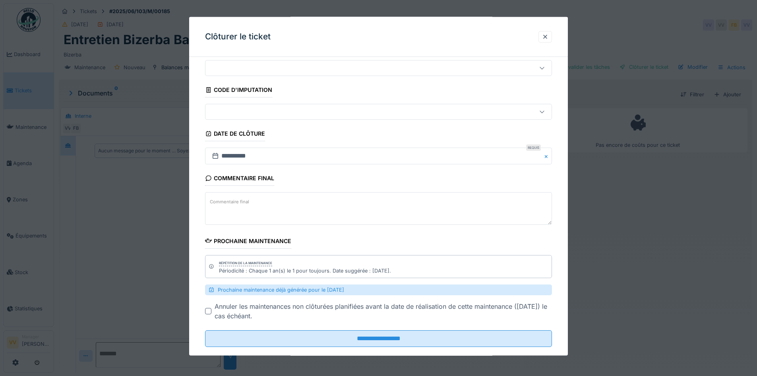
scroll to position [38, 0]
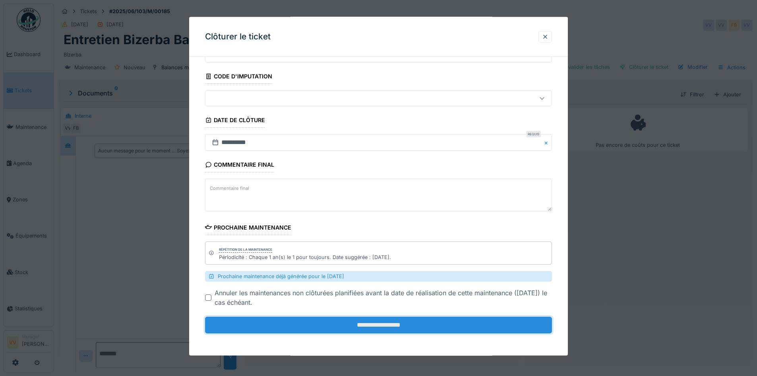
click at [407, 327] on input "**********" at bounding box center [378, 324] width 347 height 17
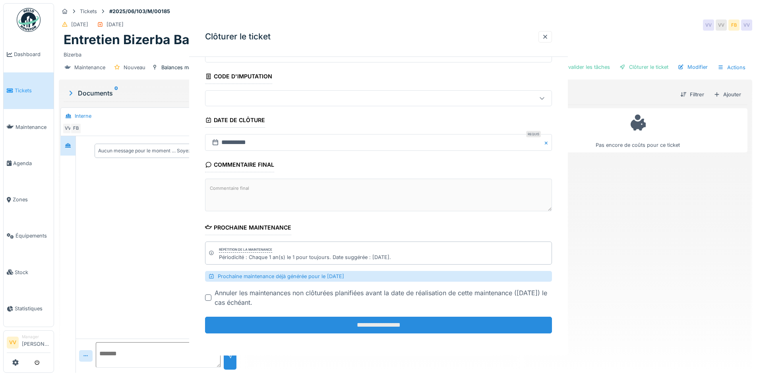
scroll to position [0, 0]
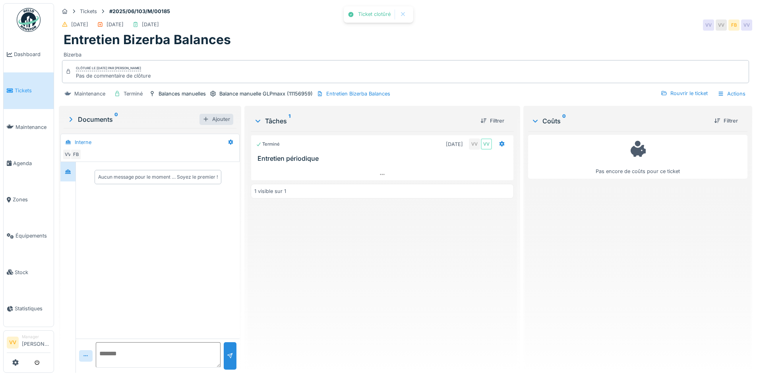
click at [215, 118] on div "Ajouter" at bounding box center [217, 119] width 34 height 11
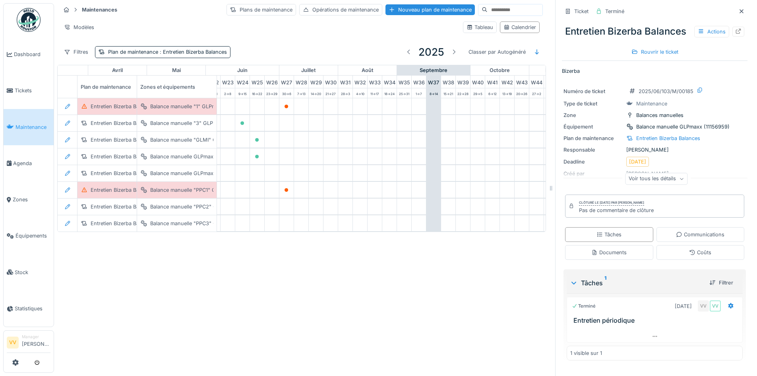
scroll to position [0, 338]
drag, startPoint x: 253, startPoint y: 173, endPoint x: 260, endPoint y: 173, distance: 6.4
click at [260, 173] on icon at bounding box center [259, 173] width 5 height 4
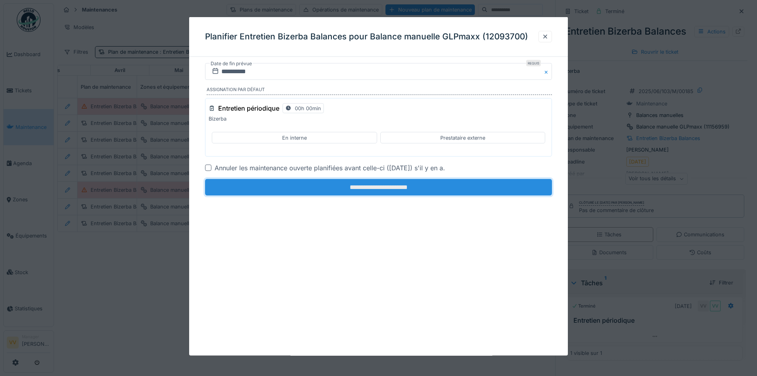
click at [372, 186] on input "**********" at bounding box center [378, 187] width 347 height 17
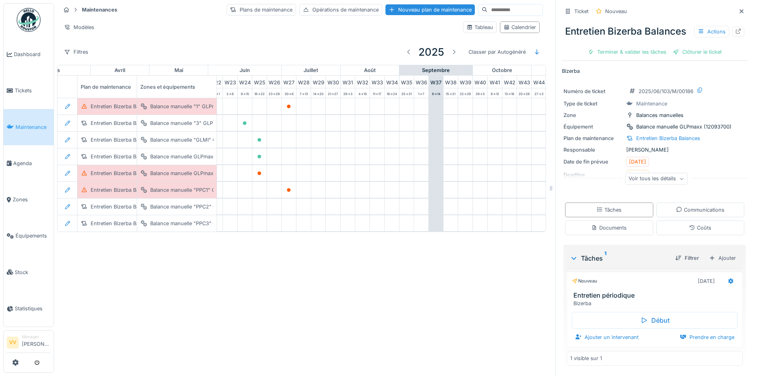
click at [266, 277] on div "Maintenances Plans de maintenance Opérations de maintenance Nouveau plan de mai…" at bounding box center [405, 188] width 703 height 376
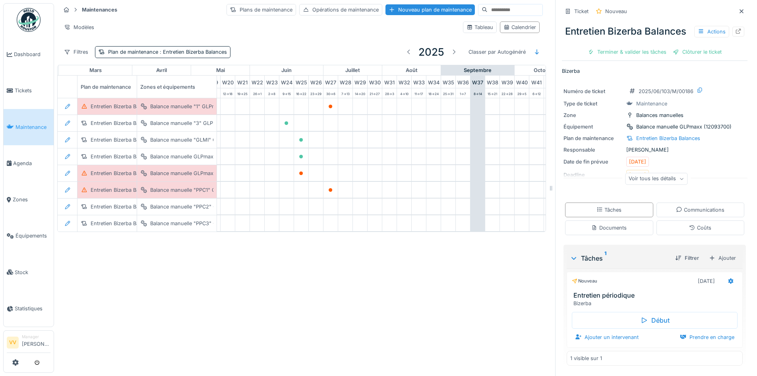
scroll to position [0, 228]
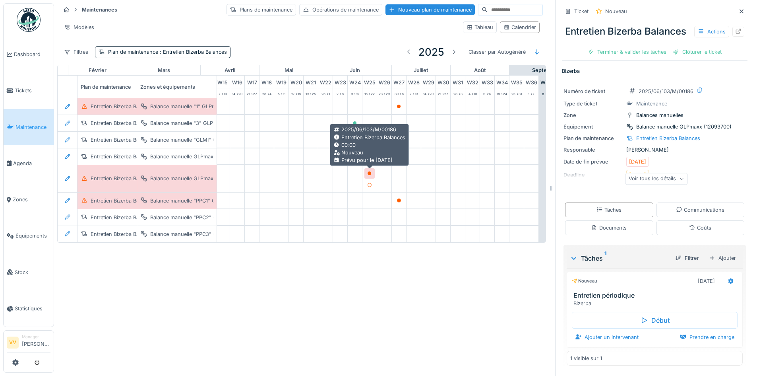
click at [370, 173] on icon at bounding box center [370, 173] width 4 height 4
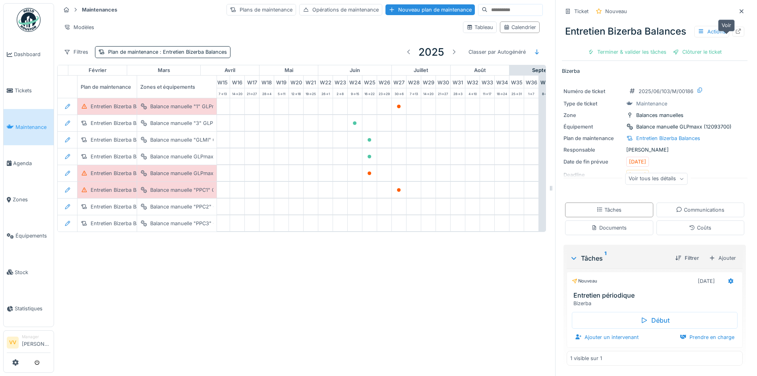
click icon
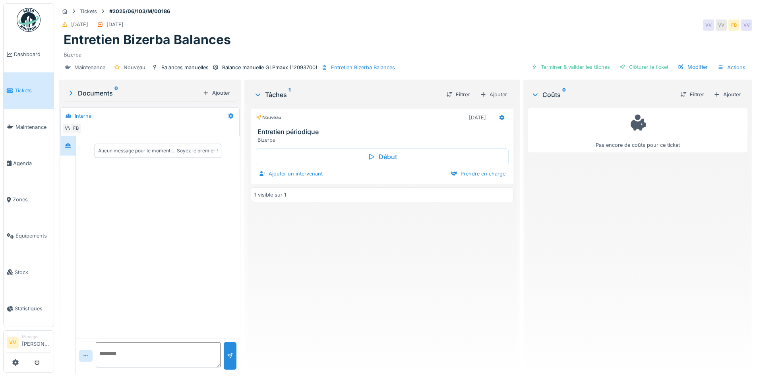
click at [210, 93] on div "Ajouter" at bounding box center [217, 92] width 34 height 11
click at [656, 67] on div "Clôturer le ticket" at bounding box center [643, 67] width 55 height 11
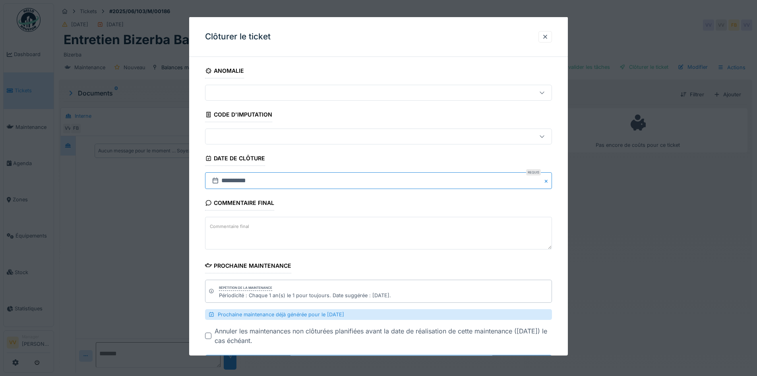
click at [315, 181] on input "**********" at bounding box center [378, 180] width 347 height 17
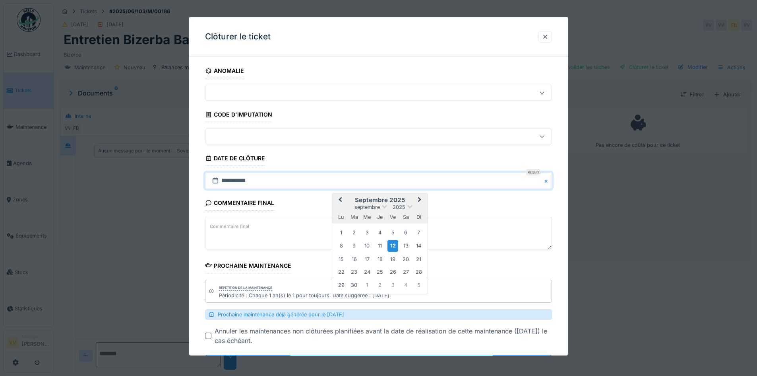
click at [340, 199] on span "Previous Month" at bounding box center [340, 200] width 0 height 10
click at [417, 200] on button "Next Month" at bounding box center [420, 200] width 13 height 13
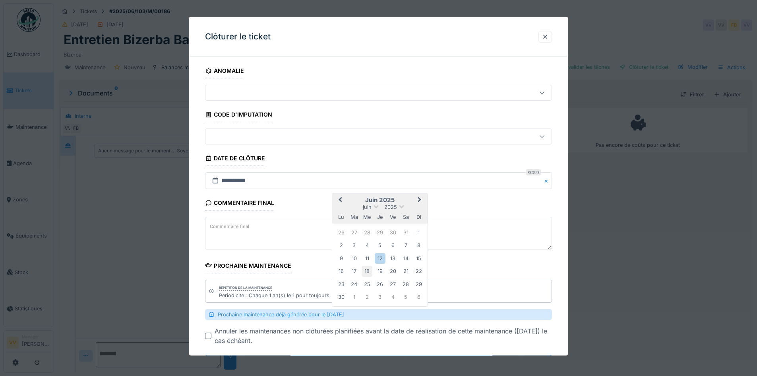
click at [369, 272] on div "18" at bounding box center [367, 271] width 11 height 11
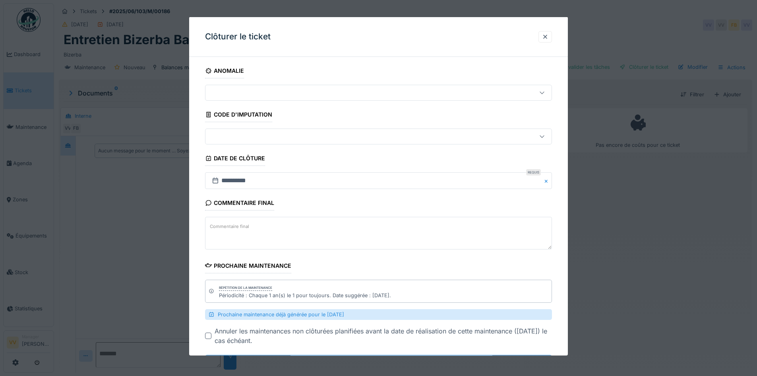
click at [522, 194] on fieldset "**********" at bounding box center [378, 220] width 347 height 314
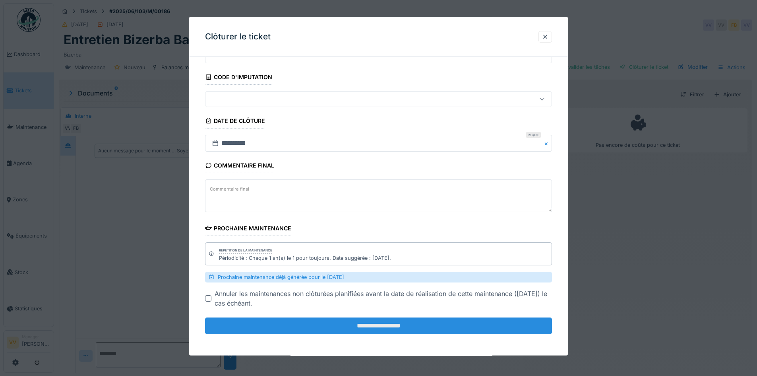
scroll to position [38, 0]
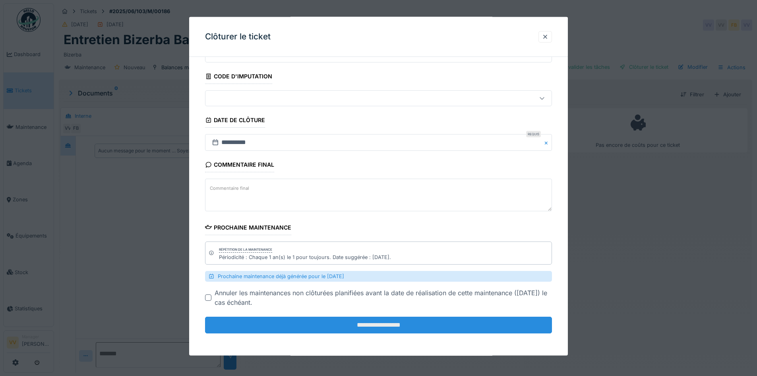
click at [334, 324] on input "**********" at bounding box center [378, 324] width 347 height 17
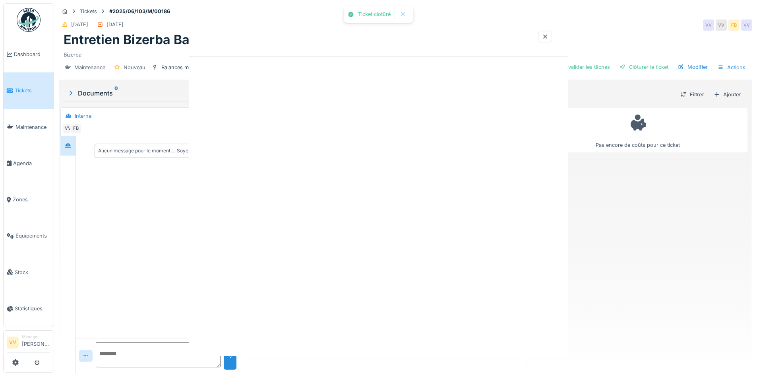
scroll to position [0, 0]
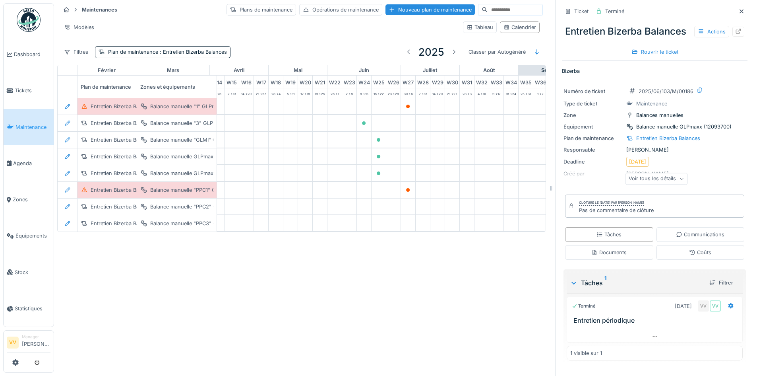
scroll to position [0, 217]
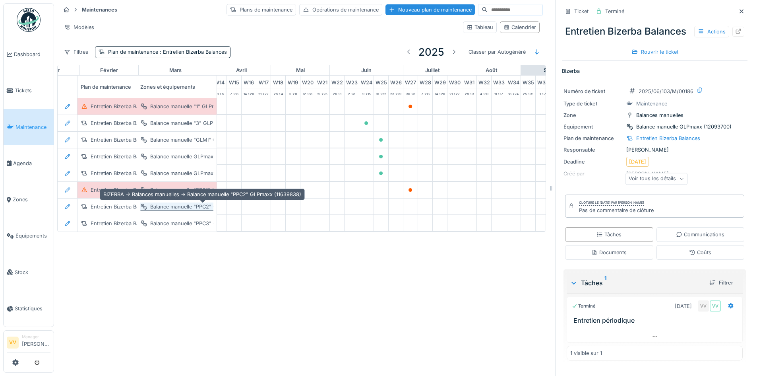
click at [178, 205] on div "Balance manuelle "PPC2" GLPmaxx (11639838)" at bounding box center [207, 207] width 114 height 8
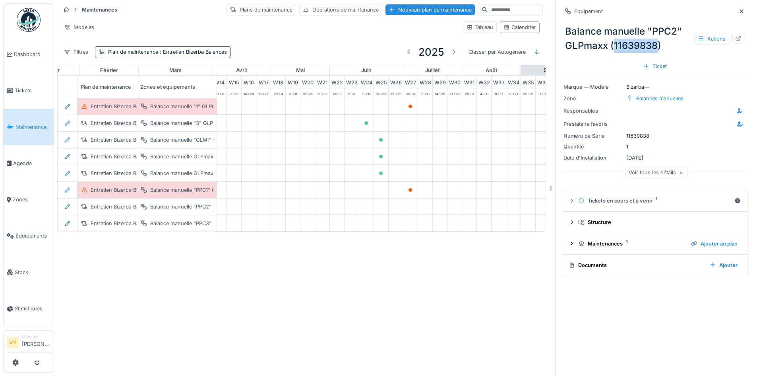
drag, startPoint x: 653, startPoint y: 44, endPoint x: 610, endPoint y: 44, distance: 43.3
click at [610, 44] on div "Balance manuelle "PPC2" GLPmaxx (11639838) Actions" at bounding box center [655, 38] width 186 height 35
copy div "11639838"
drag, startPoint x: 243, startPoint y: 207, endPoint x: 249, endPoint y: 207, distance: 5.6
click at [249, 207] on icon at bounding box center [248, 207] width 5 height 4
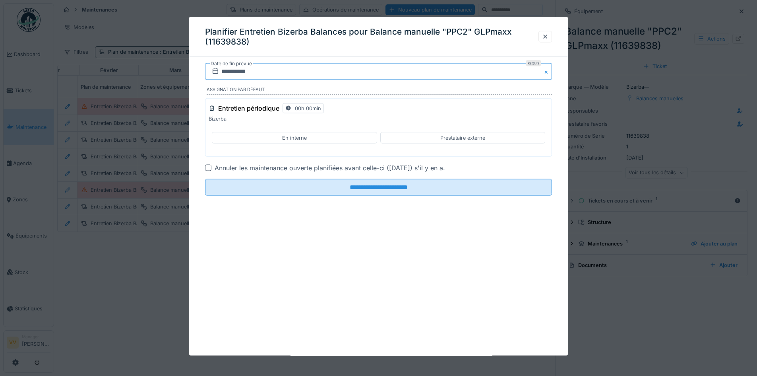
click at [223, 70] on input "**********" at bounding box center [378, 71] width 347 height 17
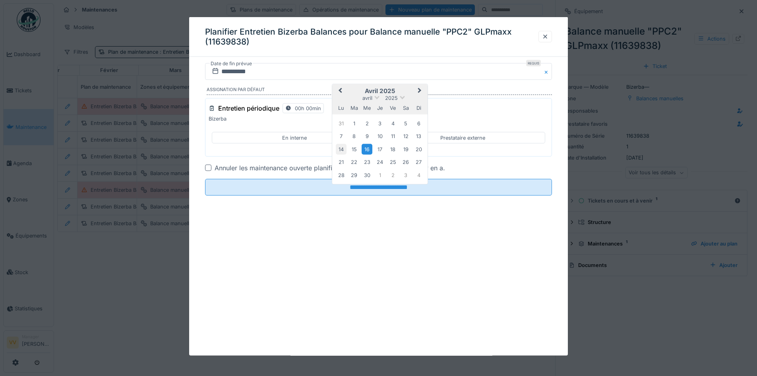
click at [337, 150] on div "14" at bounding box center [341, 148] width 11 height 11
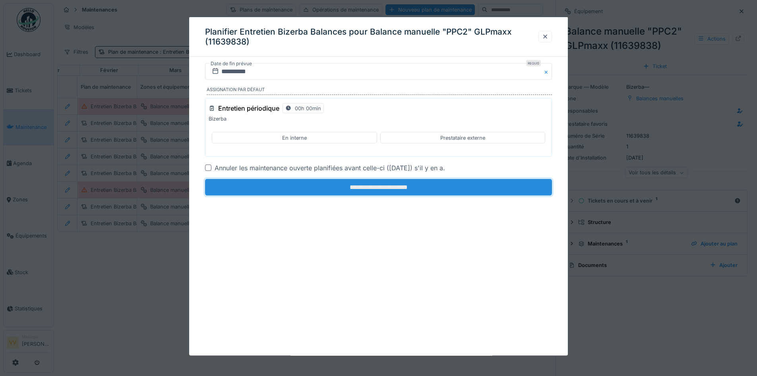
click at [354, 188] on input "**********" at bounding box center [378, 187] width 347 height 17
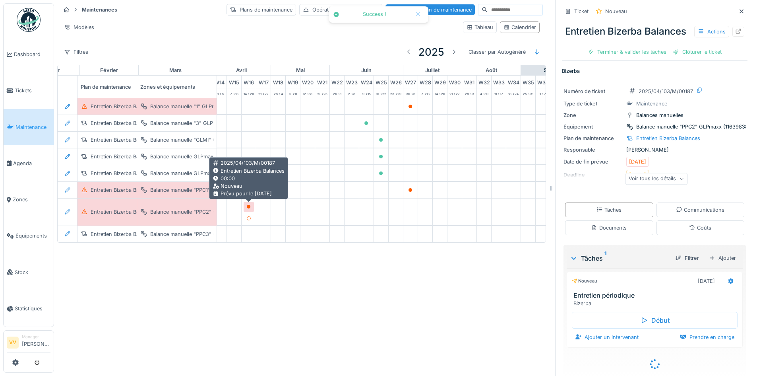
click at [250, 208] on icon at bounding box center [249, 207] width 4 height 4
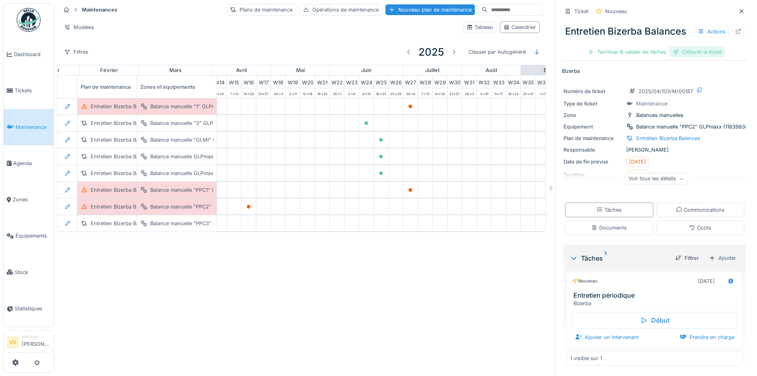
click at [701, 57] on div "Clôturer le ticket" at bounding box center [697, 52] width 55 height 11
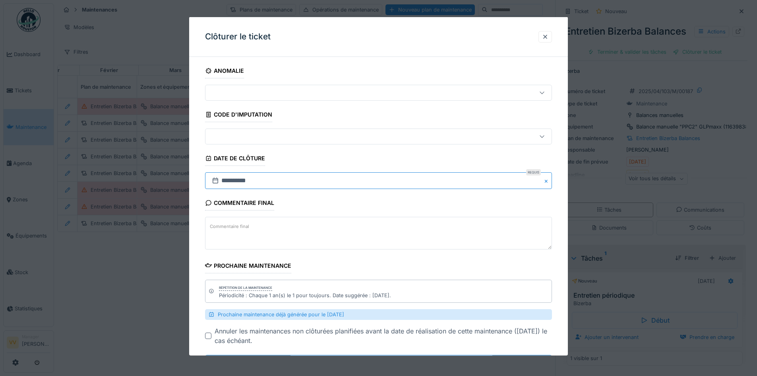
click at [274, 182] on input "**********" at bounding box center [378, 180] width 347 height 17
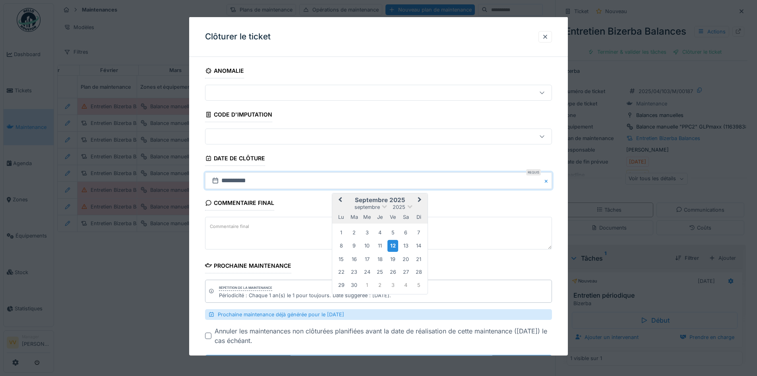
click at [337, 198] on button "Previous Month" at bounding box center [339, 200] width 13 height 13
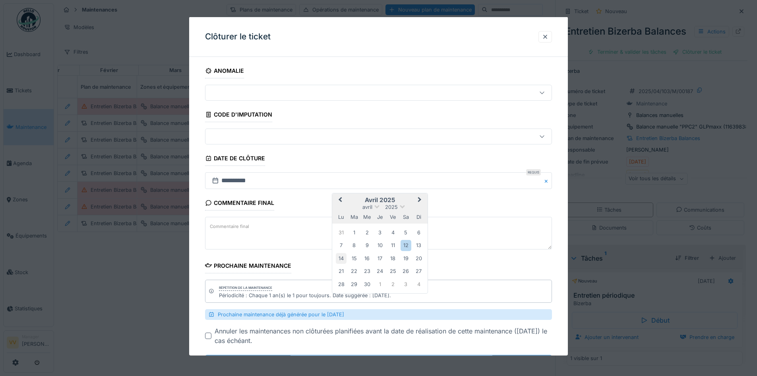
click at [341, 258] on div "14" at bounding box center [341, 257] width 11 height 11
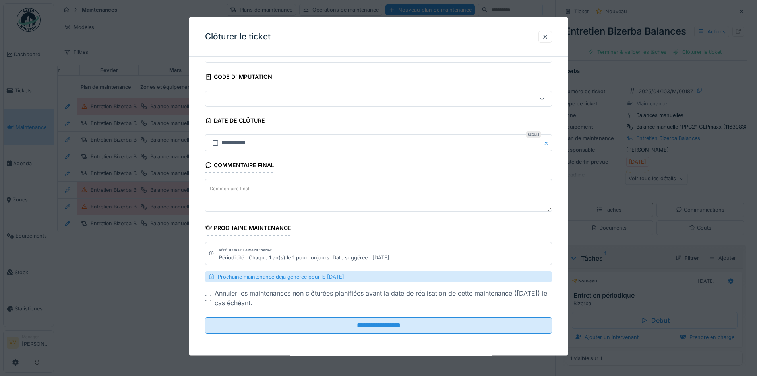
scroll to position [38, 0]
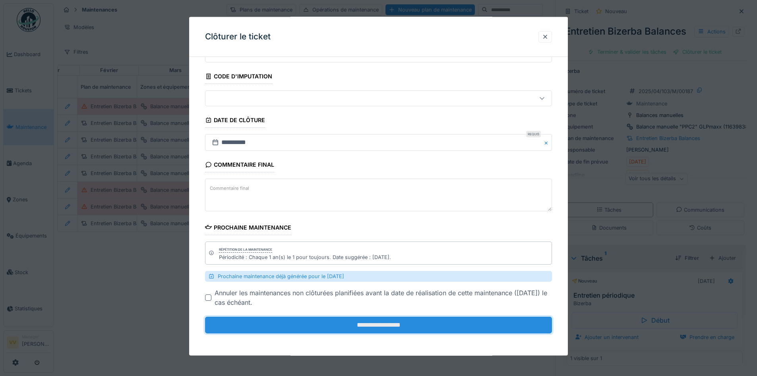
click at [413, 326] on input "**********" at bounding box center [378, 324] width 347 height 17
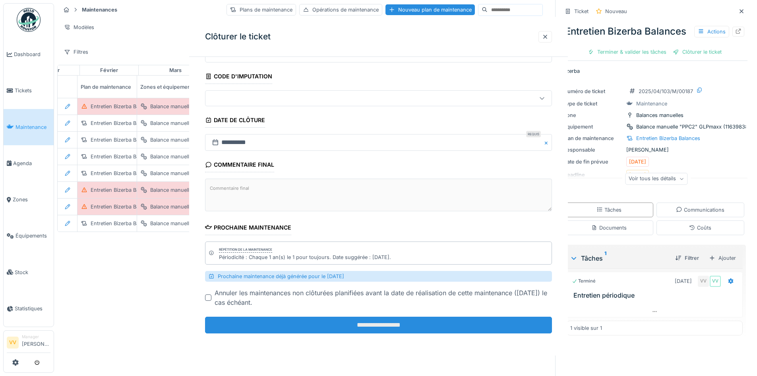
scroll to position [0, 0]
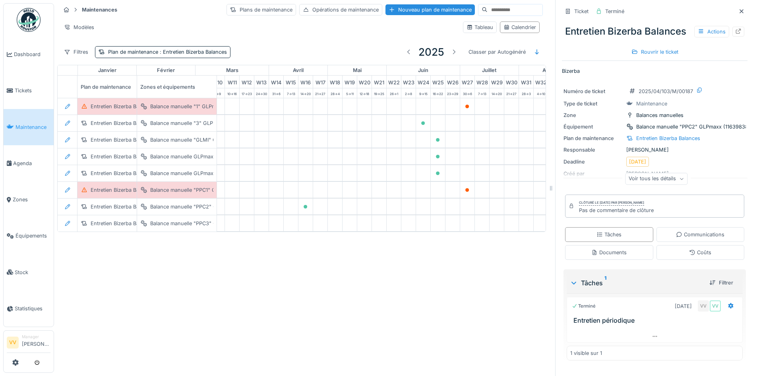
scroll to position [0, 164]
click at [117, 224] on div "Entretien Bizerba Balances" at bounding box center [123, 223] width 64 height 8
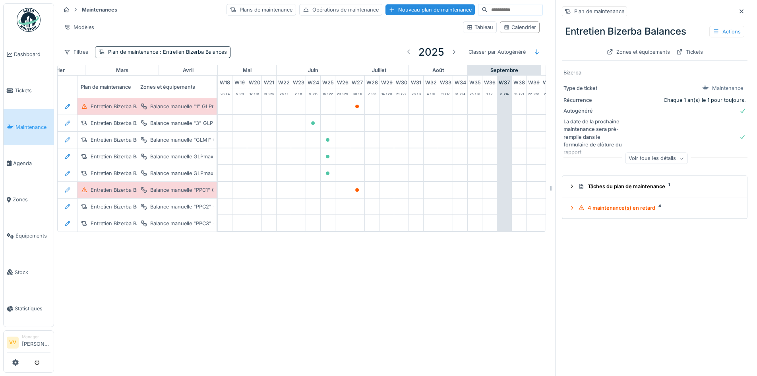
scroll to position [0, 271]
click at [328, 223] on icon at bounding box center [326, 223] width 5 height 4
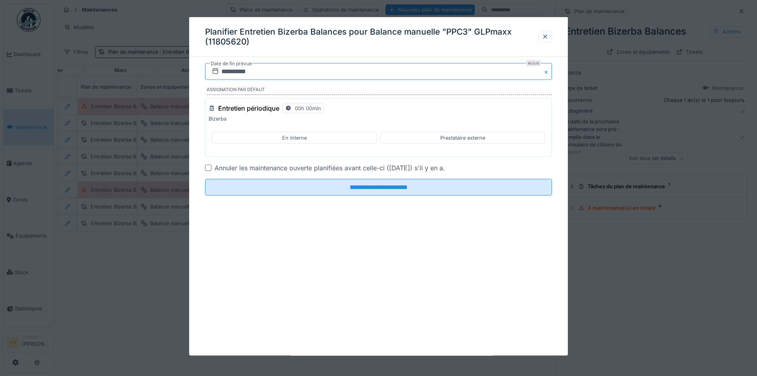
click at [291, 70] on input "**********" at bounding box center [378, 71] width 347 height 17
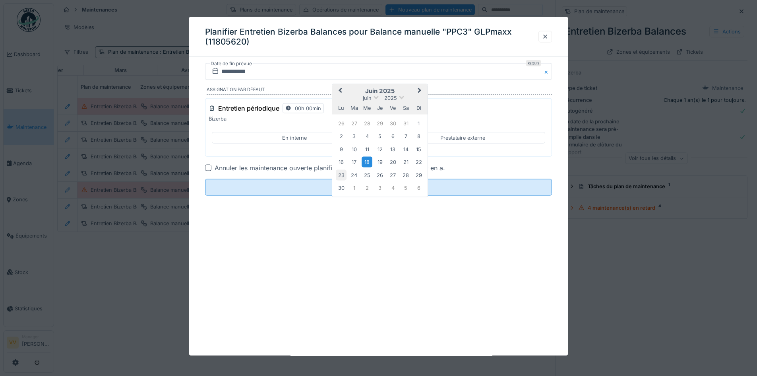
click at [343, 175] on div "23" at bounding box center [341, 174] width 11 height 11
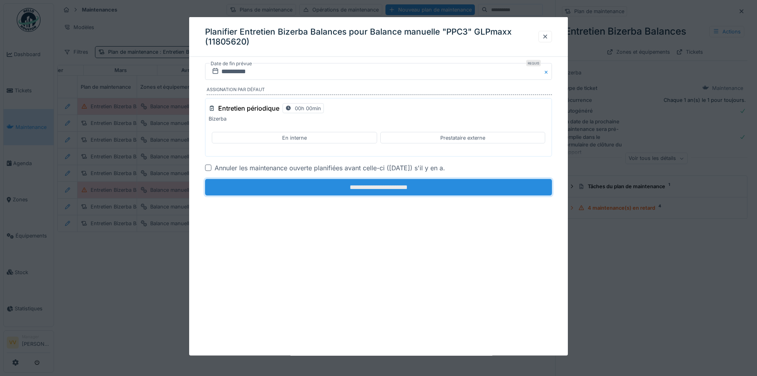
click at [399, 188] on input "**********" at bounding box center [378, 187] width 347 height 17
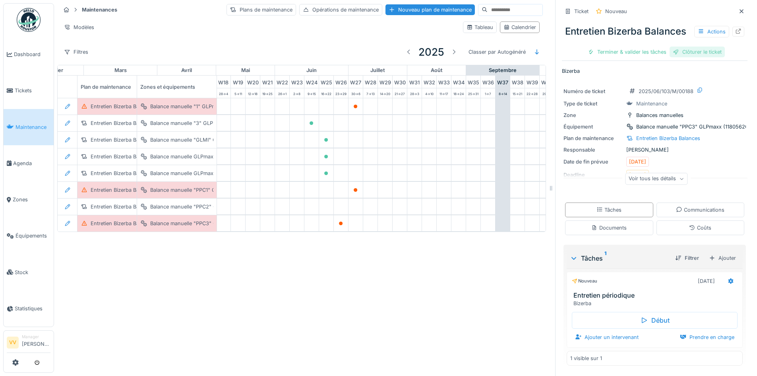
click at [705, 57] on div "Clôturer le ticket" at bounding box center [697, 52] width 55 height 11
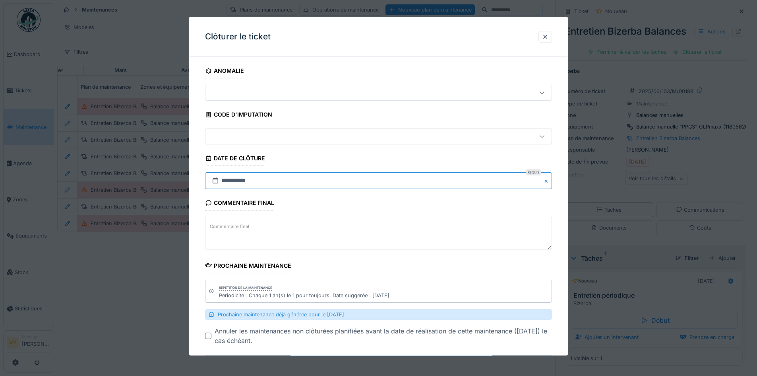
click at [333, 181] on input "**********" at bounding box center [378, 180] width 347 height 17
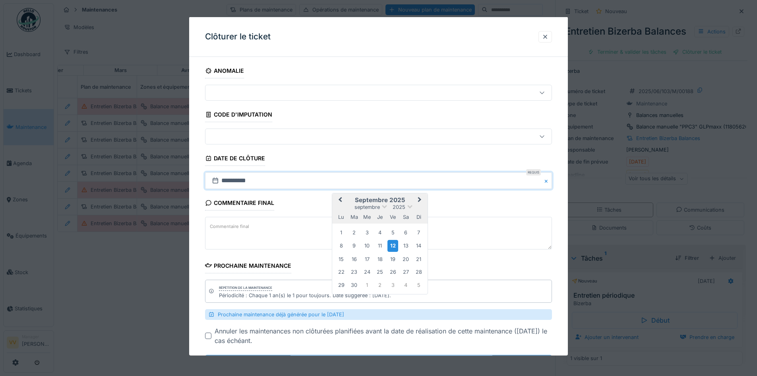
click at [340, 201] on span "Previous Month" at bounding box center [340, 200] width 0 height 10
click at [341, 284] on div "23" at bounding box center [341, 283] width 11 height 11
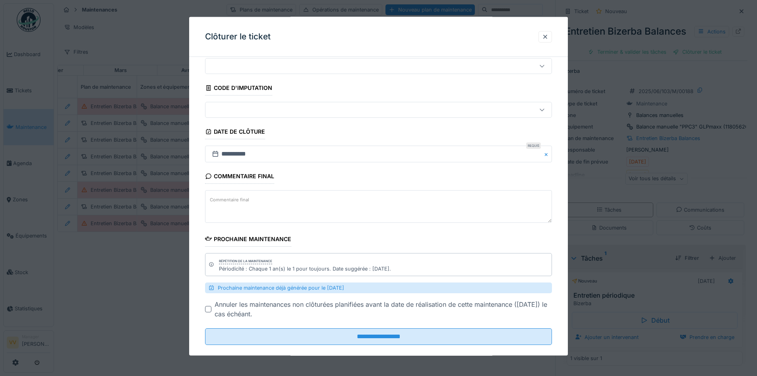
scroll to position [38, 0]
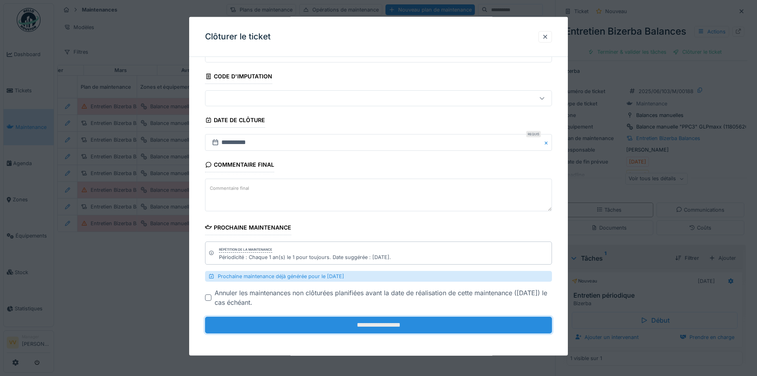
click at [392, 326] on input "**********" at bounding box center [378, 324] width 347 height 17
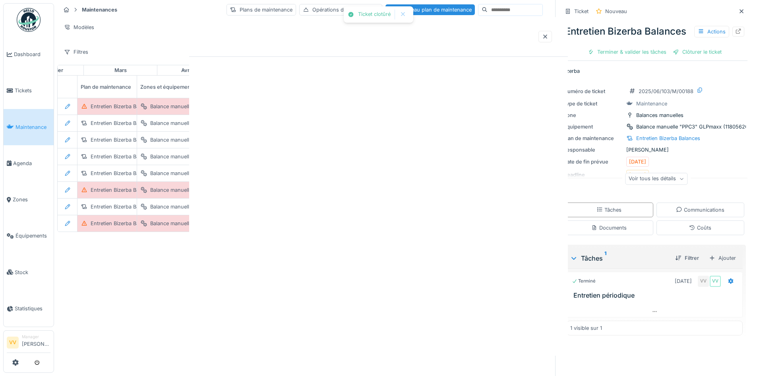
scroll to position [0, 0]
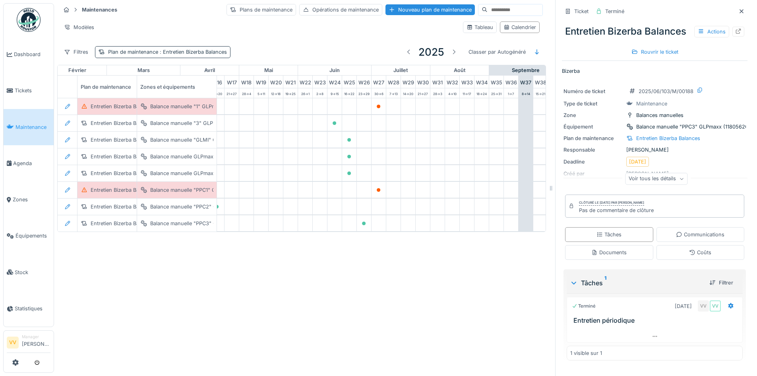
click at [188, 51] on span ": Entretien Bizerba Balances" at bounding box center [192, 52] width 69 height 6
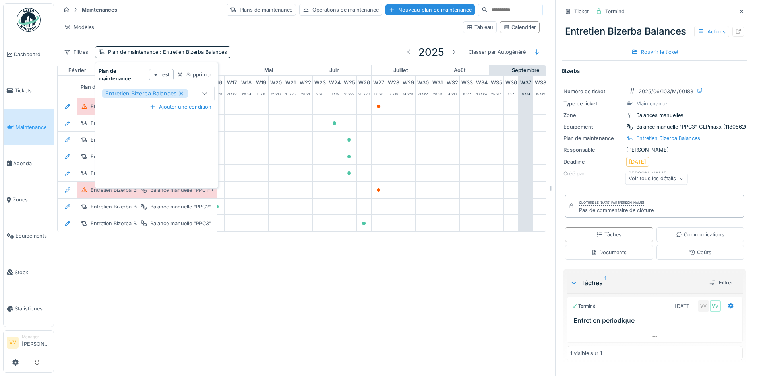
click at [205, 91] on icon at bounding box center [205, 93] width 6 height 5
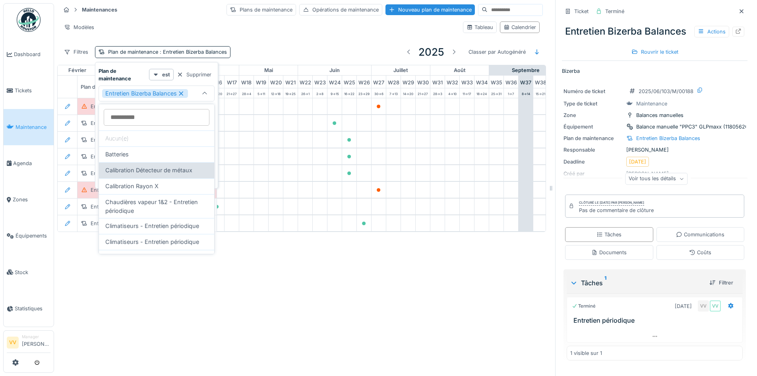
click at [165, 171] on span "Calibration Détecteur de métaux" at bounding box center [148, 170] width 87 height 9
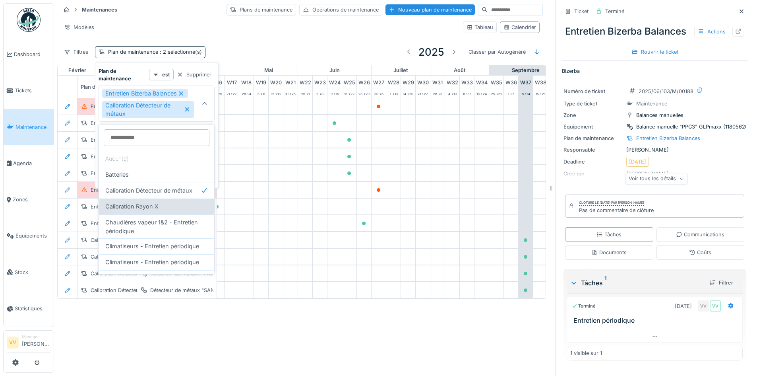
click at [157, 206] on span "Calibration Rayon X" at bounding box center [131, 206] width 53 height 9
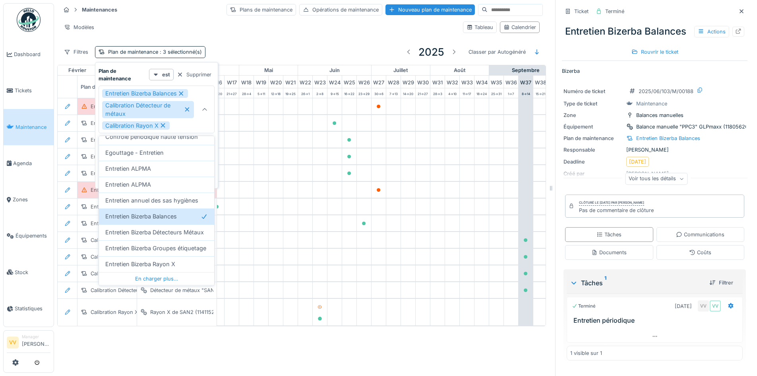
scroll to position [278, 0]
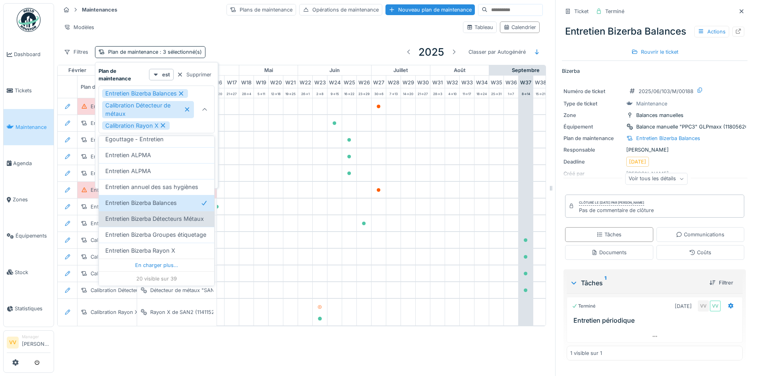
click at [151, 216] on span "Entretien Bizerba Détecteurs Métaux" at bounding box center [154, 218] width 99 height 9
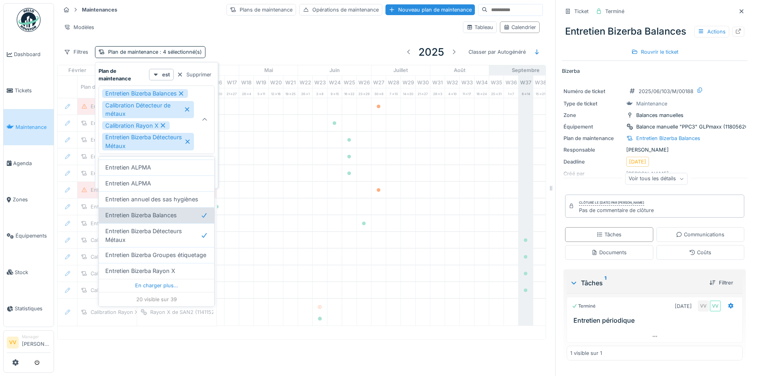
scroll to position [294, 0]
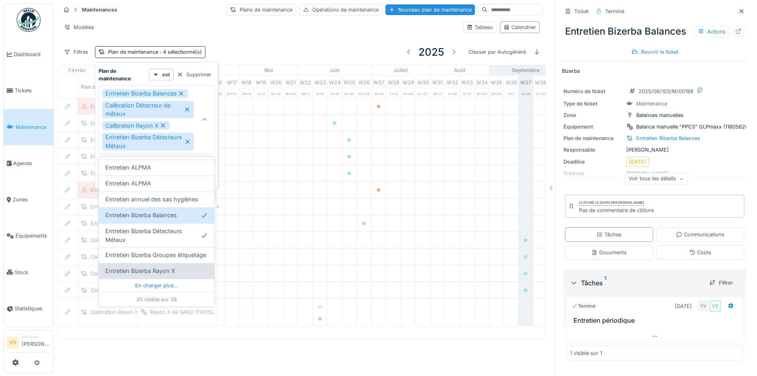
click at [177, 267] on div "Entretien Bizerba Rayon X" at bounding box center [156, 270] width 103 height 9
click at [160, 250] on span "Entretien Bizerba Groupes étiquetage" at bounding box center [155, 254] width 101 height 9
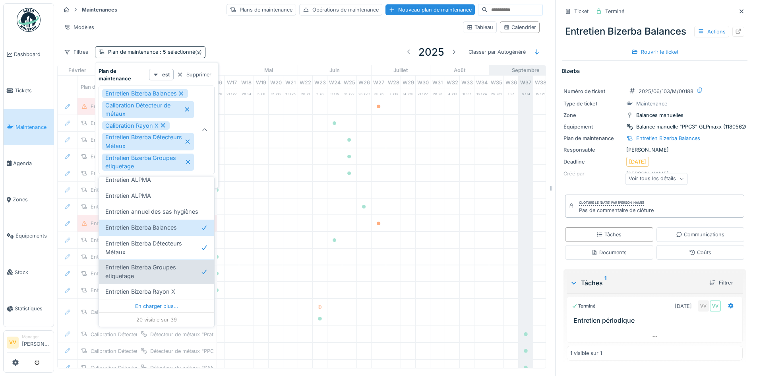
type input "**********"
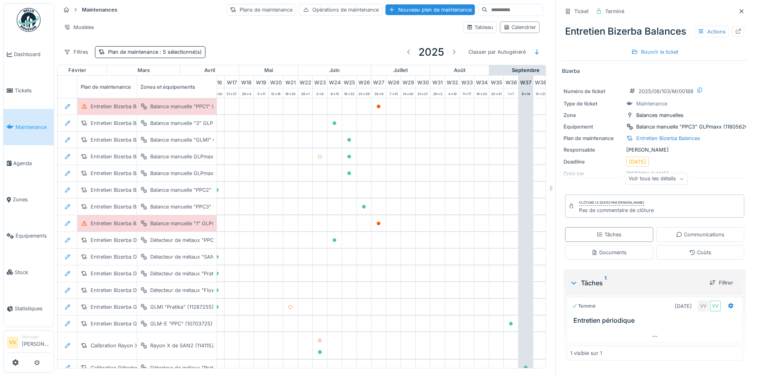
click at [308, 35] on div "Maintenances Plans de maintenance Opérations de maintenance Nouveau plan de mai…" at bounding box center [301, 32] width 489 height 65
click at [178, 49] on span ": 5 sélectionné(s)" at bounding box center [180, 52] width 44 height 6
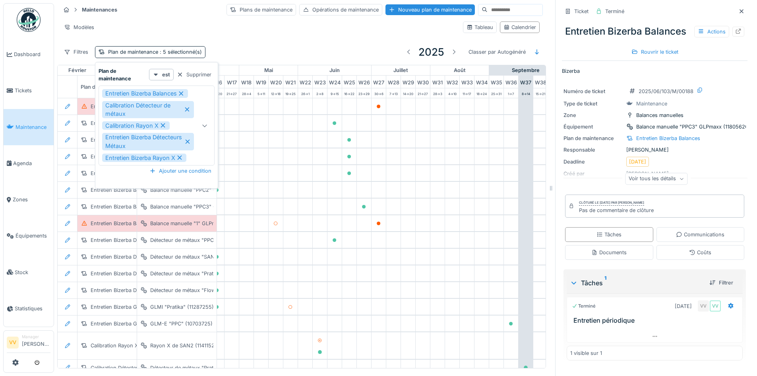
click at [182, 91] on icon at bounding box center [181, 93] width 4 height 4
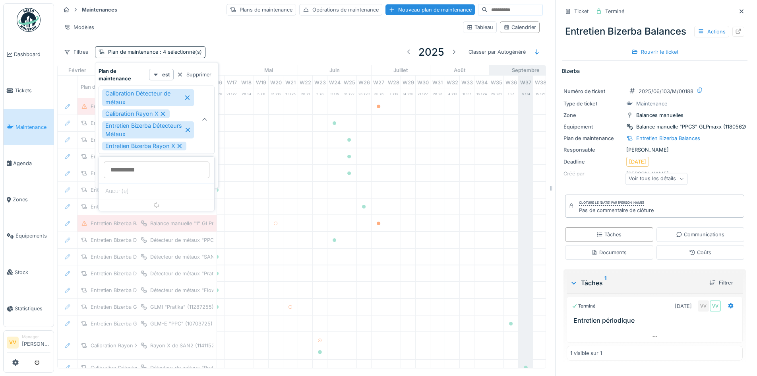
scroll to position [0, 0]
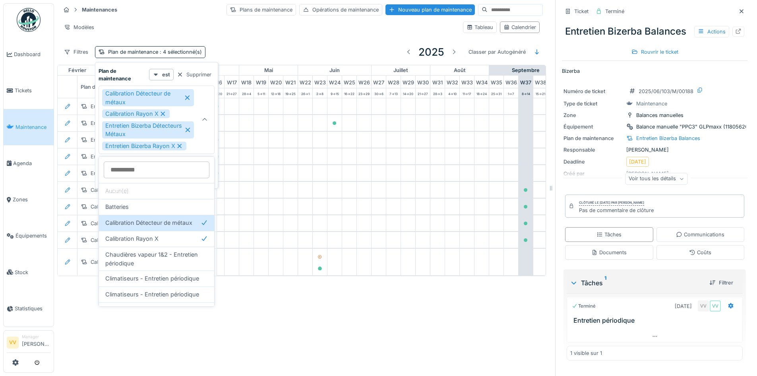
click at [185, 99] on icon at bounding box center [187, 98] width 6 height 6
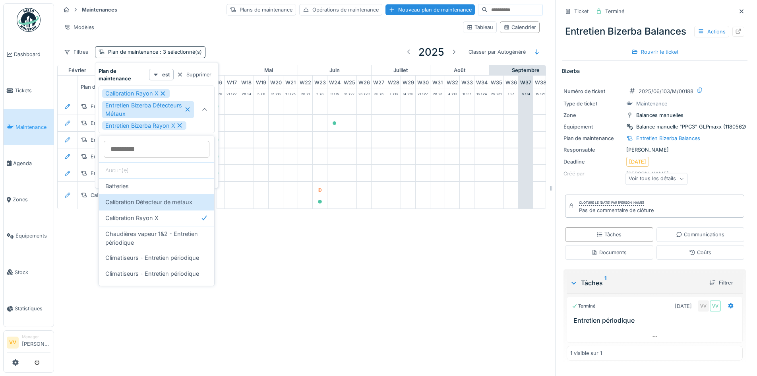
click at [162, 93] on icon at bounding box center [162, 94] width 7 height 6
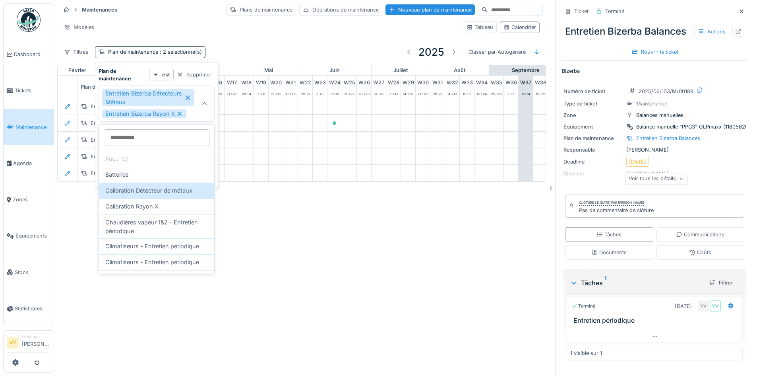
click at [188, 98] on icon at bounding box center [188, 97] width 4 height 4
type input "*****"
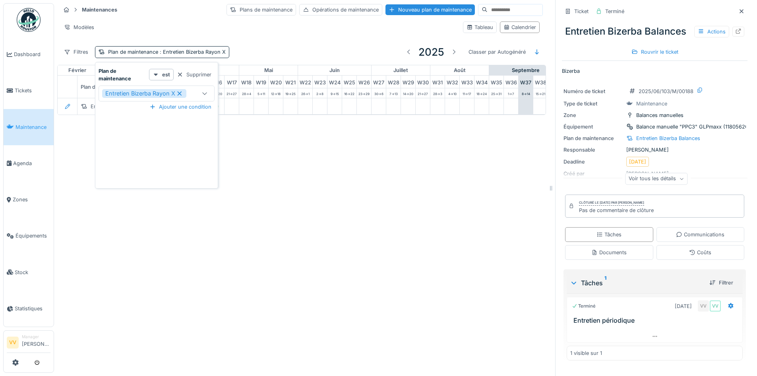
click at [180, 94] on icon at bounding box center [179, 94] width 7 height 6
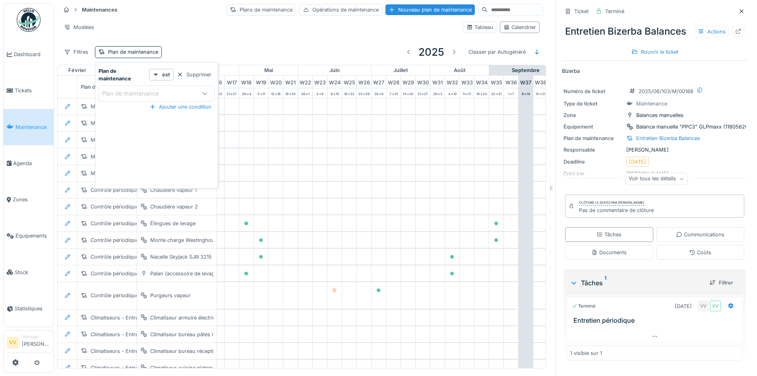
click at [189, 98] on div "Plan de maintenance" at bounding box center [157, 93] width 116 height 16
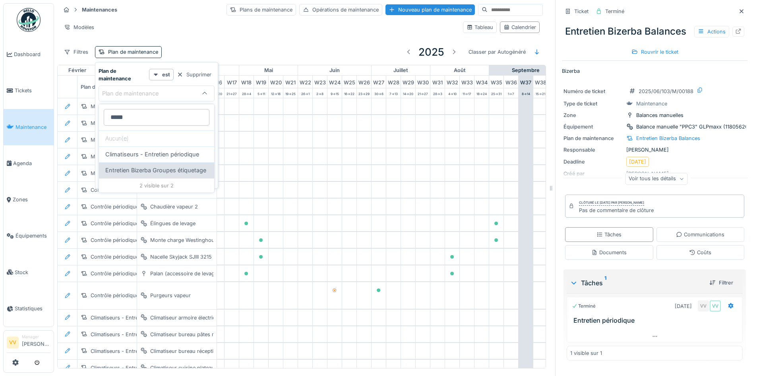
type maintenance_A1Mjk "*****"
click at [151, 174] on span "Entretien Bizerba Groupes étiquetage" at bounding box center [155, 170] width 101 height 9
type input "*****"
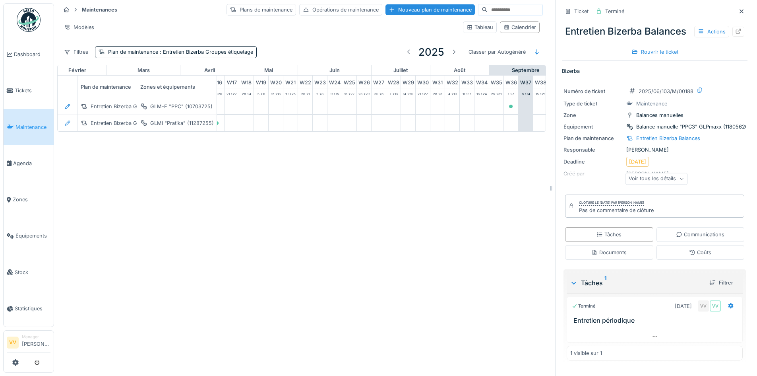
click at [444, 279] on div "Maintenances Plans de maintenance Opérations de maintenance Nouveau plan de mai…" at bounding box center [405, 188] width 703 height 376
click at [735, 35] on div at bounding box center [738, 32] width 6 height 8
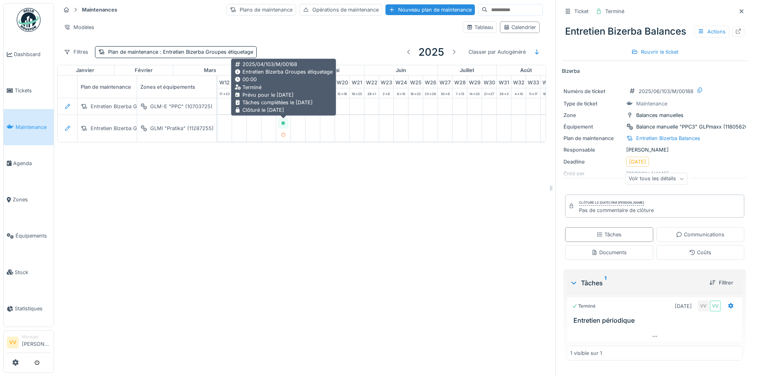
click at [281, 123] on div at bounding box center [283, 123] width 10 height 10
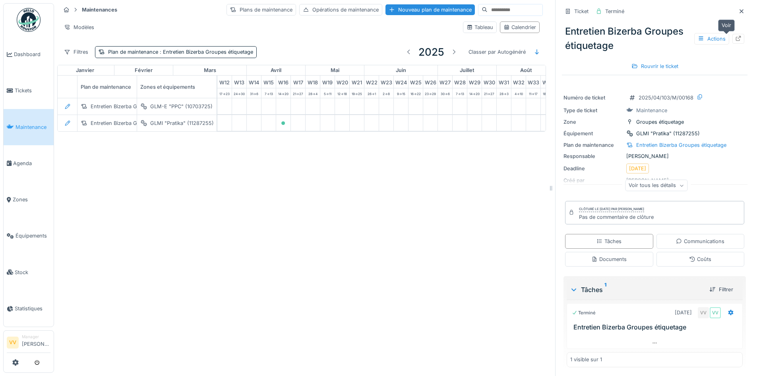
click at [735, 39] on icon at bounding box center [738, 38] width 6 height 5
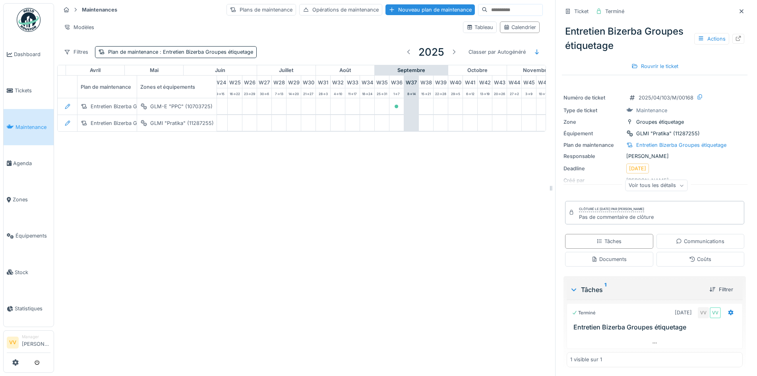
scroll to position [0, 375]
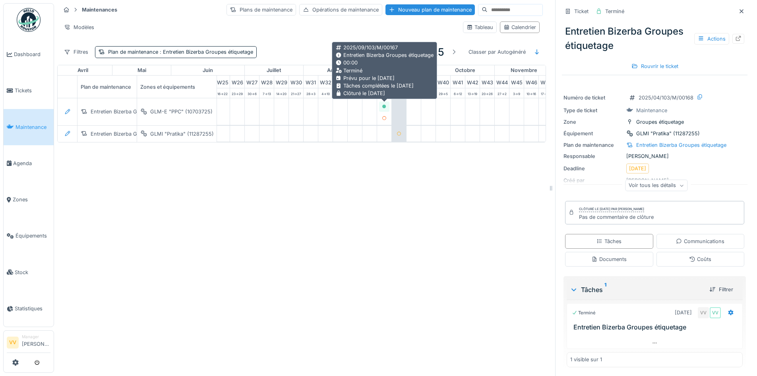
click at [385, 107] on icon at bounding box center [384, 107] width 4 height 4
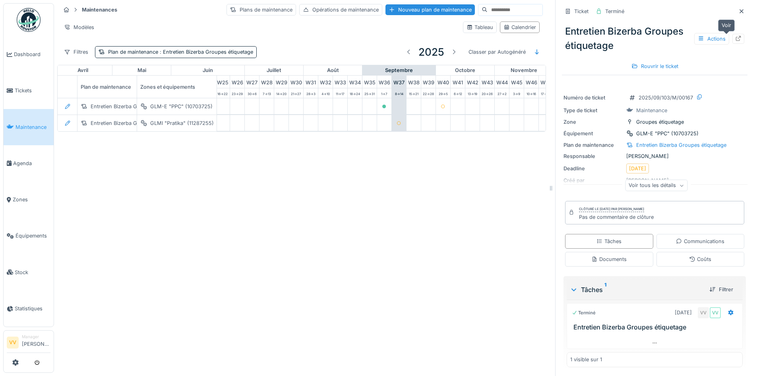
click at [735, 39] on icon at bounding box center [738, 38] width 6 height 5
click at [198, 47] on div "Plan de maintenance : Entretien Bizerba Groupes étiquetage" at bounding box center [176, 52] width 162 height 12
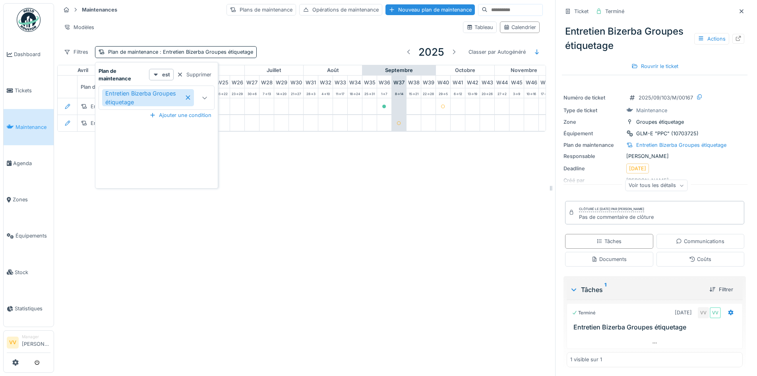
click at [206, 97] on icon at bounding box center [205, 97] width 6 height 5
type maintenance_cxNzk "*"
type maintenance_cxNzk "*******"
click at [117, 161] on span "Entretien Bizerba Balances" at bounding box center [141, 162] width 72 height 9
type input "**********"
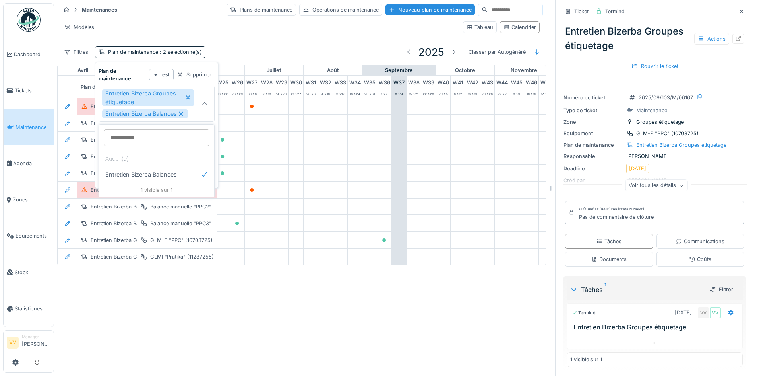
click at [302, 308] on div "Maintenances Plans de maintenance Opérations de maintenance Nouveau plan de mai…" at bounding box center [405, 188] width 703 height 376
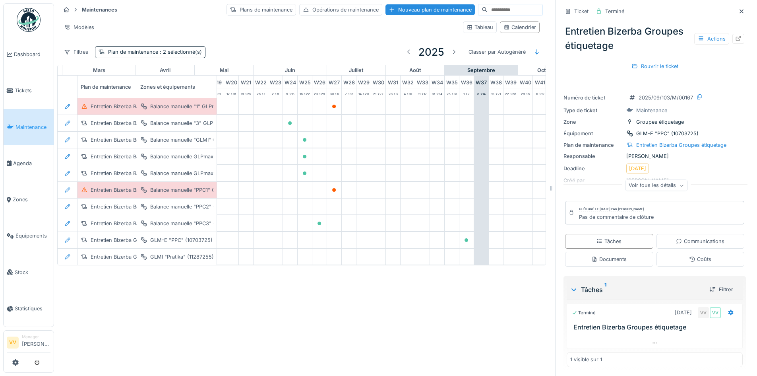
scroll to position [0, 290]
drag, startPoint x: 317, startPoint y: 265, endPoint x: 275, endPoint y: 269, distance: 41.6
click at [275, 266] on div "janvier février mars avril mai juin juillet août septembre octobre novembre déc…" at bounding box center [301, 165] width 489 height 201
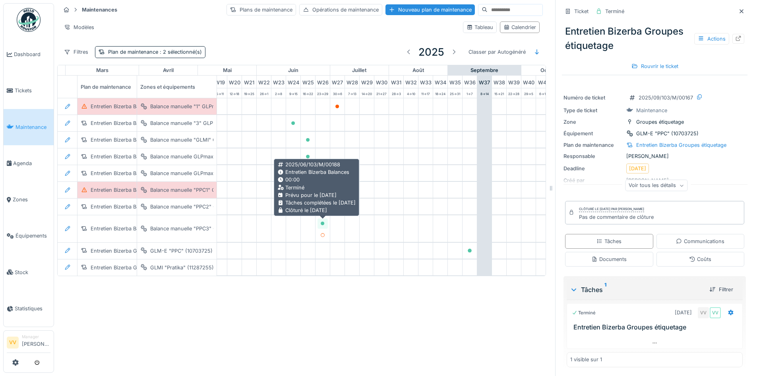
click at [324, 225] on icon at bounding box center [322, 223] width 5 height 4
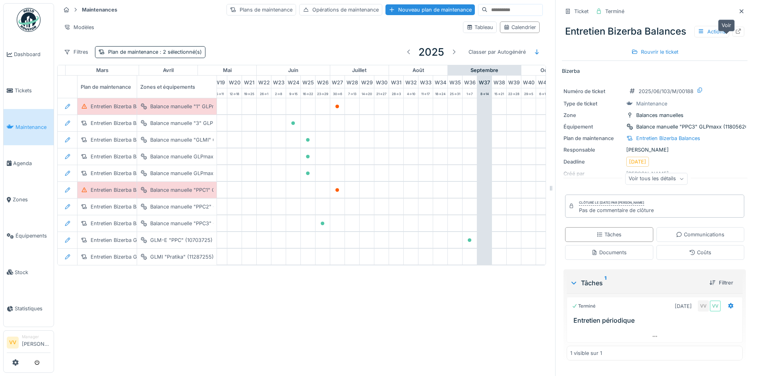
click at [735, 34] on icon at bounding box center [738, 31] width 6 height 5
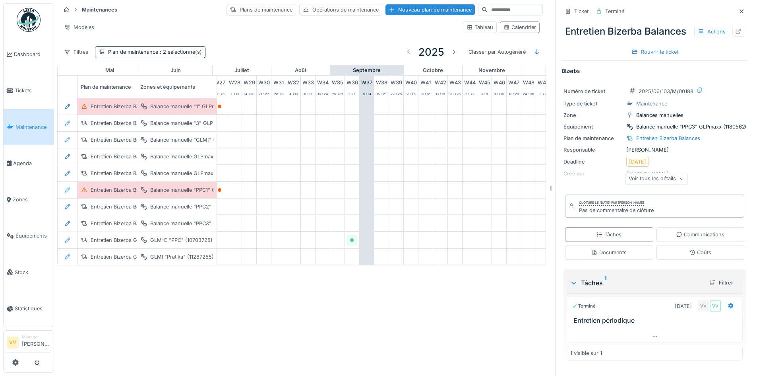
scroll to position [0, 408]
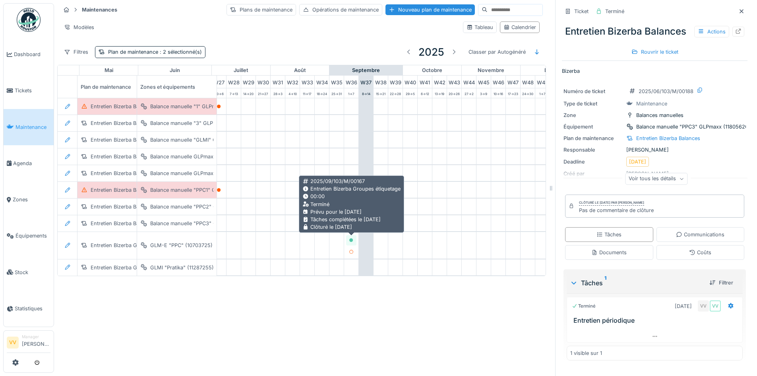
click at [351, 239] on icon at bounding box center [351, 240] width 4 height 4
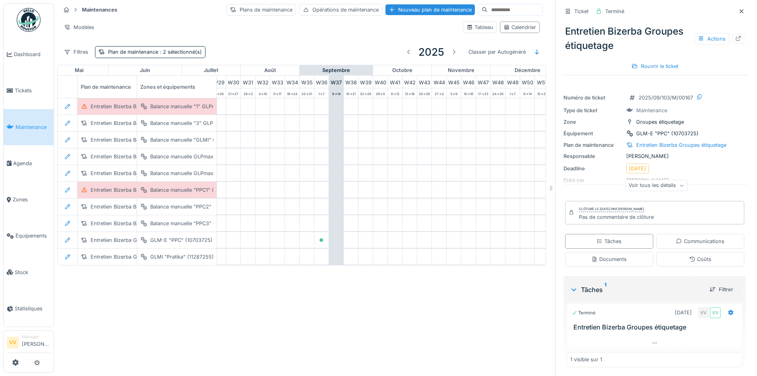
scroll to position [0, 474]
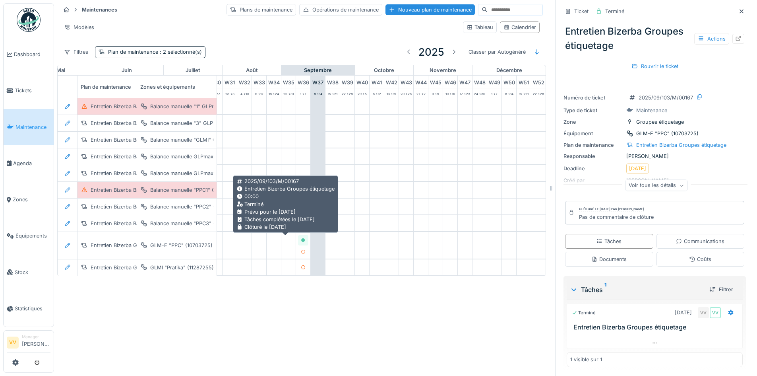
click at [301, 238] on icon at bounding box center [303, 240] width 5 height 4
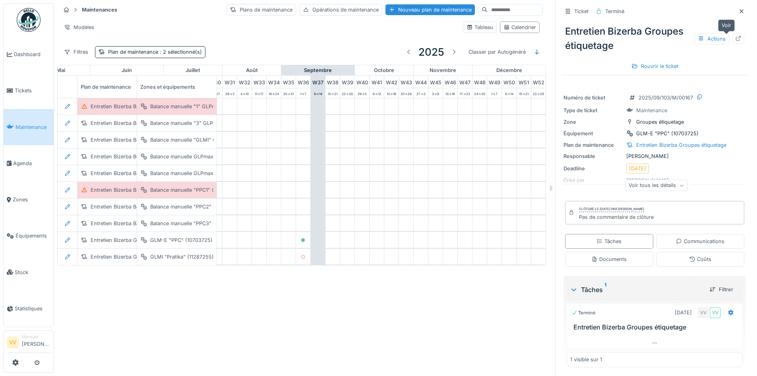
click at [735, 41] on icon at bounding box center [738, 38] width 6 height 5
click at [293, 347] on div "Maintenances Plans de maintenance Opérations de maintenance Nouveau plan de mai…" at bounding box center [405, 188] width 703 height 376
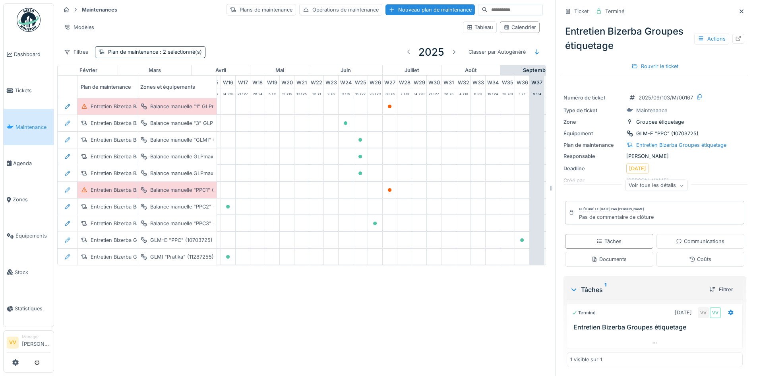
scroll to position [0, 223]
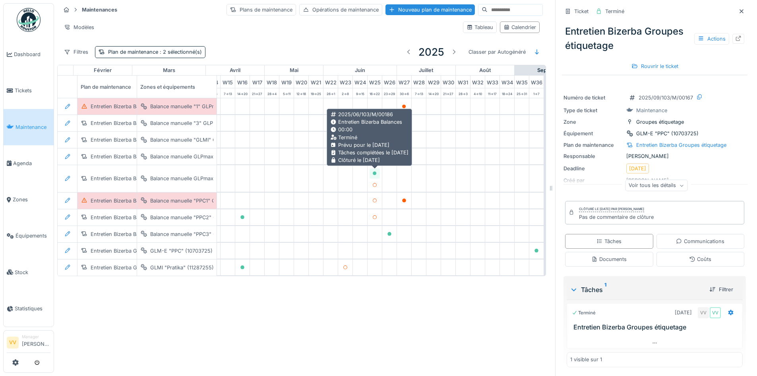
click at [374, 172] on icon at bounding box center [375, 173] width 4 height 4
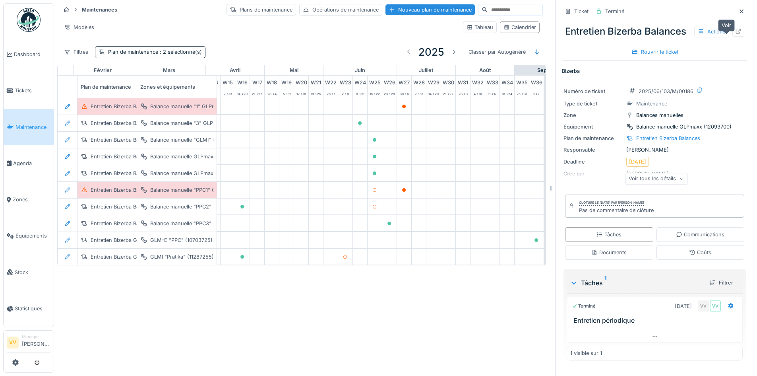
click at [733, 37] on div at bounding box center [739, 32] width 12 height 10
click at [198, 50] on span ": 2 sélectionné(s)" at bounding box center [180, 52] width 44 height 6
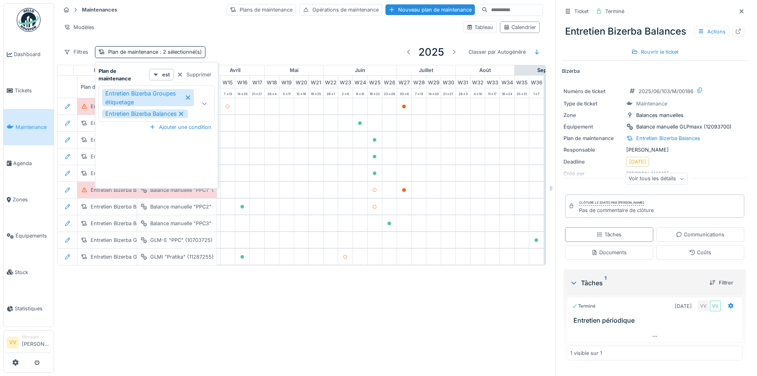
click at [204, 102] on icon at bounding box center [205, 103] width 6 height 5
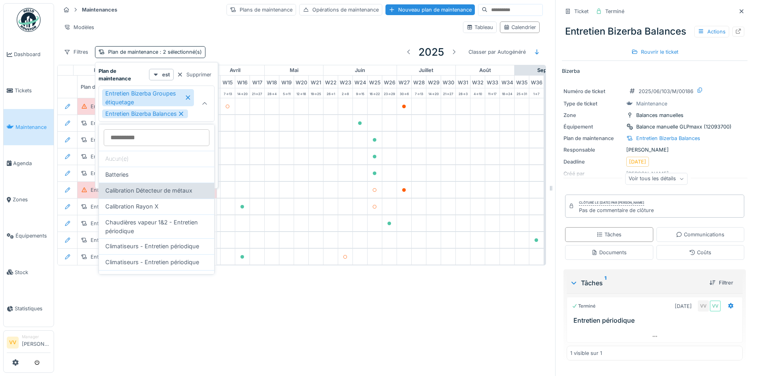
click at [162, 191] on span "Calibration Détecteur de métaux" at bounding box center [148, 190] width 87 height 9
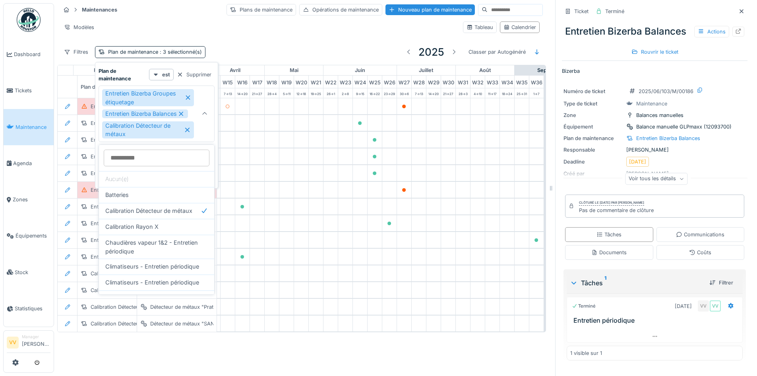
click at [189, 98] on icon at bounding box center [188, 98] width 6 height 6
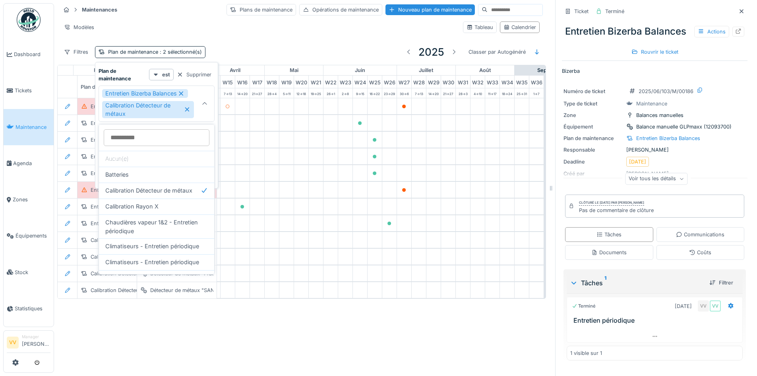
click at [182, 92] on icon at bounding box center [181, 94] width 7 height 6
type input "*****"
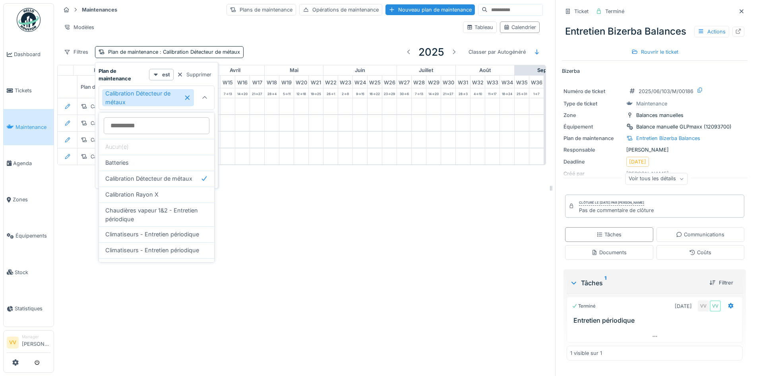
click at [335, 318] on div "Maintenances Plans de maintenance Opérations de maintenance Nouveau plan de mai…" at bounding box center [405, 188] width 703 height 376
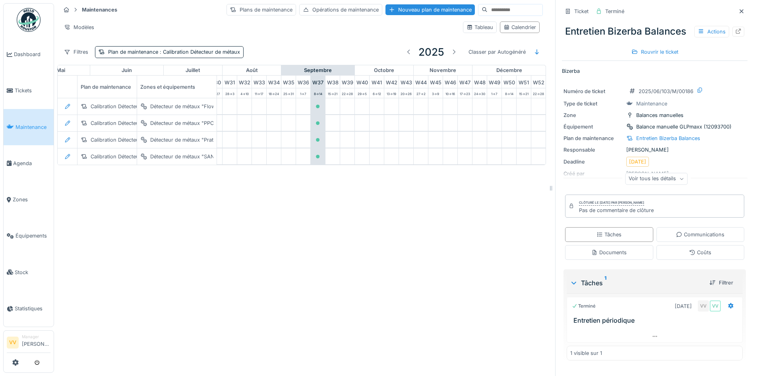
scroll to position [0, 458]
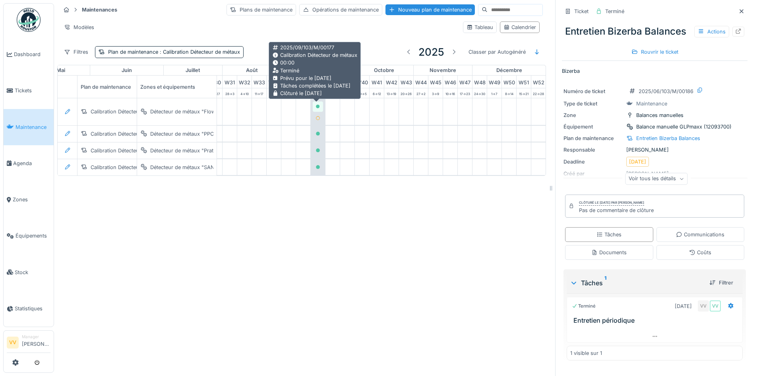
click at [318, 105] on icon at bounding box center [318, 107] width 5 height 4
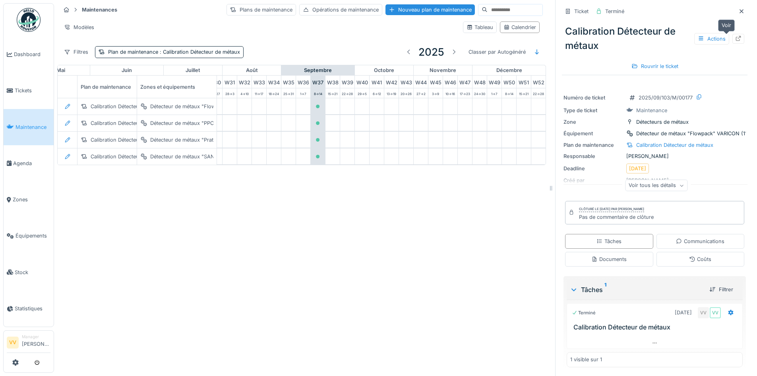
click at [735, 40] on icon at bounding box center [738, 38] width 6 height 5
click at [218, 54] on span ": Calibration Détecteur de métaux" at bounding box center [199, 52] width 82 height 6
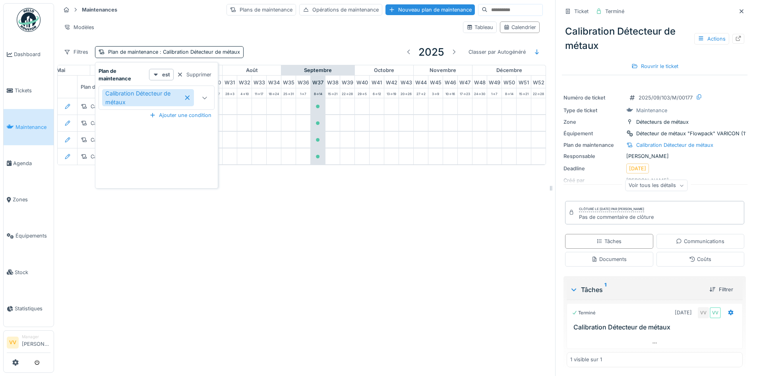
click at [184, 97] on div "Calibration Détecteur de métaux" at bounding box center [148, 97] width 92 height 17
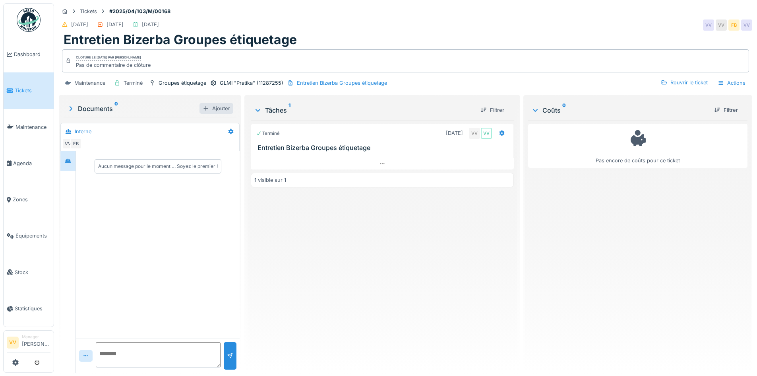
click at [203, 108] on div at bounding box center [206, 109] width 6 height 8
click at [569, 228] on div "Pas encore de coûts pour ce ticket" at bounding box center [637, 243] width 219 height 246
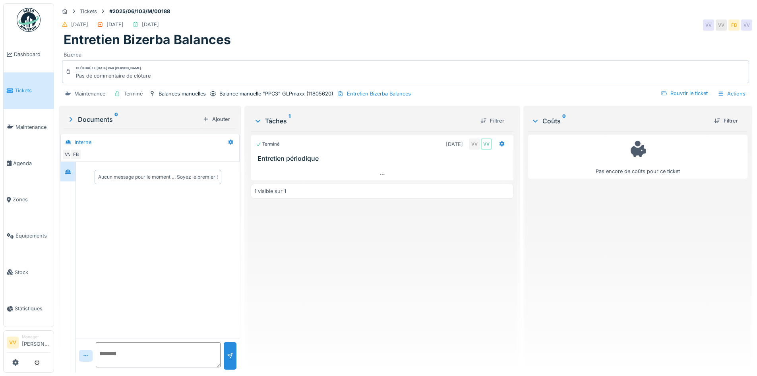
click at [70, 115] on div at bounding box center [71, 119] width 8 height 10
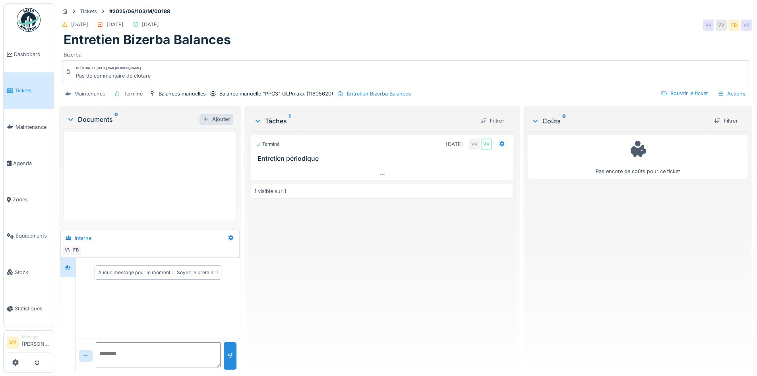
click at [216, 120] on div "Ajouter" at bounding box center [217, 119] width 34 height 11
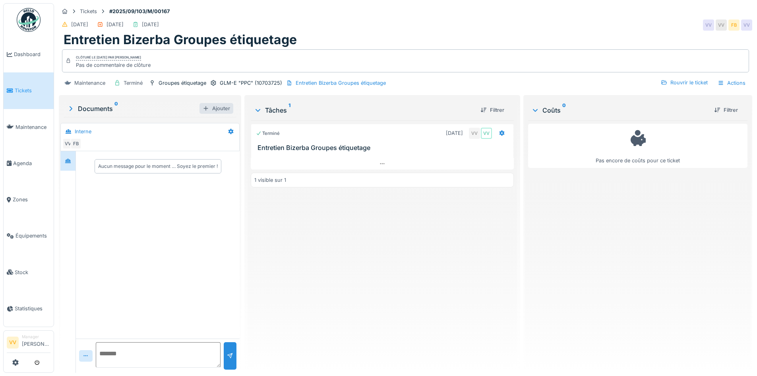
click at [209, 110] on div "Ajouter" at bounding box center [217, 108] width 34 height 11
click at [79, 104] on div "Documents 0" at bounding box center [133, 109] width 133 height 10
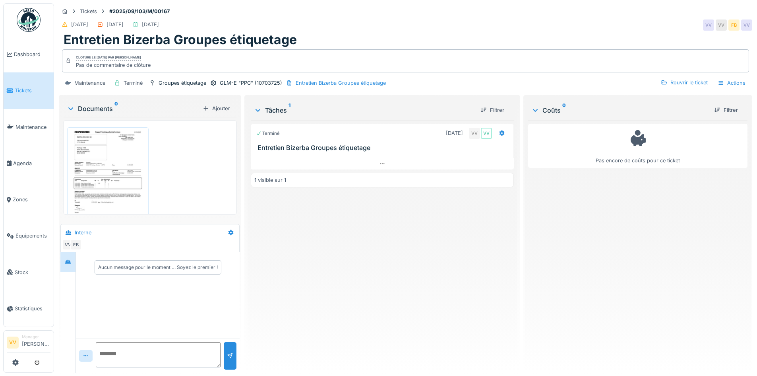
click at [79, 104] on div "Documents 0" at bounding box center [133, 109] width 133 height 10
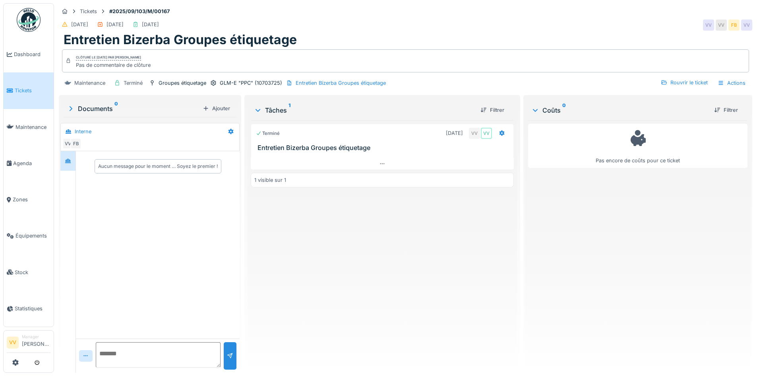
click at [689, 281] on div "Pas encore de coûts pour ce ticket" at bounding box center [637, 243] width 219 height 246
click at [16, 89] on span "Tickets" at bounding box center [33, 91] width 36 height 8
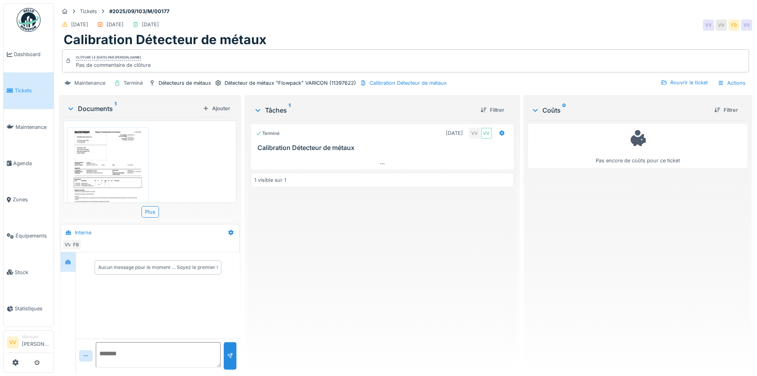
click at [139, 153] on img at bounding box center [108, 183] width 78 height 109
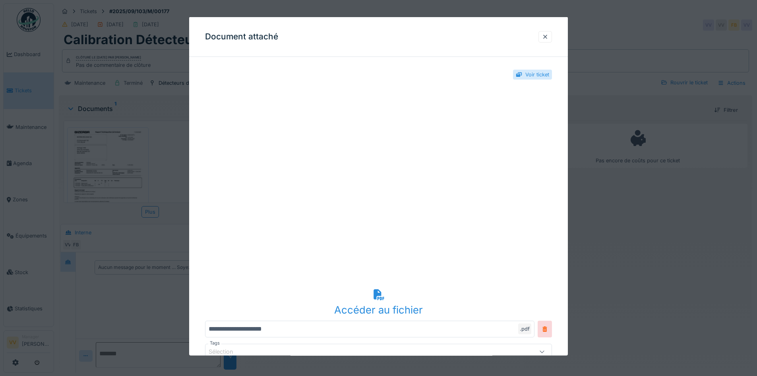
click at [543, 36] on div at bounding box center [546, 37] width 14 height 12
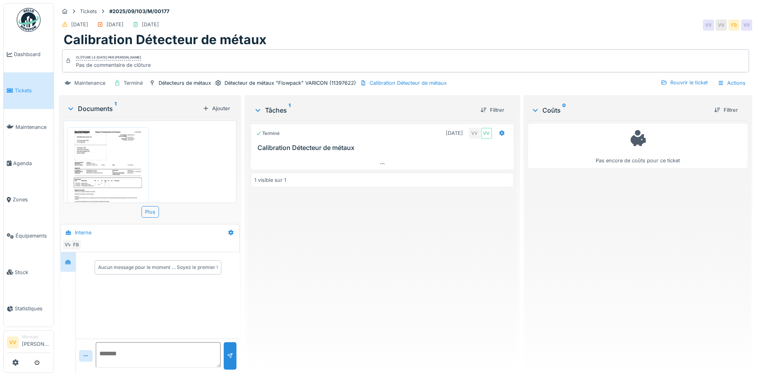
click at [15, 89] on span "Tickets" at bounding box center [33, 91] width 36 height 8
